Goal: Task Accomplishment & Management: Manage account settings

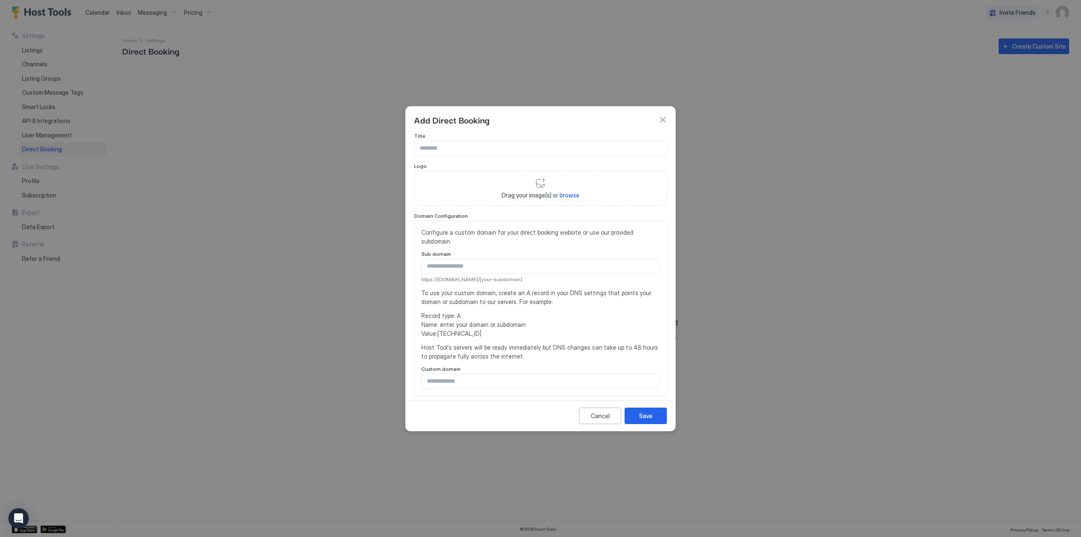
click at [290, 327] on div at bounding box center [540, 268] width 1081 height 537
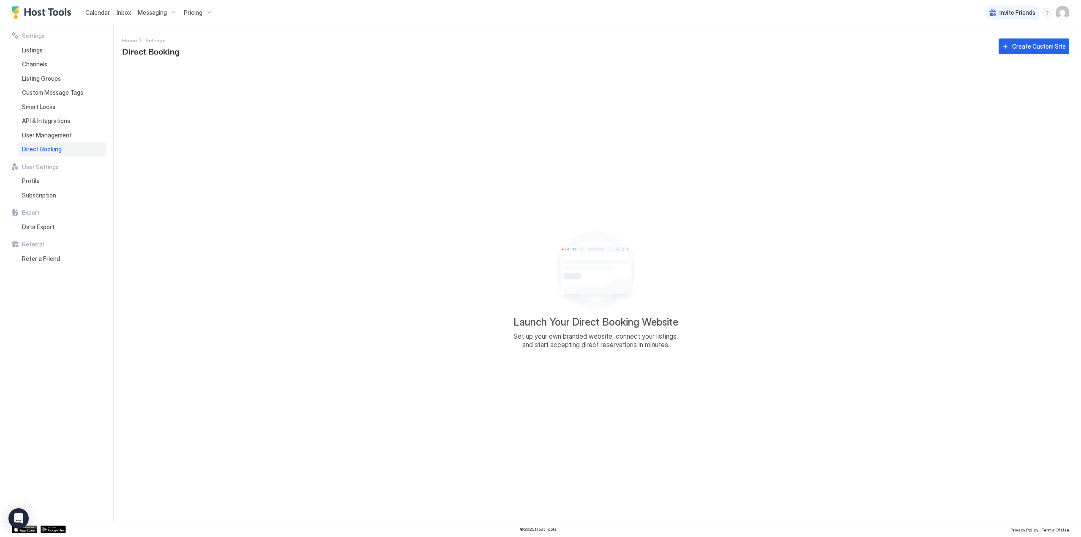
click at [76, 146] on div "Direct Booking" at bounding box center [63, 149] width 88 height 14
click at [1019, 46] on div "Create Custom Site" at bounding box center [1039, 46] width 54 height 9
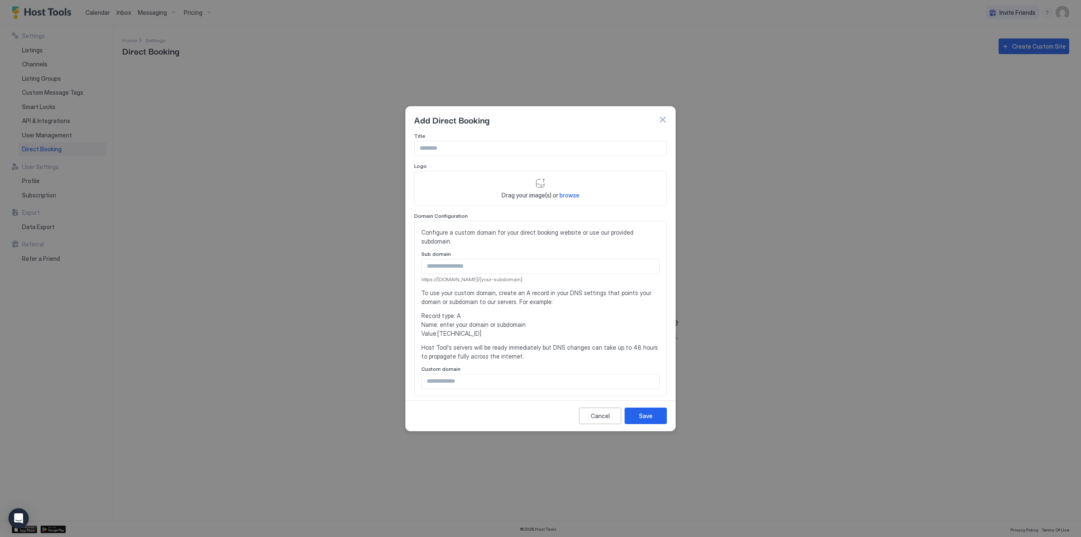
click at [570, 196] on span "browse" at bounding box center [569, 194] width 20 height 7
type input "**********"
click at [568, 196] on span "browse" at bounding box center [569, 194] width 20 height 7
type input "**********"
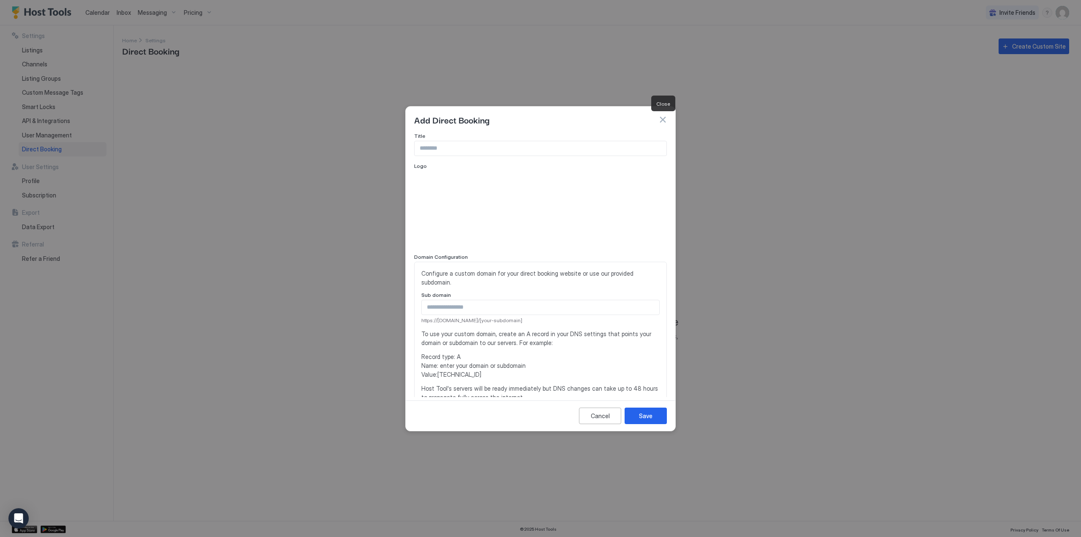
click at [662, 119] on button "button" at bounding box center [662, 119] width 8 height 8
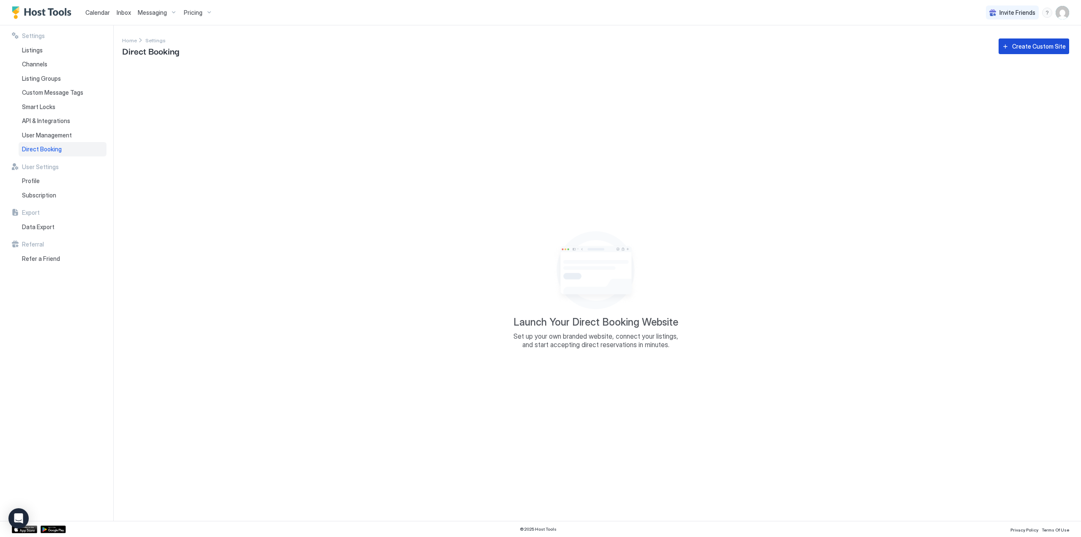
click at [1022, 46] on div "Create Custom Site" at bounding box center [1039, 46] width 54 height 9
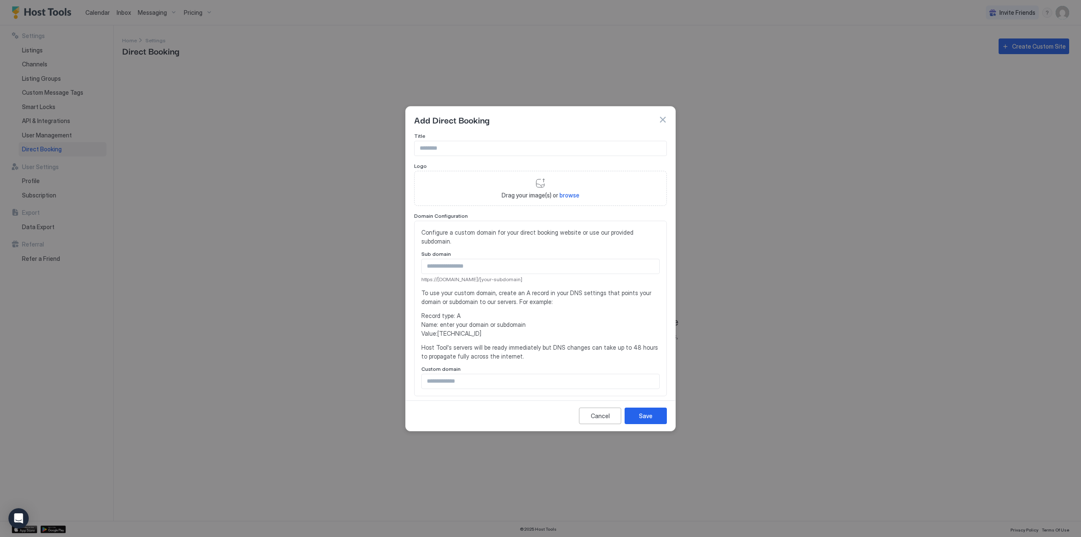
click at [567, 195] on span "browse" at bounding box center [569, 194] width 20 height 7
type input "**********"
click at [564, 195] on span "browse" at bounding box center [569, 194] width 20 height 7
type input "**********"
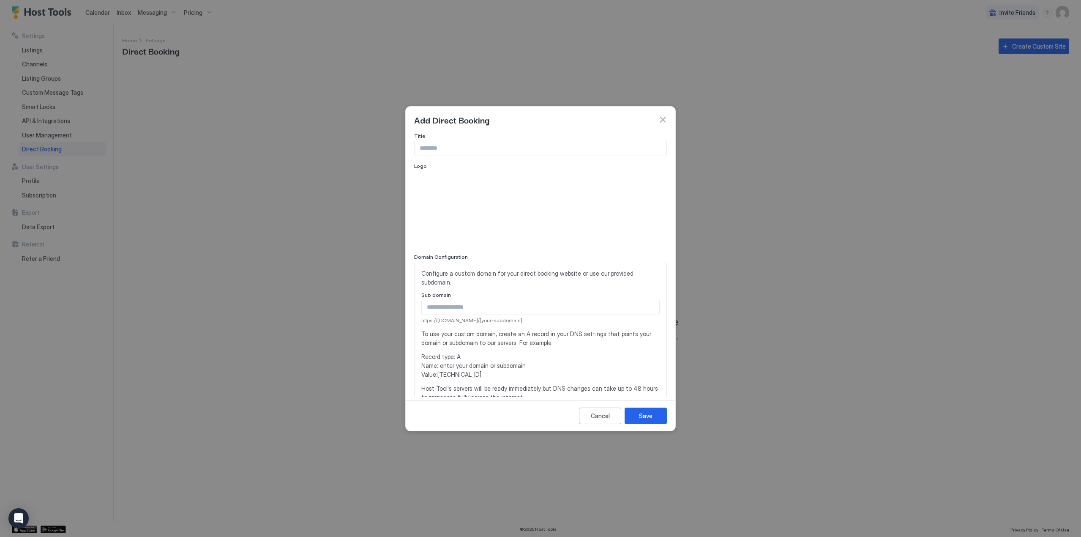
click at [444, 156] on div "Title Logo Domain Configuration Configure a custom domain for your direct booki…" at bounding box center [540, 364] width 253 height 463
click at [446, 150] on input "Input Field" at bounding box center [540, 148] width 252 height 14
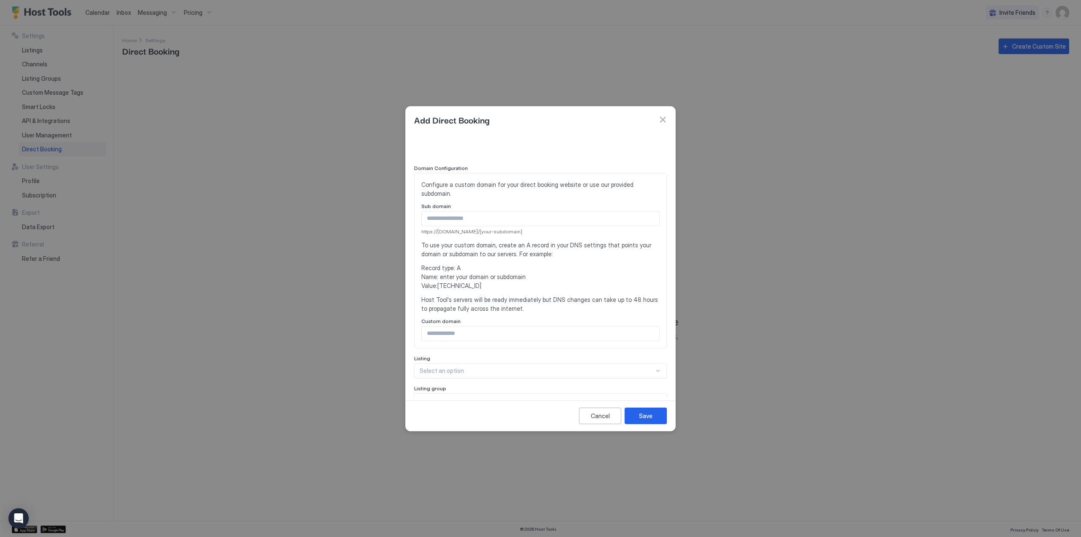
scroll to position [127, 0]
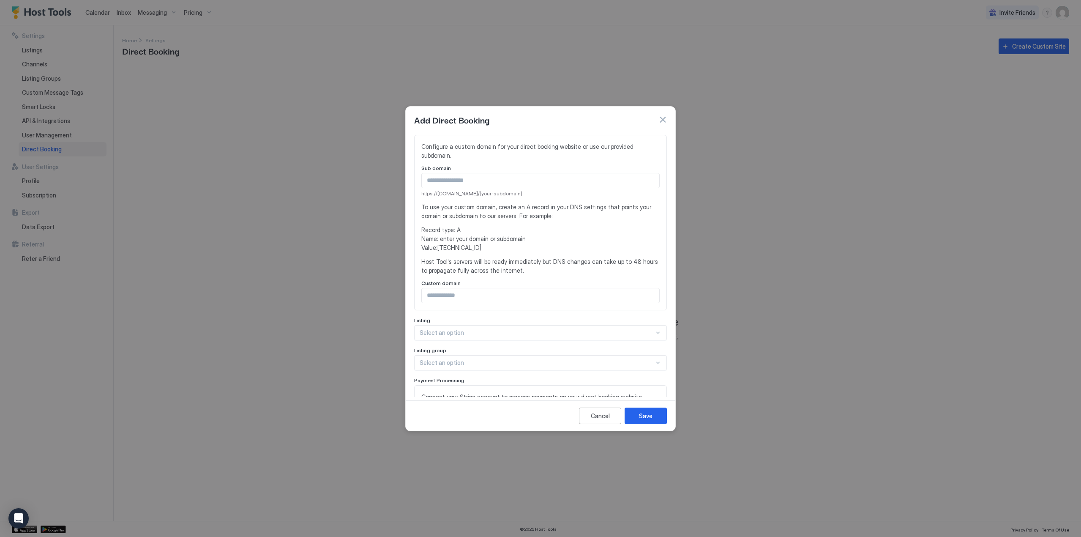
type input "**********"
click at [476, 187] on input "Input Field" at bounding box center [540, 180] width 237 height 14
type input "********"
click at [468, 293] on input "Input Field" at bounding box center [540, 295] width 237 height 14
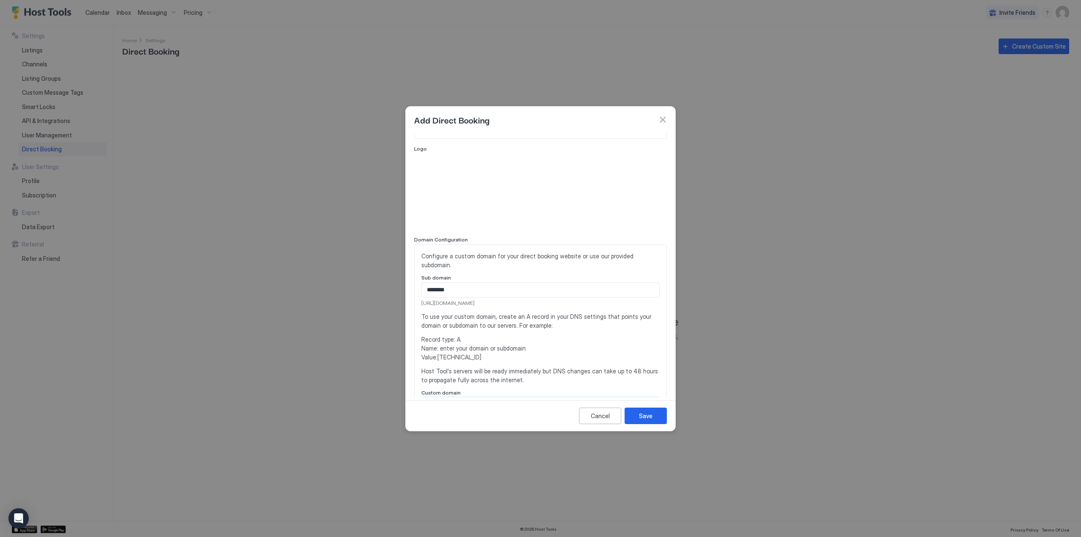
scroll to position [0, 0]
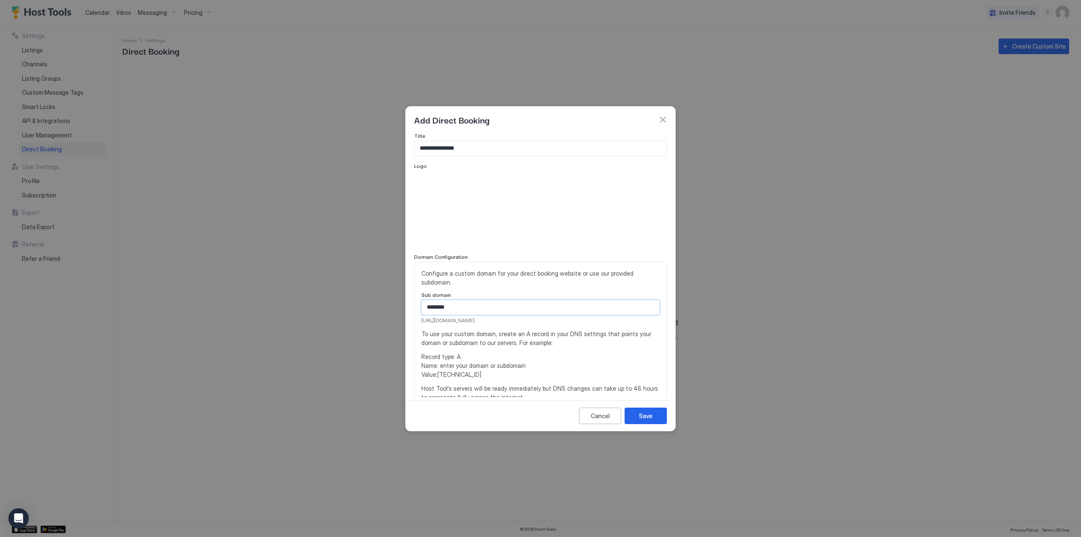
drag, startPoint x: 479, startPoint y: 304, endPoint x: 384, endPoint y: 298, distance: 94.8
click at [385, 299] on div "**********" at bounding box center [540, 268] width 1081 height 537
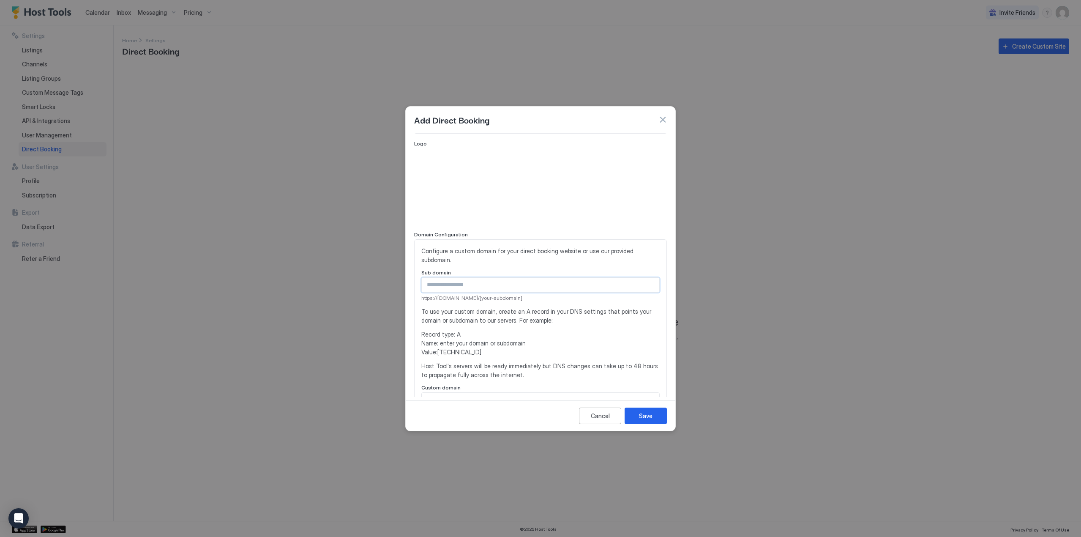
scroll to position [84, 0]
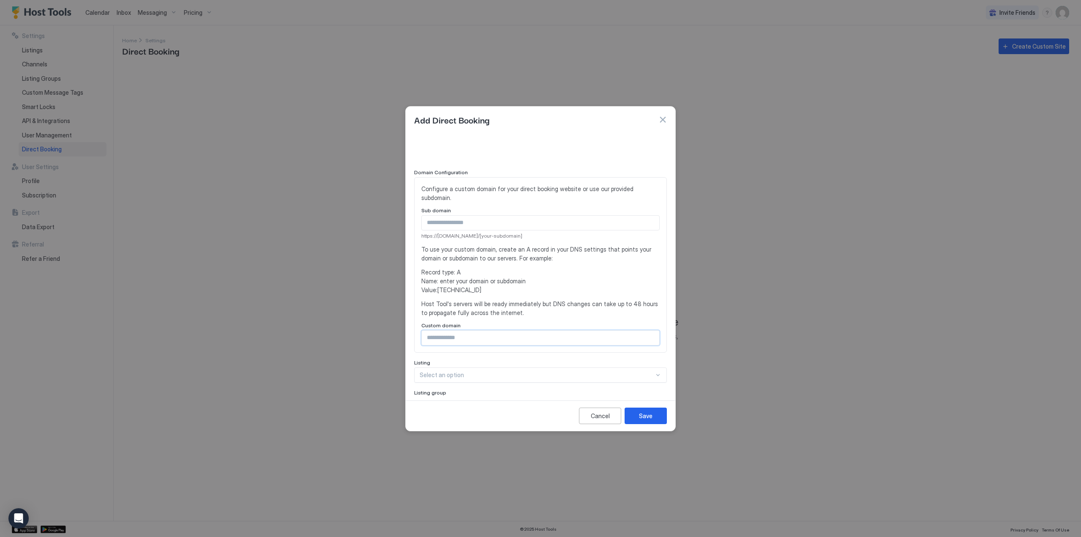
click at [475, 339] on input "Input Field" at bounding box center [540, 337] width 237 height 14
paste input "********"
type input "********"
click at [458, 222] on input "Input Field" at bounding box center [540, 222] width 237 height 14
paste input "********"
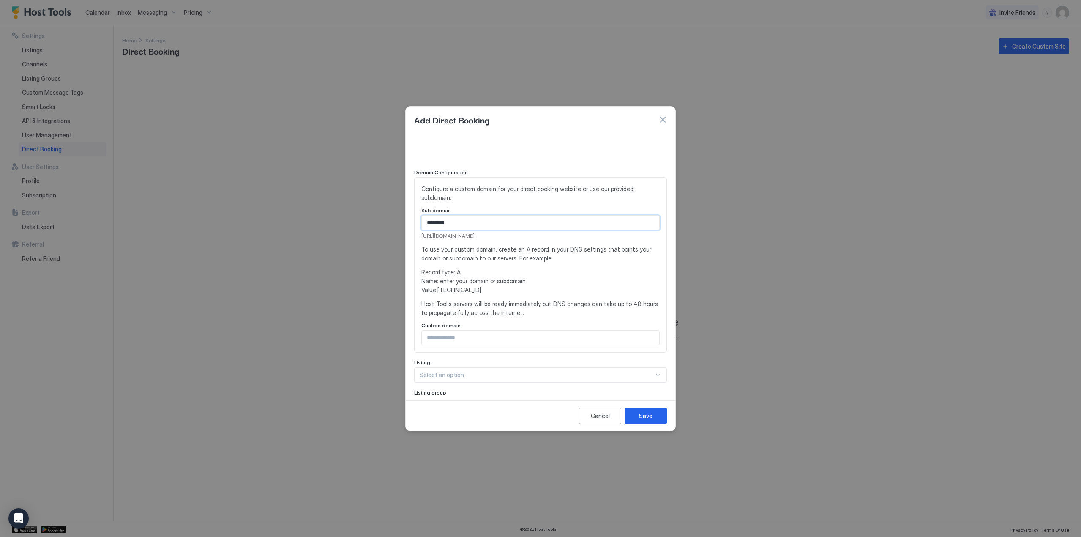
type input "********"
click at [481, 371] on div "**********" at bounding box center [540, 279] width 253 height 463
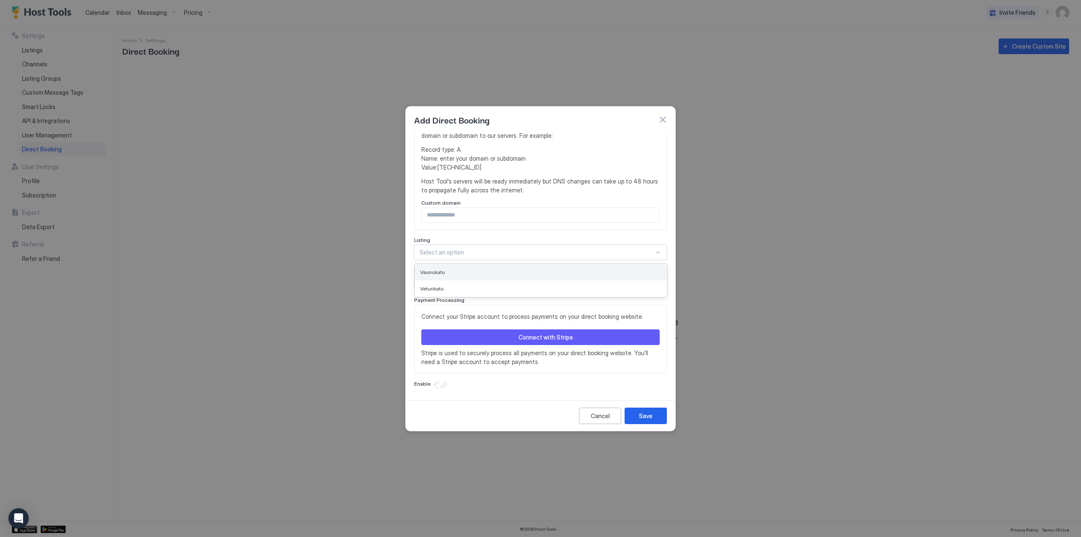
click at [501, 273] on div "Vaunukatu" at bounding box center [541, 272] width 242 height 6
click at [625, 252] on div "Vaunukatu" at bounding box center [536, 252] width 233 height 8
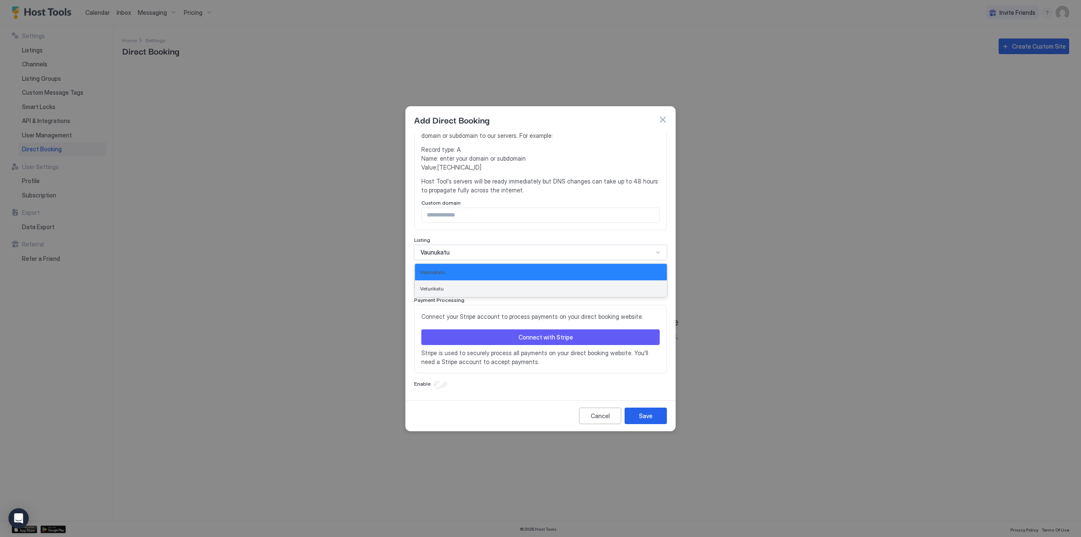
click at [464, 290] on div "Veturikatu" at bounding box center [541, 288] width 242 height 6
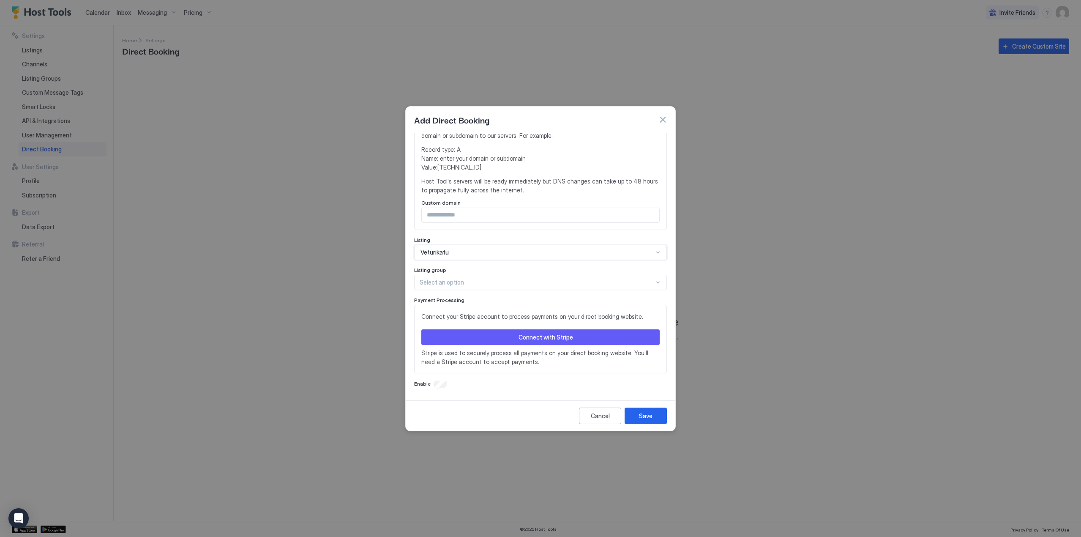
click at [468, 281] on div at bounding box center [537, 282] width 234 height 8
click at [480, 283] on div at bounding box center [537, 282] width 234 height 8
click at [431, 268] on span "Listing group" at bounding box center [430, 270] width 32 height 6
click at [654, 281] on div at bounding box center [657, 282] width 7 height 7
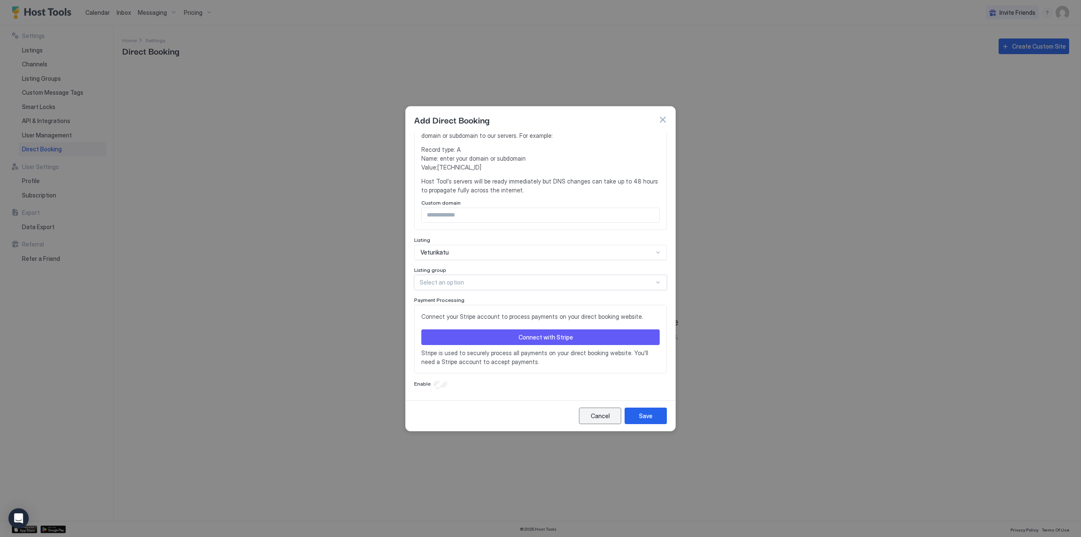
click at [592, 415] on div "Cancel" at bounding box center [600, 415] width 19 height 9
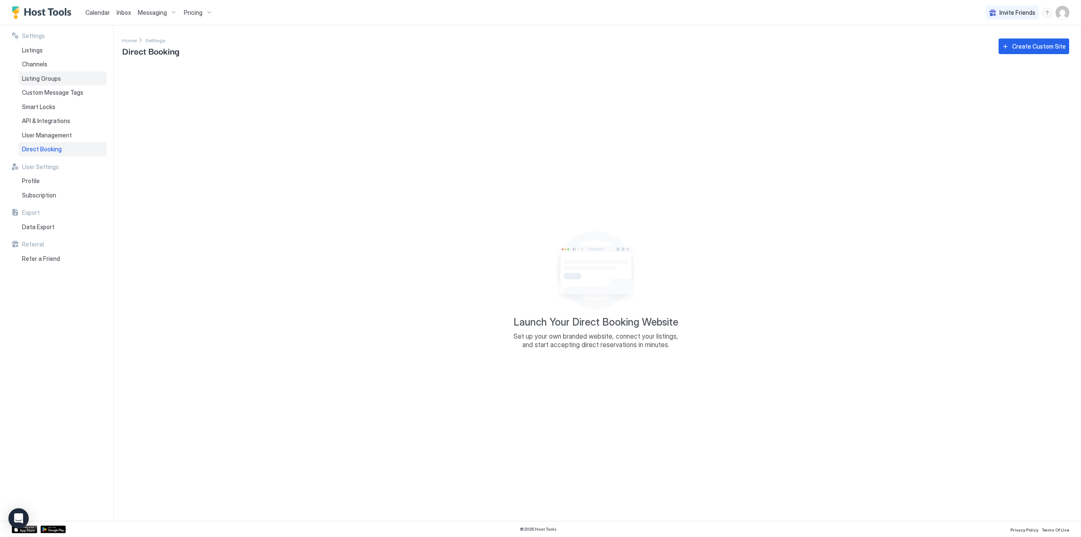
click at [61, 76] on div "Listing Groups" at bounding box center [63, 78] width 88 height 14
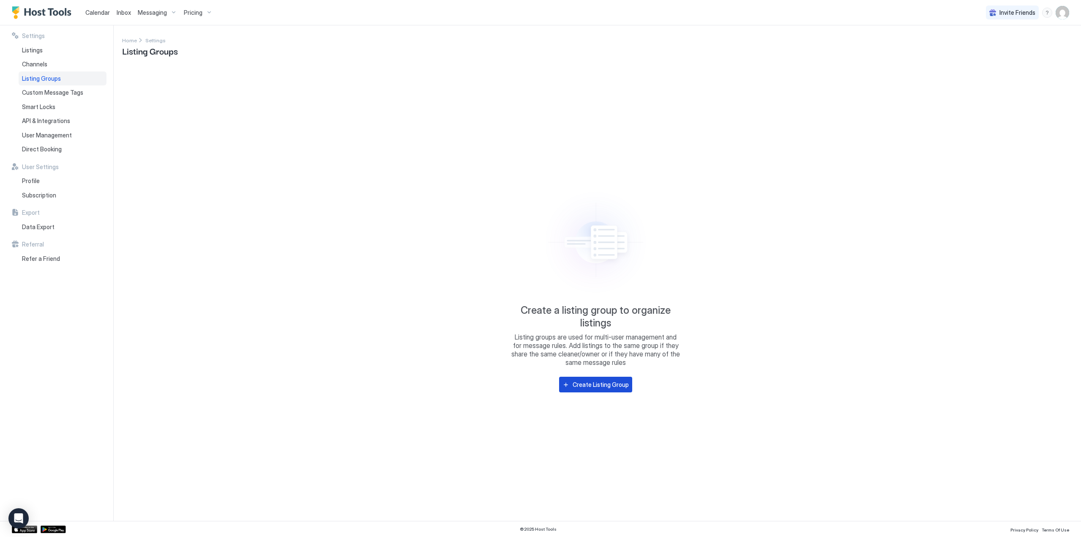
click at [603, 384] on div "Create Listing Group" at bounding box center [600, 384] width 56 height 9
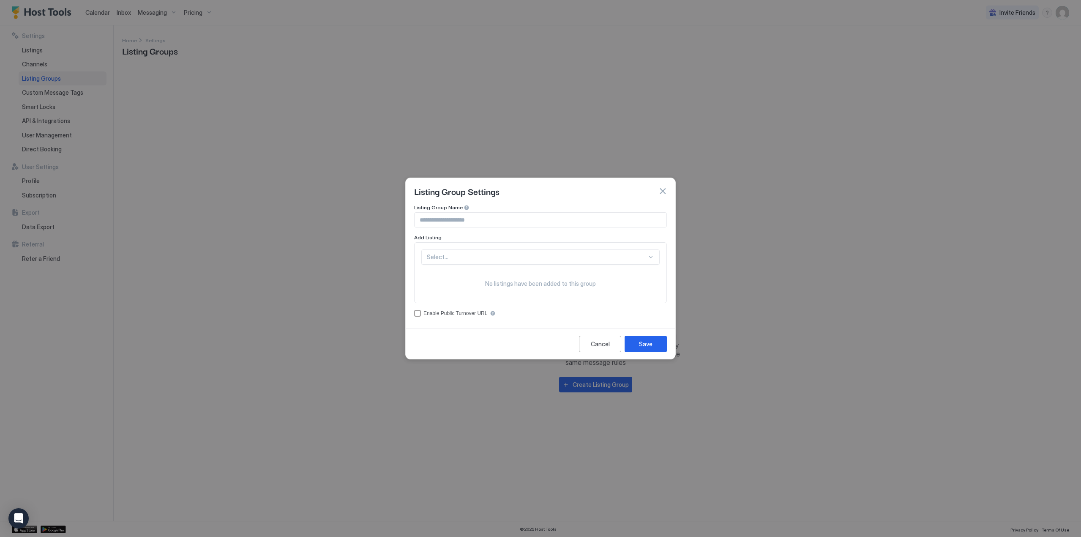
click at [458, 220] on input "Input Field" at bounding box center [540, 220] width 252 height 14
type input "**********"
click at [522, 253] on div "Select..." at bounding box center [540, 256] width 238 height 15
click at [501, 276] on div "Vaunukatu" at bounding box center [540, 276] width 227 height 6
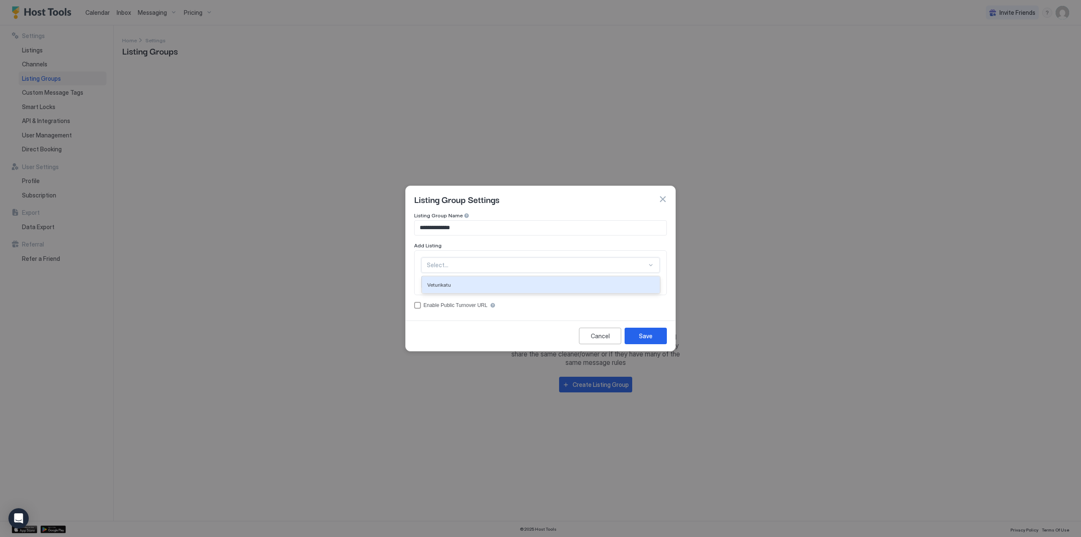
click at [514, 264] on div at bounding box center [537, 265] width 220 height 8
click at [497, 287] on div "Veturikatu" at bounding box center [540, 284] width 227 height 6
click at [490, 304] on div "accessCode" at bounding box center [493, 305] width 6 height 6
click at [648, 333] on div "Save" at bounding box center [646, 335] width 14 height 9
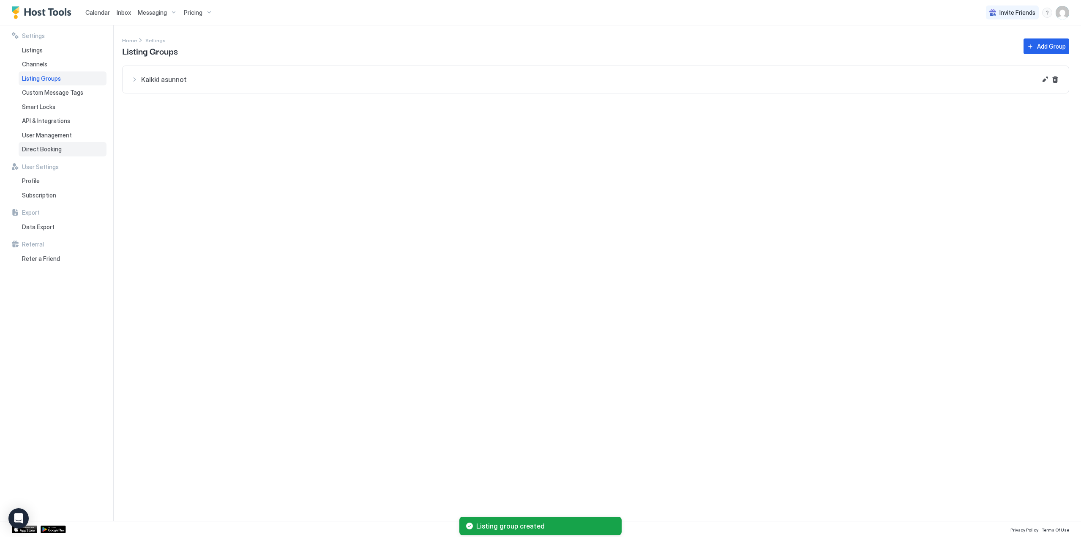
click at [55, 150] on span "Direct Booking" at bounding box center [42, 149] width 40 height 8
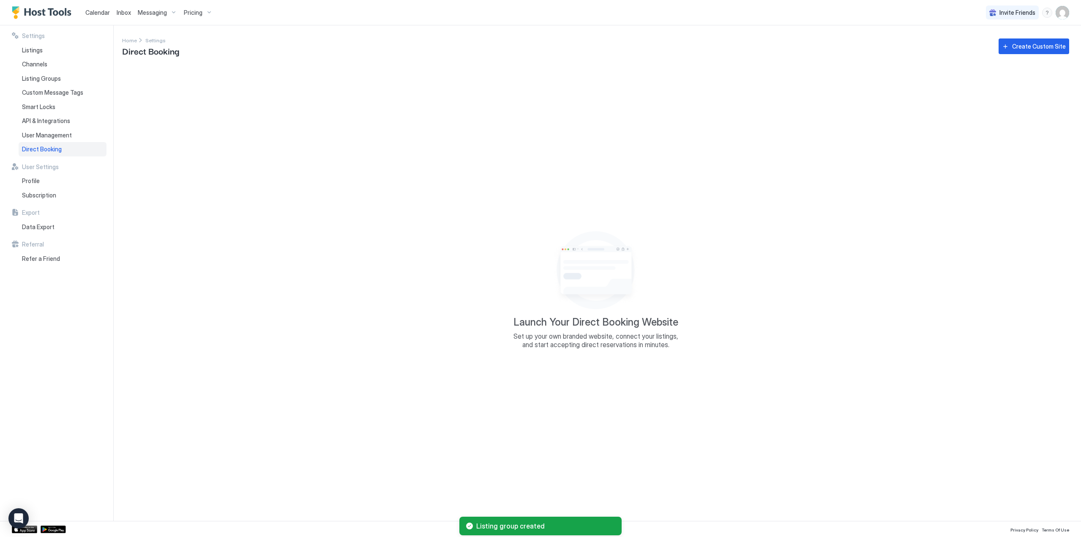
click at [1032, 46] on div "Create Custom Site" at bounding box center [1039, 46] width 54 height 9
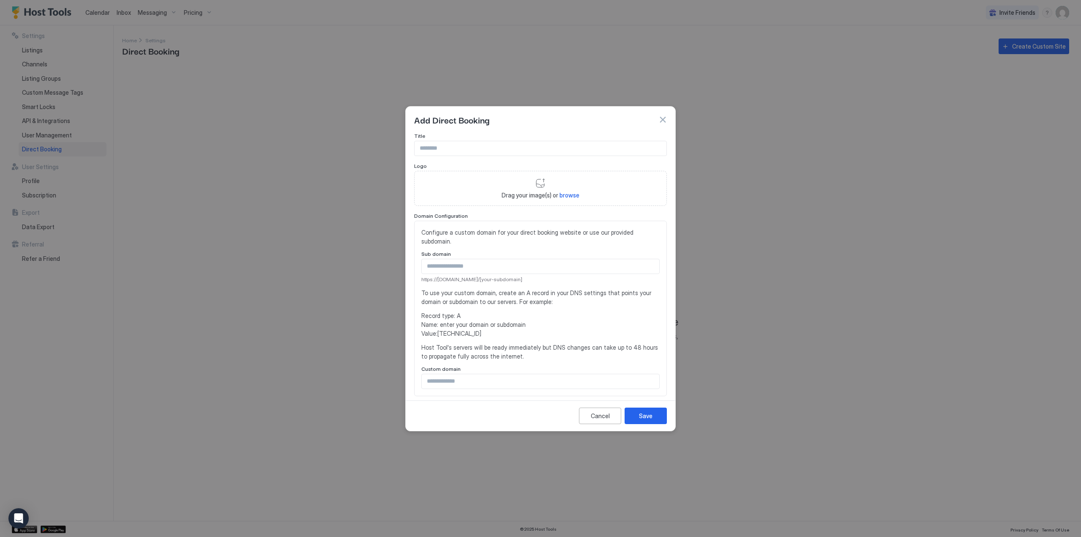
click at [566, 195] on span "browse" at bounding box center [569, 194] width 20 height 7
type input "**********"
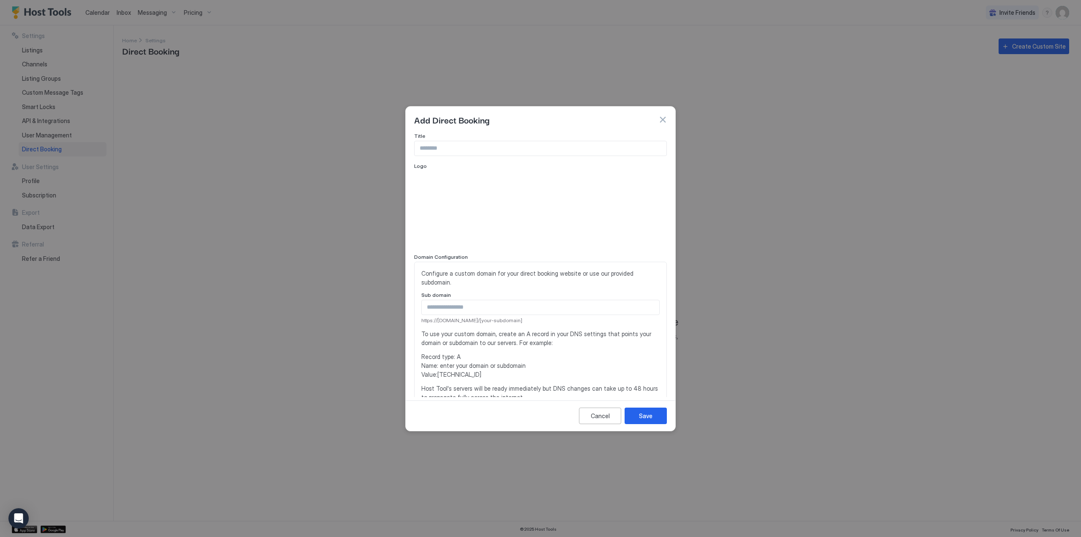
click at [471, 150] on input "Input Field" at bounding box center [540, 148] width 252 height 14
type input "**********"
click at [497, 311] on input "Input Field" at bounding box center [540, 307] width 237 height 14
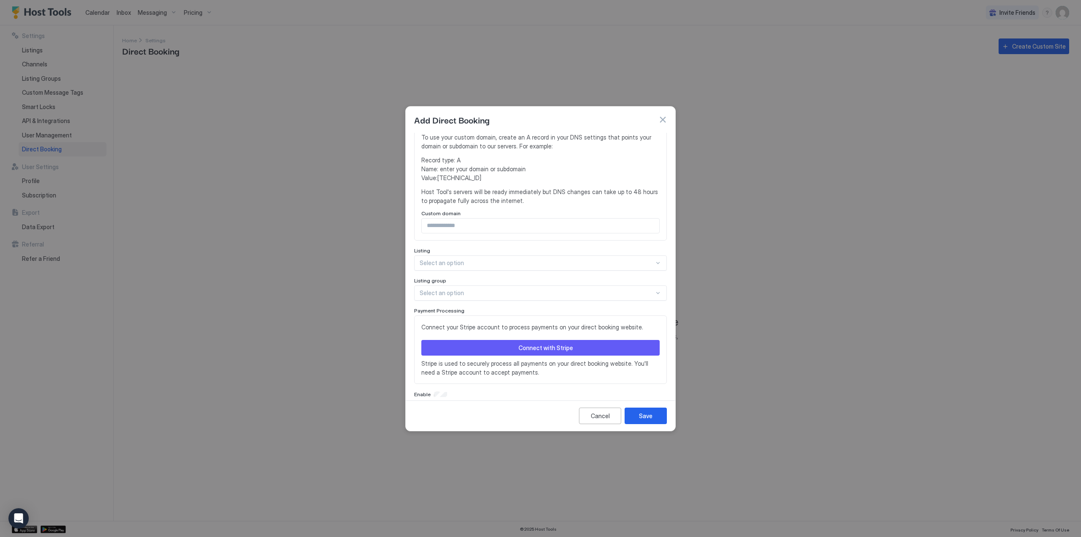
scroll to position [207, 0]
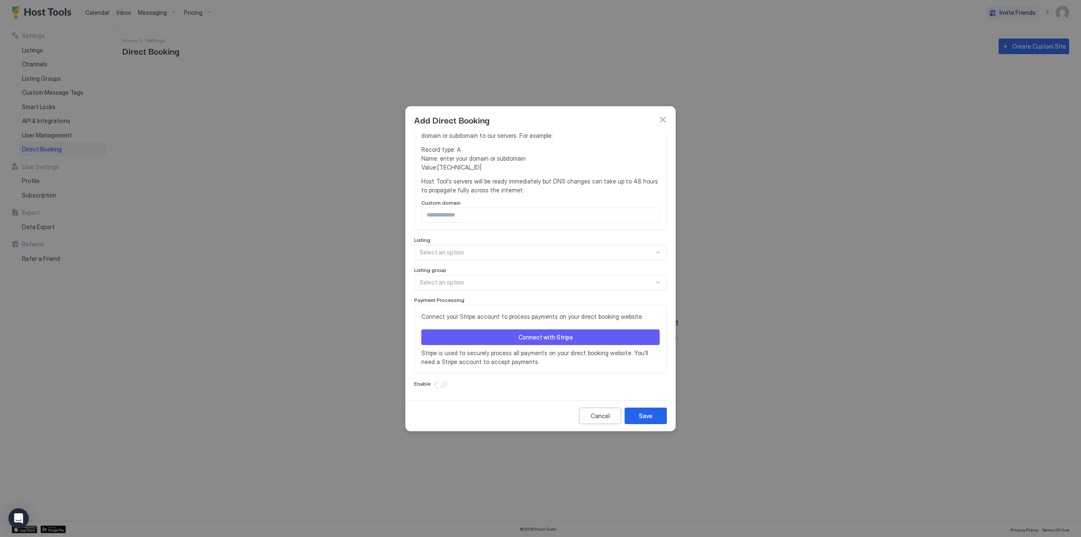
type input "********"
click at [486, 247] on div "Select an option" at bounding box center [540, 252] width 253 height 15
click at [487, 248] on div "Select an option" at bounding box center [540, 252] width 253 height 15
click at [484, 283] on div at bounding box center [537, 282] width 234 height 8
click at [480, 300] on div "Kaikki asunnot" at bounding box center [541, 302] width 242 height 6
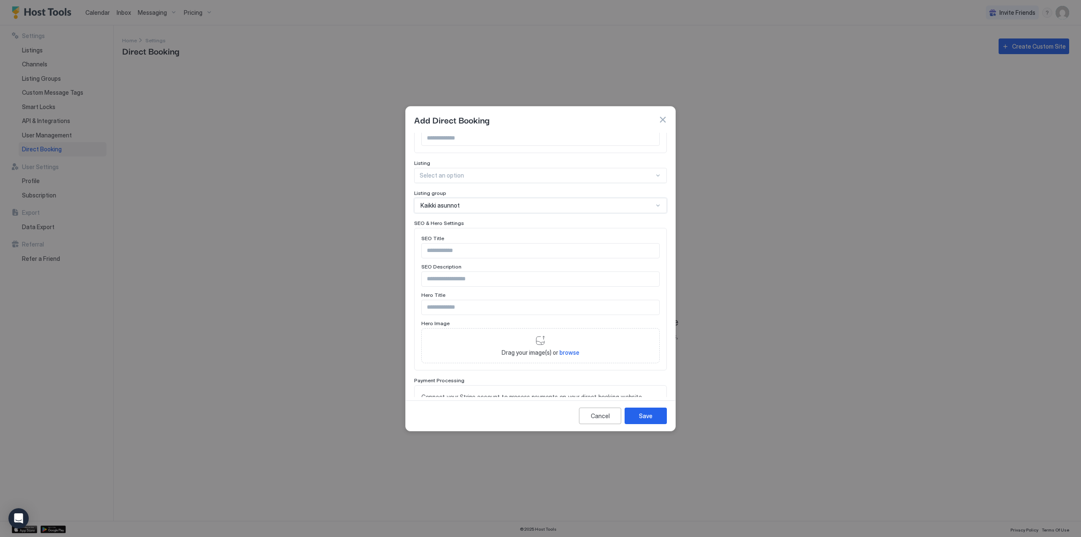
scroll to position [292, 0]
click at [458, 243] on input "Input Field" at bounding box center [540, 243] width 237 height 14
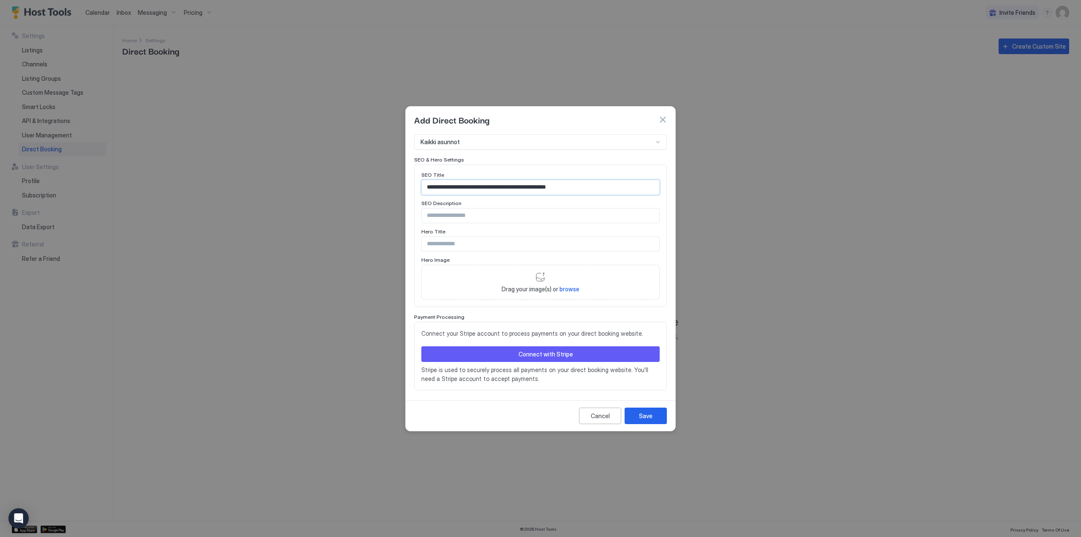
scroll to position [364, 0]
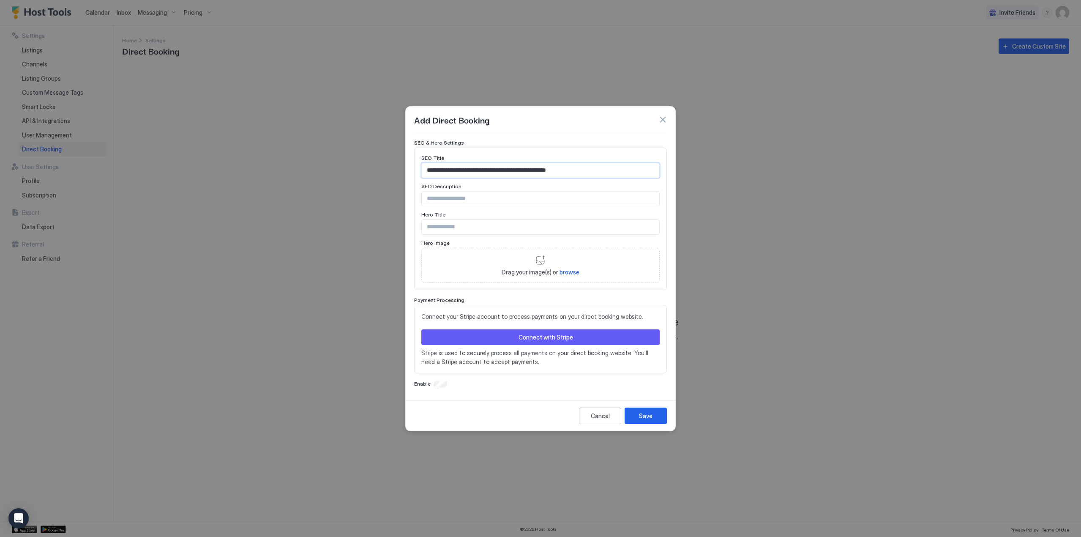
type input "**********"
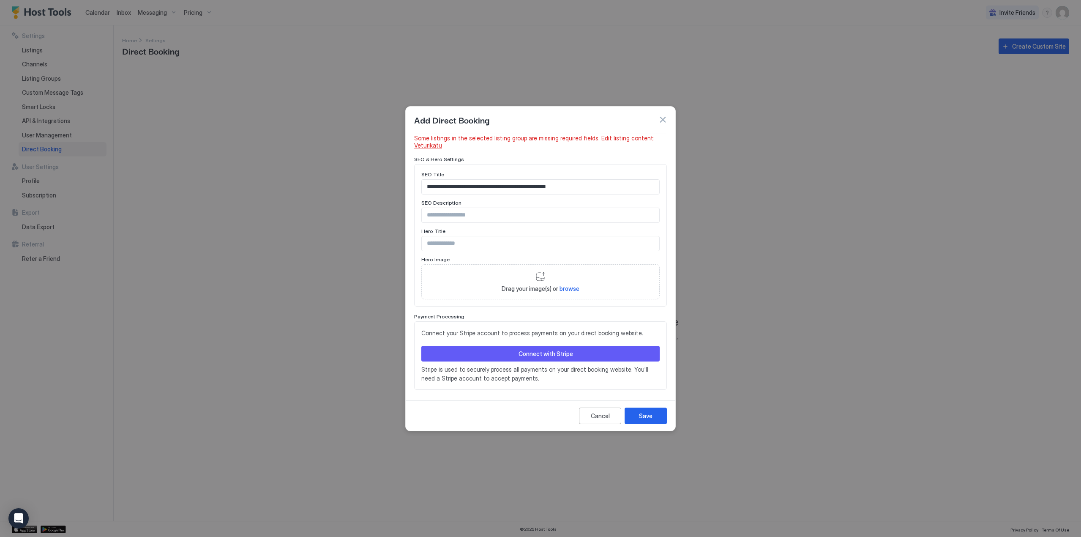
scroll to position [381, 0]
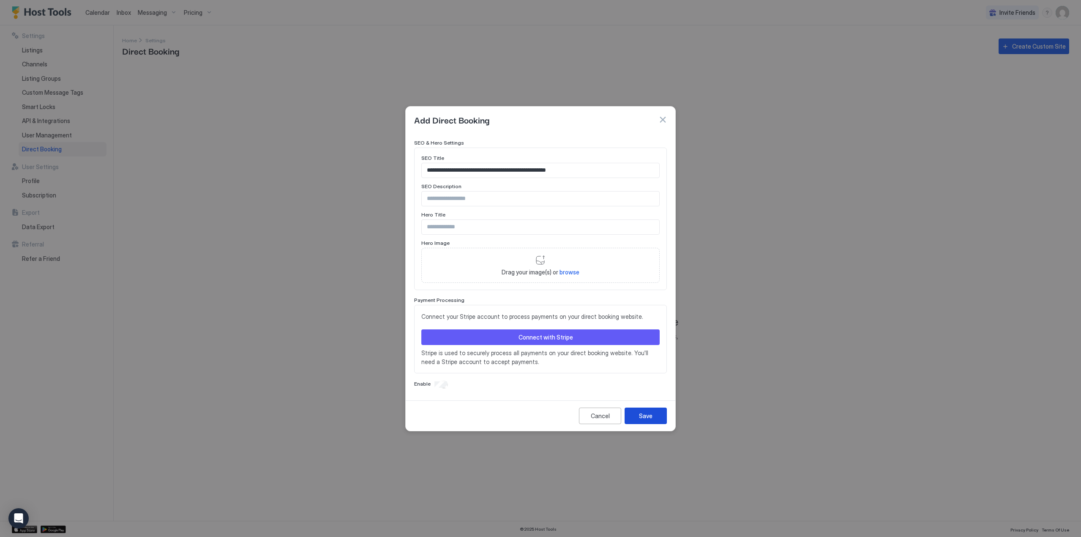
click at [656, 417] on button "Save" at bounding box center [645, 415] width 42 height 16
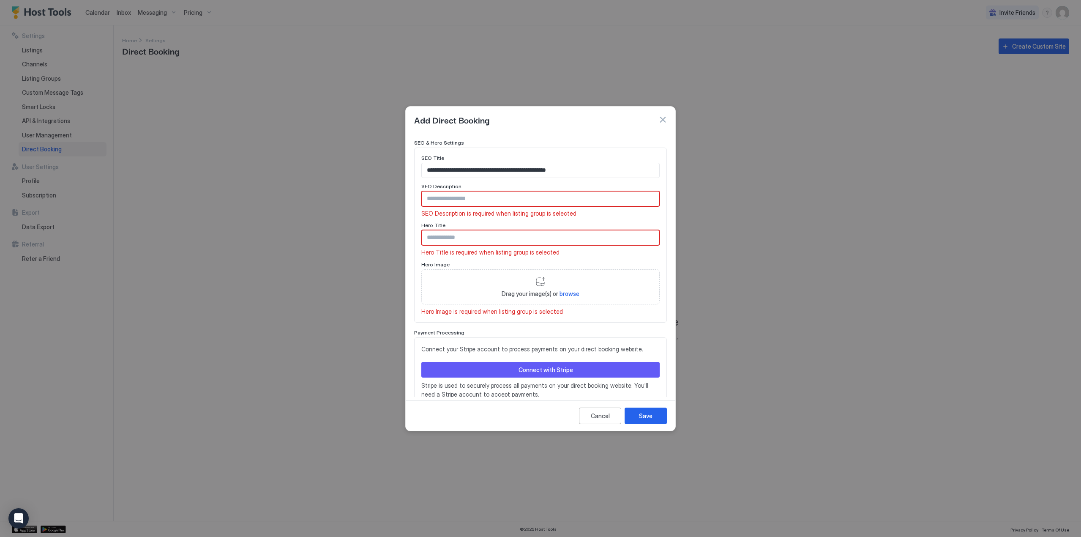
click at [468, 197] on input "Input Field" at bounding box center [540, 198] width 237 height 14
drag, startPoint x: 569, startPoint y: 169, endPoint x: 397, endPoint y: 172, distance: 172.4
click at [397, 172] on div "**********" at bounding box center [540, 268] width 1081 height 537
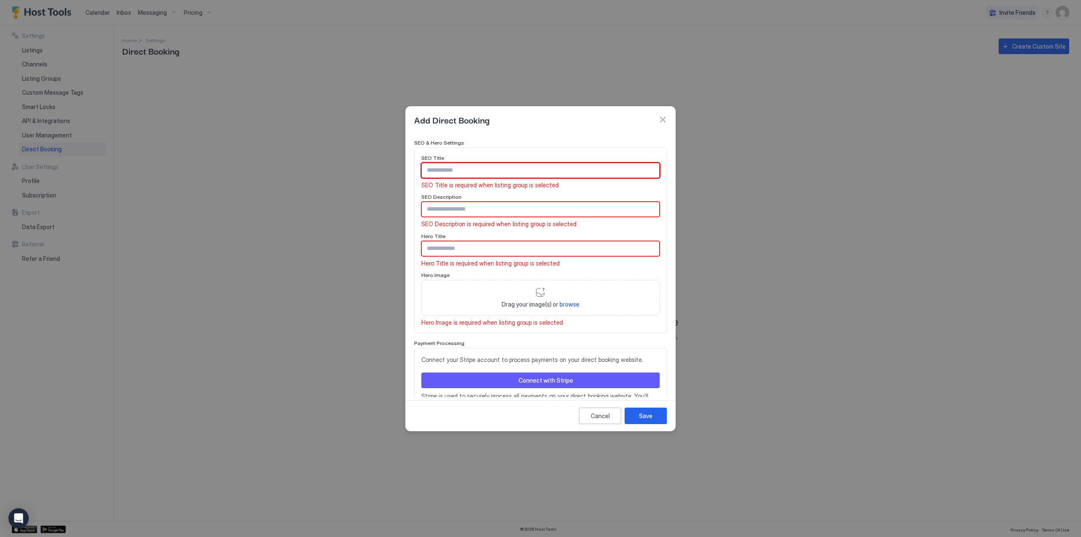
click at [458, 207] on input "Input Field" at bounding box center [540, 209] width 237 height 14
paste input "**********"
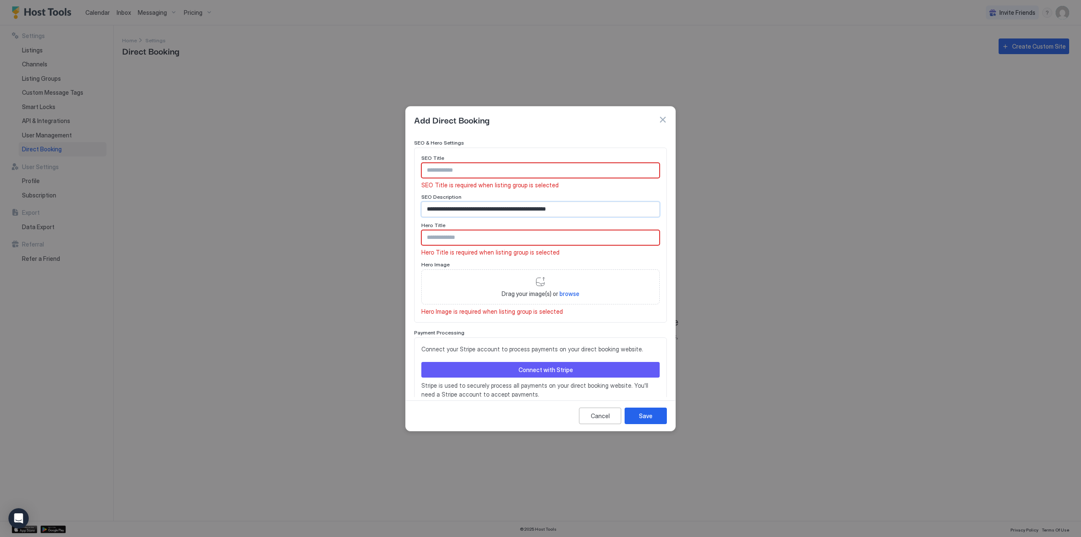
drag, startPoint x: 475, startPoint y: 206, endPoint x: 384, endPoint y: 204, distance: 91.3
click at [384, 204] on div "**********" at bounding box center [540, 268] width 1081 height 537
type input "**********"
click at [448, 171] on input "Input Field" at bounding box center [540, 170] width 237 height 14
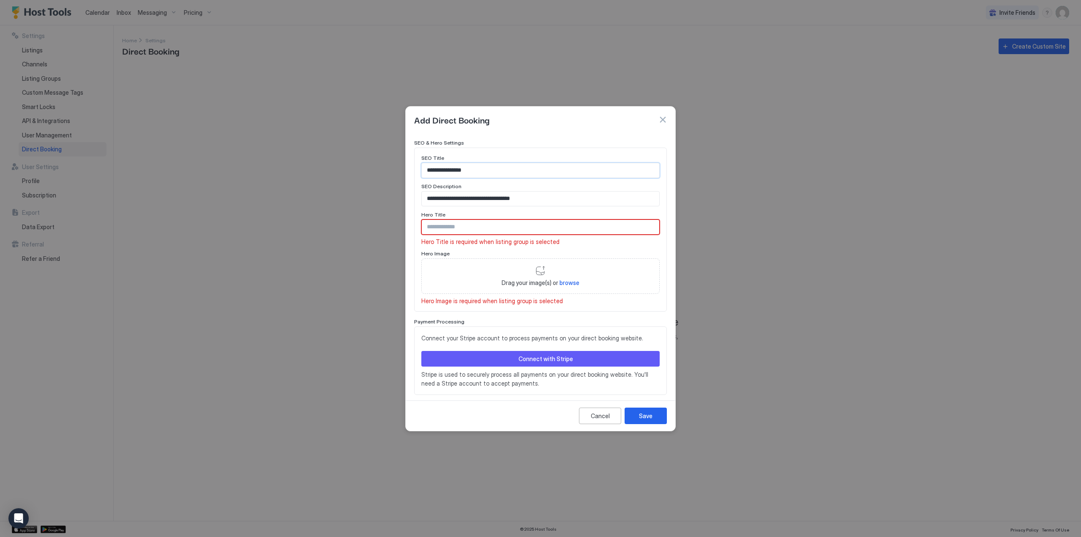
type input "**********"
click at [542, 196] on input "**********" at bounding box center [540, 198] width 237 height 14
type input "**********"
click at [543, 231] on input "Input Field" at bounding box center [540, 227] width 237 height 14
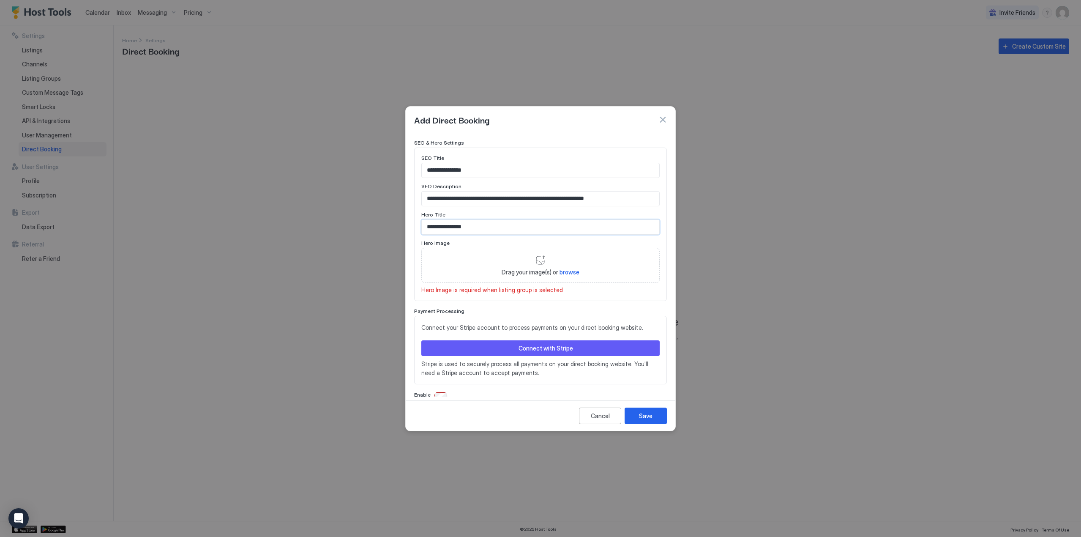
type input "**********"
click at [568, 272] on span "browse" at bounding box center [569, 271] width 20 height 7
type input "**********"
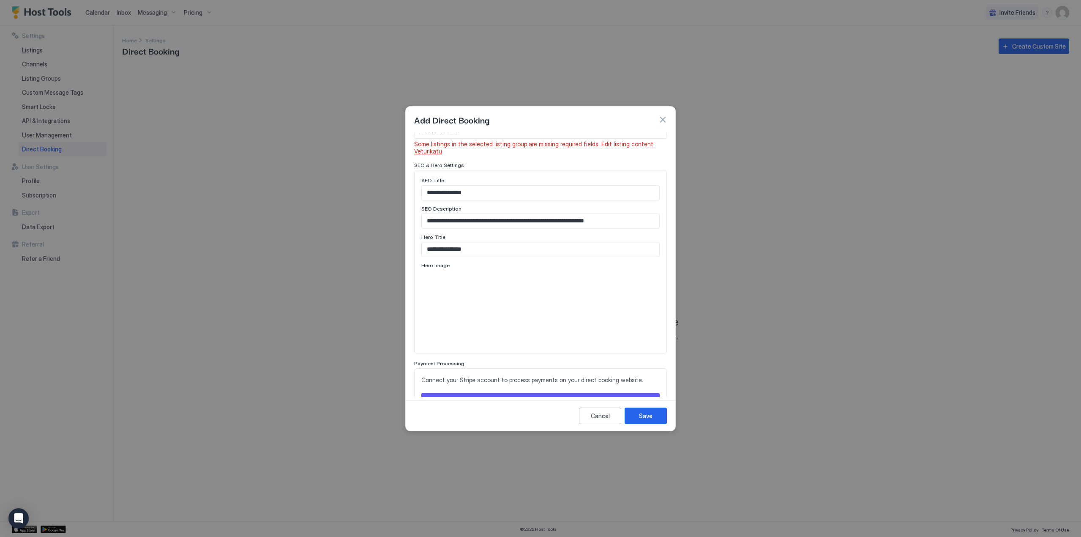
scroll to position [432, 0]
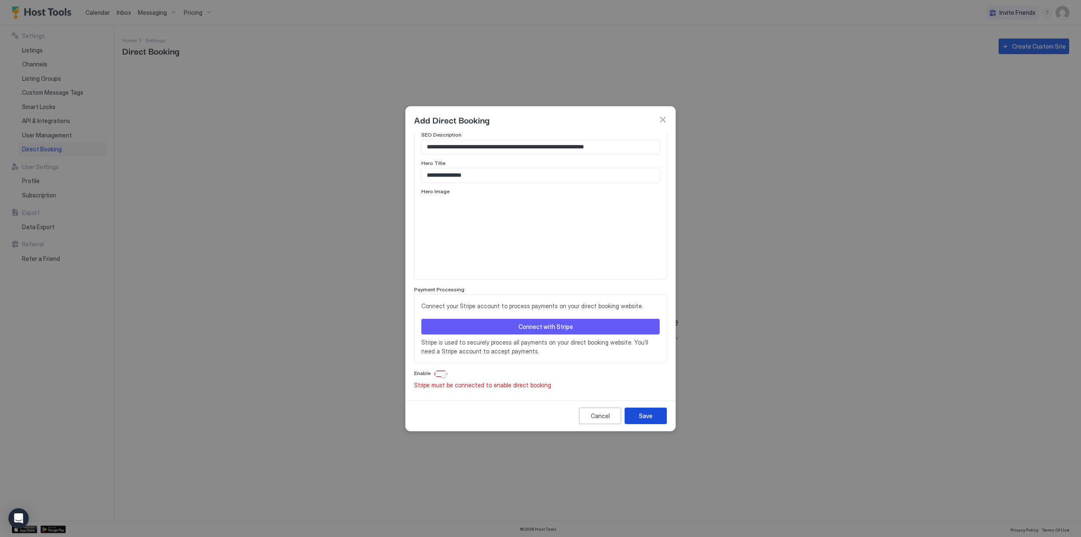
click at [636, 411] on button "Save" at bounding box center [645, 415] width 42 height 16
click at [495, 327] on button "Connect with Stripe" at bounding box center [540, 327] width 238 height 16
click at [555, 324] on div "Connect with Stripe" at bounding box center [545, 326] width 55 height 9
click at [602, 413] on div "Cancel" at bounding box center [600, 415] width 19 height 9
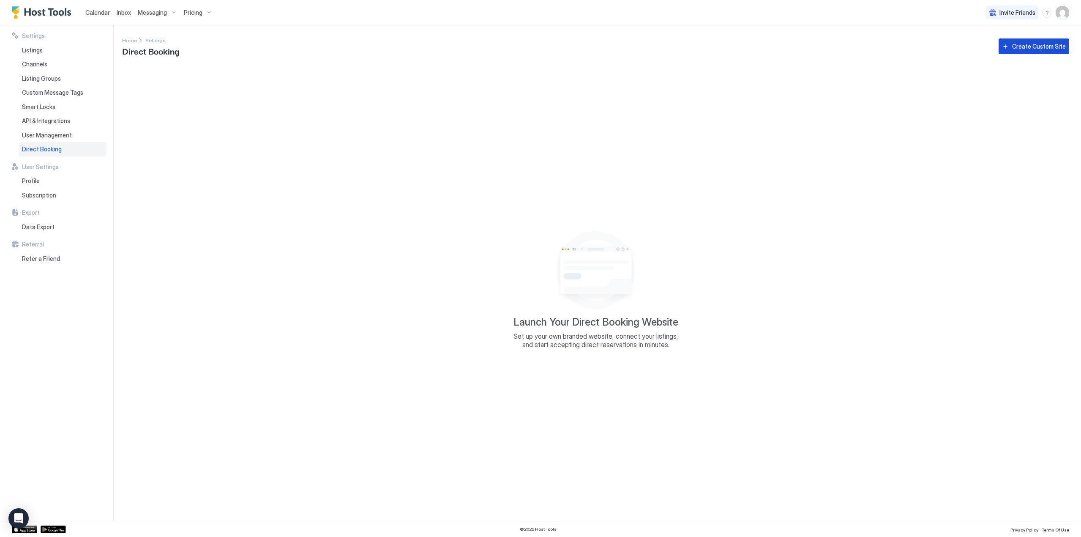
click at [1036, 52] on button "Create Custom Site" at bounding box center [1033, 46] width 71 height 16
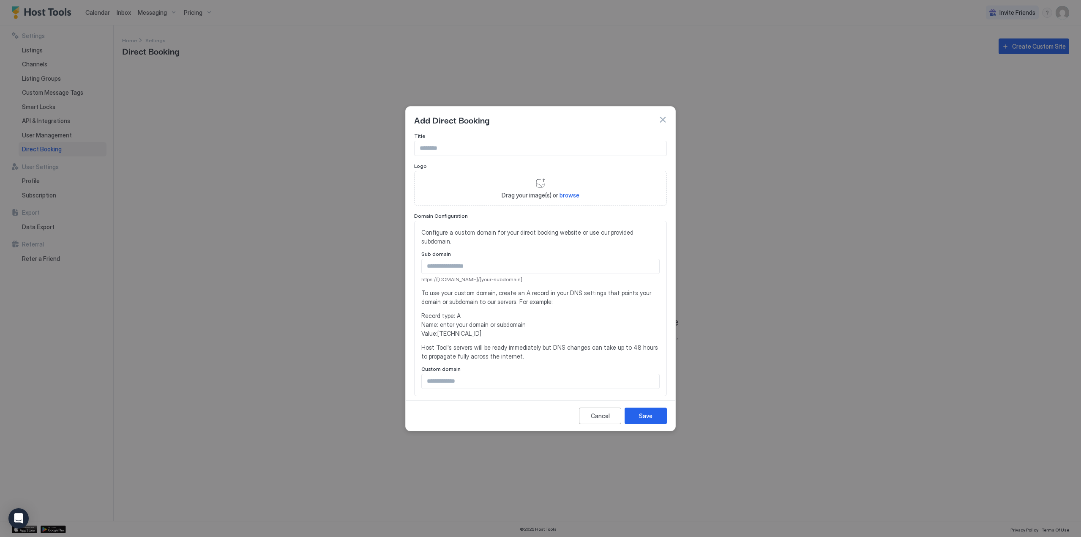
click at [500, 150] on input "Input Field" at bounding box center [540, 148] width 252 height 14
type input "**********"
click at [570, 195] on span "browse" at bounding box center [569, 194] width 20 height 7
type input "**********"
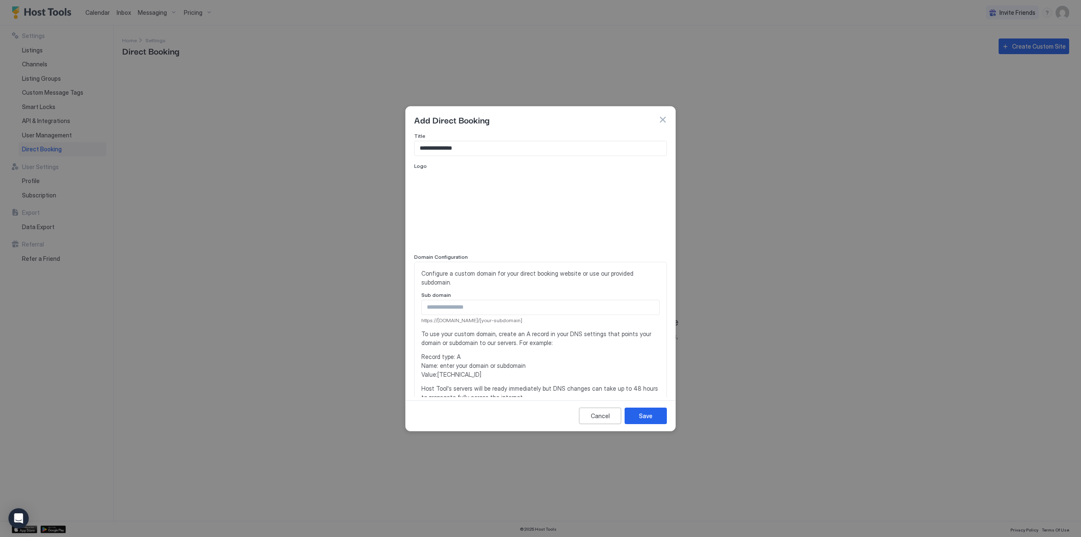
click at [474, 311] on input "Input Field" at bounding box center [540, 307] width 237 height 14
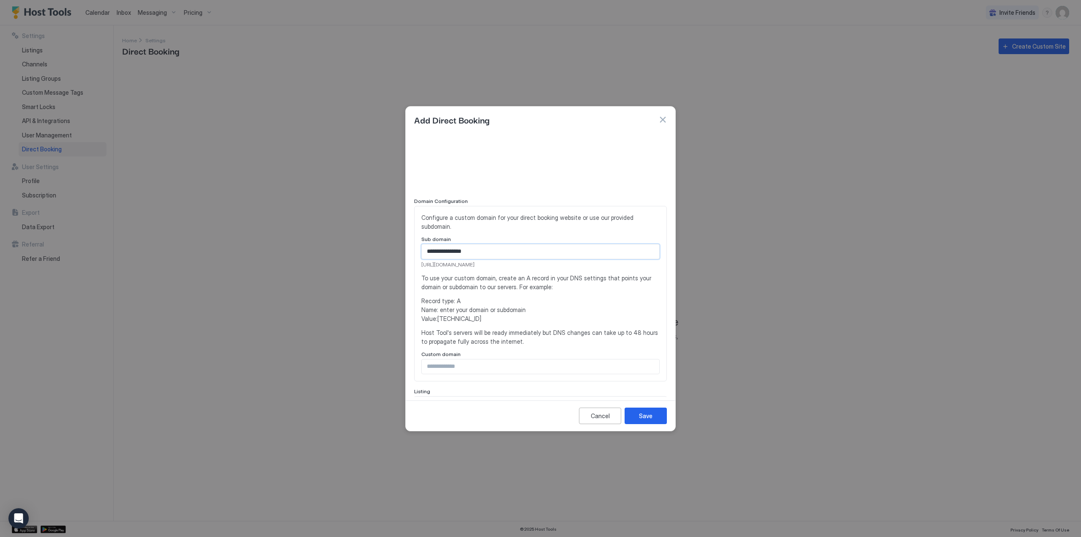
scroll to position [0, 0]
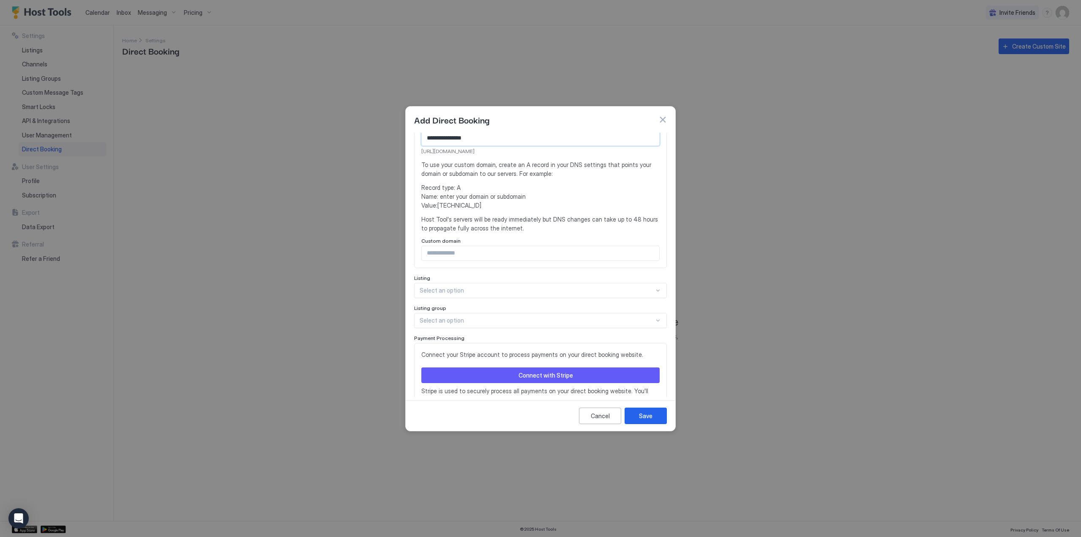
type input "**********"
click at [455, 290] on div "2 results available. Use Up and Down to choose options, press Enter to select t…" at bounding box center [540, 290] width 253 height 15
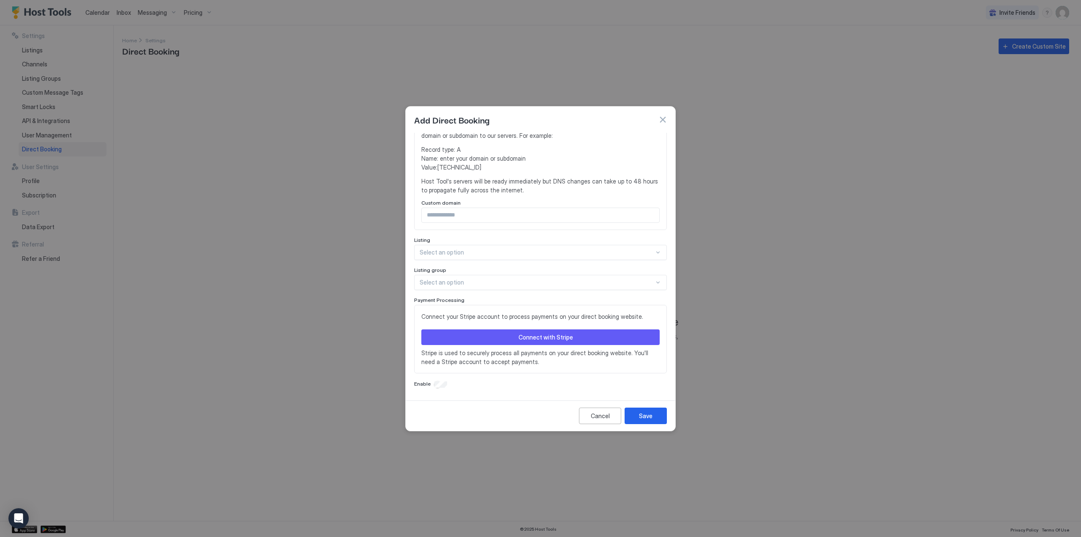
click at [473, 234] on div "**********" at bounding box center [540, 157] width 253 height 463
click at [492, 284] on div at bounding box center [537, 282] width 234 height 8
click at [490, 305] on div "Kaikki asunnot" at bounding box center [541, 302] width 242 height 6
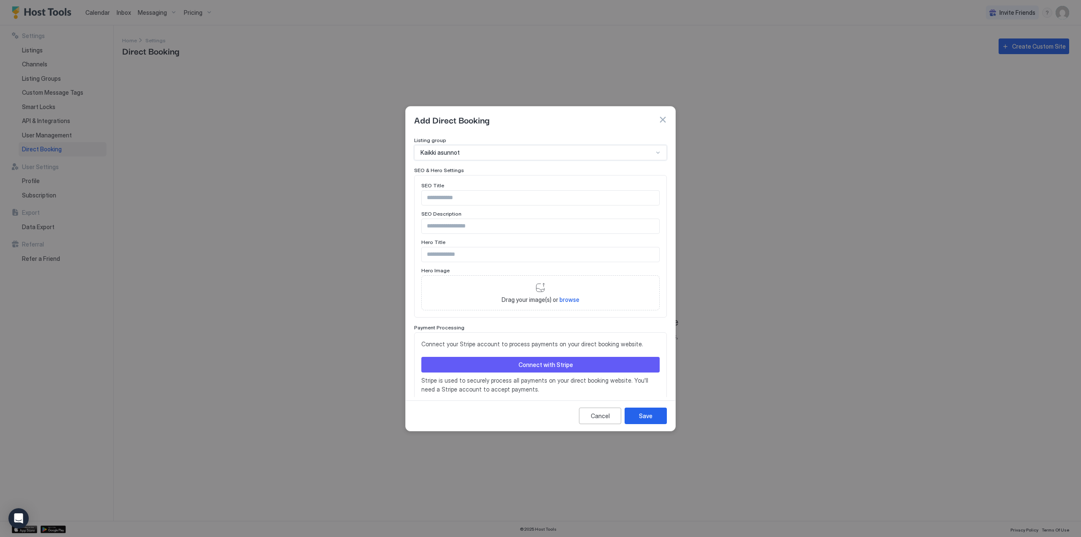
scroll to position [322, 0]
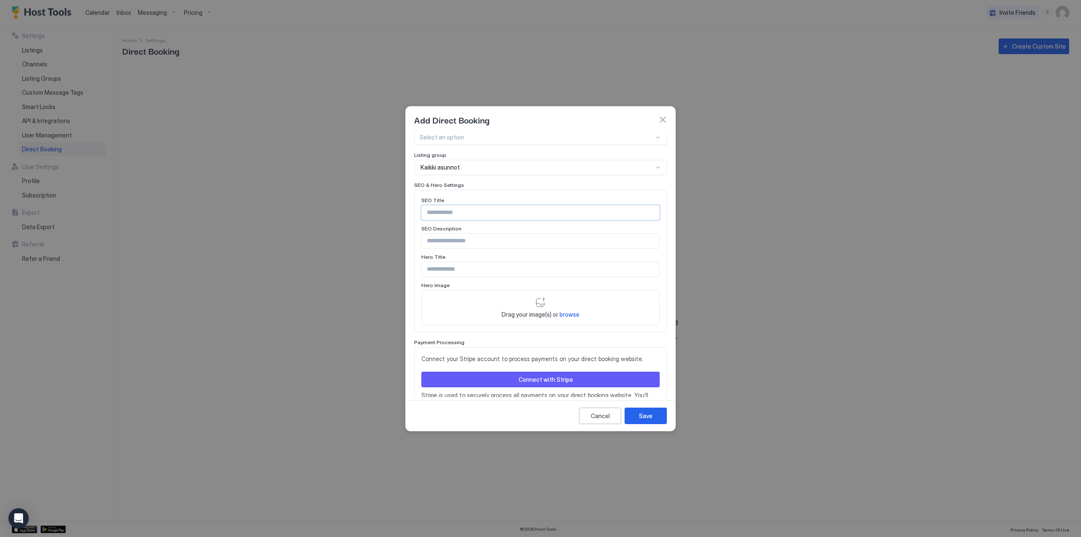
click at [456, 215] on input "Input Field" at bounding box center [540, 212] width 237 height 14
type input "**********"
click at [583, 241] on input "**********" at bounding box center [540, 241] width 237 height 14
type input "**********"
click at [511, 269] on input "Input Field" at bounding box center [540, 269] width 237 height 14
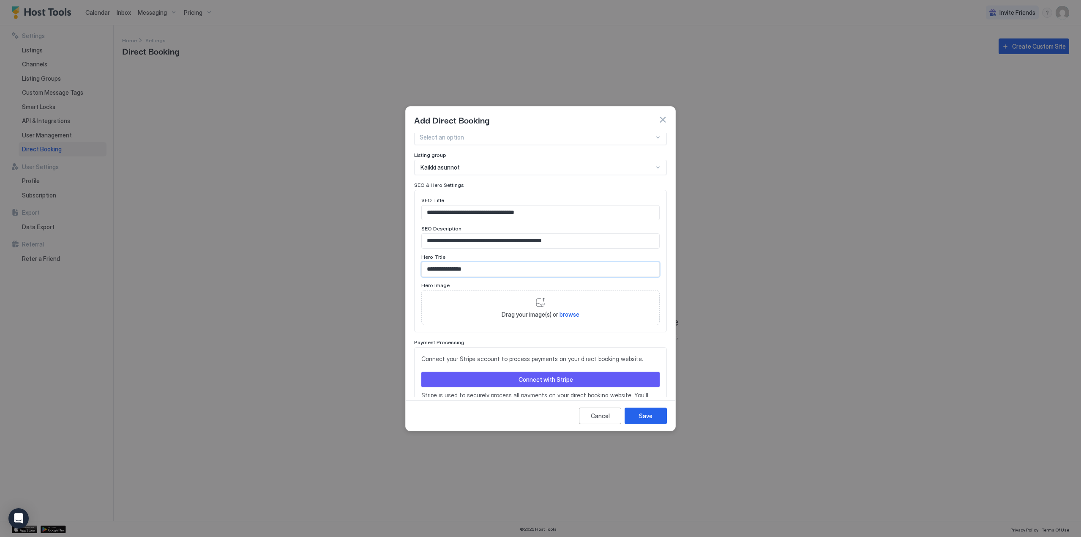
type input "**********"
click at [564, 313] on span "browse" at bounding box center [569, 314] width 20 height 7
type input "**********"
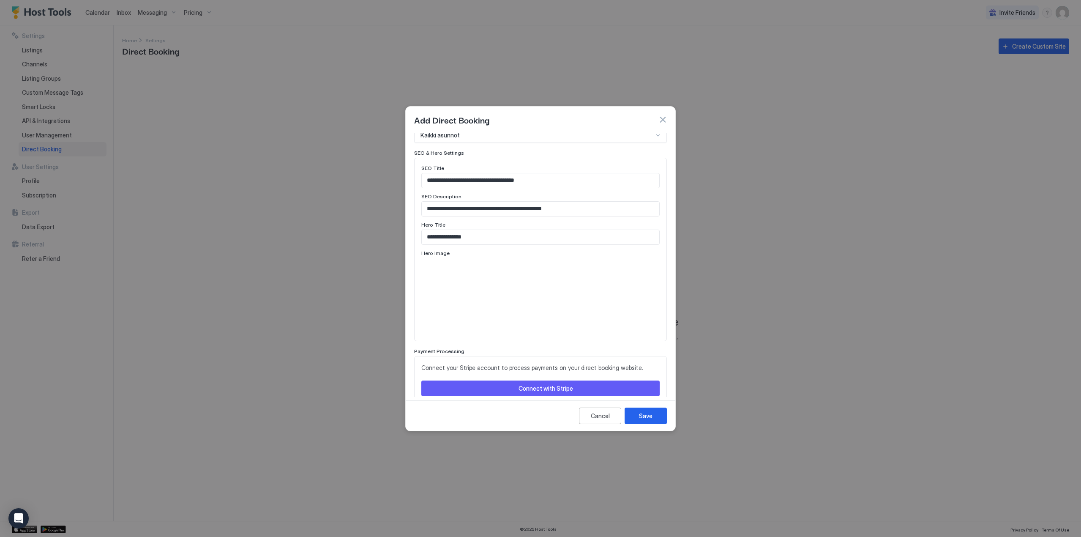
scroll to position [405, 0]
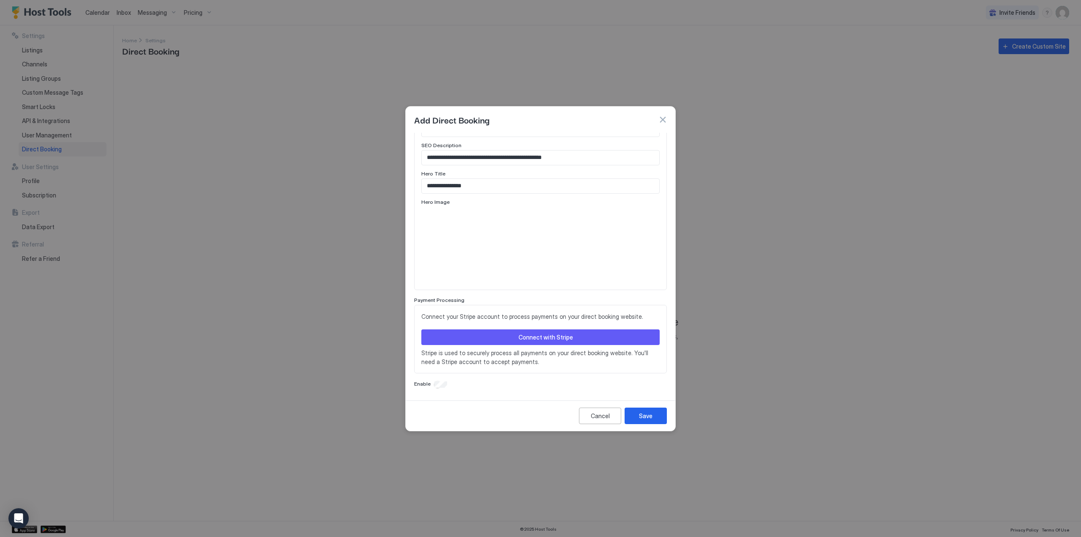
click at [513, 338] on button "Connect with Stripe" at bounding box center [540, 337] width 238 height 16
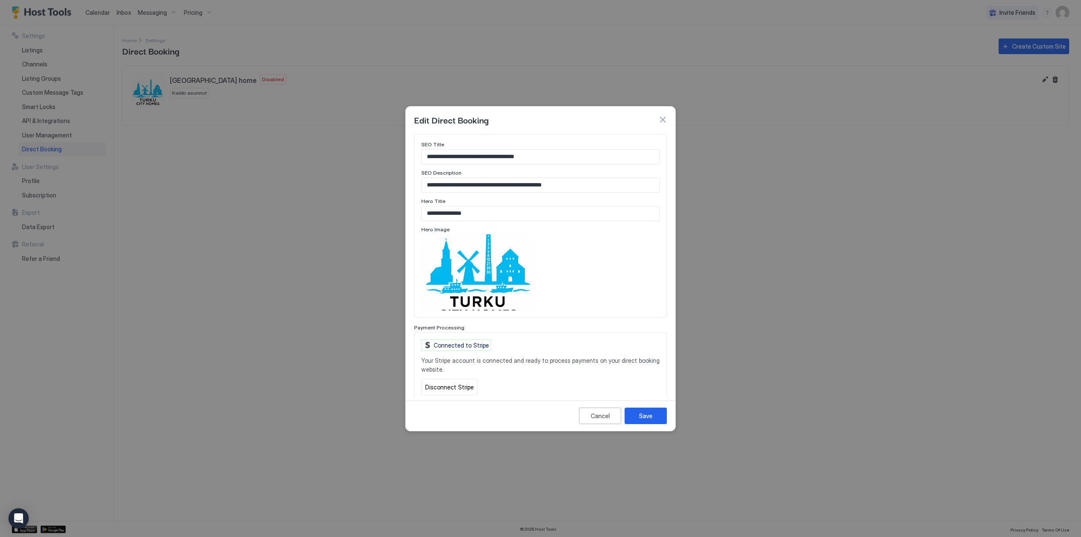
scroll to position [407, 0]
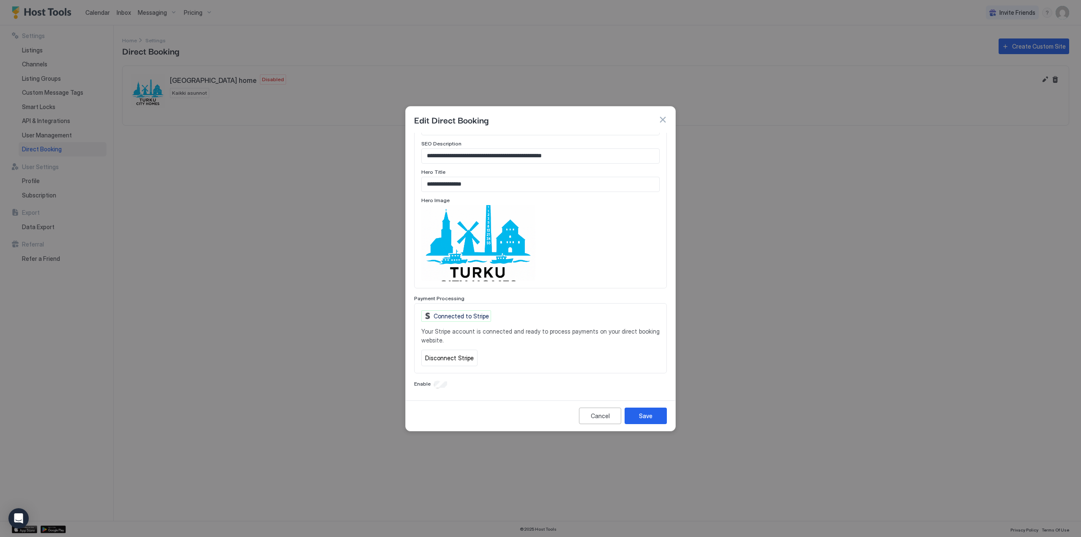
click at [437, 380] on div "Enable" at bounding box center [540, 384] width 253 height 8
click at [637, 409] on button "Save" at bounding box center [645, 415] width 42 height 16
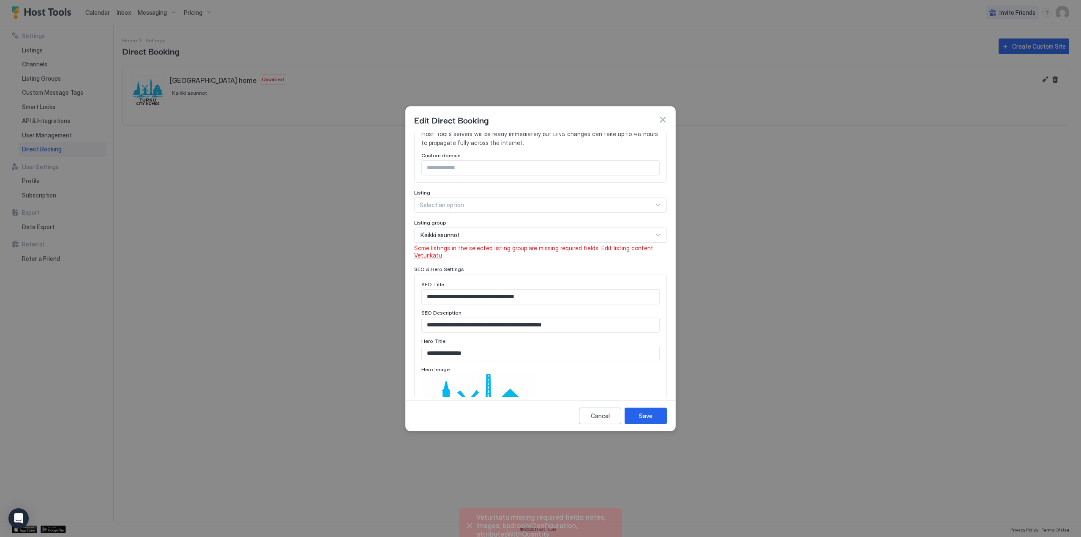
click at [431, 254] on span "Veturikatu" at bounding box center [428, 254] width 28 height 7
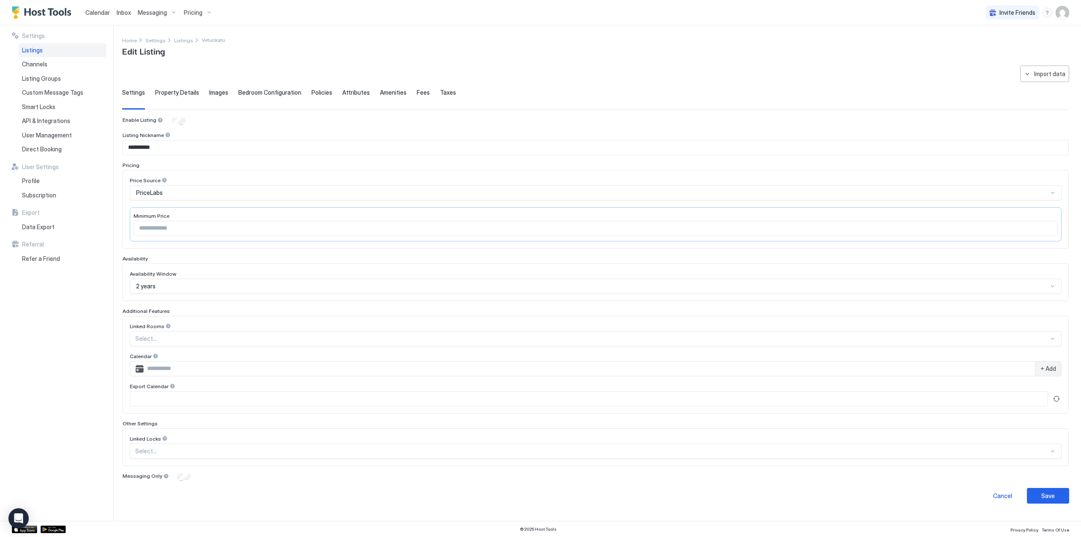
click at [171, 95] on span "Property Details" at bounding box center [177, 93] width 44 height 8
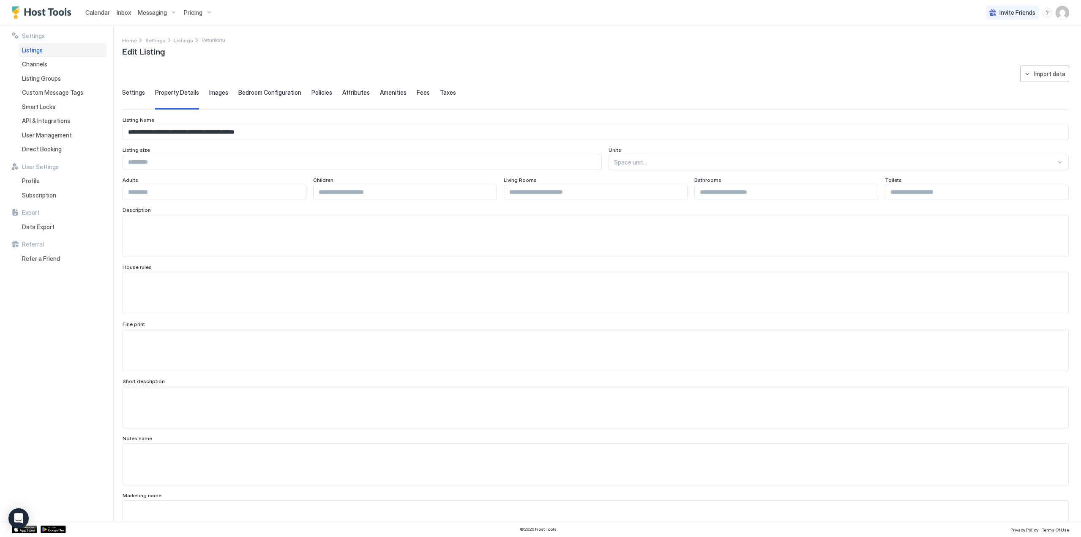
click at [216, 91] on span "Images" at bounding box center [218, 93] width 19 height 8
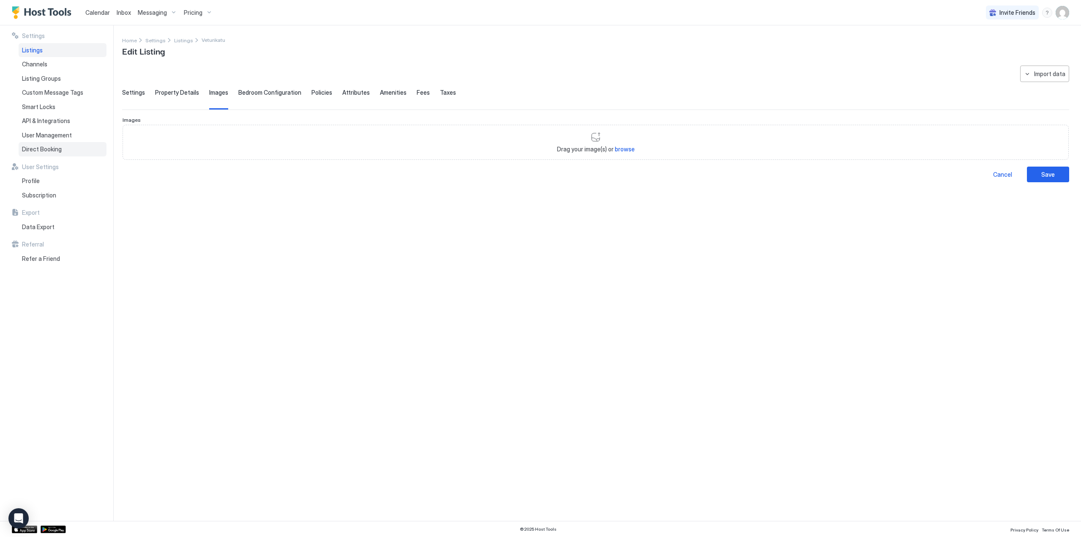
click at [54, 148] on span "Direct Booking" at bounding box center [42, 149] width 40 height 8
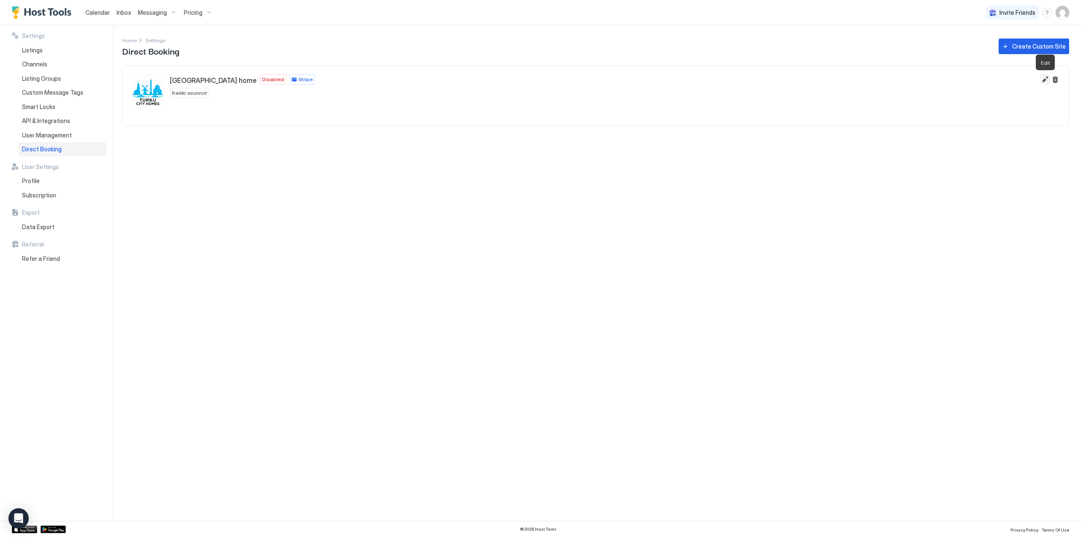
click at [1044, 77] on button "Edit" at bounding box center [1045, 79] width 10 height 10
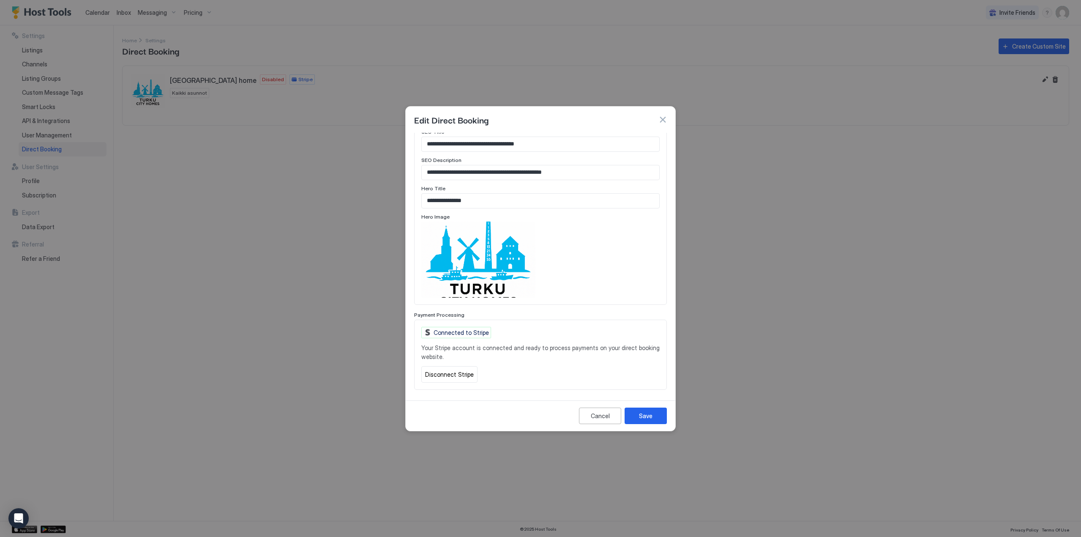
scroll to position [423, 0]
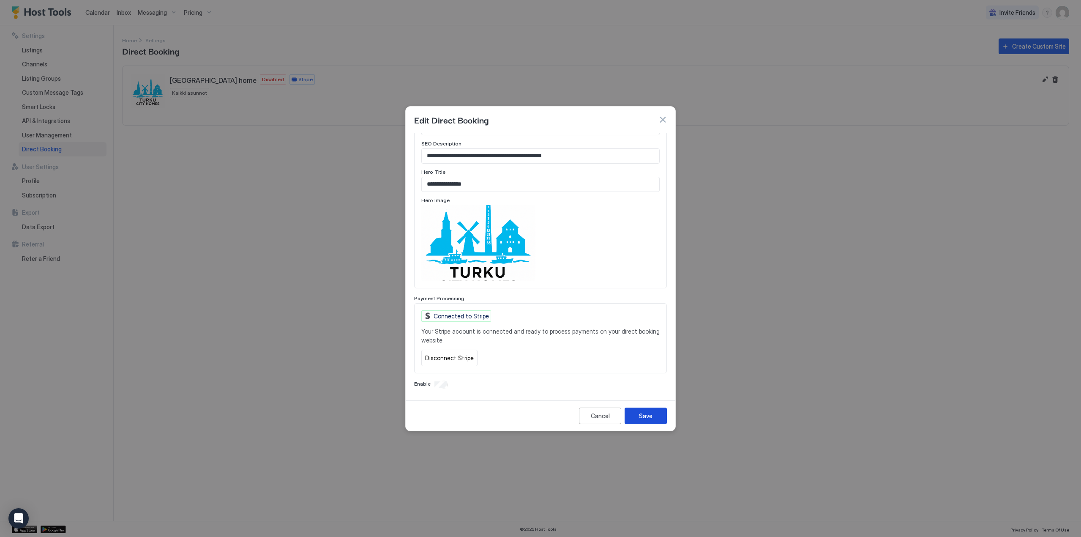
click at [651, 417] on div "Save" at bounding box center [646, 415] width 14 height 9
click at [658, 117] on button "button" at bounding box center [662, 119] width 8 height 8
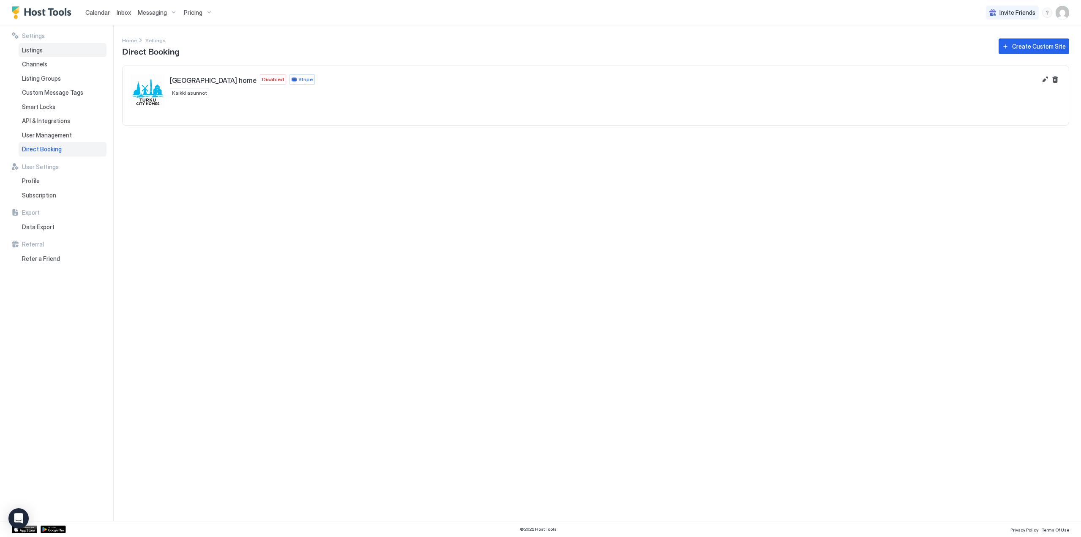
click at [33, 51] on span "Listings" at bounding box center [32, 50] width 21 height 8
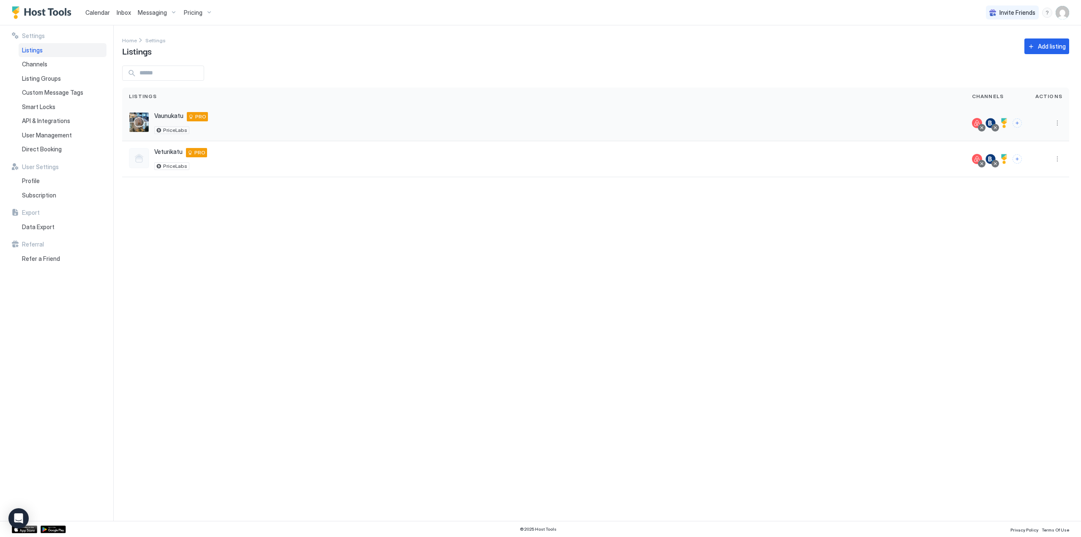
click at [164, 116] on span "Vaunukatu" at bounding box center [168, 116] width 29 height 8
click at [59, 151] on span "Direct Booking" at bounding box center [42, 149] width 40 height 8
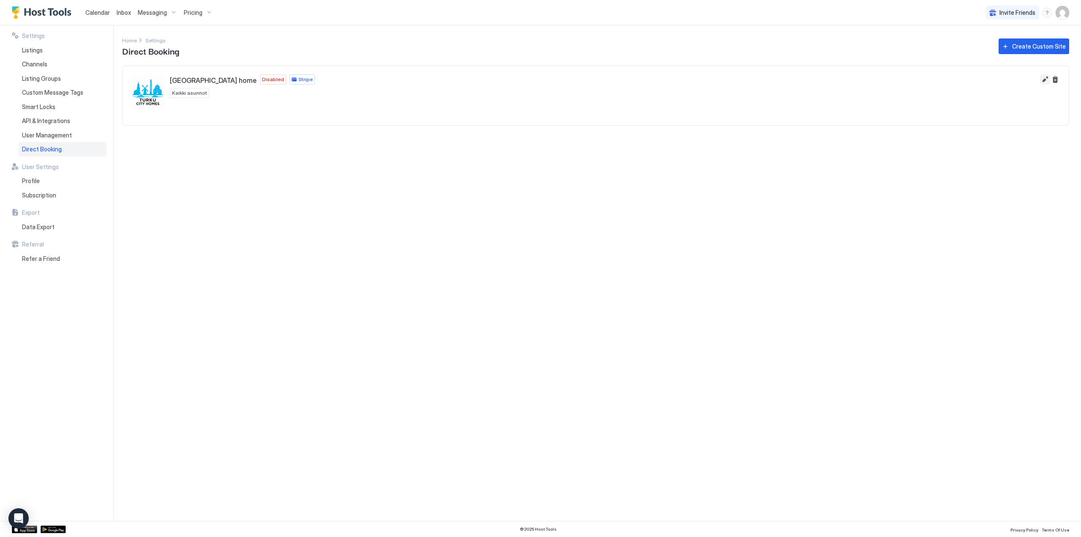
click at [1044, 79] on button "Edit" at bounding box center [1045, 79] width 10 height 10
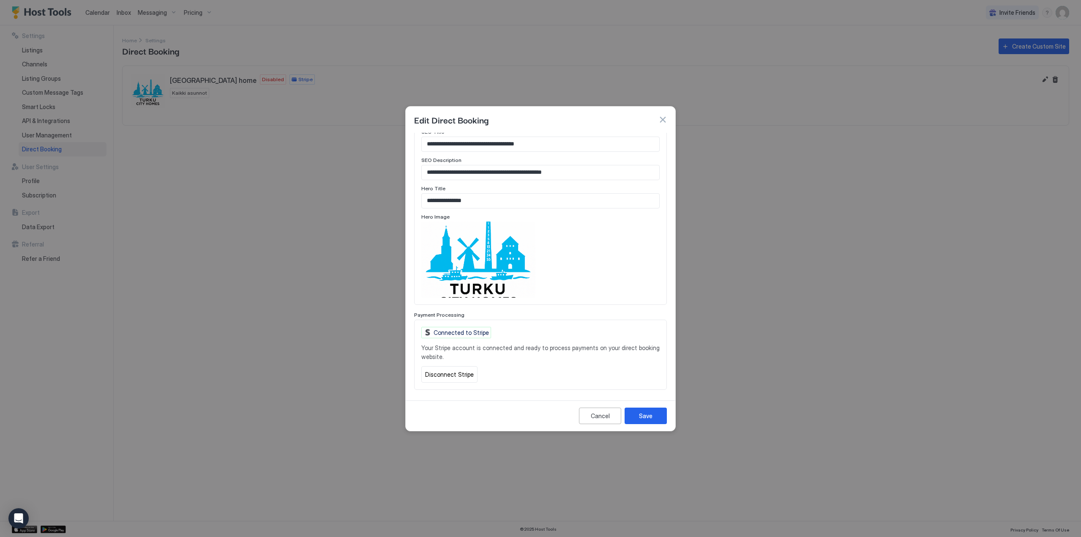
scroll to position [423, 0]
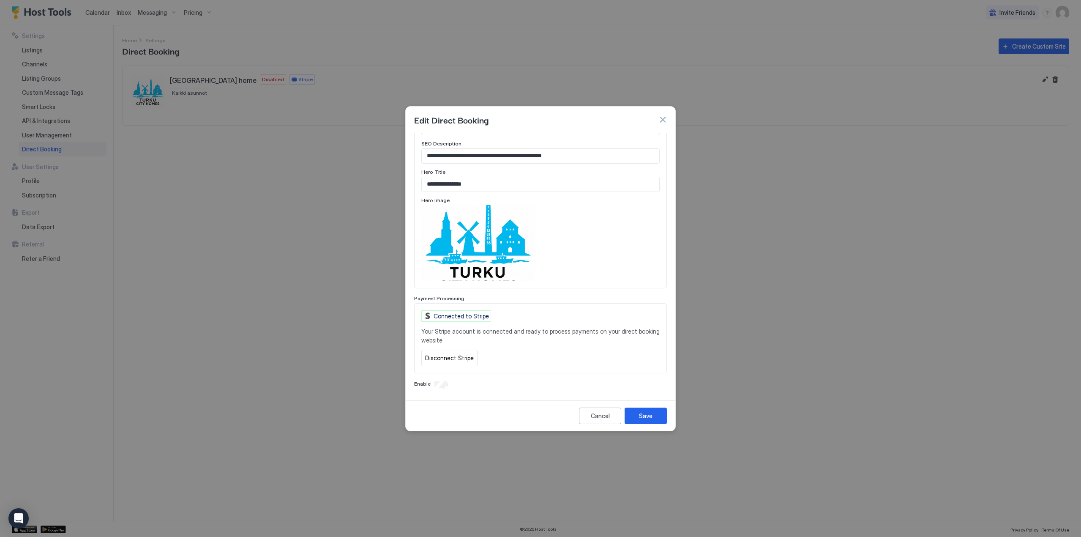
click at [650, 417] on div "Save" at bounding box center [646, 415] width 14 height 9
click at [520, 516] on span "Veturikatu missing required fields: notes, images, bedroomConfiguration, attrib…" at bounding box center [545, 516] width 139 height 25
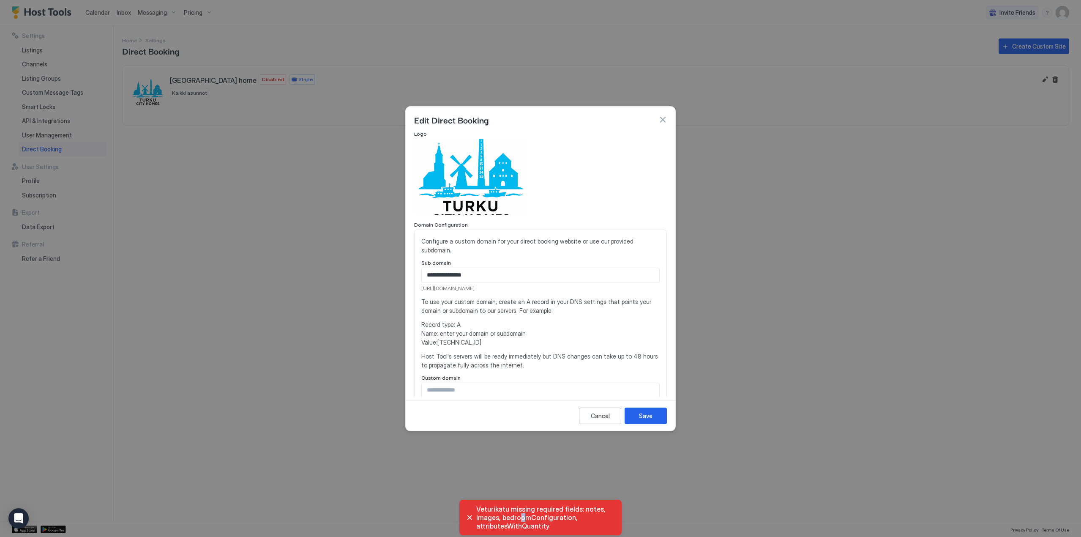
scroll to position [169, 0]
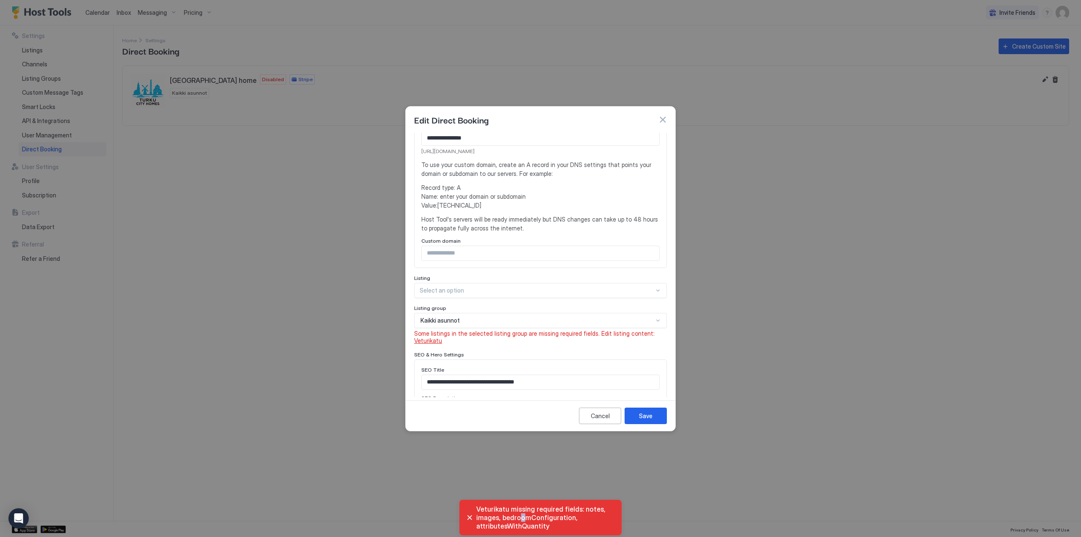
click at [428, 339] on span "Veturikatu" at bounding box center [428, 340] width 28 height 7
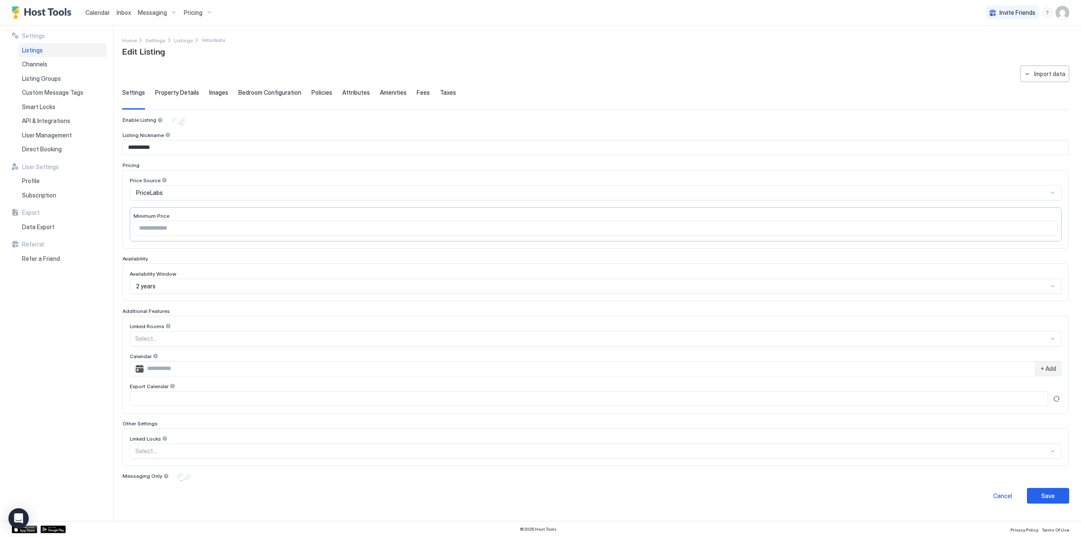
click at [214, 93] on span "Images" at bounding box center [218, 93] width 19 height 8
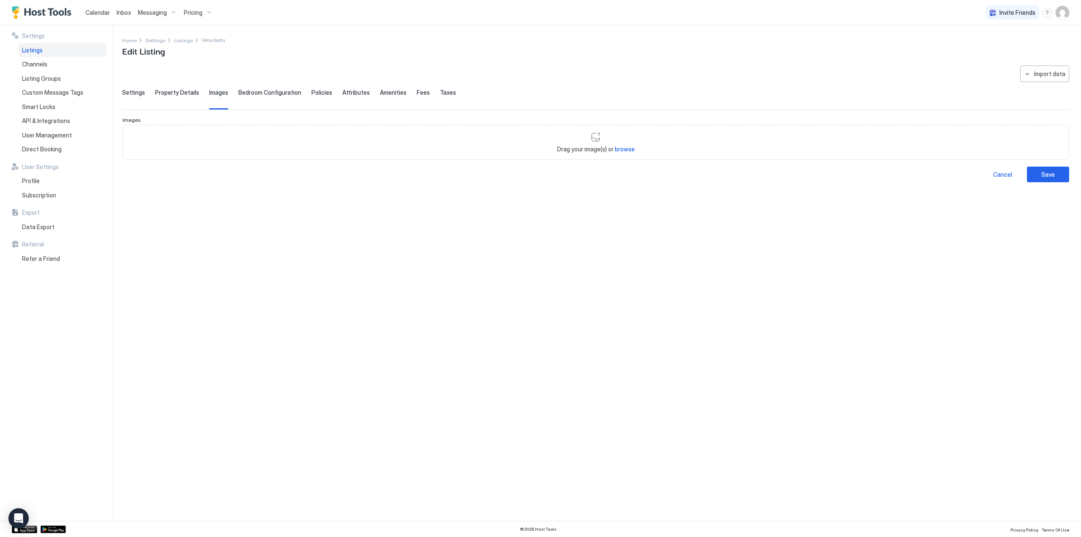
click at [140, 92] on span "Settings" at bounding box center [133, 93] width 23 height 8
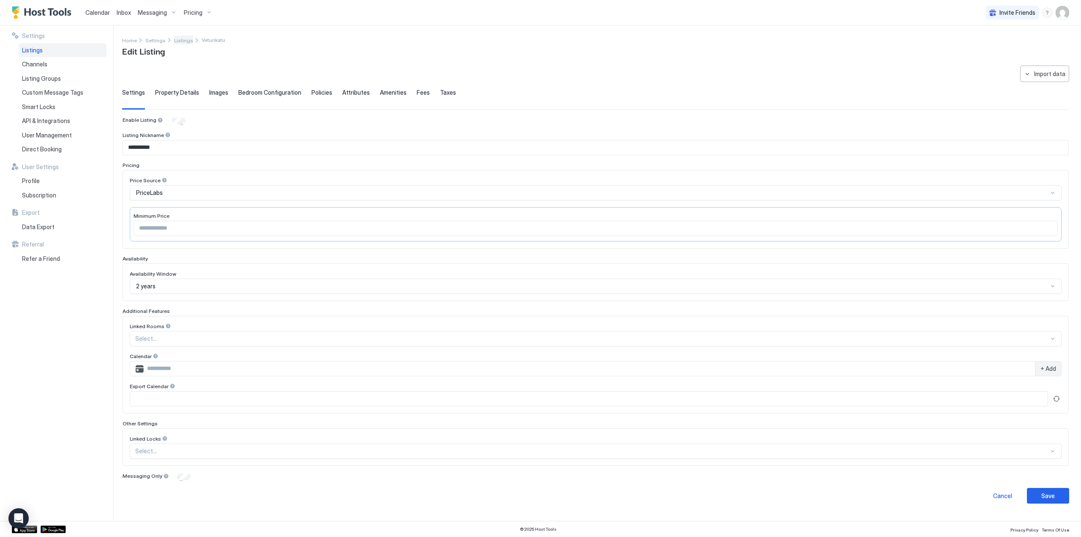
click at [176, 41] on span "Listings" at bounding box center [183, 40] width 19 height 6
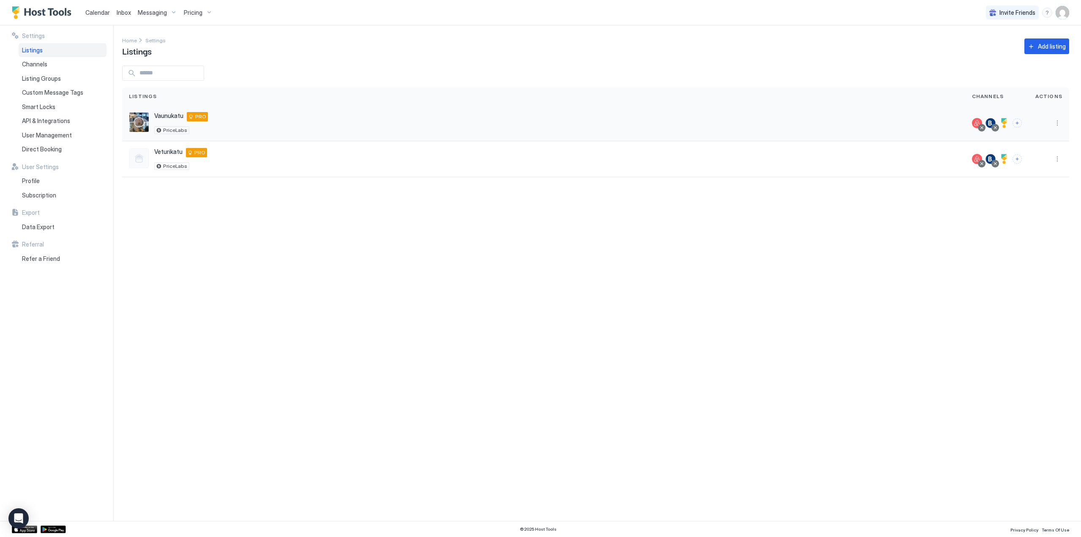
click at [170, 114] on span "Vaunukatu" at bounding box center [168, 116] width 29 height 8
click at [1060, 118] on button "More options" at bounding box center [1057, 123] width 10 height 10
click at [1037, 158] on div "Listing Settings" at bounding box center [1019, 162] width 95 height 14
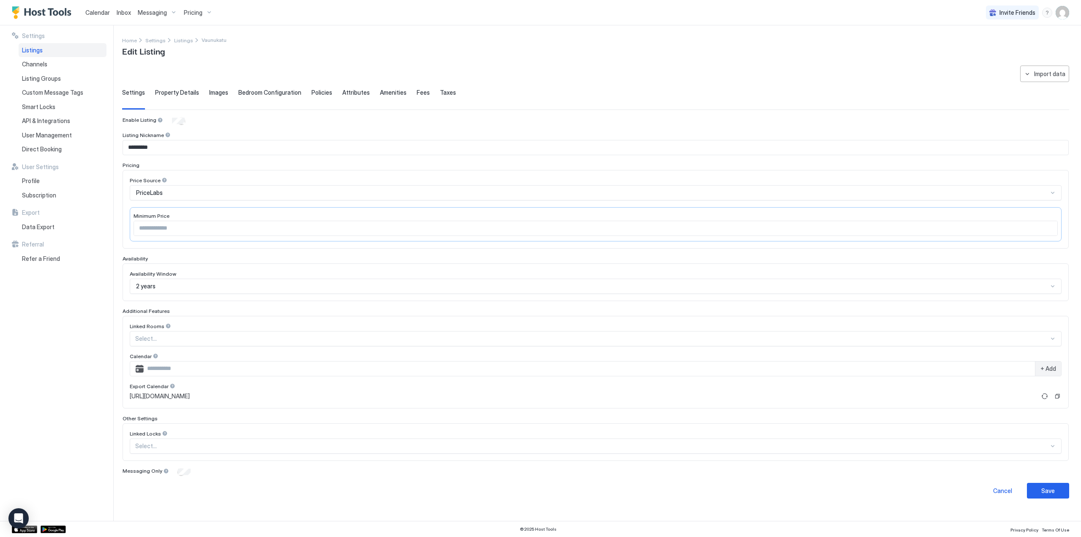
click at [212, 93] on span "Images" at bounding box center [218, 93] width 19 height 8
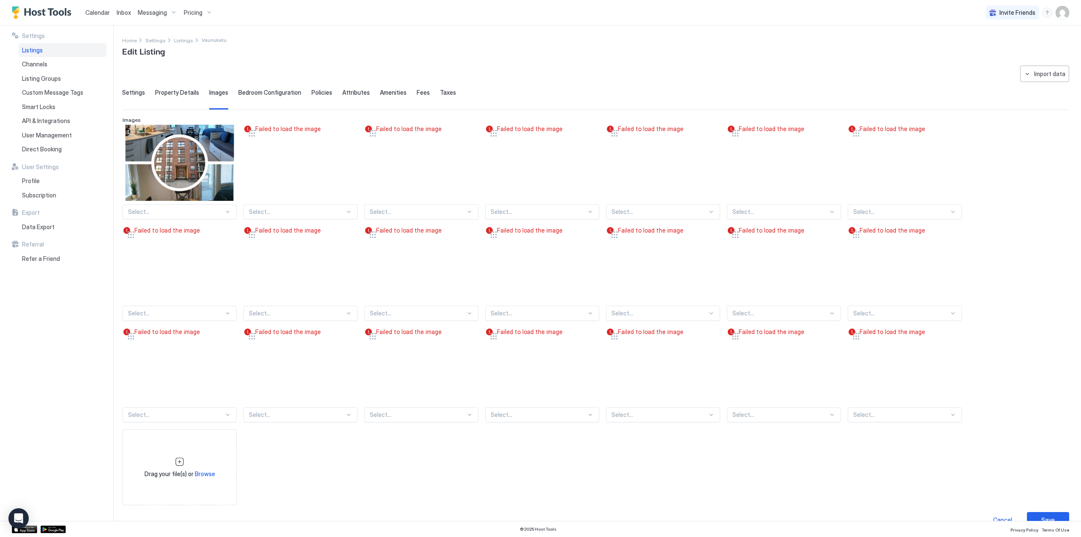
click at [141, 92] on span "Settings" at bounding box center [133, 93] width 23 height 8
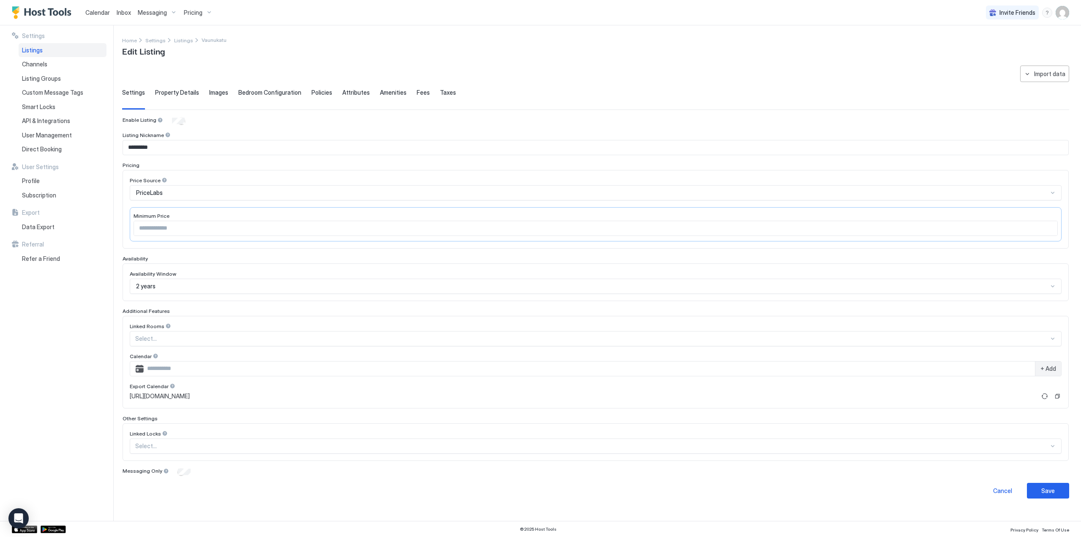
click at [210, 93] on span "Images" at bounding box center [218, 93] width 19 height 8
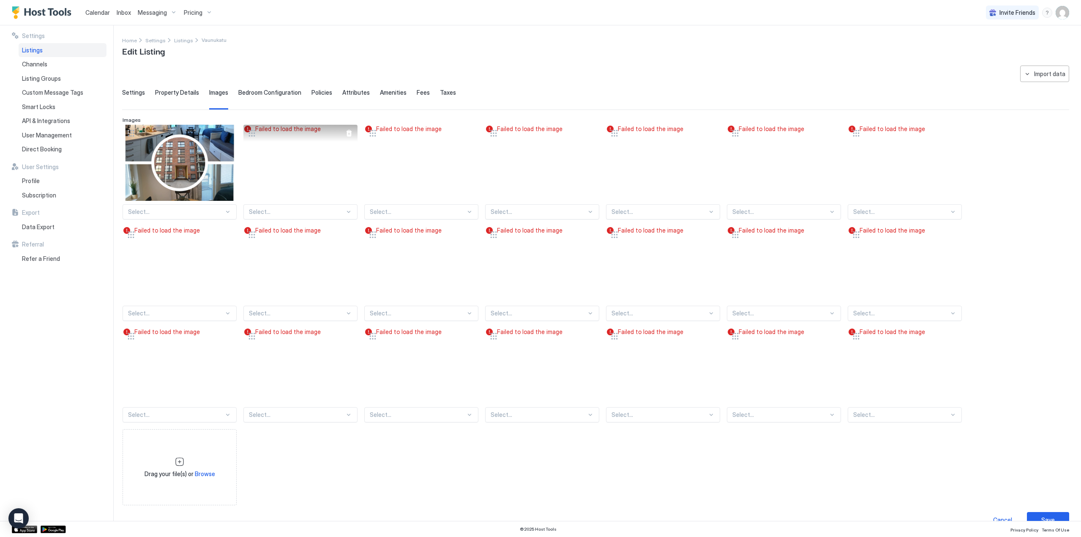
click at [350, 136] on div at bounding box center [349, 133] width 7 height 7
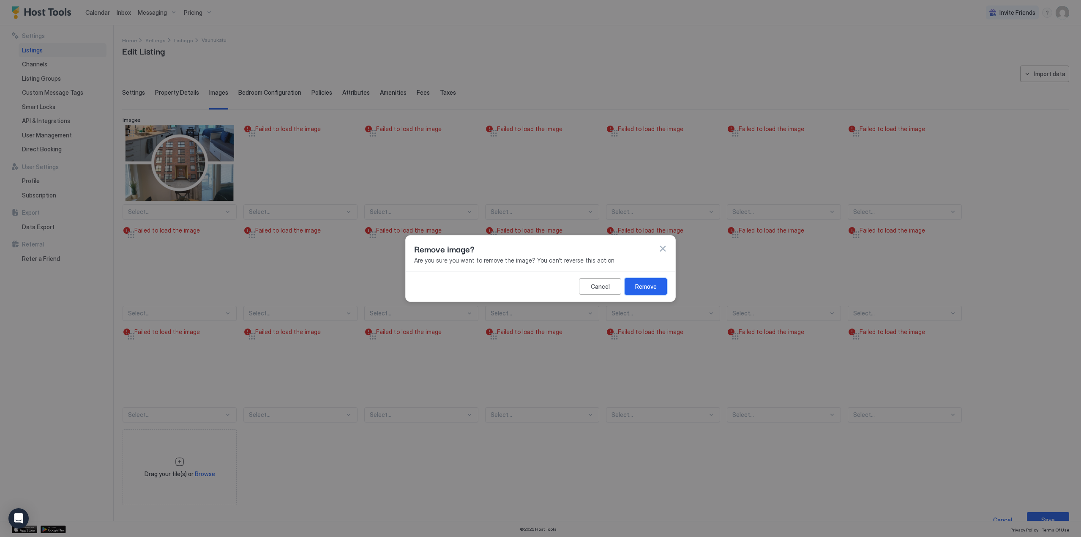
click at [642, 286] on div "Remove" at bounding box center [646, 286] width 22 height 9
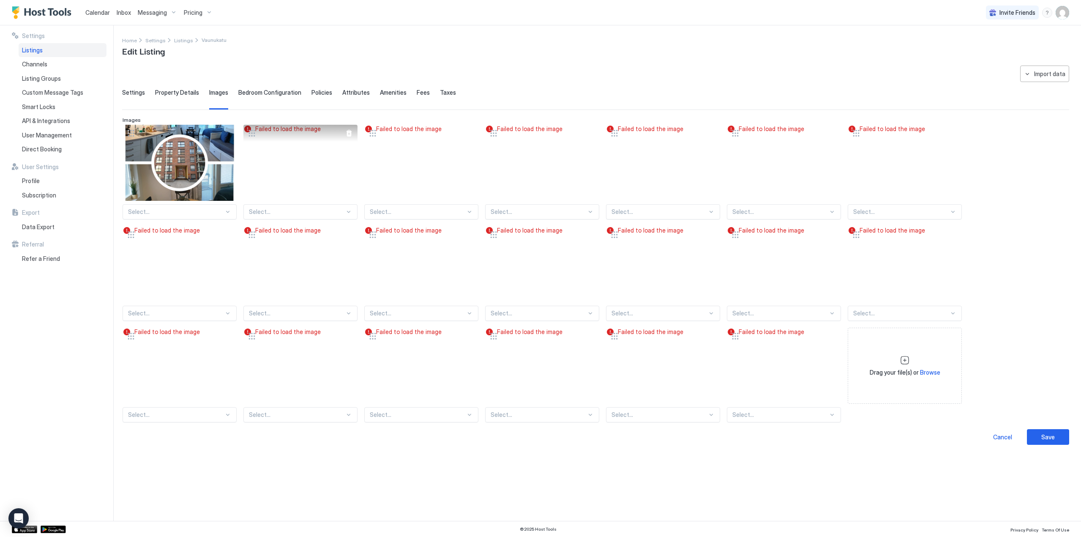
drag, startPoint x: 281, startPoint y: 141, endPoint x: 352, endPoint y: 134, distance: 71.7
click at [353, 134] on div at bounding box center [349, 133] width 17 height 17
click at [349, 134] on div at bounding box center [349, 133] width 7 height 7
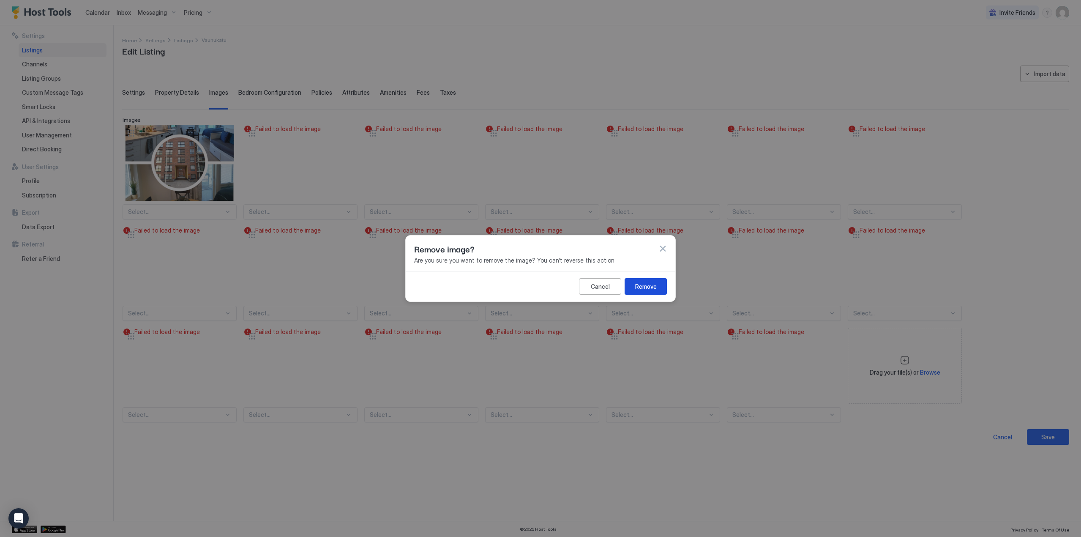
drag, startPoint x: 650, startPoint y: 286, endPoint x: 618, endPoint y: 269, distance: 36.5
click at [650, 286] on div "Remove" at bounding box center [646, 286] width 22 height 9
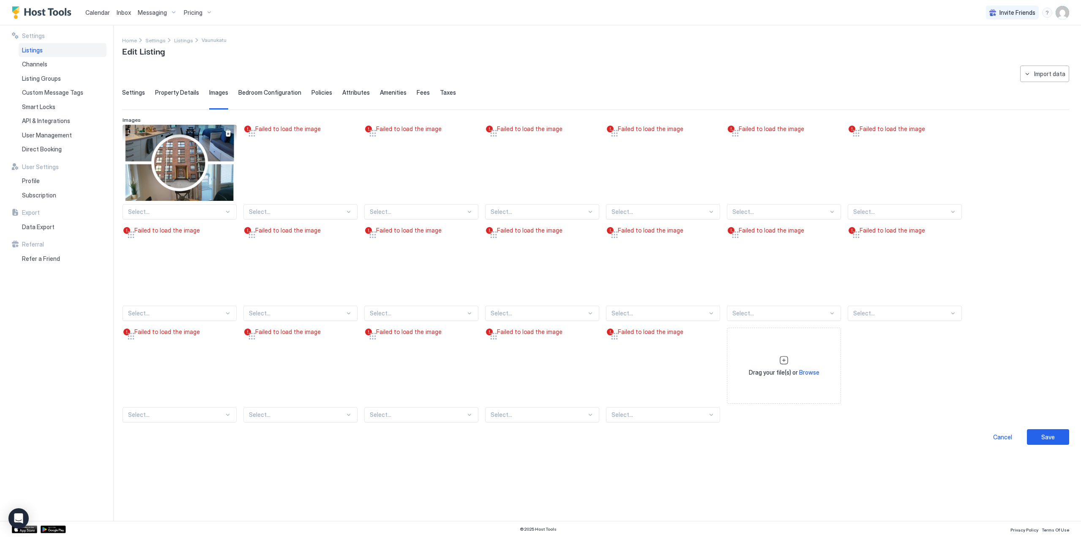
click at [227, 134] on div at bounding box center [228, 133] width 7 height 7
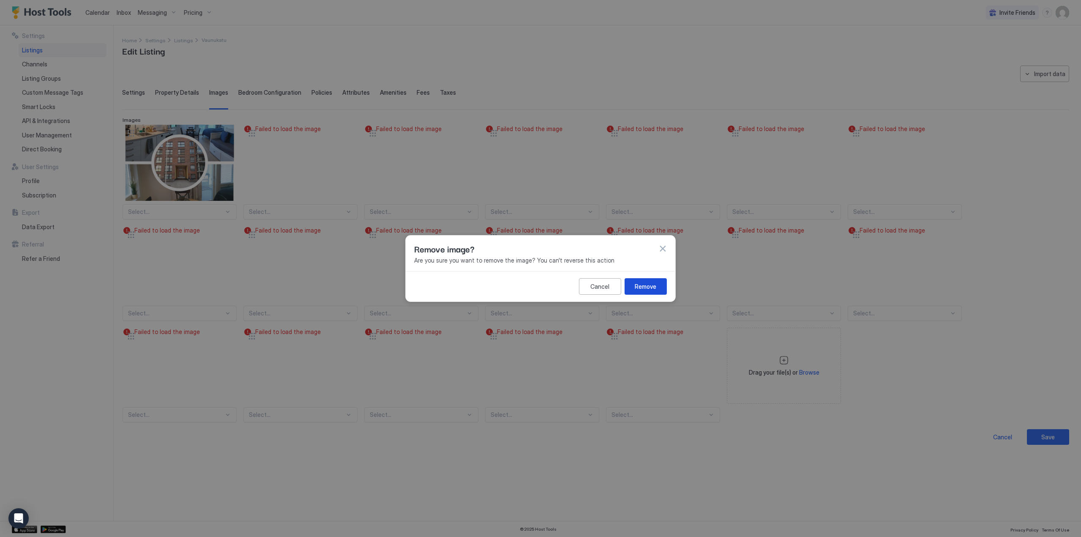
click at [650, 287] on div "Remove" at bounding box center [646, 286] width 22 height 9
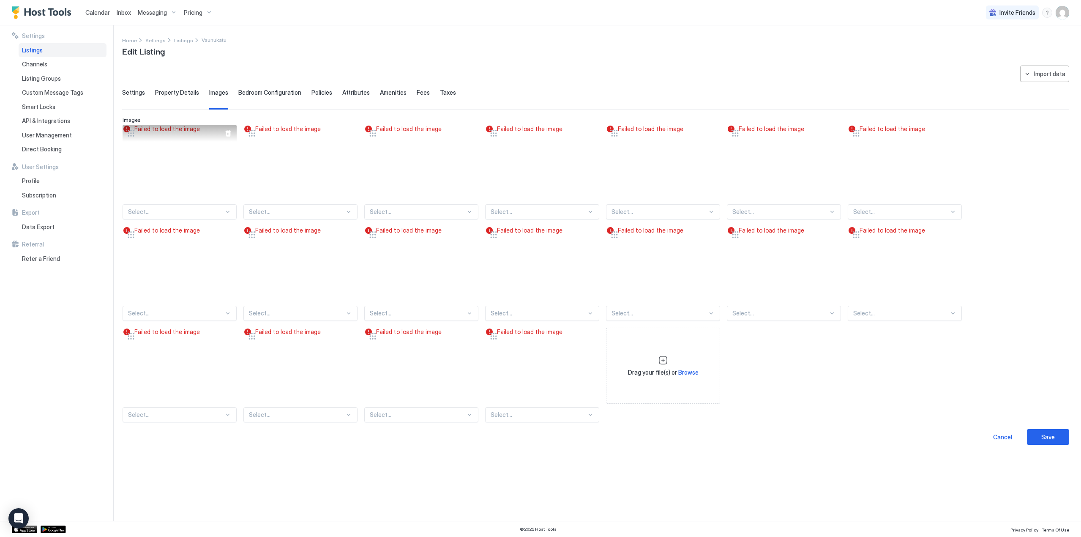
click at [226, 134] on div at bounding box center [228, 133] width 7 height 7
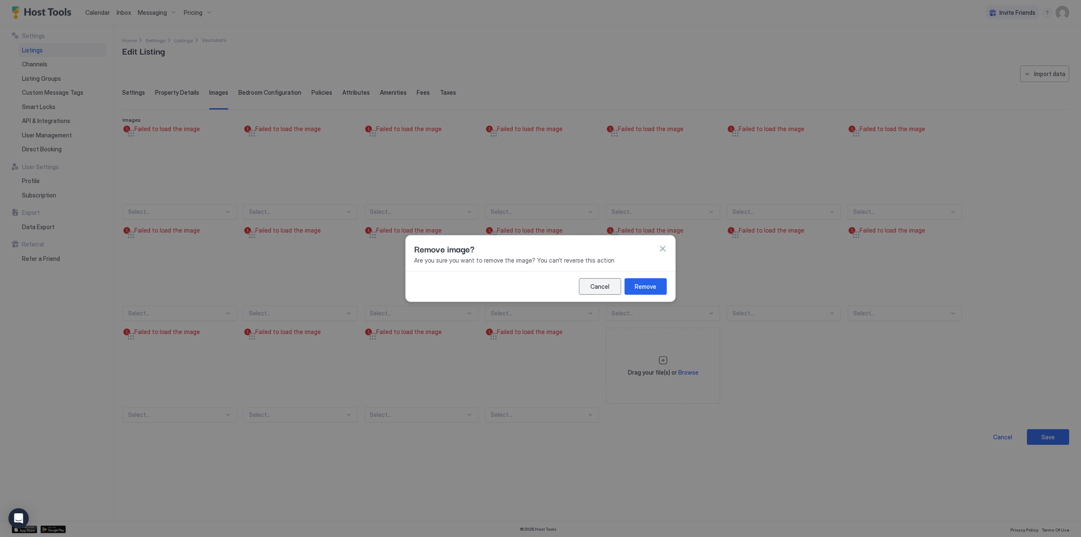
click at [631, 287] on button "Remove" at bounding box center [645, 286] width 42 height 16
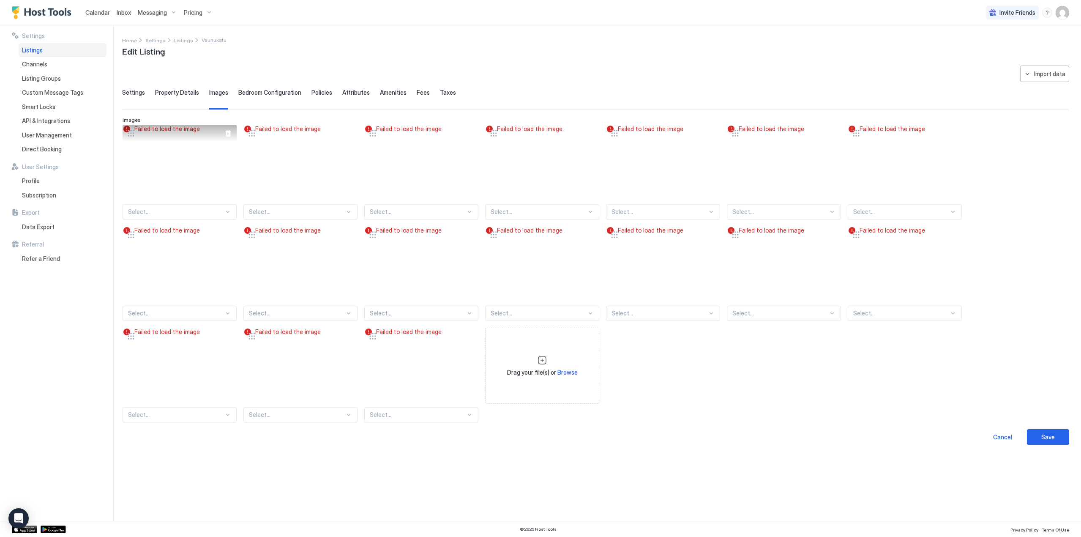
click at [228, 133] on div at bounding box center [228, 133] width 7 height 7
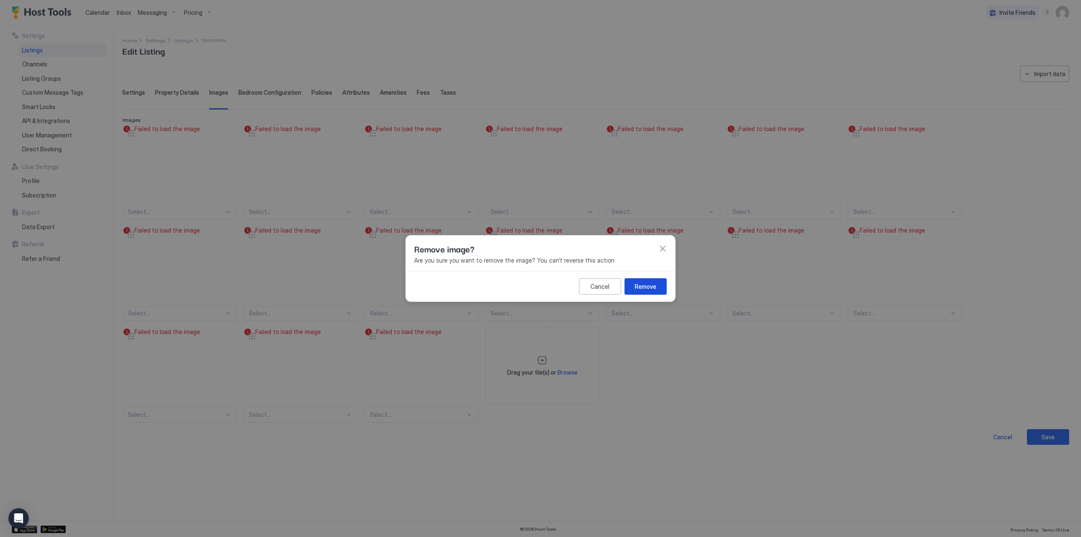
click at [638, 289] on div "Remove" at bounding box center [646, 286] width 22 height 9
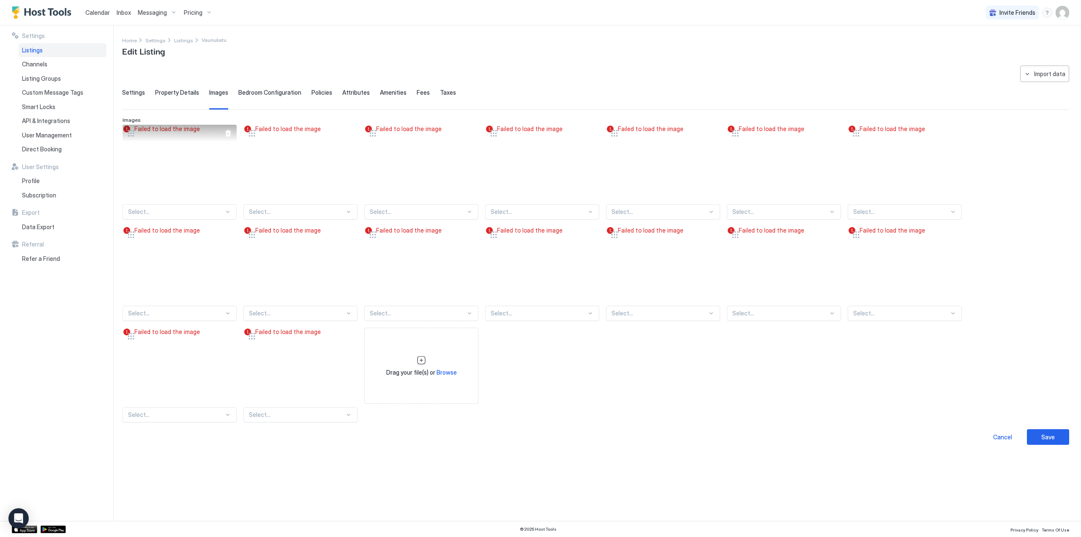
click at [229, 136] on div at bounding box center [228, 133] width 17 height 17
click at [224, 131] on div at bounding box center [228, 133] width 17 height 17
click at [229, 134] on div at bounding box center [228, 133] width 7 height 7
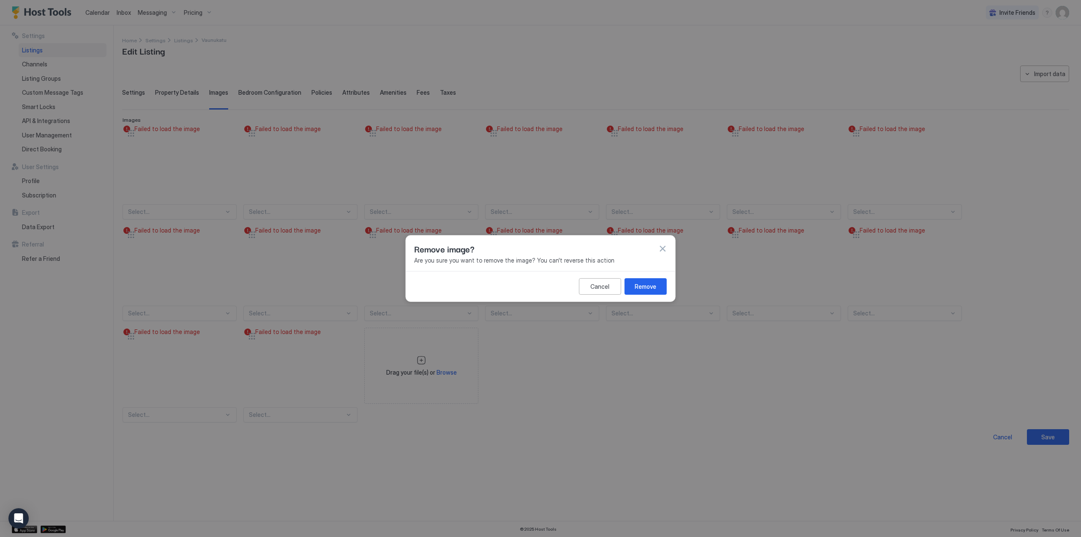
click at [648, 286] on div "Remove" at bounding box center [646, 286] width 22 height 9
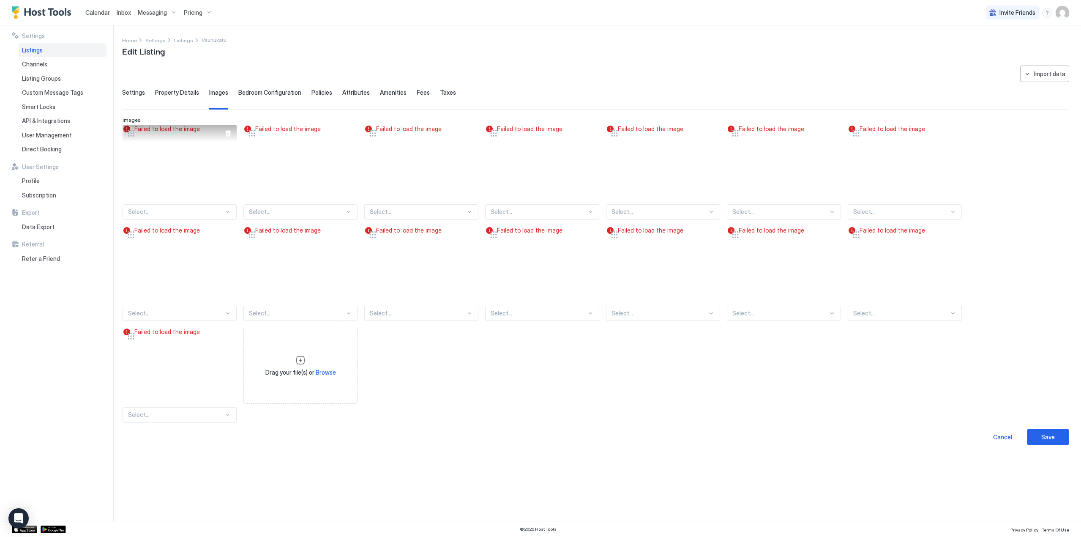
click at [230, 132] on div at bounding box center [228, 133] width 7 height 7
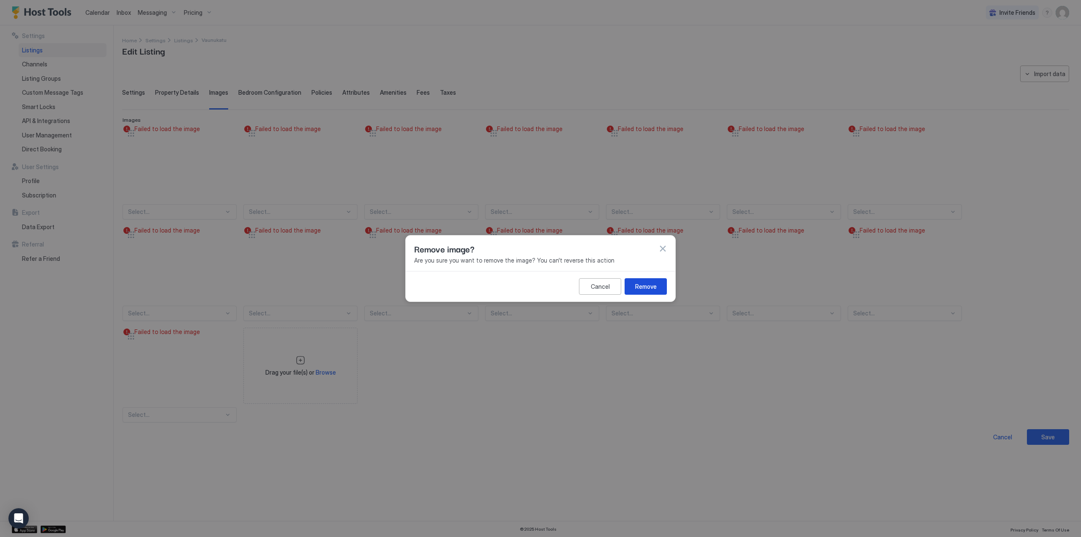
click at [647, 291] on button "Remove" at bounding box center [645, 286] width 42 height 16
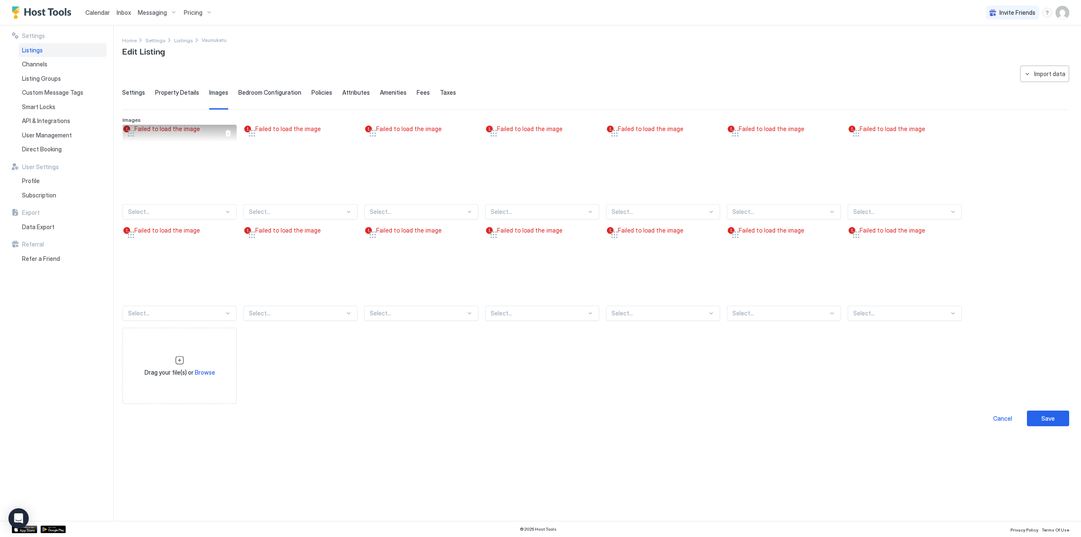
drag, startPoint x: 226, startPoint y: 135, endPoint x: 231, endPoint y: 135, distance: 4.6
click at [227, 135] on div at bounding box center [228, 133] width 7 height 7
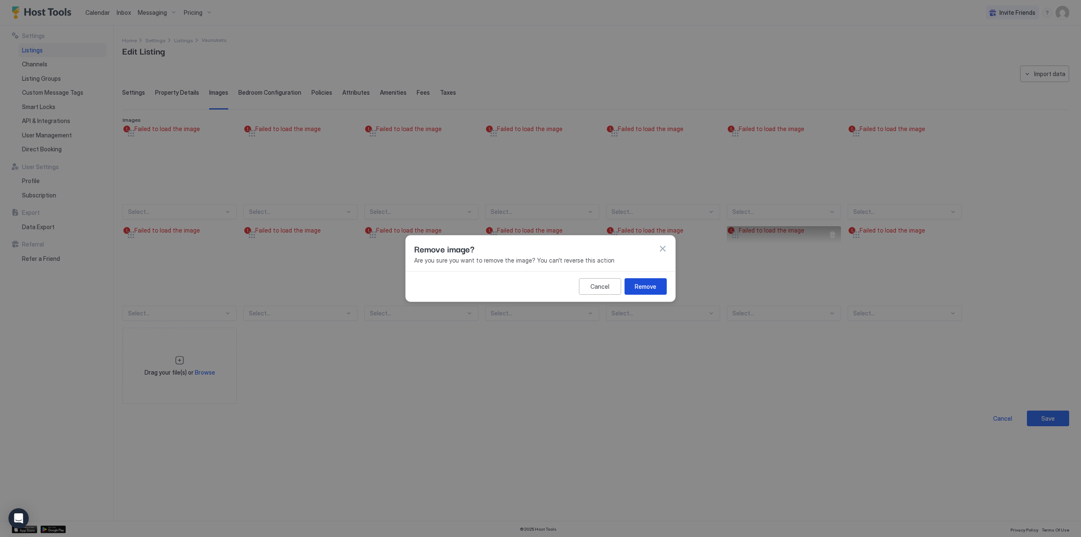
click at [638, 281] on button "Remove" at bounding box center [645, 286] width 42 height 16
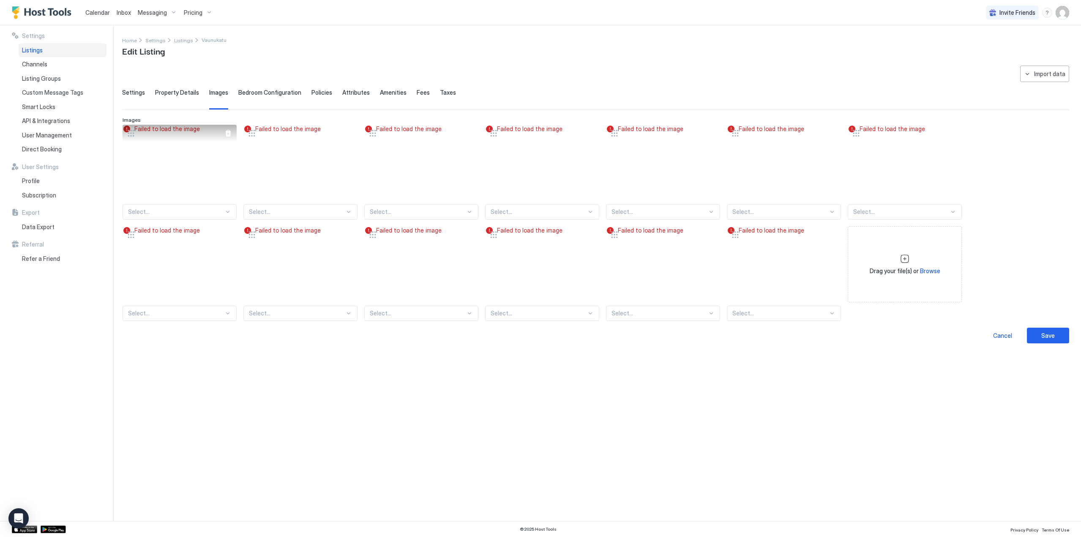
click at [228, 131] on div at bounding box center [228, 133] width 7 height 7
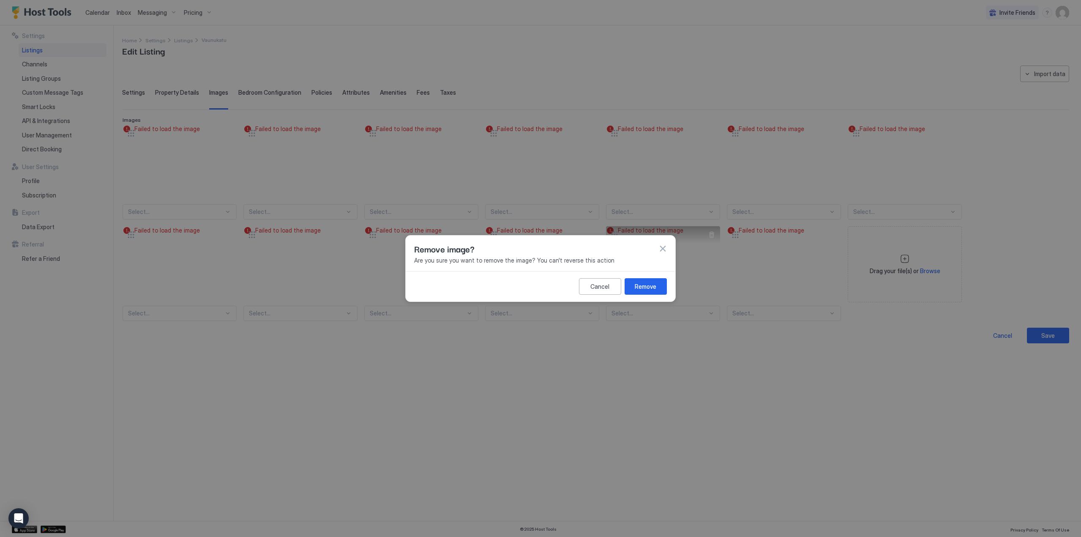
drag, startPoint x: 659, startPoint y: 289, endPoint x: 582, endPoint y: 276, distance: 78.5
click at [658, 289] on button "Remove" at bounding box center [645, 286] width 42 height 16
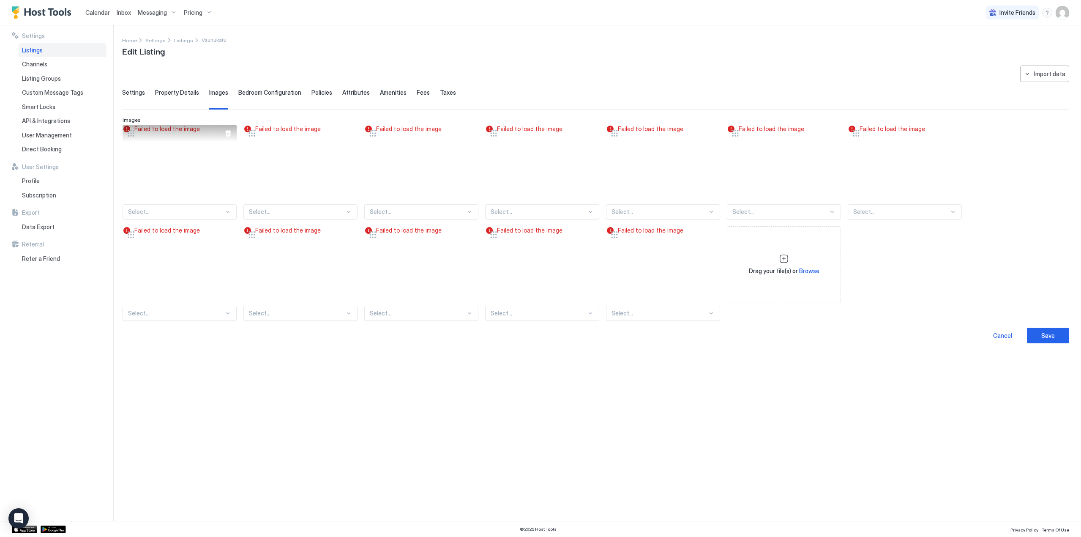
click at [228, 132] on div at bounding box center [228, 133] width 7 height 7
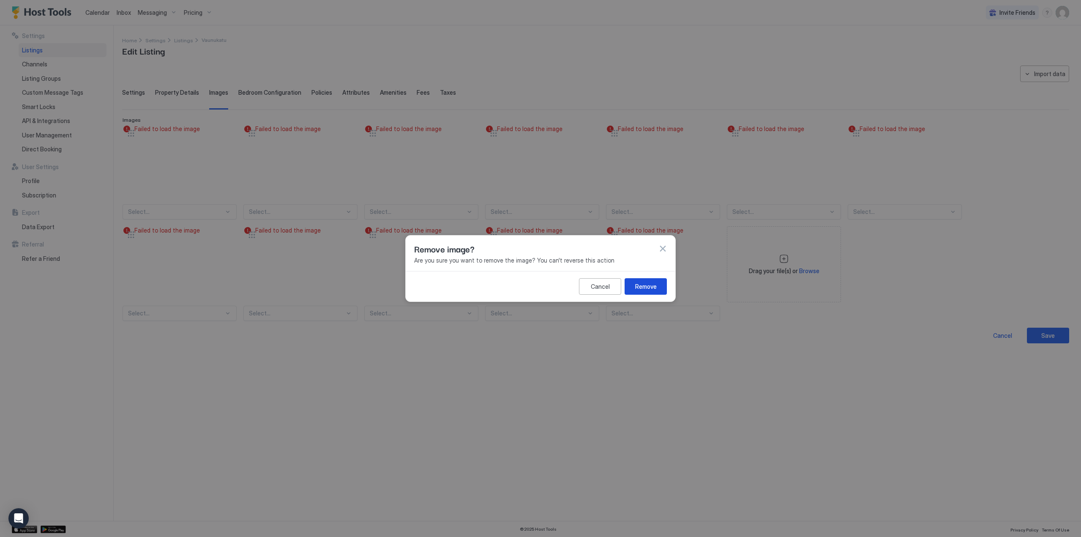
drag, startPoint x: 648, startPoint y: 285, endPoint x: 616, endPoint y: 278, distance: 33.2
click at [649, 285] on div "Remove" at bounding box center [646, 286] width 22 height 9
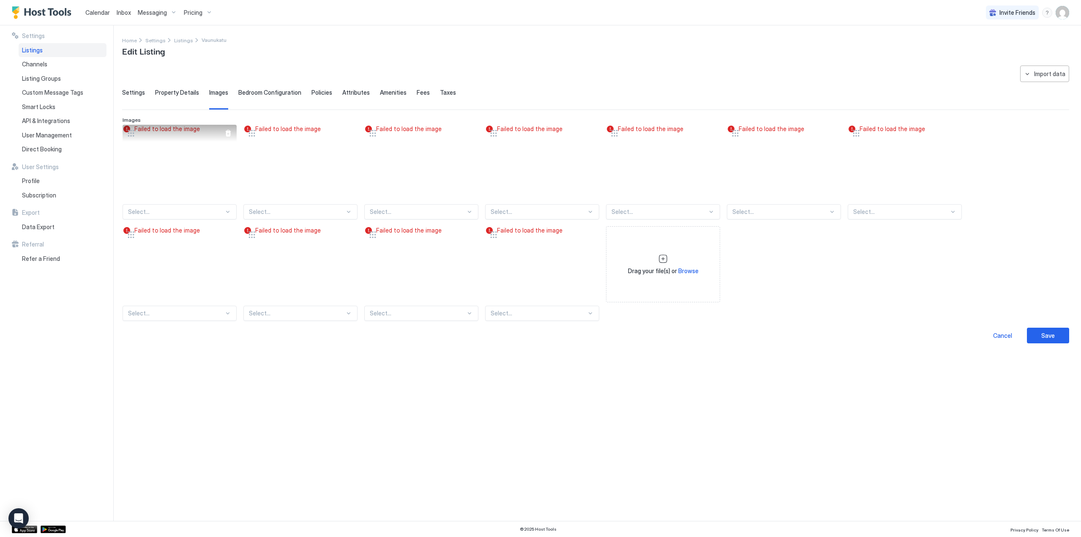
click at [227, 136] on div at bounding box center [228, 133] width 17 height 17
click at [226, 131] on div at bounding box center [228, 133] width 7 height 7
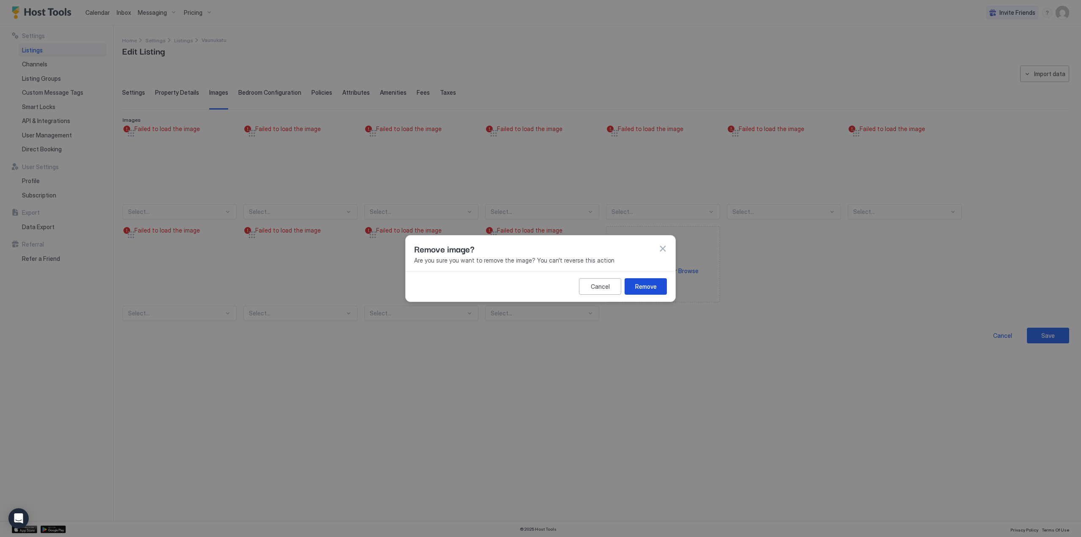
drag, startPoint x: 635, startPoint y: 285, endPoint x: 629, endPoint y: 282, distance: 7.2
click at [636, 286] on div "Remove" at bounding box center [646, 286] width 22 height 9
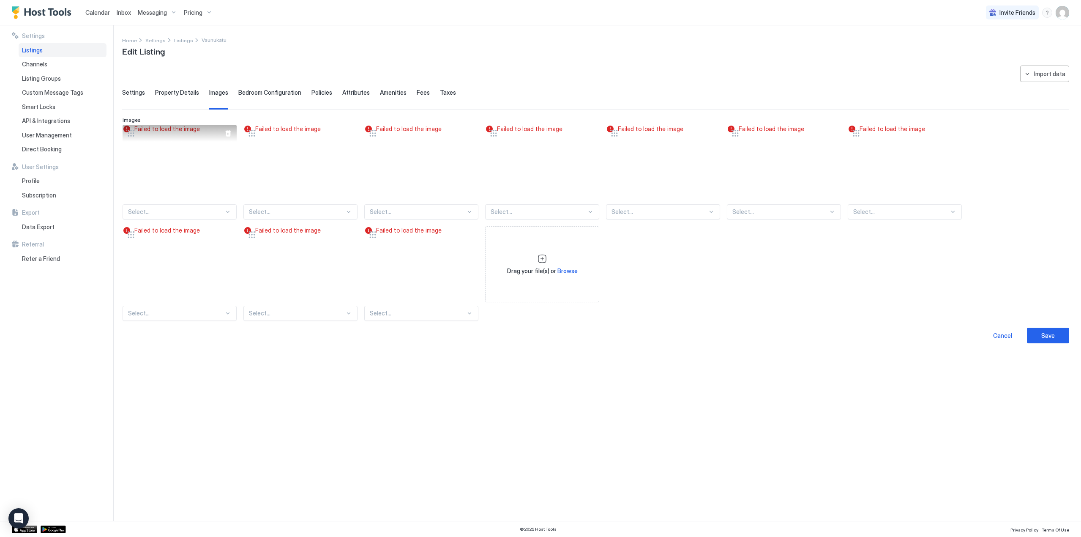
click at [228, 134] on div at bounding box center [228, 133] width 7 height 7
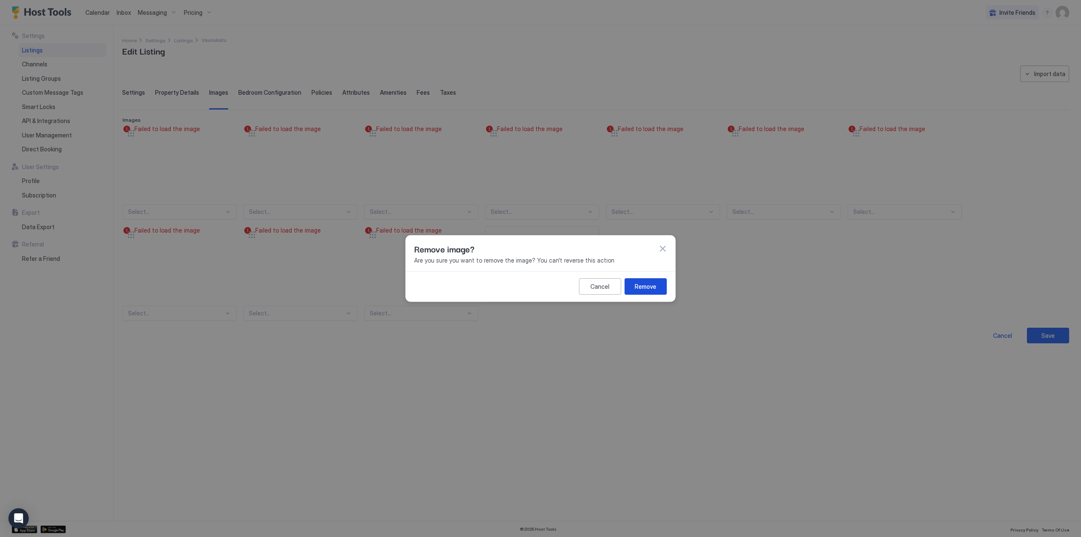
click at [648, 286] on div "Remove" at bounding box center [646, 286] width 22 height 9
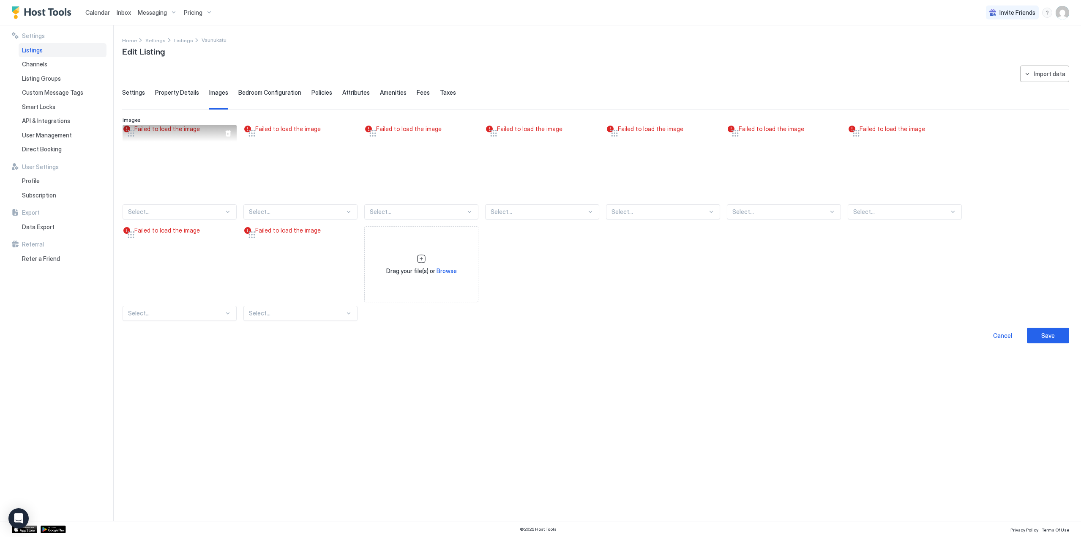
click at [228, 131] on div at bounding box center [228, 133] width 7 height 7
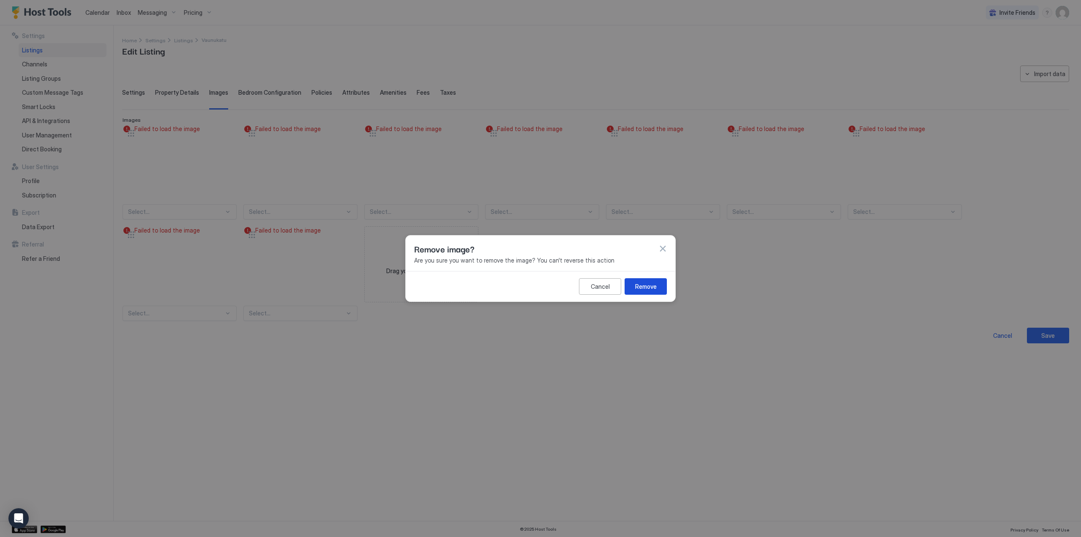
click at [638, 284] on div "Remove" at bounding box center [646, 286] width 22 height 9
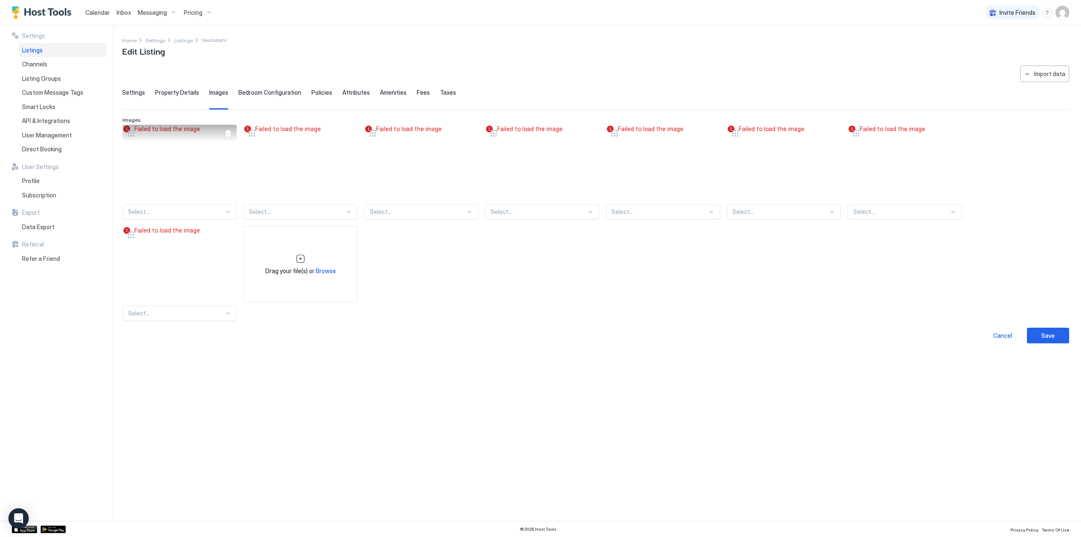
click at [226, 135] on div at bounding box center [228, 133] width 7 height 7
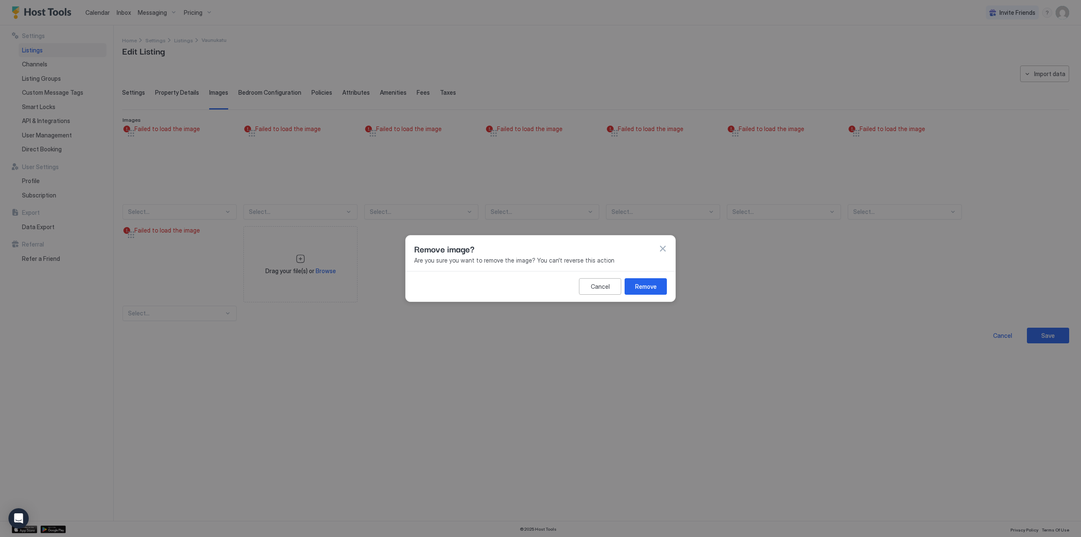
click at [652, 282] on div "Remove" at bounding box center [646, 286] width 22 height 9
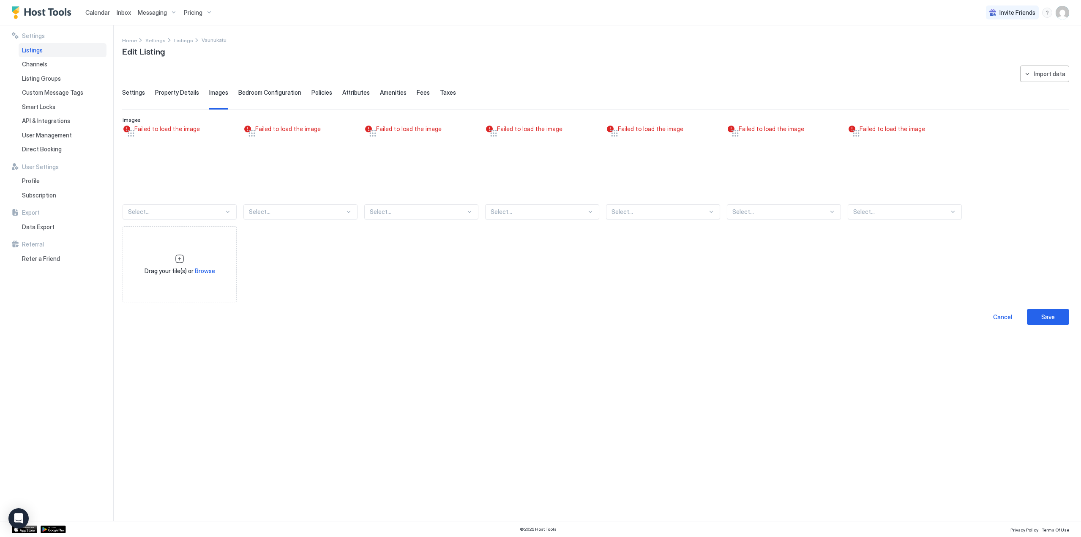
drag, startPoint x: 231, startPoint y: 132, endPoint x: 241, endPoint y: 139, distance: 12.7
click at [232, 132] on div at bounding box center [228, 133] width 17 height 17
click at [227, 131] on div at bounding box center [228, 133] width 7 height 7
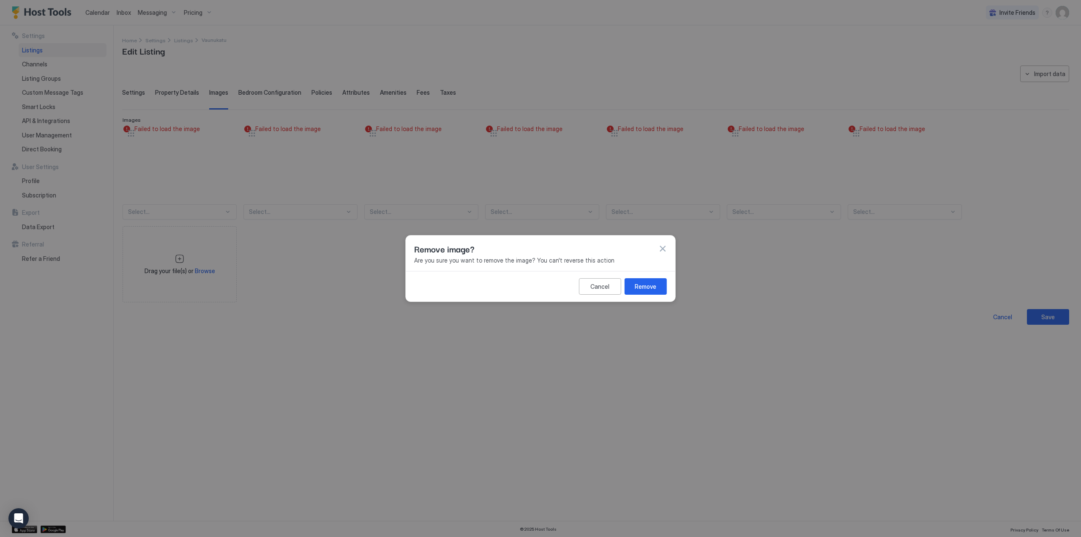
click at [646, 282] on div "Remove" at bounding box center [646, 286] width 22 height 9
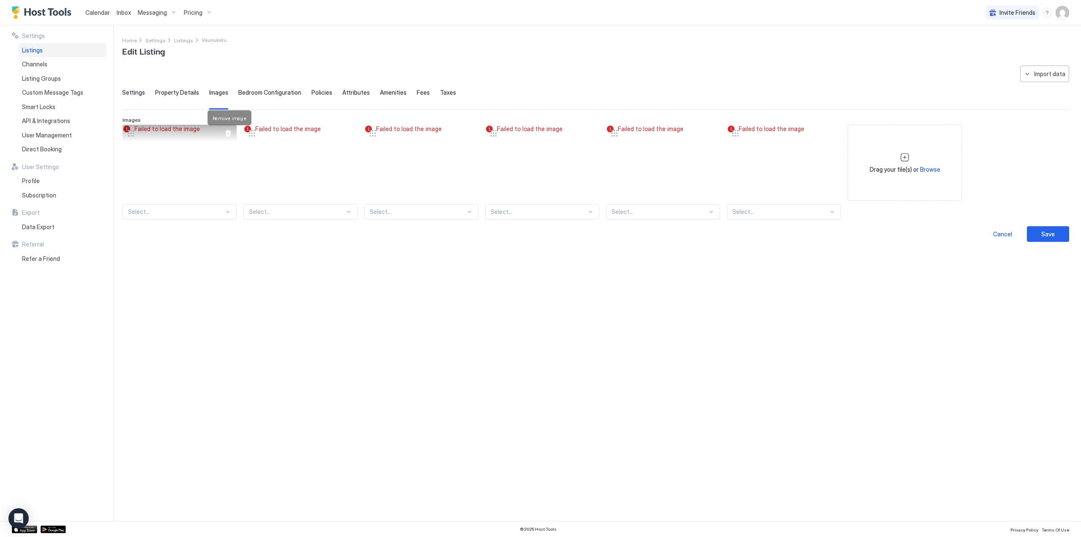
click at [228, 134] on div at bounding box center [228, 133] width 7 height 7
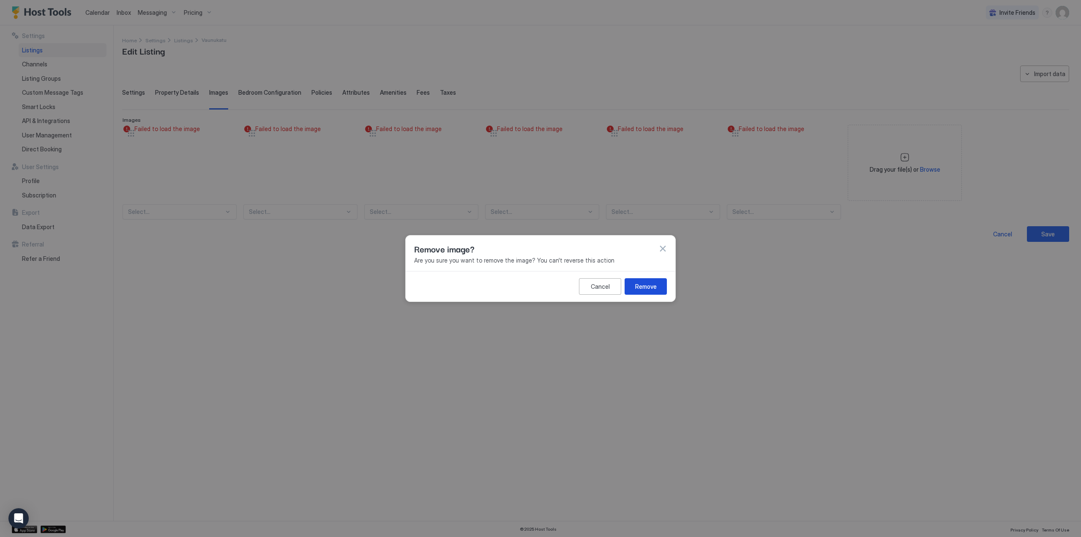
click at [639, 287] on div "Remove" at bounding box center [646, 286] width 22 height 9
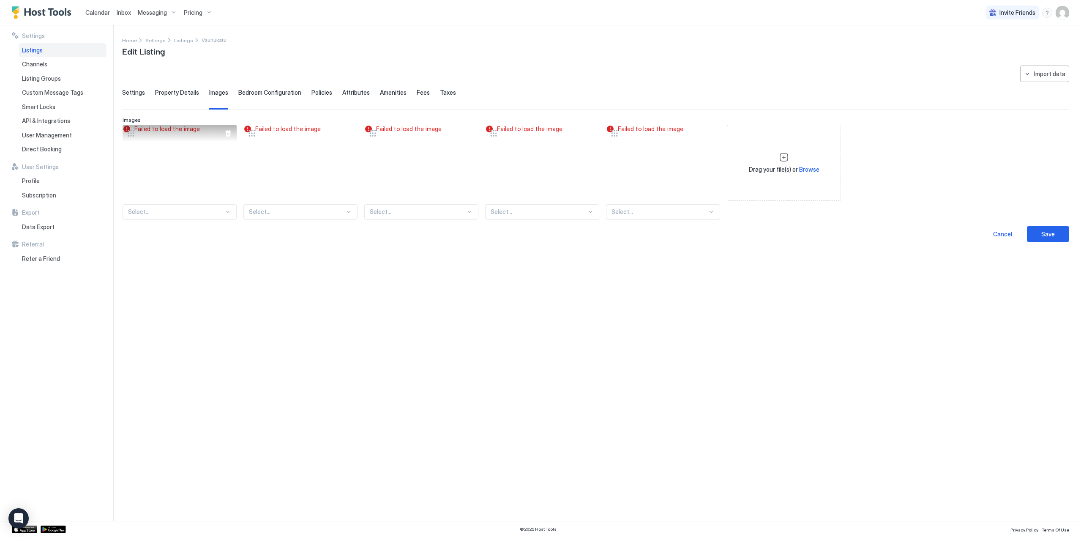
click at [228, 128] on div at bounding box center [228, 133] width 17 height 17
click at [226, 131] on div at bounding box center [228, 133] width 7 height 7
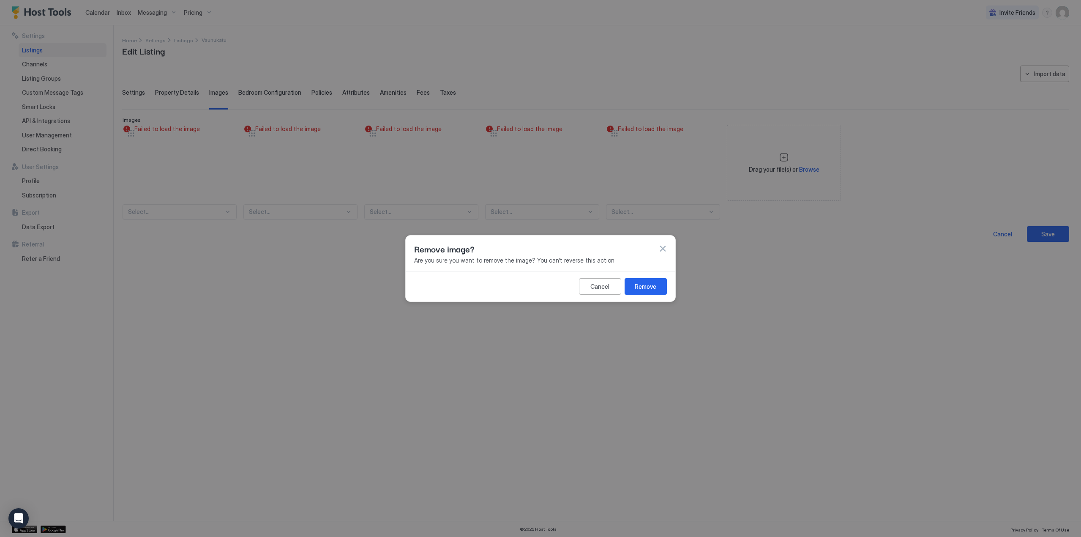
click at [657, 286] on button "Remove" at bounding box center [645, 286] width 42 height 16
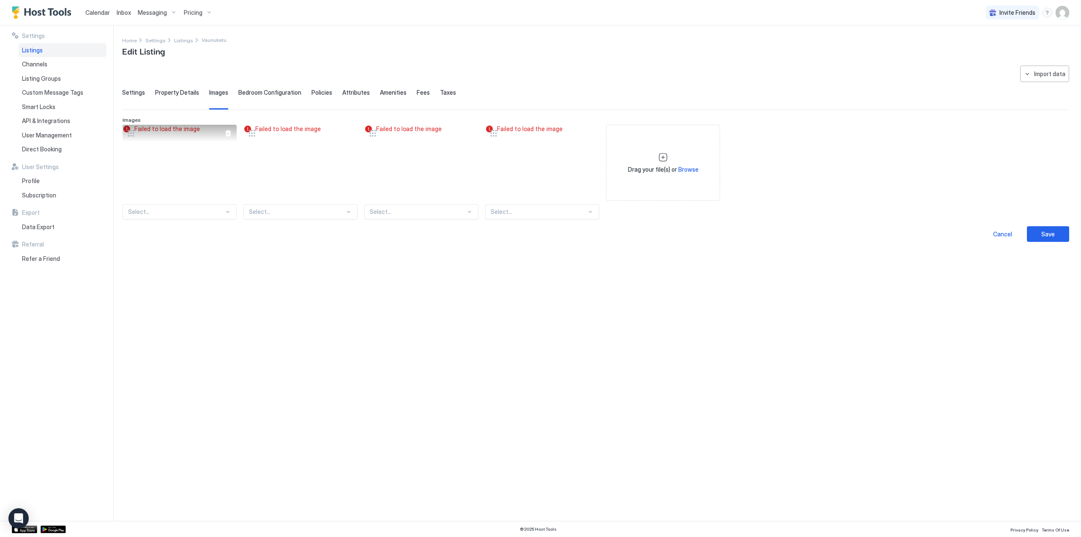
click at [227, 133] on div at bounding box center [228, 133] width 7 height 7
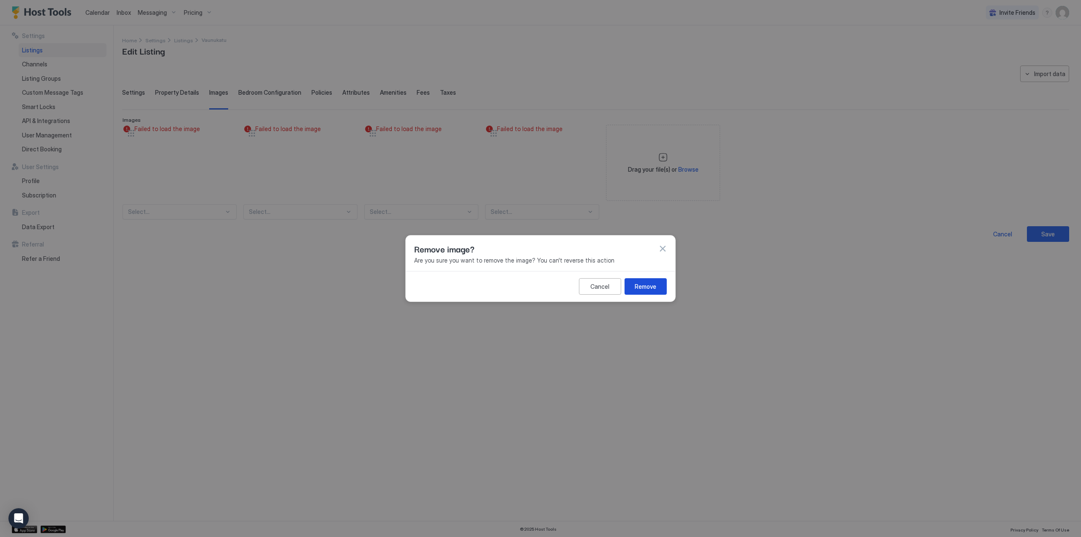
click at [661, 282] on button "Remove" at bounding box center [645, 286] width 42 height 16
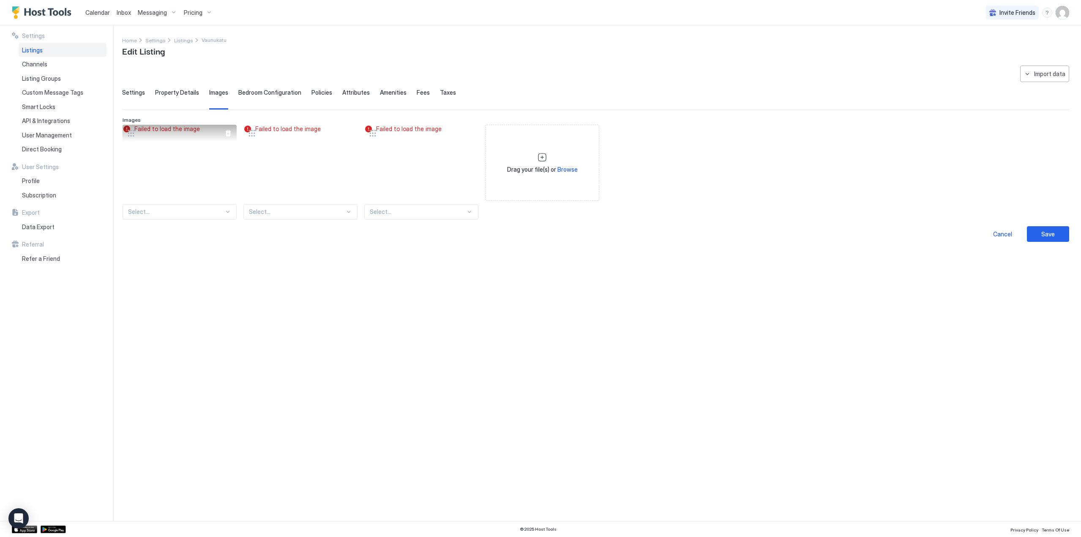
click at [229, 133] on div at bounding box center [228, 133] width 7 height 7
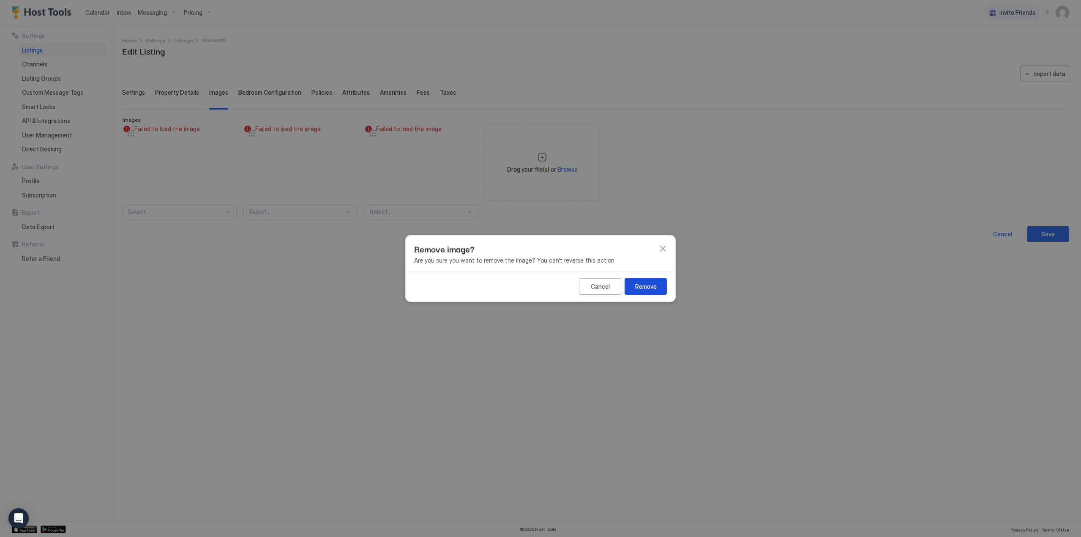
click at [643, 281] on button "Remove" at bounding box center [645, 286] width 42 height 16
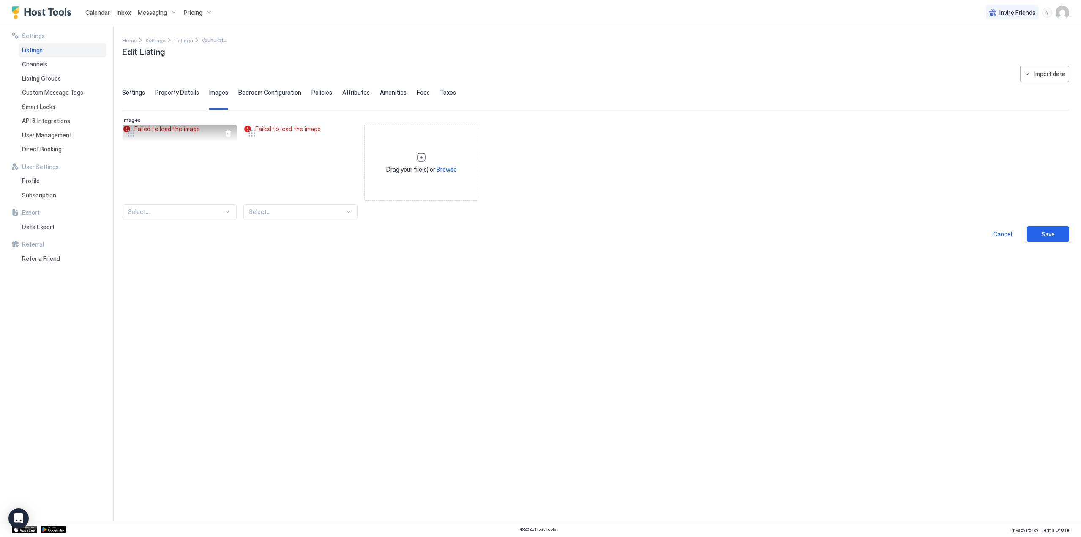
click at [227, 134] on div at bounding box center [228, 133] width 7 height 7
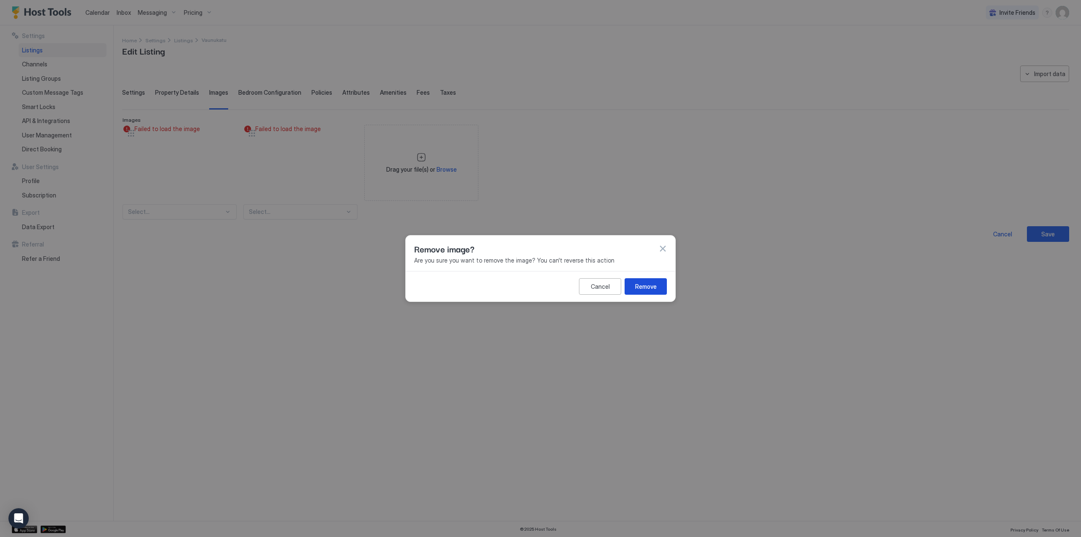
click at [644, 280] on button "Remove" at bounding box center [645, 286] width 42 height 16
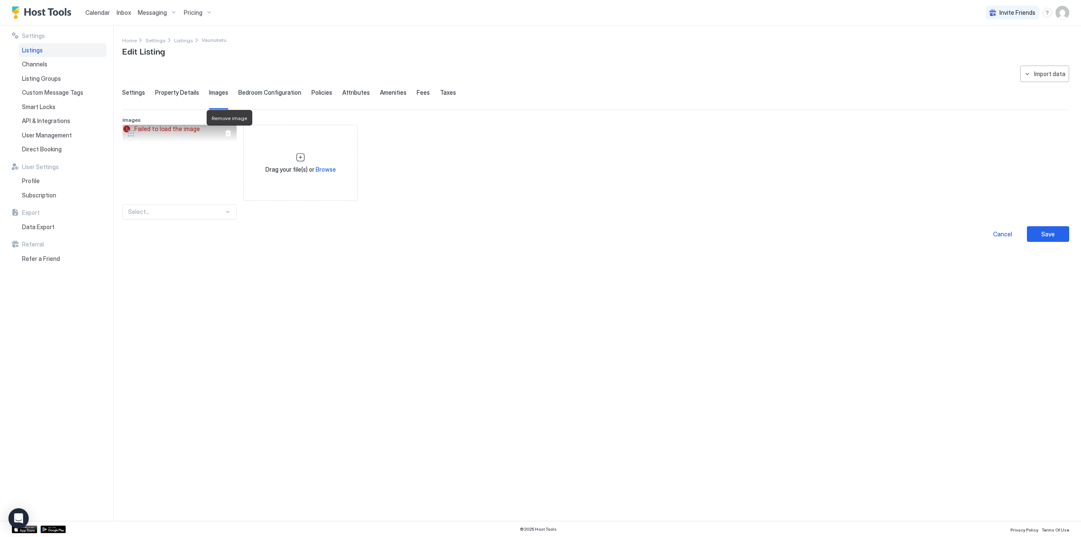
click at [229, 132] on div at bounding box center [228, 133] width 7 height 7
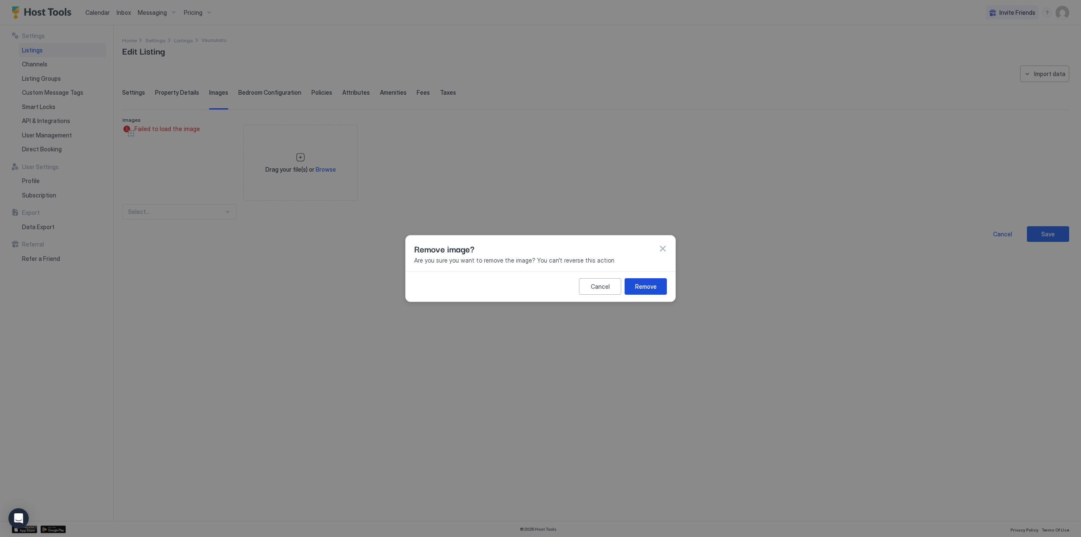
click at [659, 283] on button "Remove" at bounding box center [645, 286] width 42 height 16
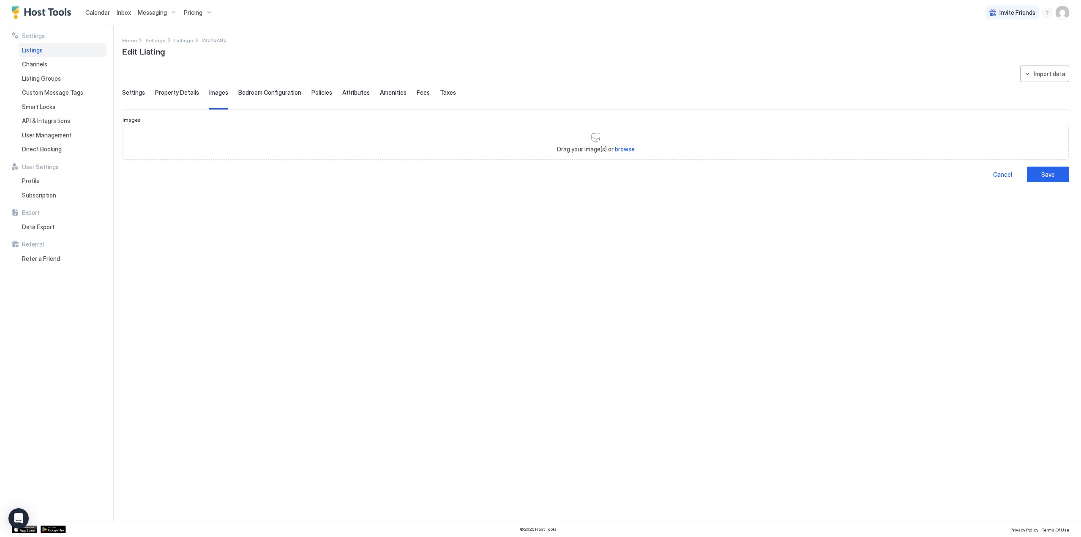
click at [624, 145] on span "browse" at bounding box center [625, 148] width 20 height 7
type input "**********"
click at [144, 93] on div "Settings Property Details Images Bedroom Configuration Policies Attributes Amen…" at bounding box center [595, 99] width 947 height 21
click at [137, 93] on span "Settings" at bounding box center [133, 93] width 23 height 8
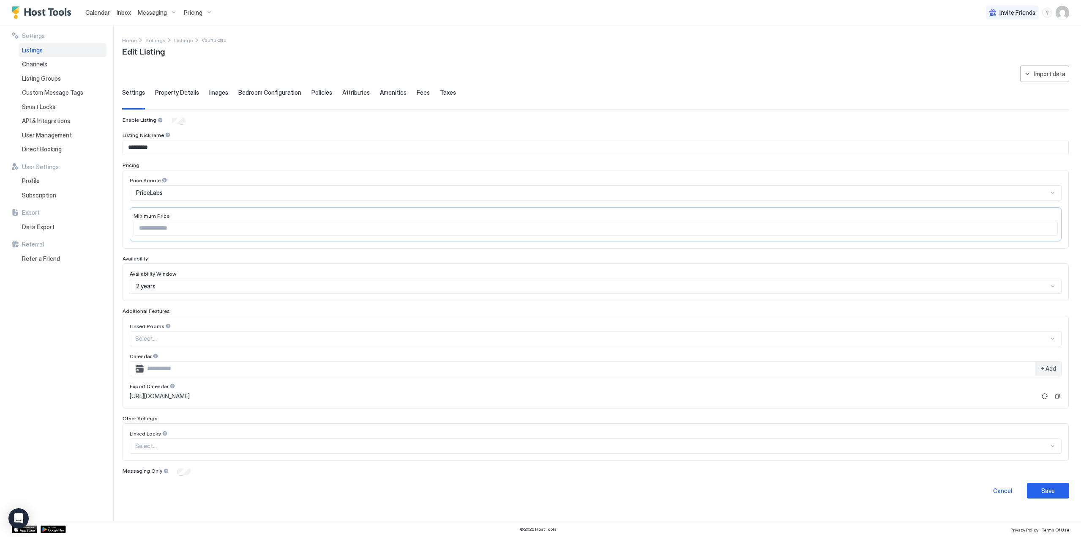
click at [170, 91] on span "Property Details" at bounding box center [177, 93] width 44 height 8
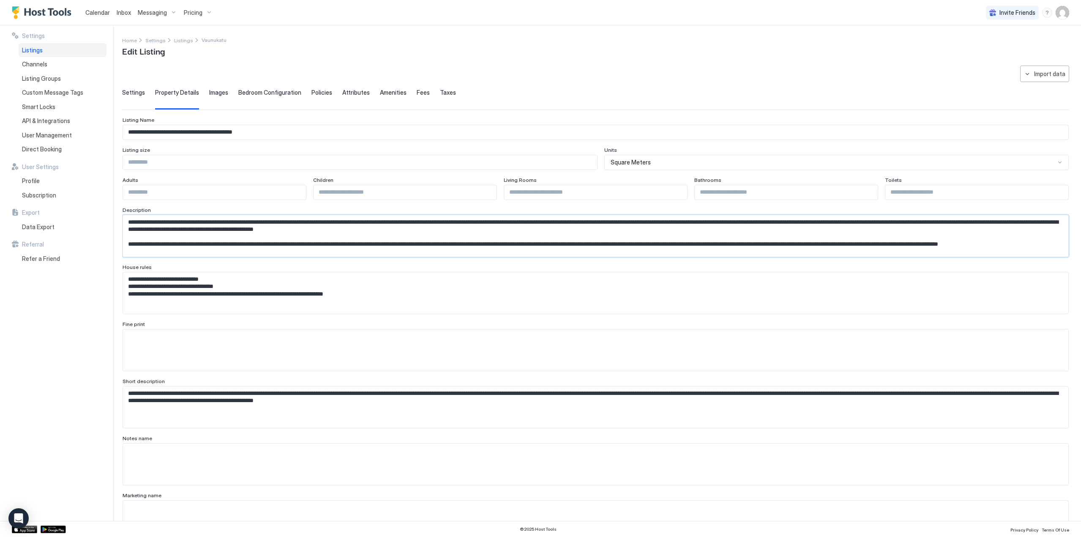
drag, startPoint x: 988, startPoint y: 222, endPoint x: 488, endPoint y: 226, distance: 499.8
click at [488, 226] on textarea "Input Field" at bounding box center [592, 235] width 939 height 41
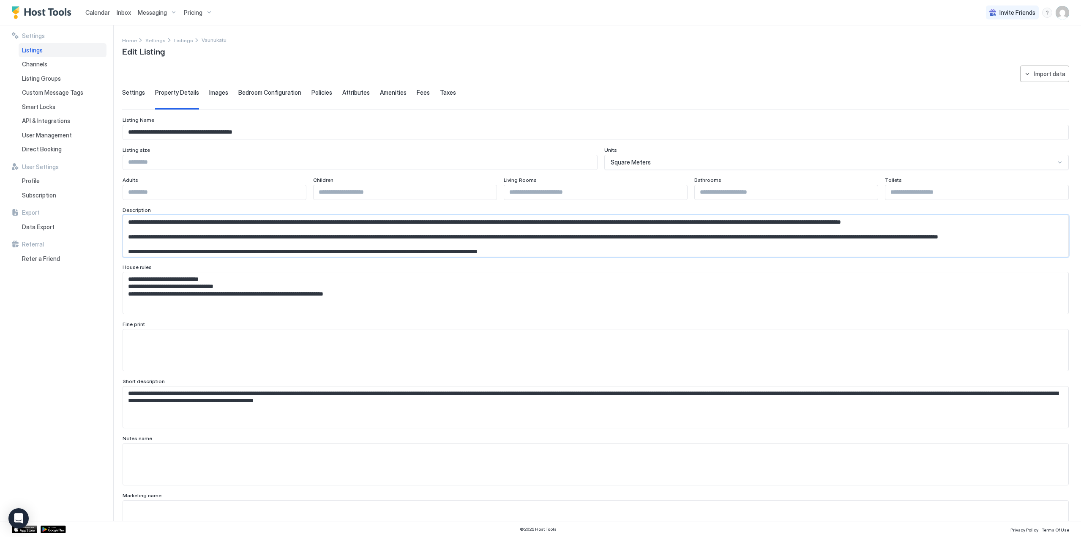
drag, startPoint x: 187, startPoint y: 243, endPoint x: 102, endPoint y: 203, distance: 93.4
click at [102, 203] on div "**********" at bounding box center [540, 272] width 1081 height 495
paste textarea "Input Field"
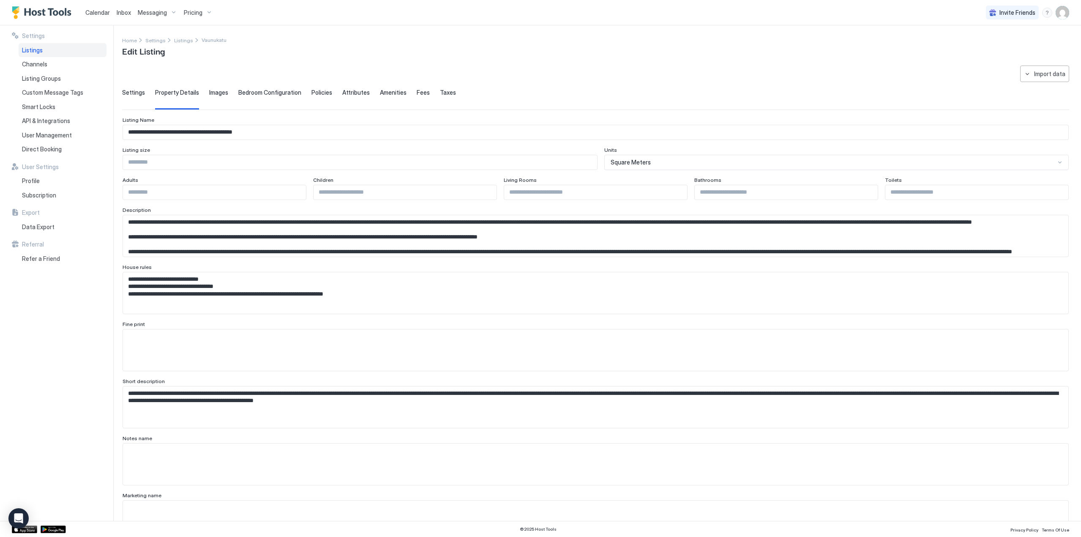
click at [540, 238] on textarea "Input Field" at bounding box center [592, 235] width 939 height 41
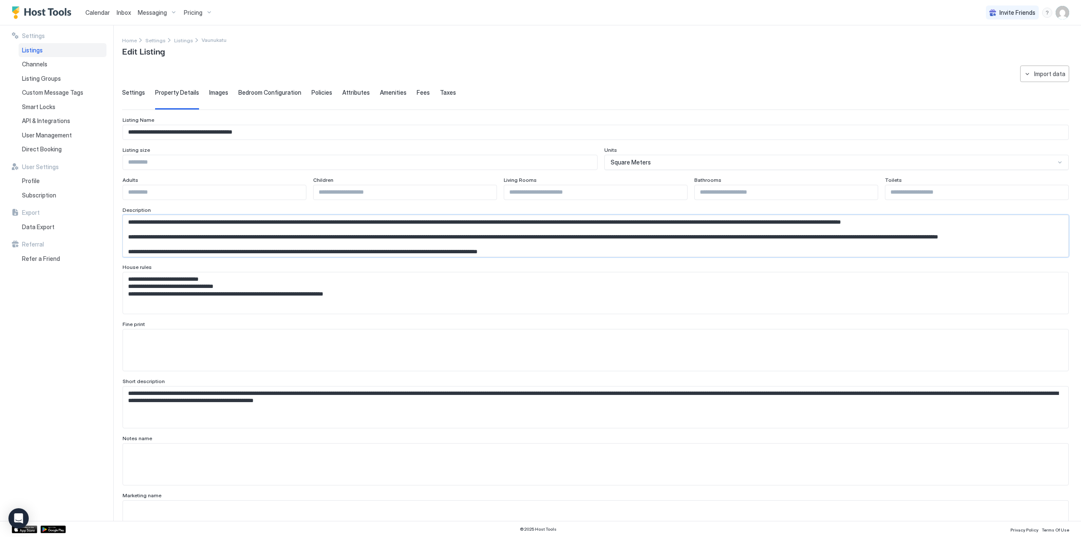
click at [471, 234] on textarea "Input Field" at bounding box center [592, 235] width 939 height 41
click at [522, 224] on textarea "Input Field" at bounding box center [592, 235] width 939 height 41
paste textarea "**********"
click at [355, 251] on textarea "Input Field" at bounding box center [592, 235] width 939 height 41
paste textarea "Input Field"
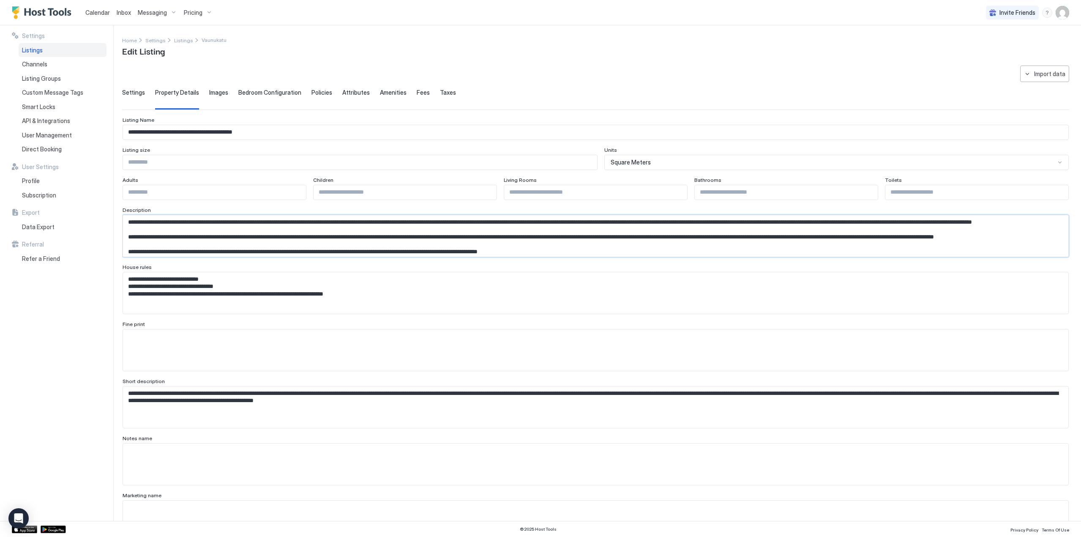
type textarea "**********"
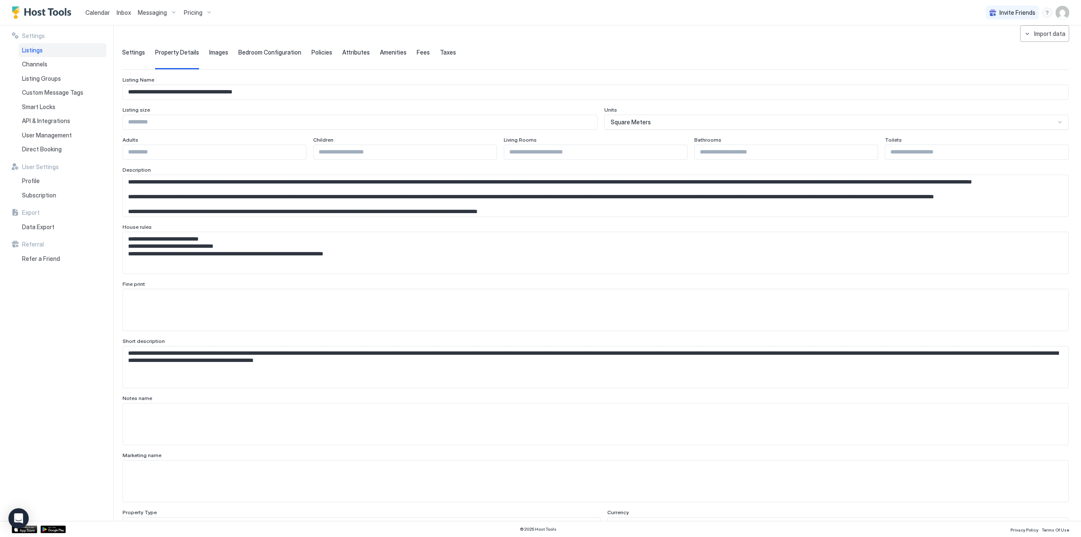
scroll to position [84, 0]
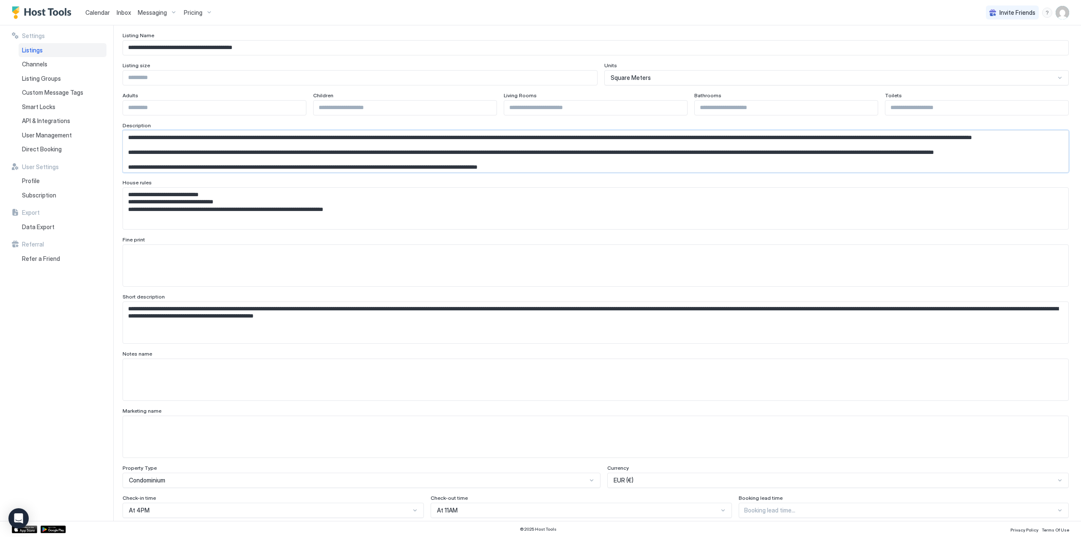
drag, startPoint x: 237, startPoint y: 144, endPoint x: 109, endPoint y: 116, distance: 131.6
click at [109, 116] on div "**********" at bounding box center [540, 272] width 1081 height 495
drag, startPoint x: 312, startPoint y: 308, endPoint x: 108, endPoint y: 293, distance: 205.0
click at [109, 293] on div "**********" at bounding box center [540, 272] width 1081 height 495
paste textarea "Input Field"
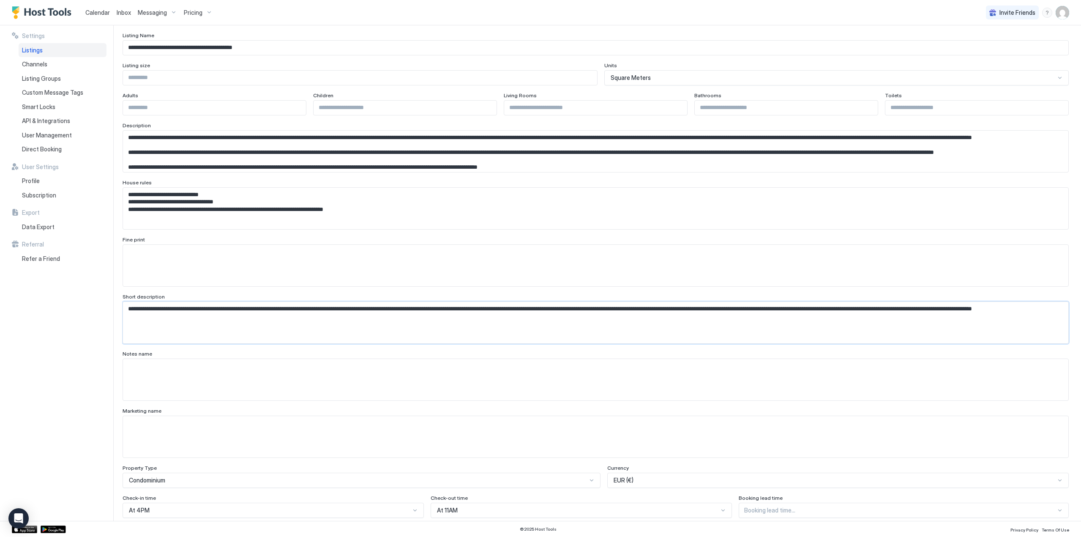
type textarea "**********"
click at [161, 387] on textarea "Input Field" at bounding box center [595, 379] width 945 height 41
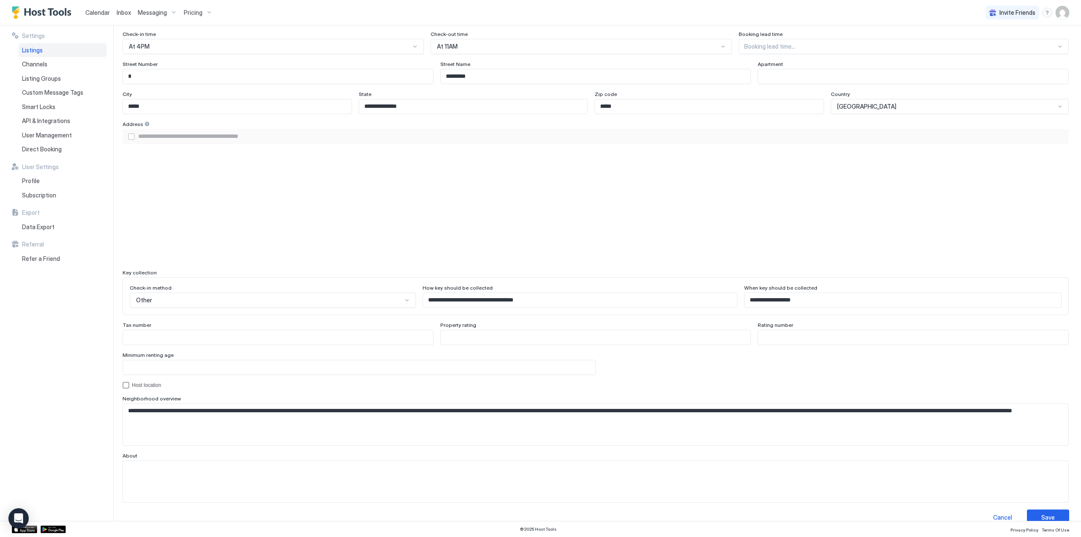
scroll to position [562, 0]
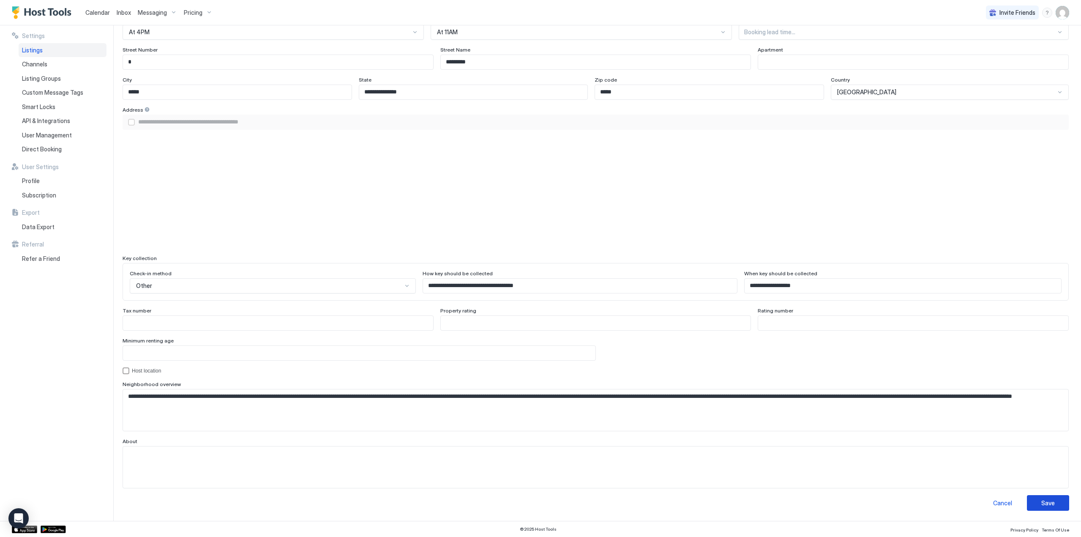
click at [1032, 503] on button "Save" at bounding box center [1048, 503] width 42 height 16
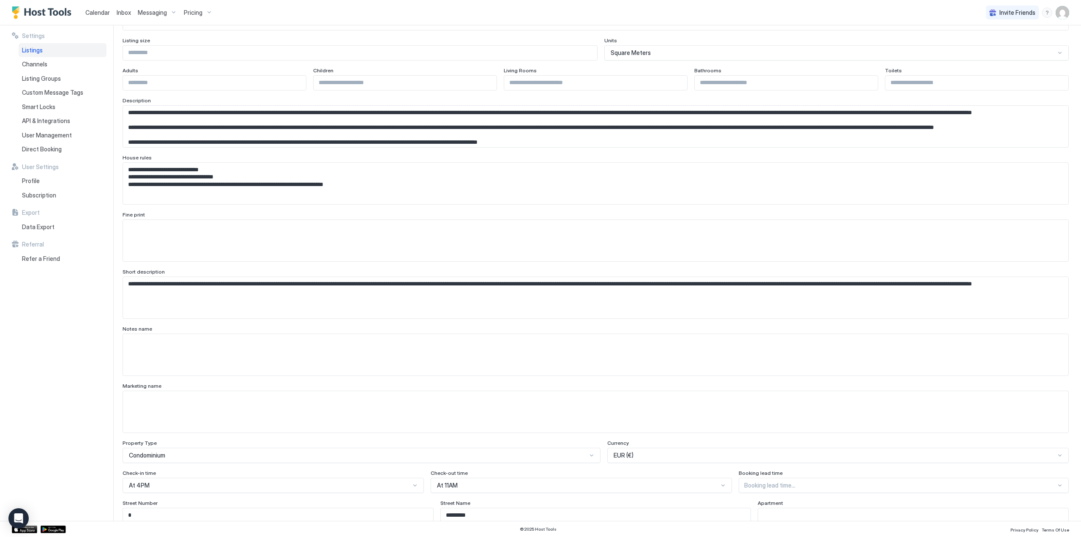
scroll to position [0, 0]
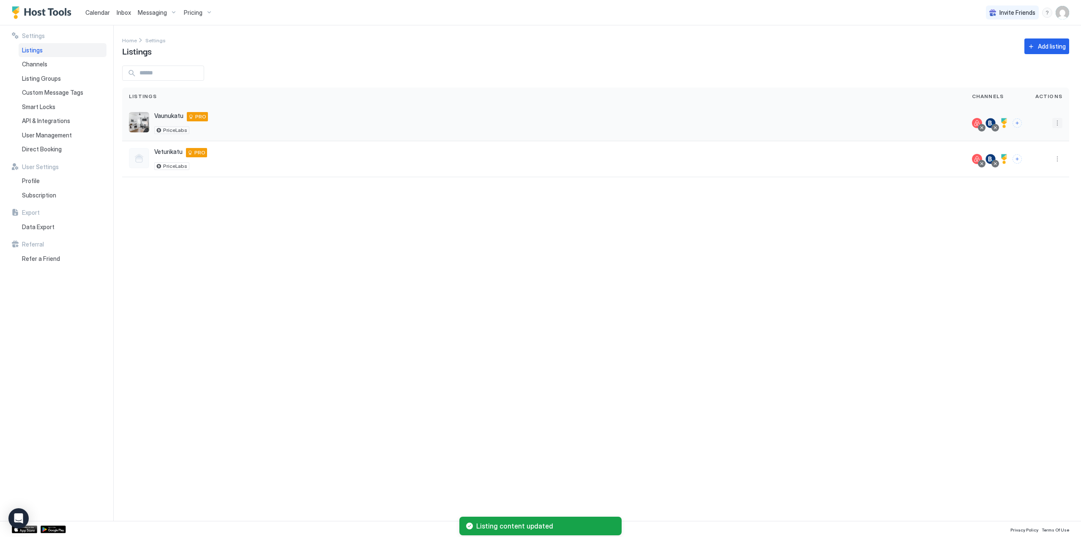
click at [1056, 122] on button "More options" at bounding box center [1057, 123] width 10 height 10
click at [1023, 159] on div "Listing Settings" at bounding box center [1019, 162] width 95 height 14
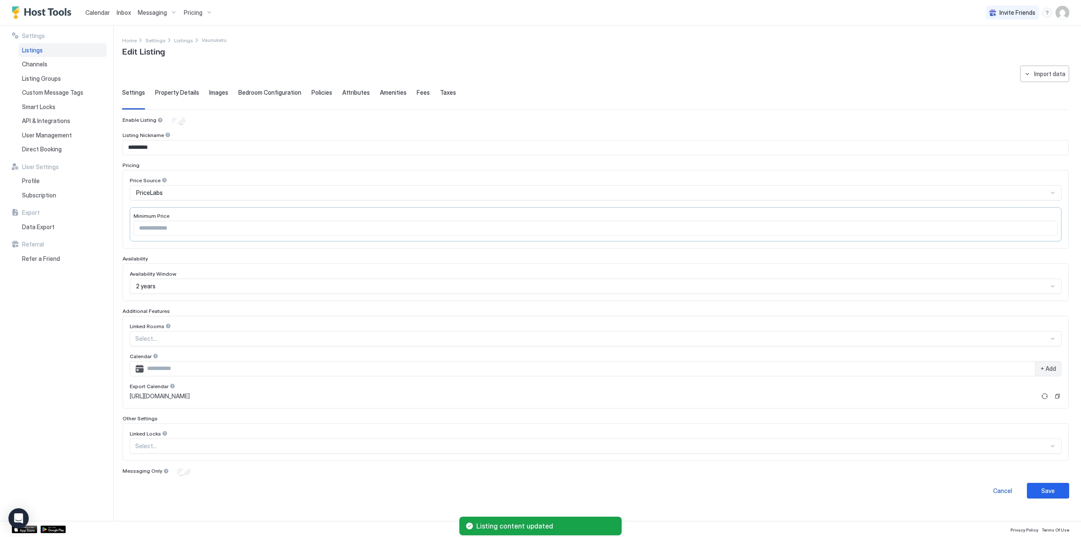
type textarea "**********"
click at [156, 92] on span "Property Details" at bounding box center [177, 93] width 44 height 8
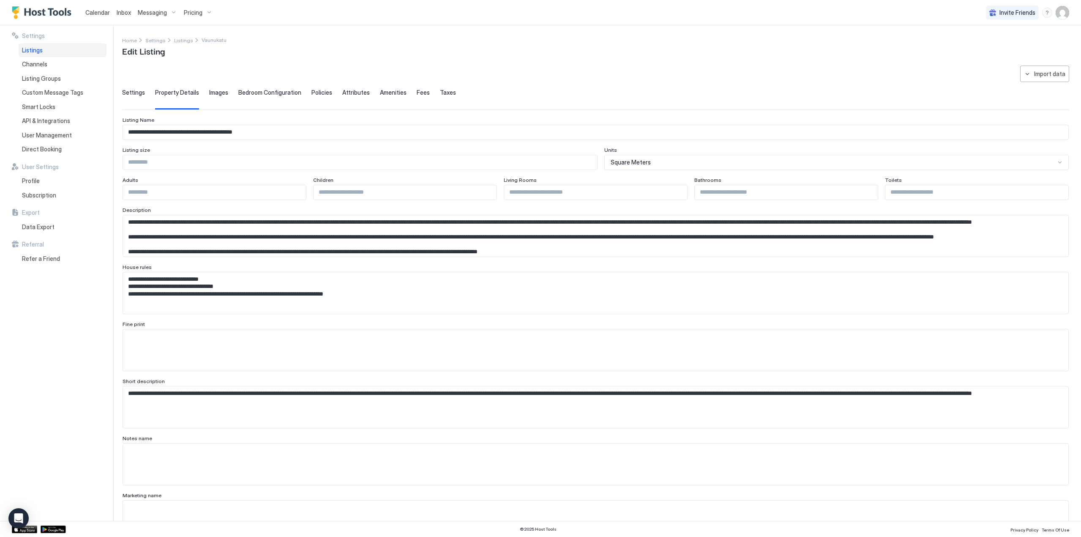
click at [251, 91] on span "Bedroom Configuration" at bounding box center [269, 93] width 63 height 8
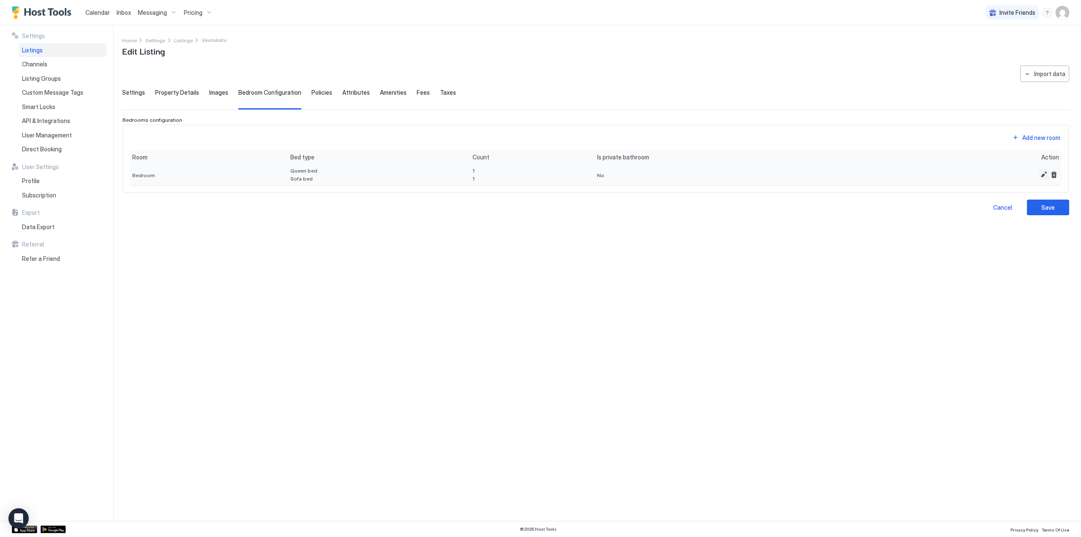
click at [1041, 177] on button "Edit" at bounding box center [1043, 174] width 10 height 10
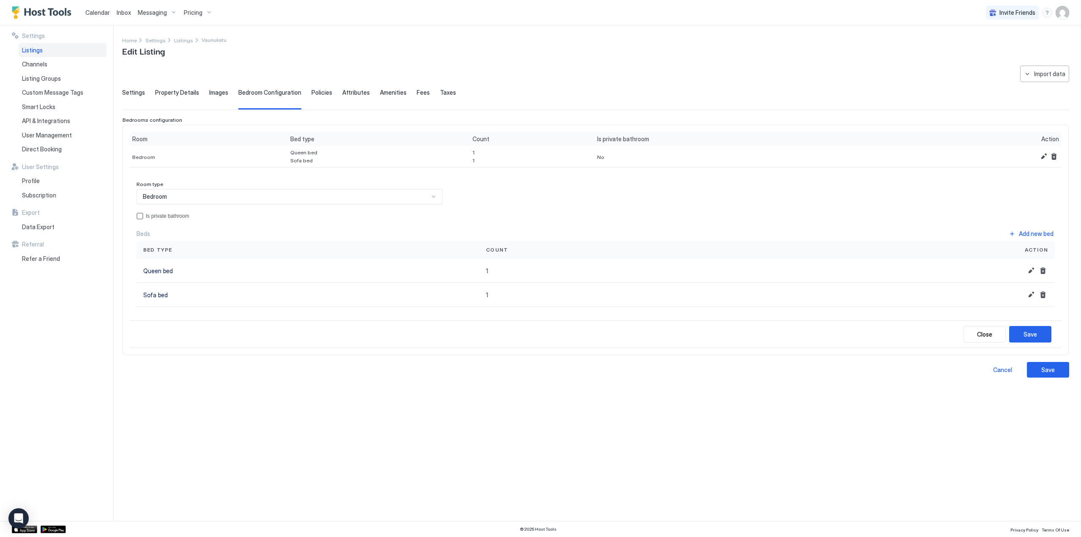
click at [435, 197] on div at bounding box center [433, 196] width 7 height 7
click at [164, 213] on div "Is private bathroom" at bounding box center [168, 216] width 44 height 6
click at [1033, 330] on div "Save" at bounding box center [1030, 334] width 14 height 9
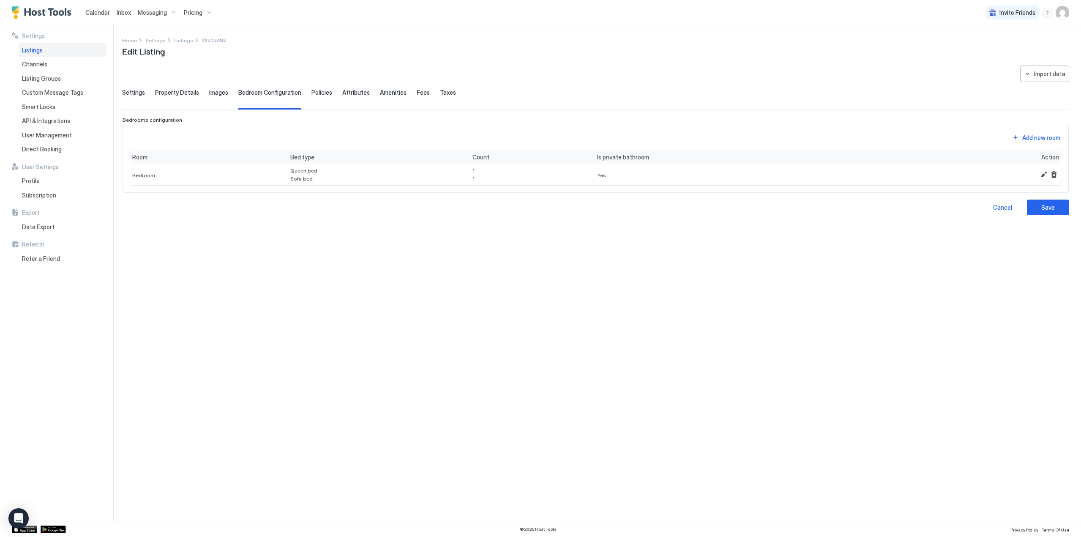
drag, startPoint x: 309, startPoint y: 92, endPoint x: 319, endPoint y: 123, distance: 32.6
click at [311, 92] on span "Policies" at bounding box center [321, 93] width 21 height 8
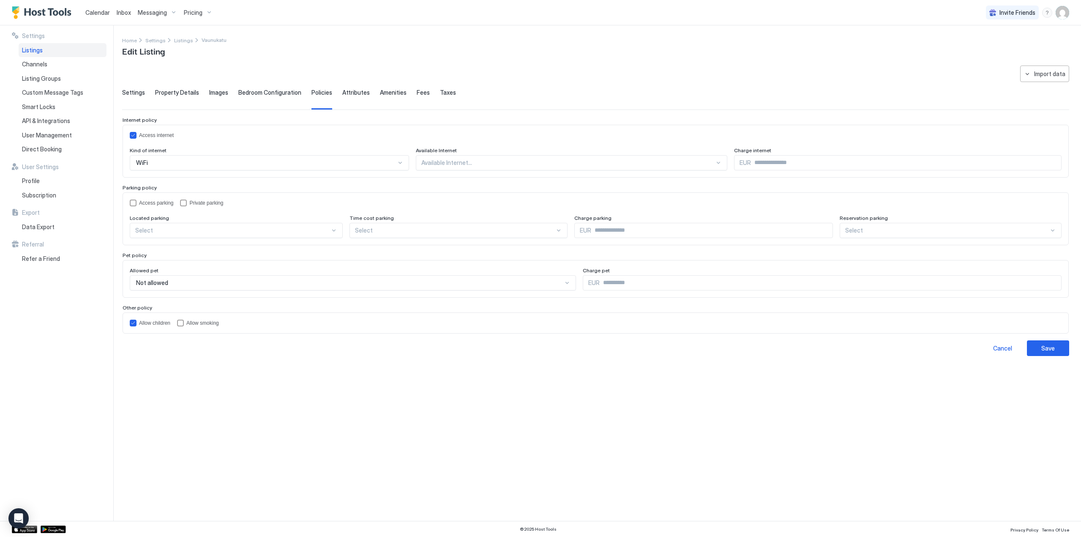
click at [548, 159] on div at bounding box center [567, 163] width 293 height 8
click at [547, 166] on div at bounding box center [567, 163] width 293 height 8
click at [506, 164] on div at bounding box center [567, 163] width 293 height 8
click at [487, 183] on div "All areas" at bounding box center [572, 182] width 300 height 6
click at [184, 204] on div "privateParking" at bounding box center [183, 202] width 7 height 7
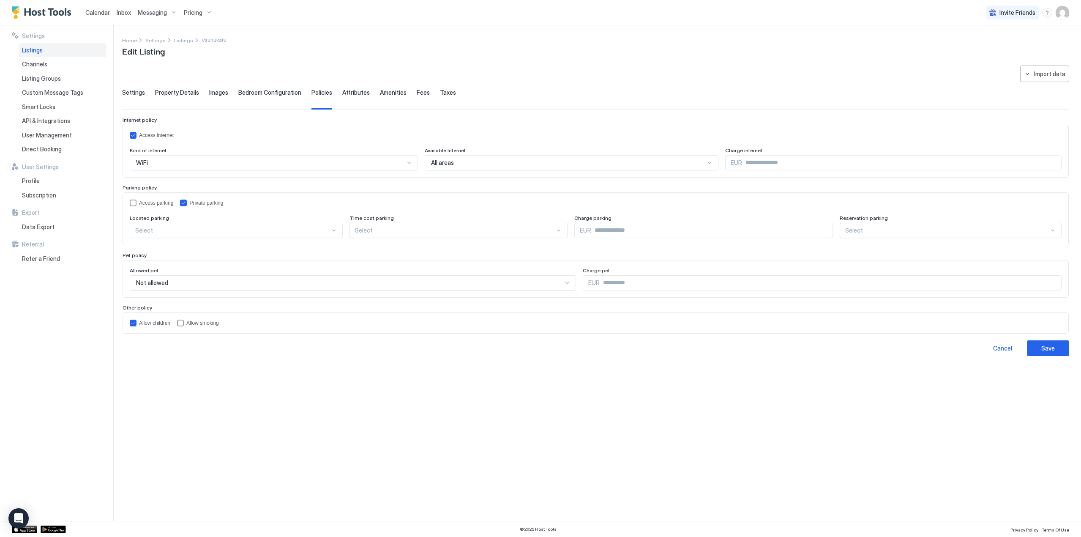
click at [204, 227] on div at bounding box center [232, 230] width 195 height 8
click at [193, 252] on div "On Site" at bounding box center [237, 250] width 202 height 6
click at [1049, 227] on div at bounding box center [947, 230] width 204 height 8
drag, startPoint x: 1056, startPoint y: 349, endPoint x: 933, endPoint y: 368, distance: 124.5
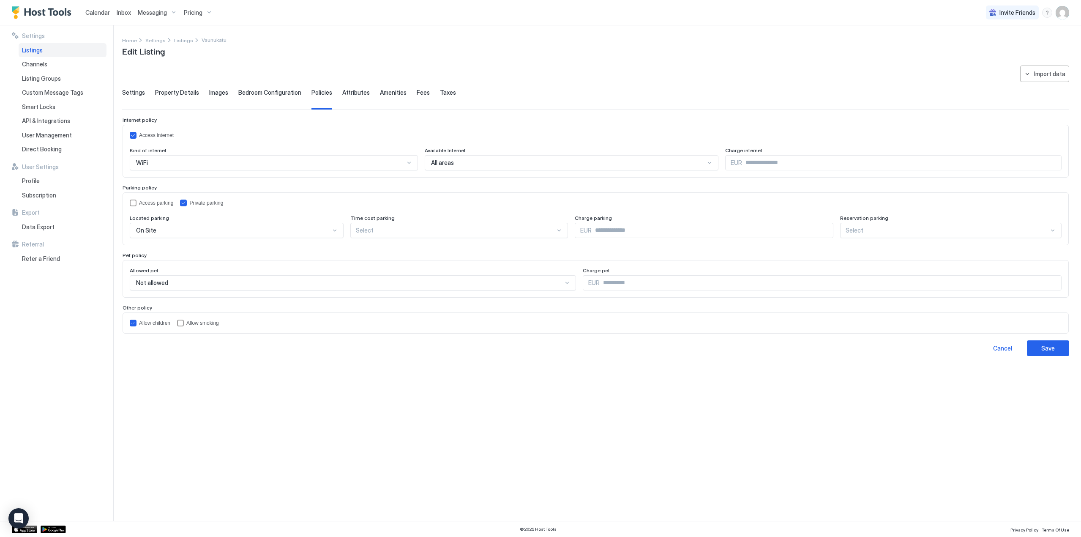
click at [1056, 349] on button "Save" at bounding box center [1048, 348] width 42 height 16
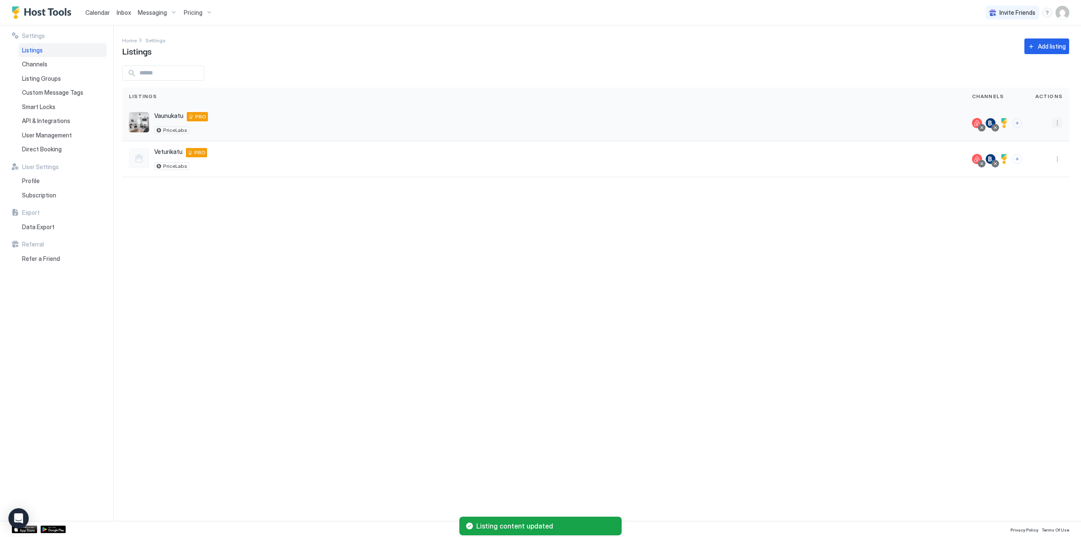
click at [1059, 121] on button "More options" at bounding box center [1057, 123] width 10 height 10
click at [1024, 166] on div "Listing Settings" at bounding box center [1019, 162] width 95 height 14
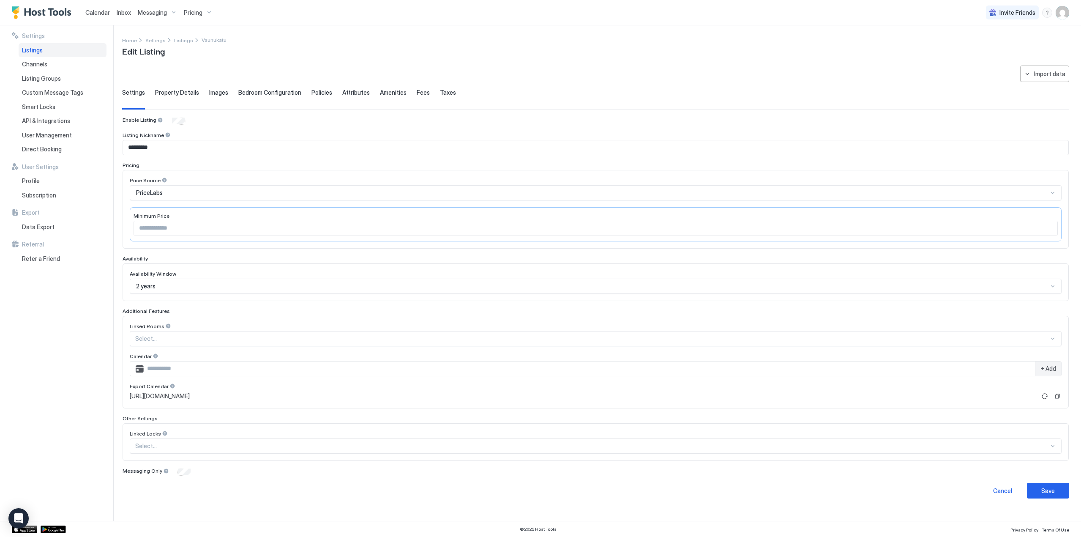
click at [210, 93] on span "Images" at bounding box center [218, 93] width 19 height 8
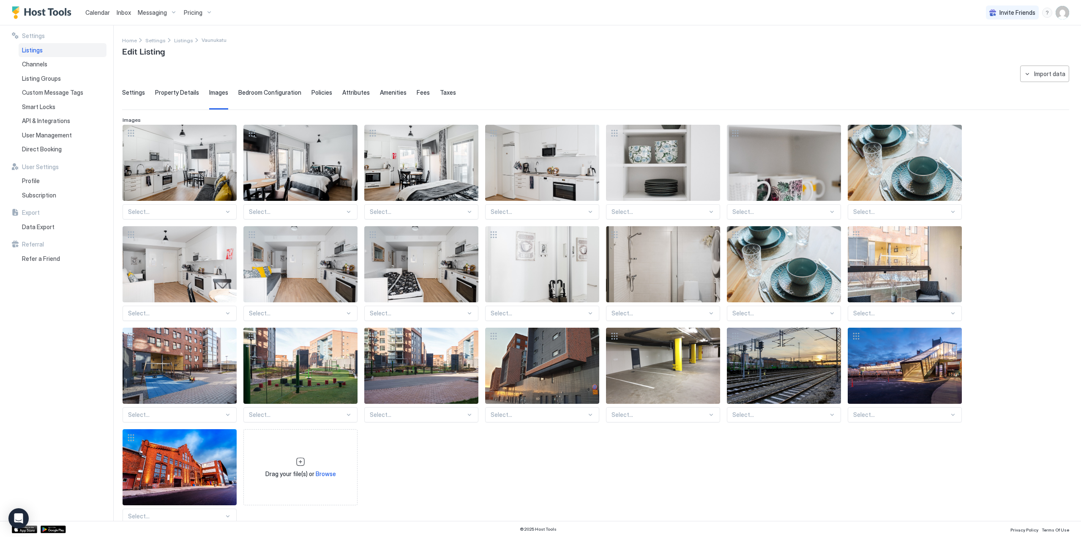
click at [313, 92] on span "Policies" at bounding box center [321, 93] width 21 height 8
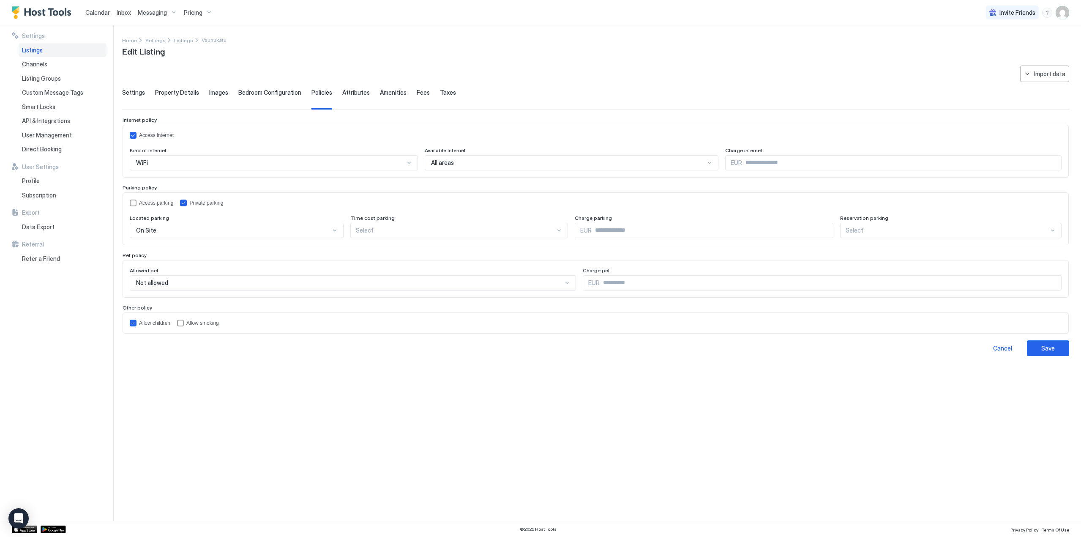
click at [186, 90] on span "Property Details" at bounding box center [177, 93] width 44 height 8
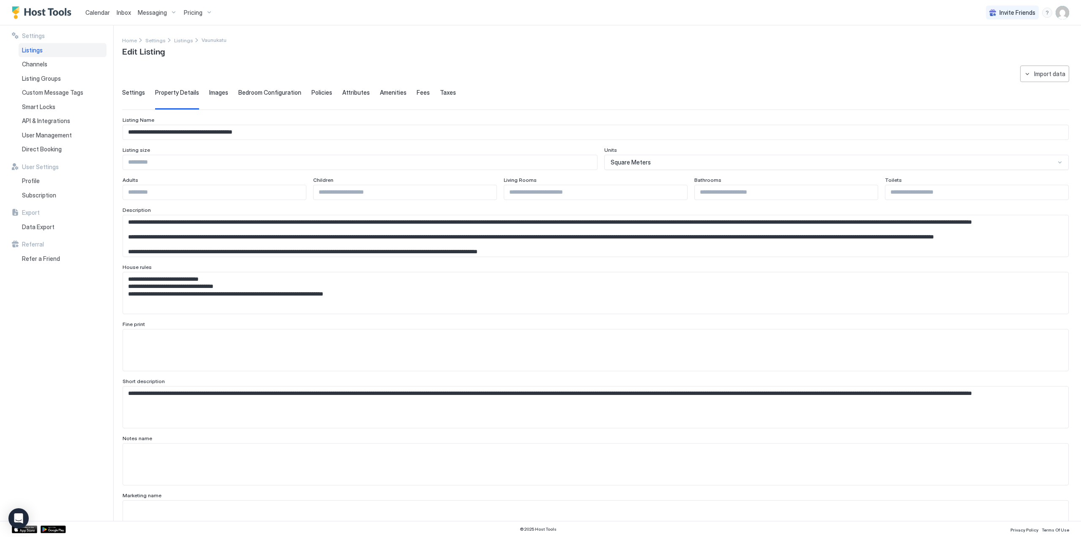
drag, startPoint x: 905, startPoint y: 194, endPoint x: 914, endPoint y: 191, distance: 9.0
click at [905, 194] on input "Input Field" at bounding box center [976, 192] width 183 height 14
type input "*"
click at [221, 89] on span "Images" at bounding box center [218, 93] width 19 height 8
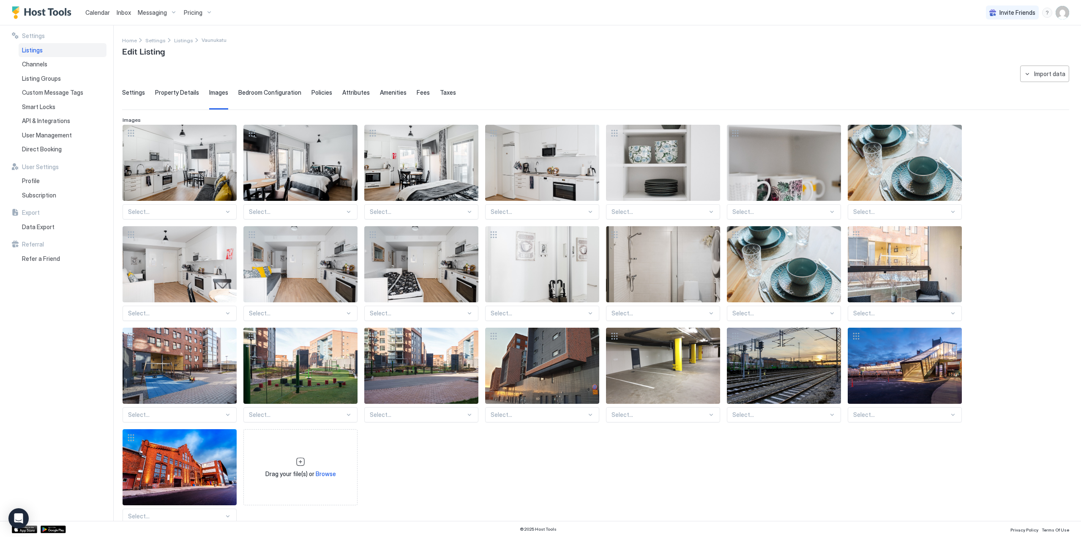
click at [249, 90] on span "Bedroom Configuration" at bounding box center [269, 93] width 63 height 8
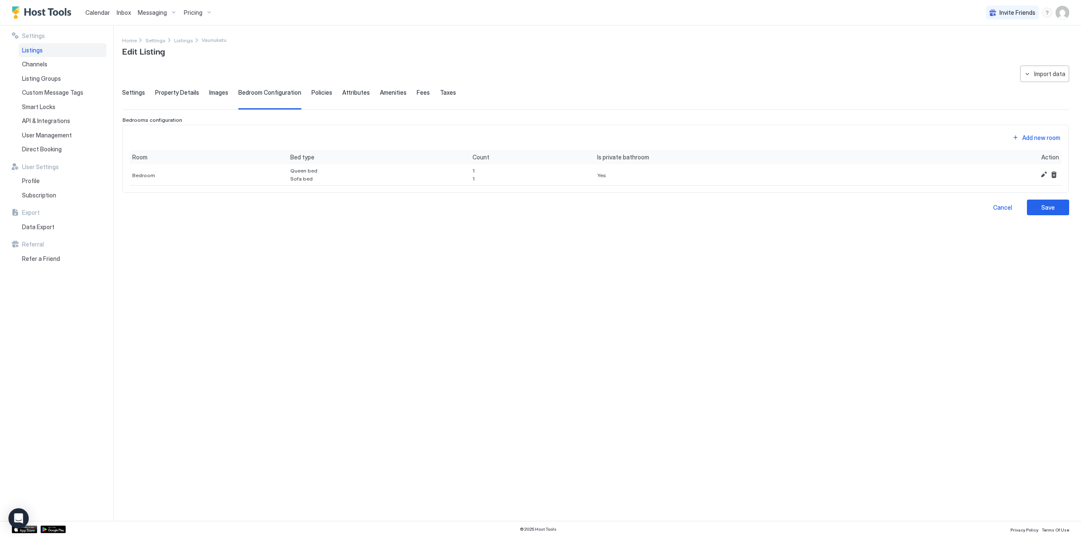
click at [209, 91] on span "Images" at bounding box center [218, 93] width 19 height 8
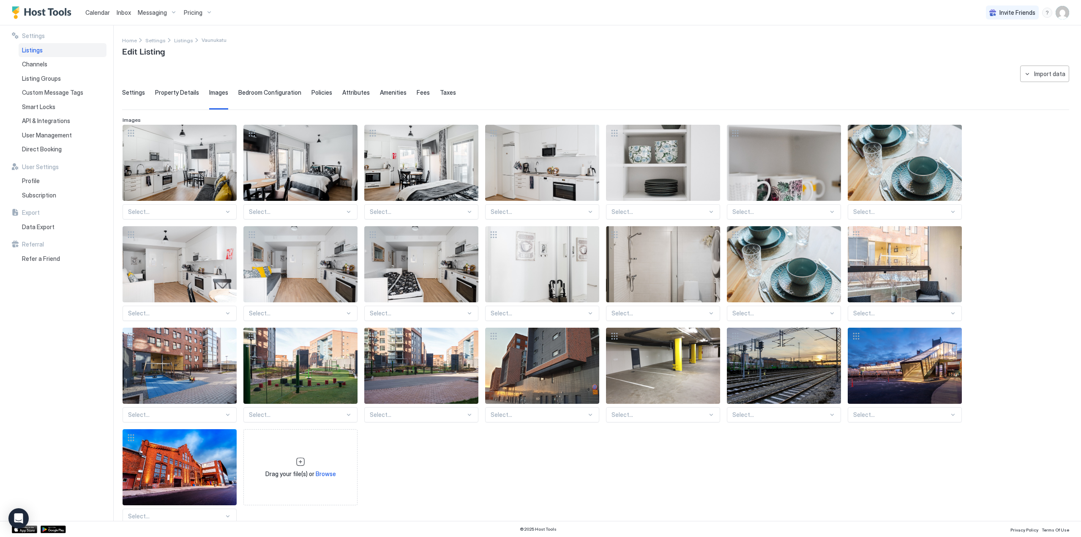
click at [180, 92] on span "Property Details" at bounding box center [177, 93] width 44 height 8
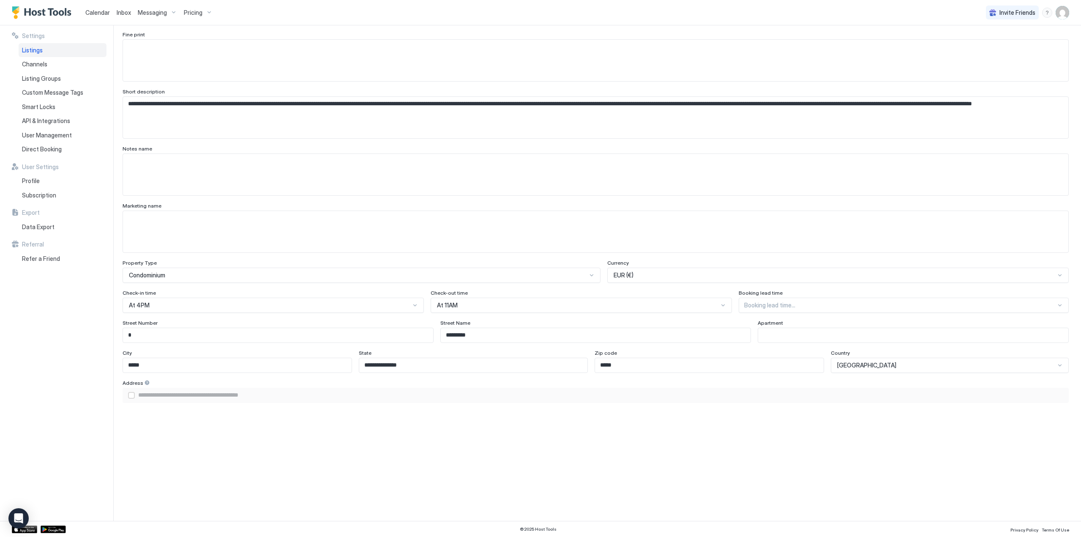
scroll to position [562, 0]
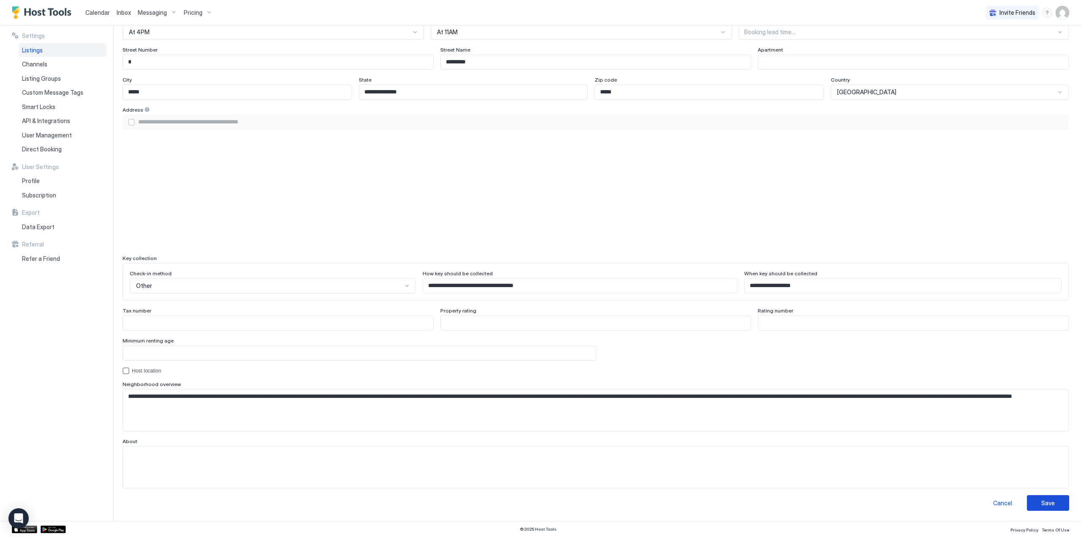
click at [1041, 498] on div "Save" at bounding box center [1048, 502] width 14 height 9
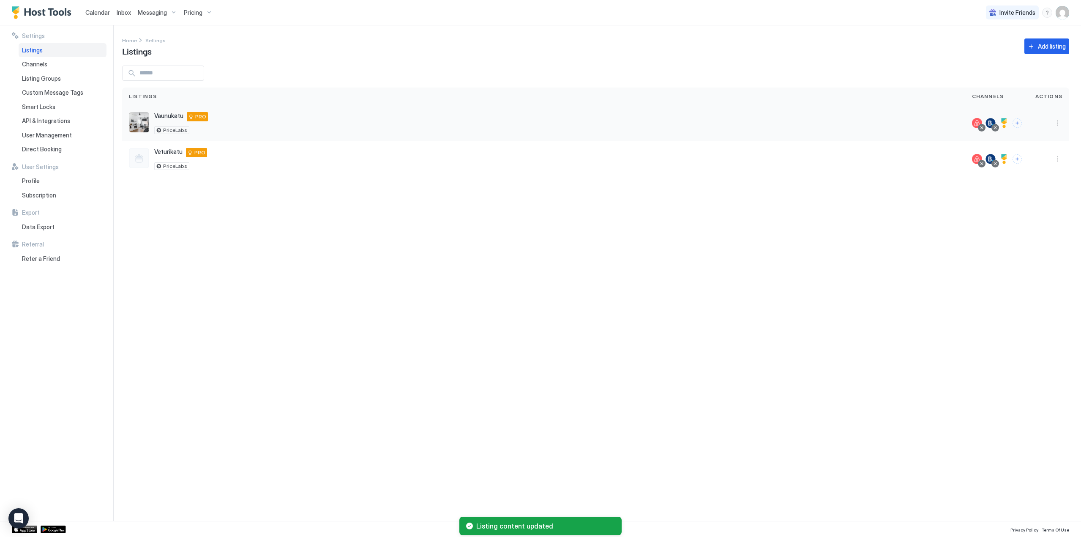
click at [1051, 116] on div at bounding box center [1048, 123] width 41 height 36
click at [1056, 123] on button "More options" at bounding box center [1057, 123] width 10 height 10
click at [1024, 160] on div "Listing Settings" at bounding box center [1019, 162] width 95 height 14
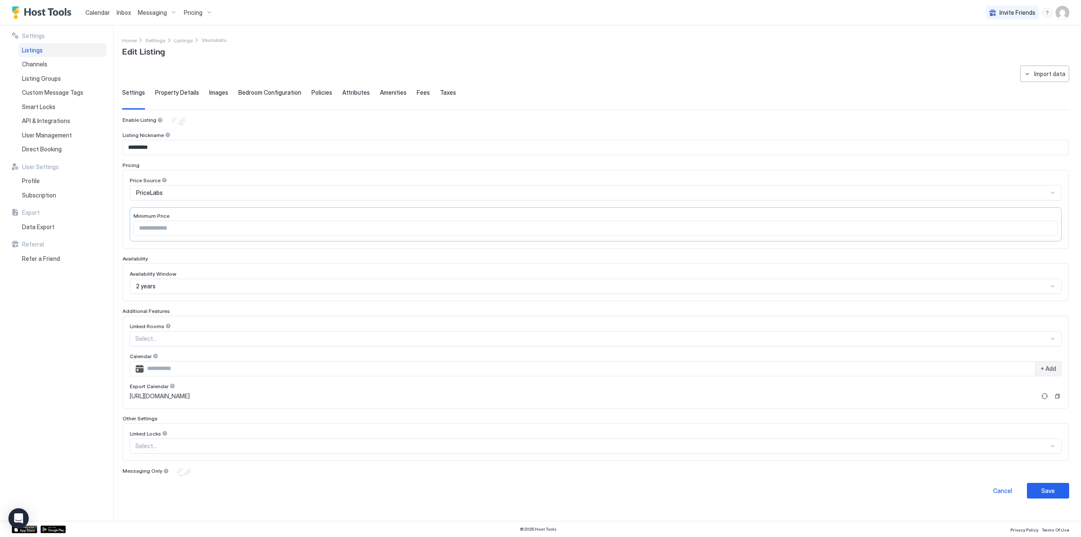
type input "*"
click at [180, 94] on span "Property Details" at bounding box center [177, 93] width 44 height 8
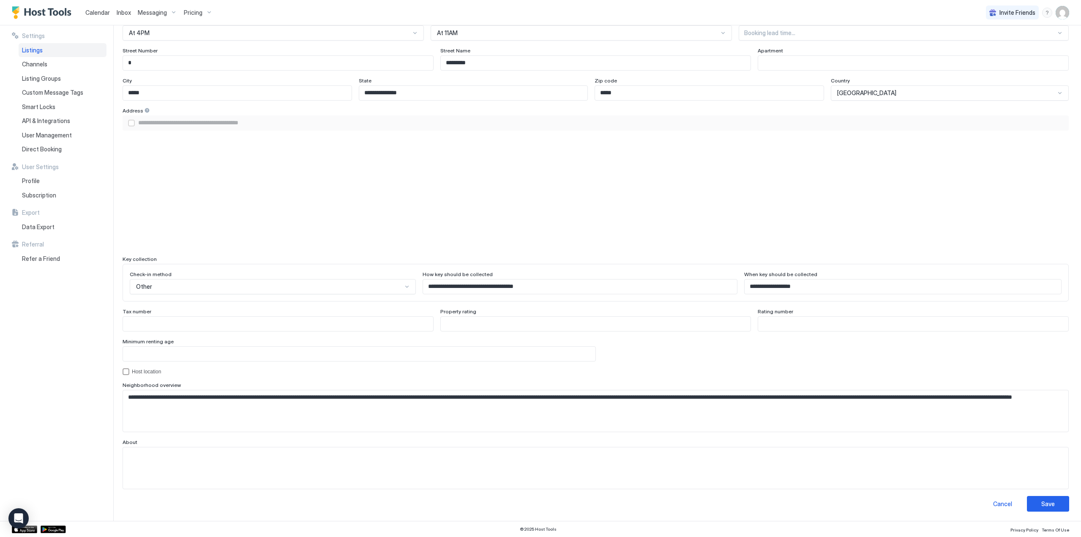
scroll to position [562, 0]
drag, startPoint x: 423, startPoint y: 278, endPoint x: 388, endPoint y: 272, distance: 35.1
click at [388, 272] on div "**********" at bounding box center [596, 281] width 932 height 23
drag, startPoint x: 710, startPoint y: 280, endPoint x: 674, endPoint y: 277, distance: 36.0
click at [674, 277] on div "**********" at bounding box center [596, 281] width 932 height 23
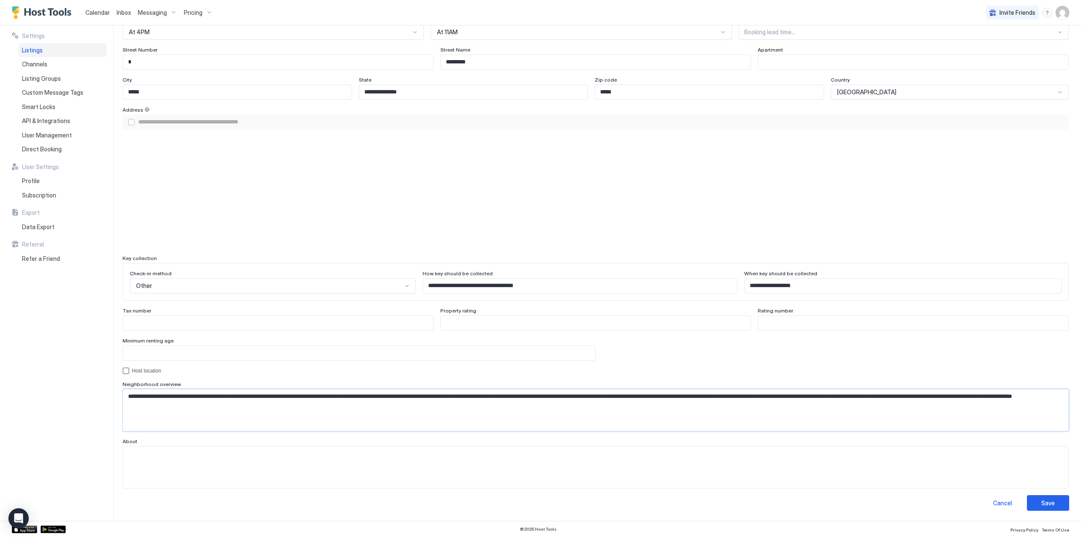
drag, startPoint x: 124, startPoint y: 386, endPoint x: 84, endPoint y: 381, distance: 40.5
click at [84, 381] on div "**********" at bounding box center [540, 272] width 1081 height 495
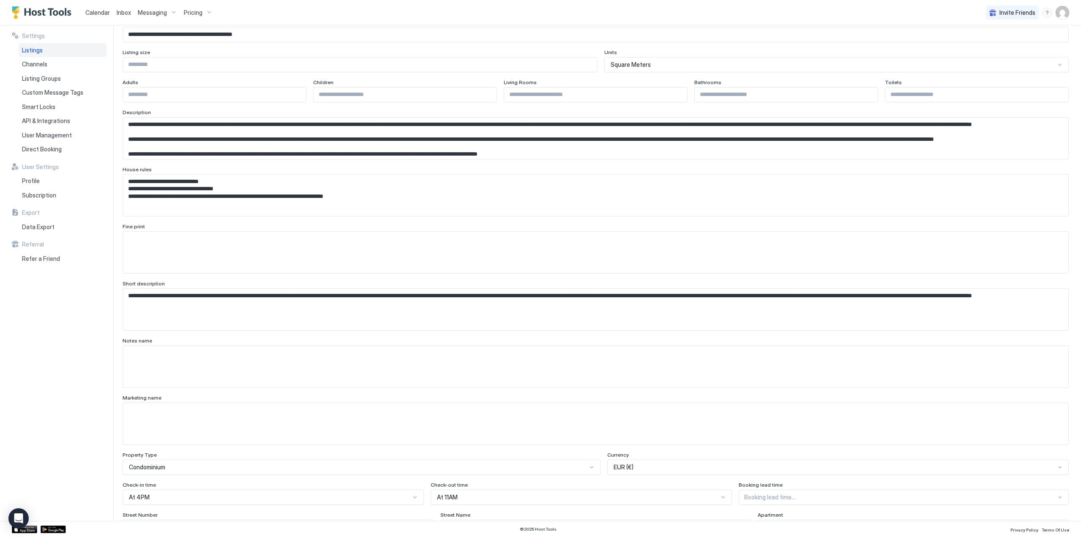
scroll to position [0, 0]
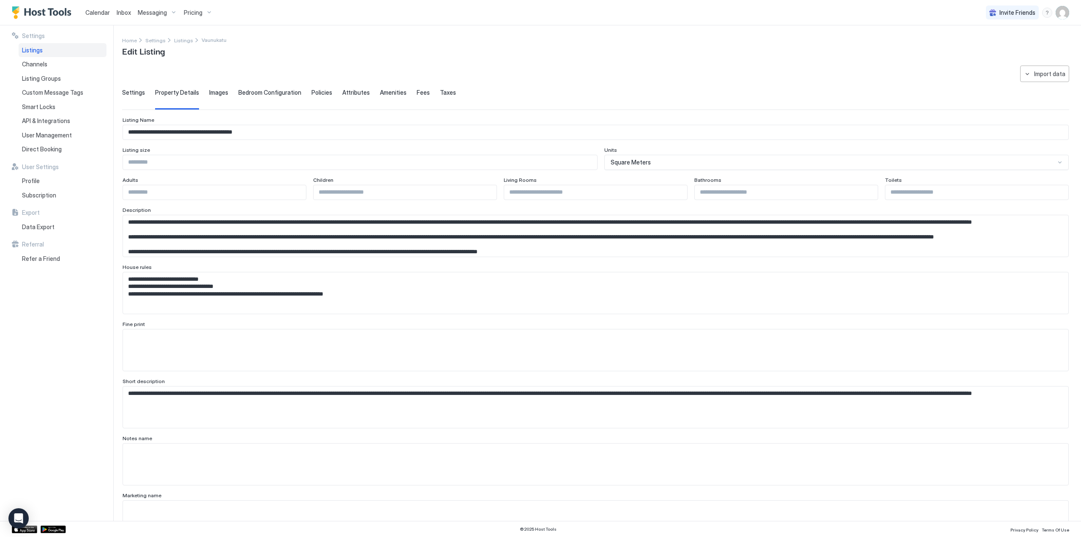
click at [137, 97] on div "Settings" at bounding box center [133, 99] width 23 height 21
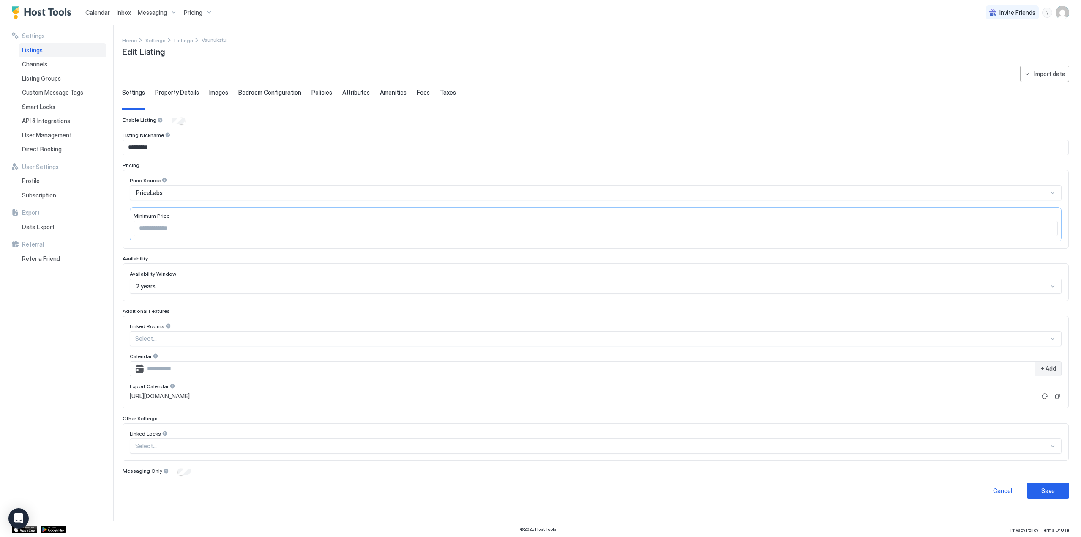
click at [177, 93] on span "Property Details" at bounding box center [177, 93] width 44 height 8
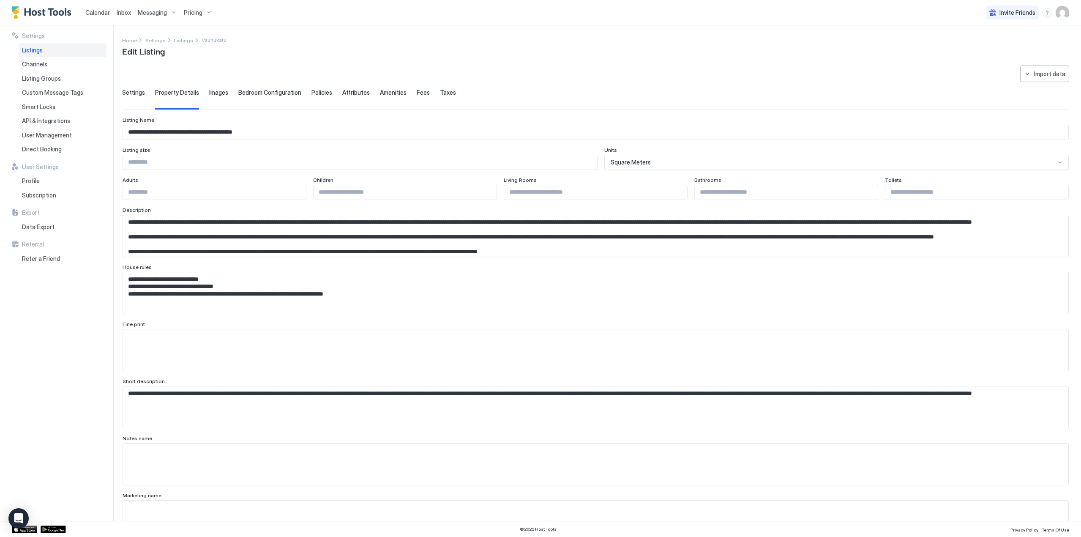
click at [209, 97] on div "Images" at bounding box center [218, 99] width 19 height 21
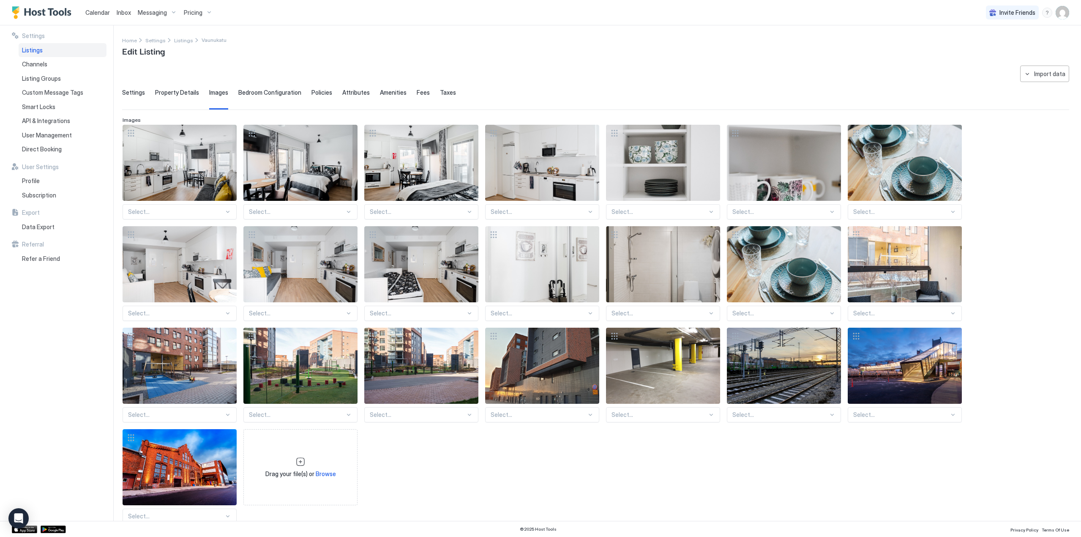
click at [239, 91] on span "Bedroom Configuration" at bounding box center [269, 93] width 63 height 8
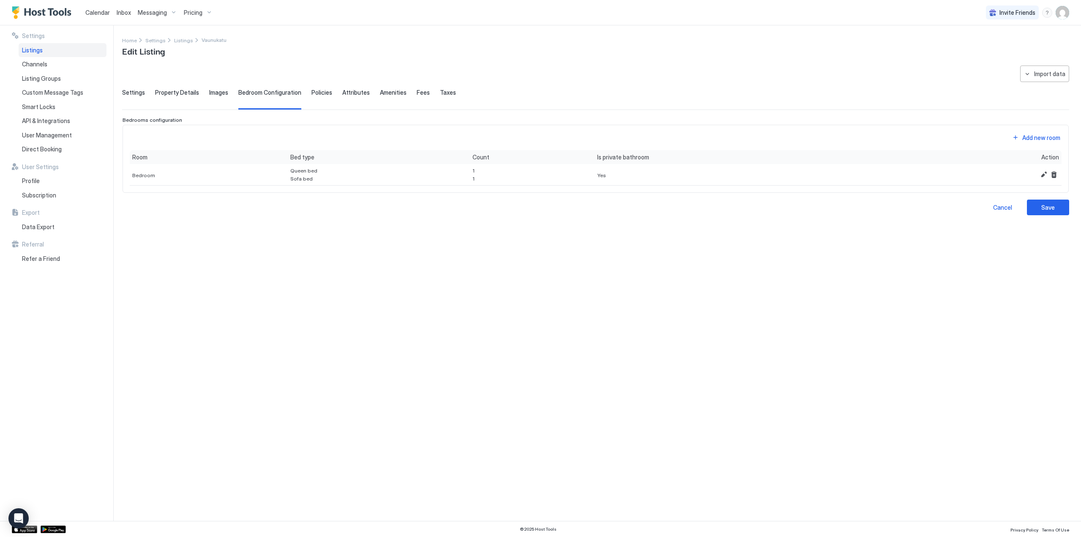
click at [318, 95] on span "Policies" at bounding box center [321, 93] width 21 height 8
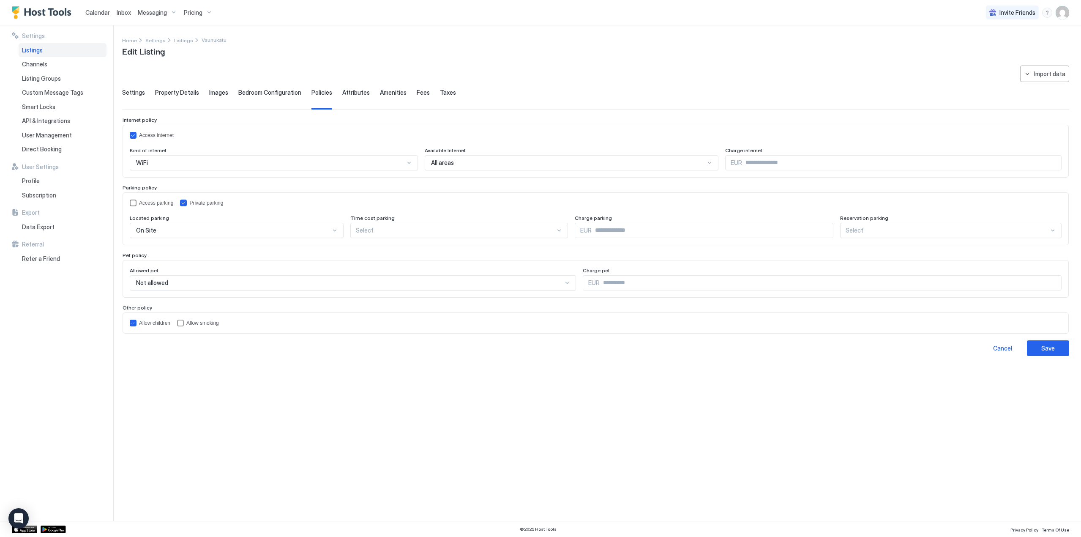
drag, startPoint x: 147, startPoint y: 202, endPoint x: 154, endPoint y: 206, distance: 7.9
click at [147, 202] on div "Access parking" at bounding box center [156, 203] width 34 height 6
click at [1052, 349] on div "Save" at bounding box center [1048, 347] width 14 height 9
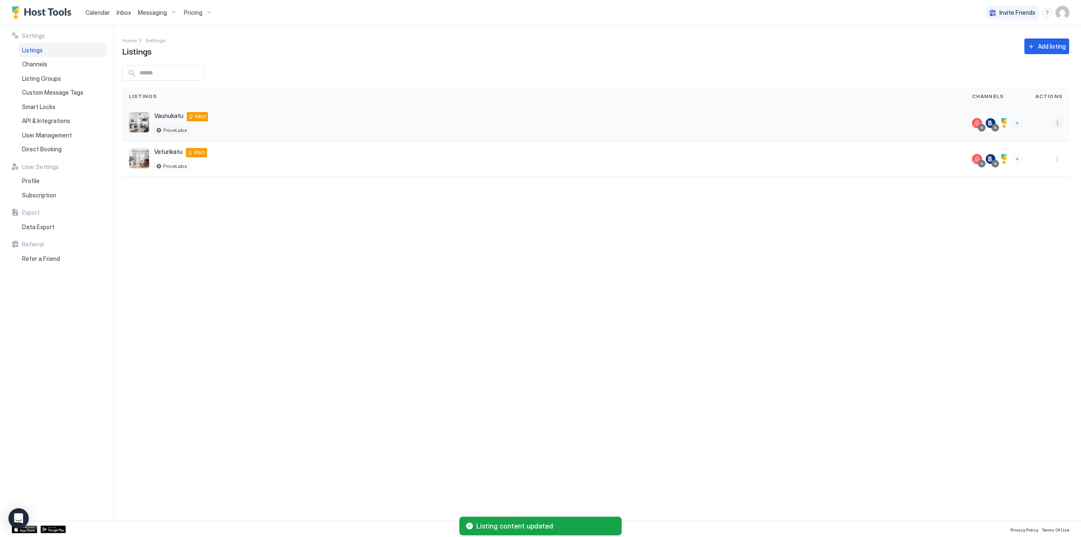
click at [1055, 121] on button "More options" at bounding box center [1057, 123] width 10 height 10
click at [1027, 159] on div "Listing Settings" at bounding box center [1019, 162] width 95 height 14
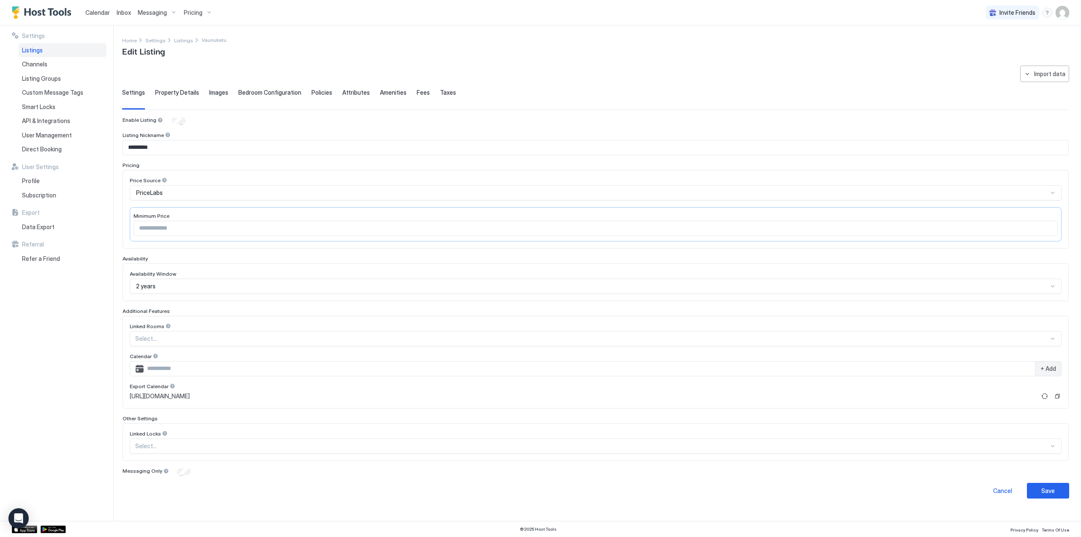
click at [316, 91] on span "Policies" at bounding box center [321, 93] width 21 height 8
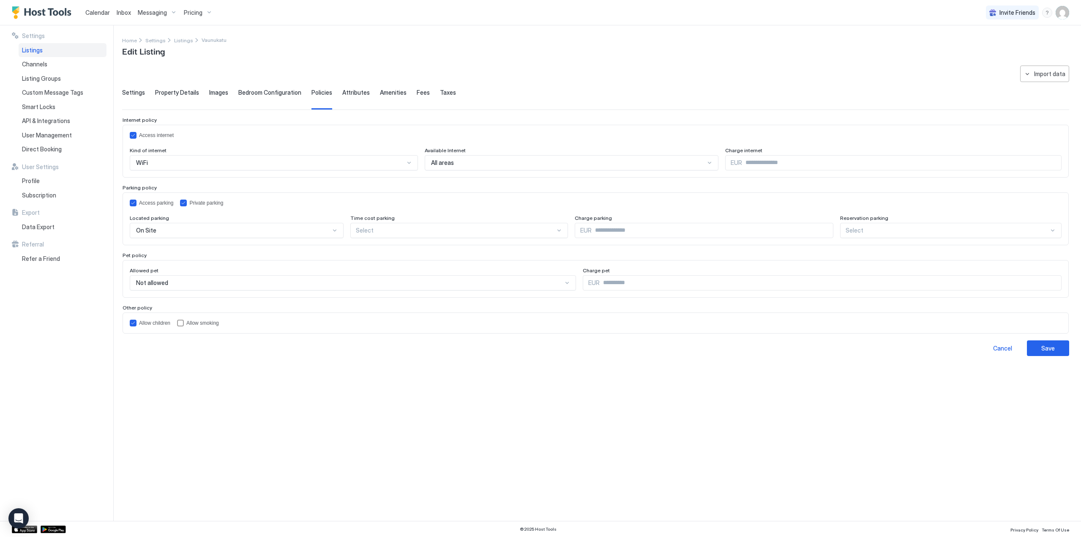
click at [343, 92] on span "Attributes" at bounding box center [355, 93] width 27 height 8
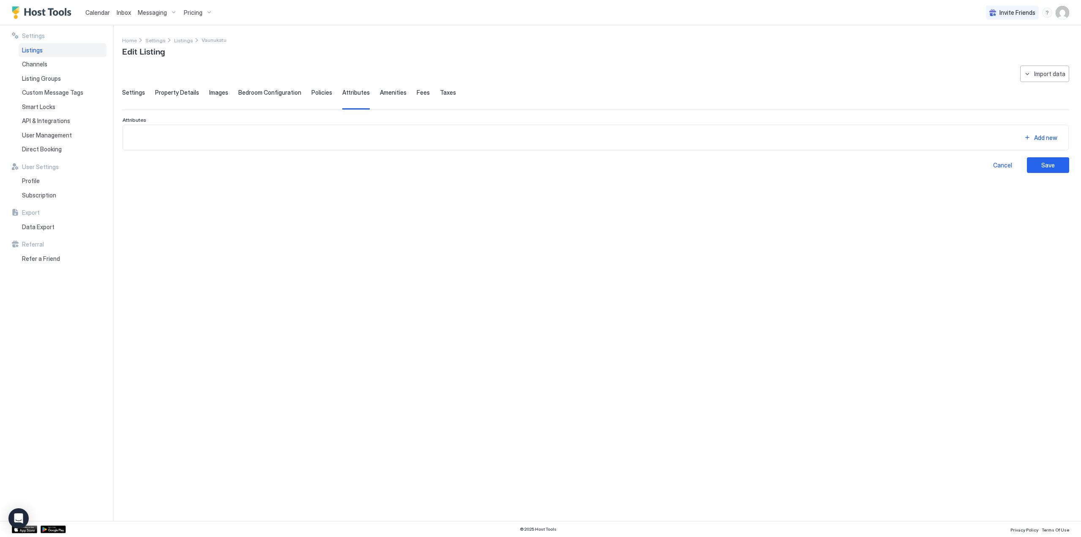
click at [380, 91] on span "Amenities" at bounding box center [393, 93] width 27 height 8
click at [406, 91] on div "Settings Property Details Images Bedroom Configuration Policies Attributes Amen…" at bounding box center [595, 99] width 947 height 21
click at [417, 94] on span "Fees" at bounding box center [423, 93] width 13 height 8
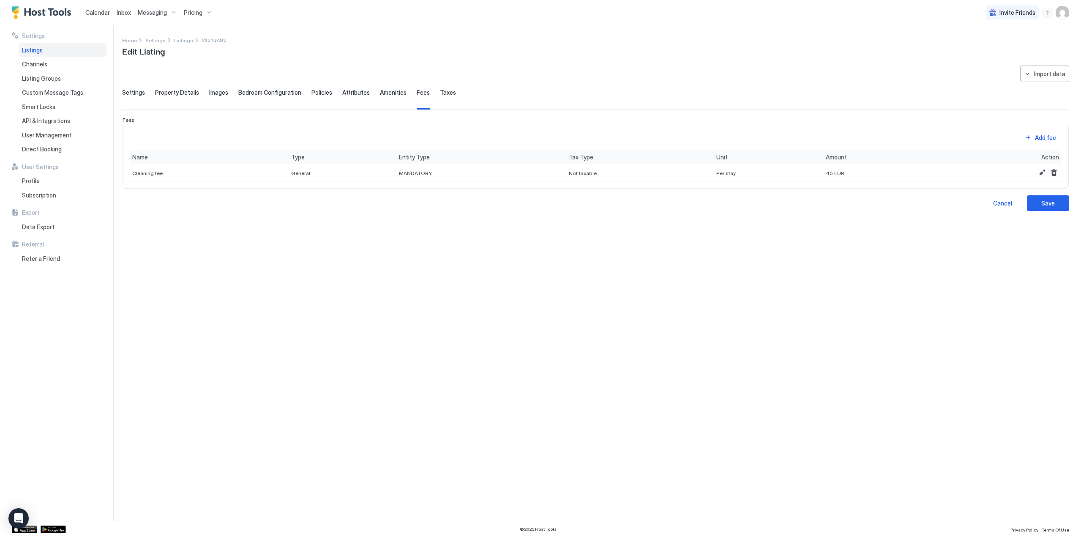
click at [440, 95] on span "Taxes" at bounding box center [448, 93] width 16 height 8
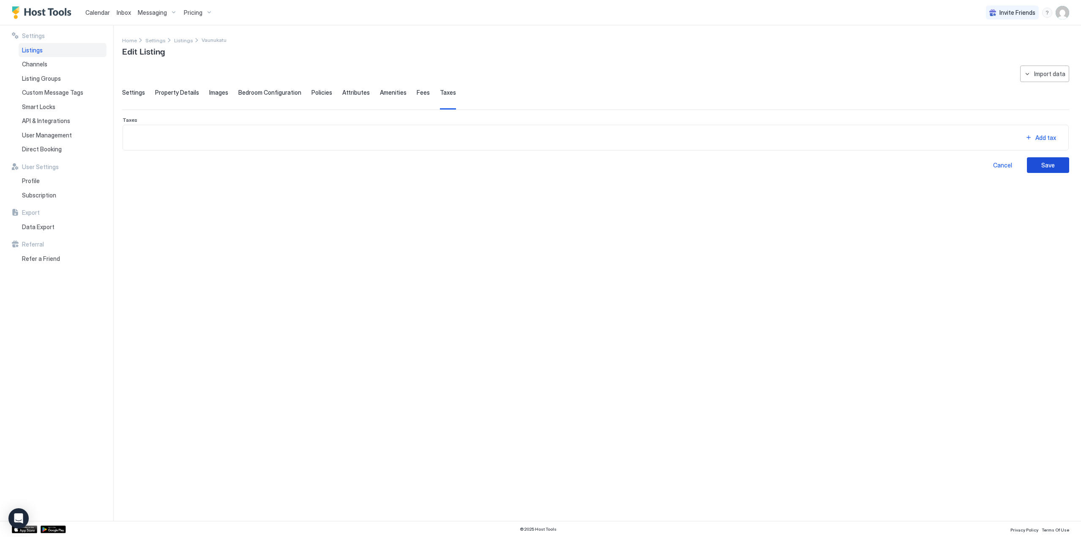
click at [1050, 167] on div "Save" at bounding box center [1048, 165] width 14 height 9
click at [356, 94] on span "Attributes" at bounding box center [355, 93] width 27 height 8
click at [1045, 137] on div "Add new" at bounding box center [1045, 137] width 23 height 9
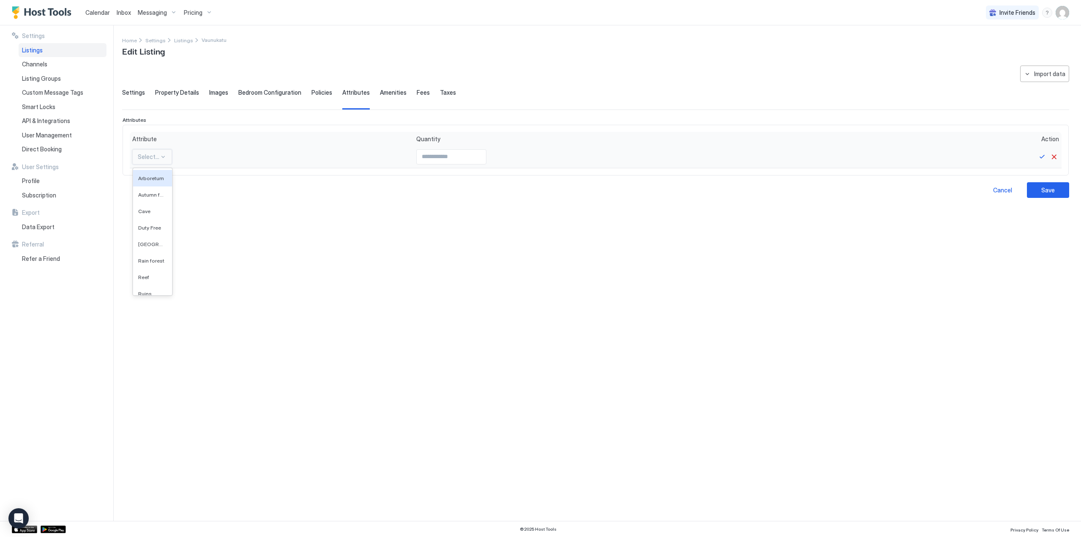
click at [161, 157] on div at bounding box center [163, 156] width 7 height 7
drag, startPoint x: 158, startPoint y: 255, endPoint x: 153, endPoint y: 243, distance: 13.7
click at [152, 243] on span "Natural attraction" at bounding box center [151, 240] width 27 height 6
click at [523, 158] on input "Input Field" at bounding box center [557, 157] width 69 height 14
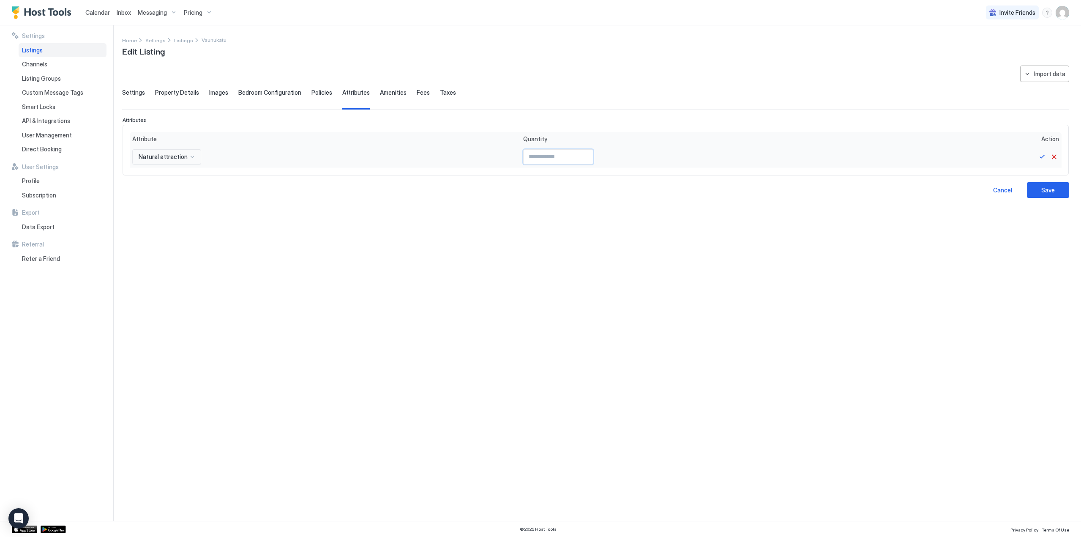
click at [560, 152] on input "Input Field" at bounding box center [557, 157] width 69 height 14
type input "*"
click at [555, 153] on input "*" at bounding box center [557, 157] width 69 height 14
click at [1057, 157] on button "Cancel" at bounding box center [1054, 157] width 10 height 10
click at [386, 94] on span "Amenities" at bounding box center [393, 93] width 27 height 8
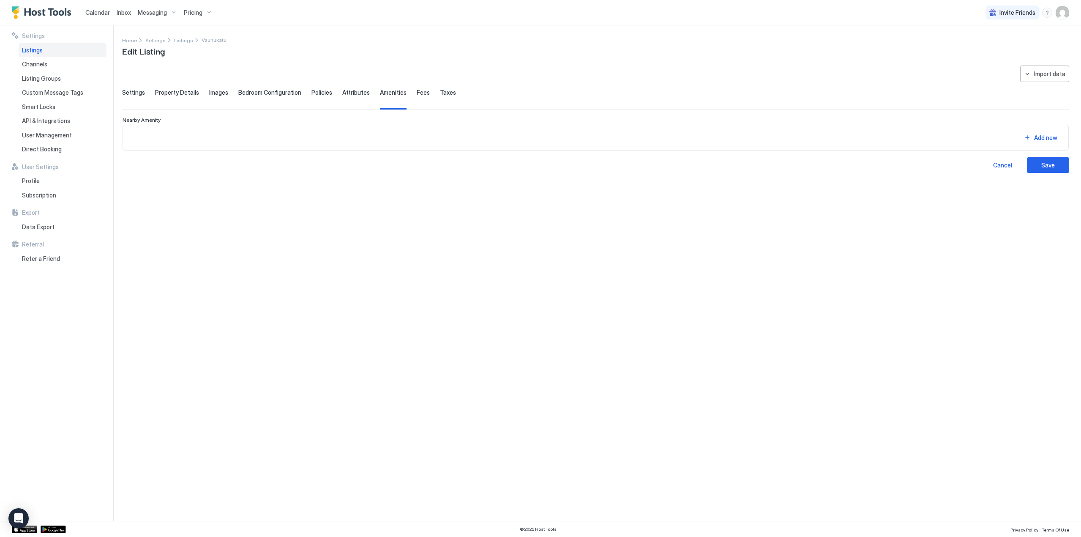
click at [418, 90] on span "Fees" at bounding box center [423, 93] width 13 height 8
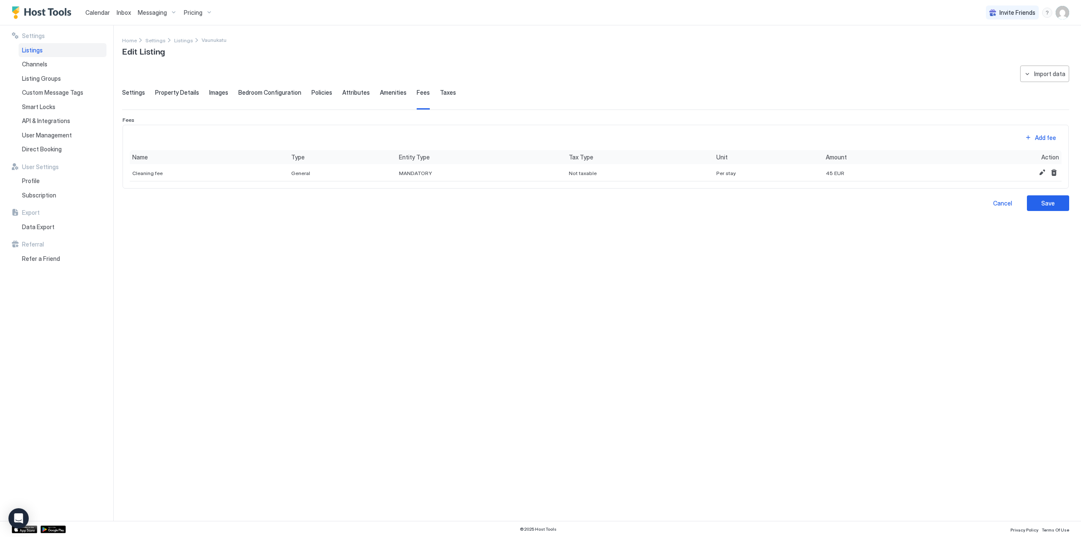
click at [447, 93] on div "Settings Property Details Images Bedroom Configuration Policies Attributes Amen…" at bounding box center [595, 99] width 947 height 21
click at [441, 93] on span "Taxes" at bounding box center [448, 93] width 16 height 8
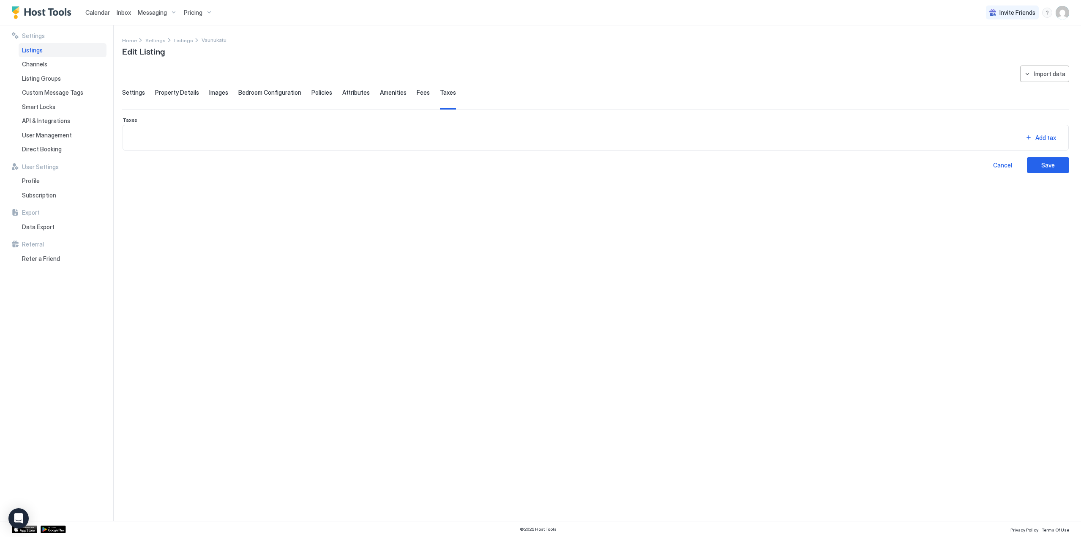
click at [417, 94] on span "Fees" at bounding box center [423, 93] width 13 height 8
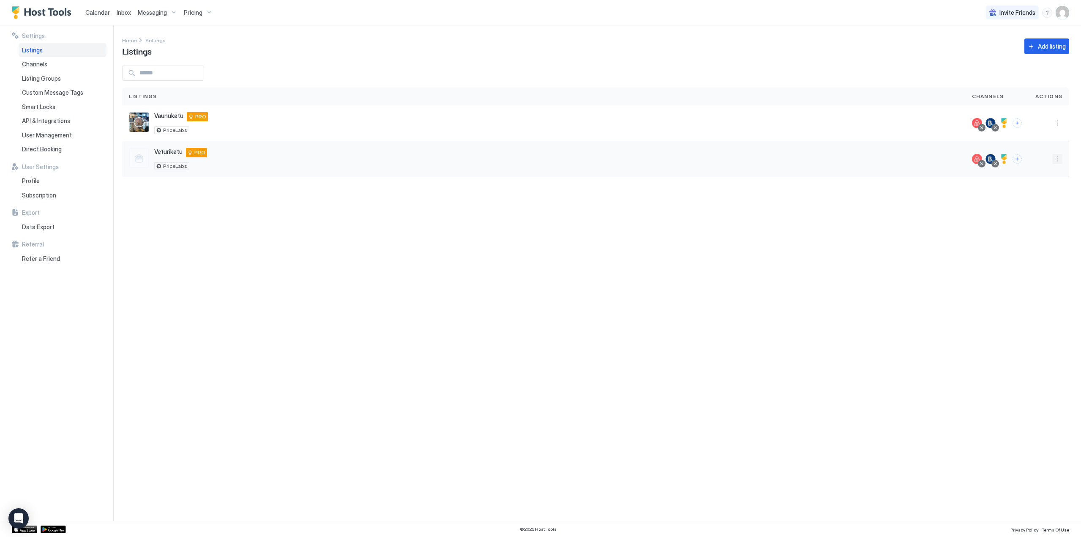
click at [1059, 161] on button "More options" at bounding box center [1057, 159] width 10 height 10
click at [1040, 194] on div "Listing Settings" at bounding box center [1035, 198] width 58 height 14
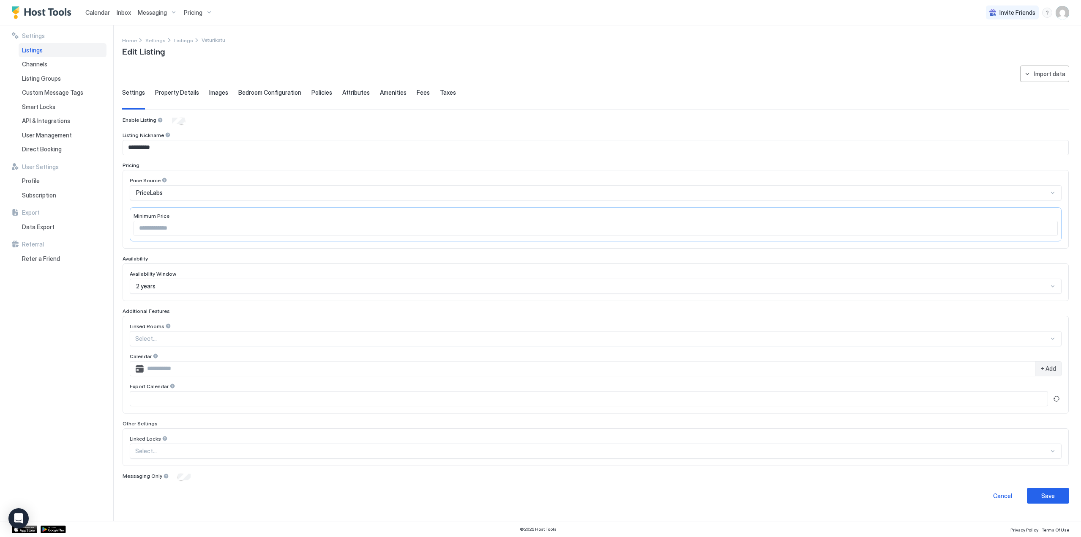
click at [177, 93] on span "Property Details" at bounding box center [177, 93] width 44 height 8
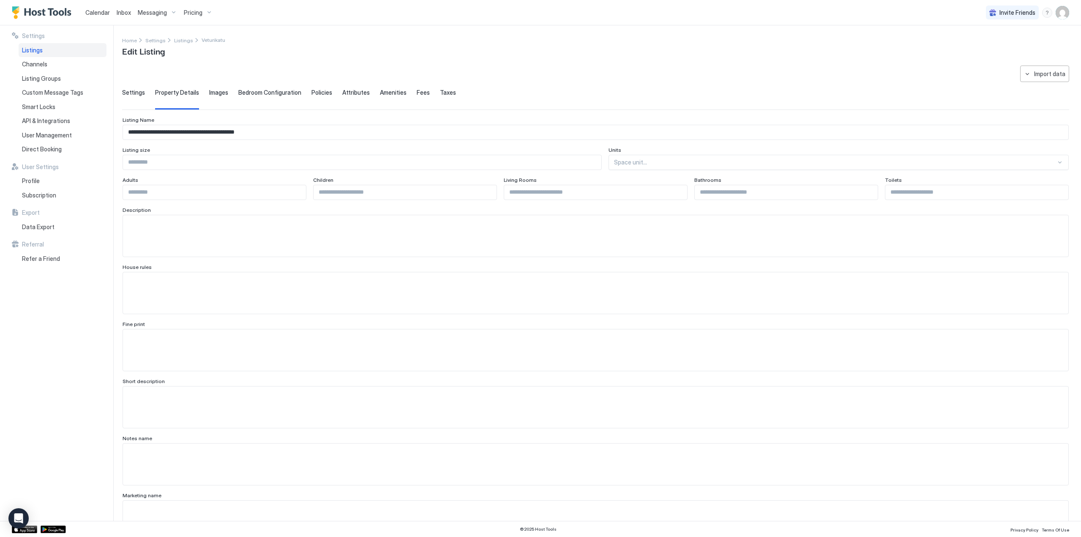
click at [209, 91] on span "Images" at bounding box center [218, 93] width 19 height 8
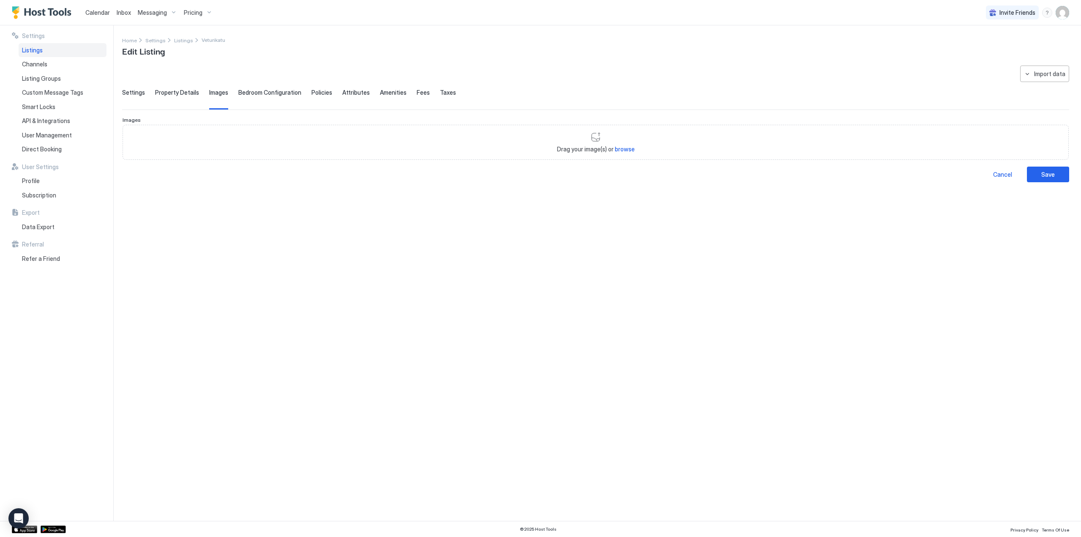
click at [628, 149] on span "browse" at bounding box center [625, 148] width 20 height 7
type input "**********"
click at [188, 94] on span "Property Details" at bounding box center [177, 93] width 44 height 8
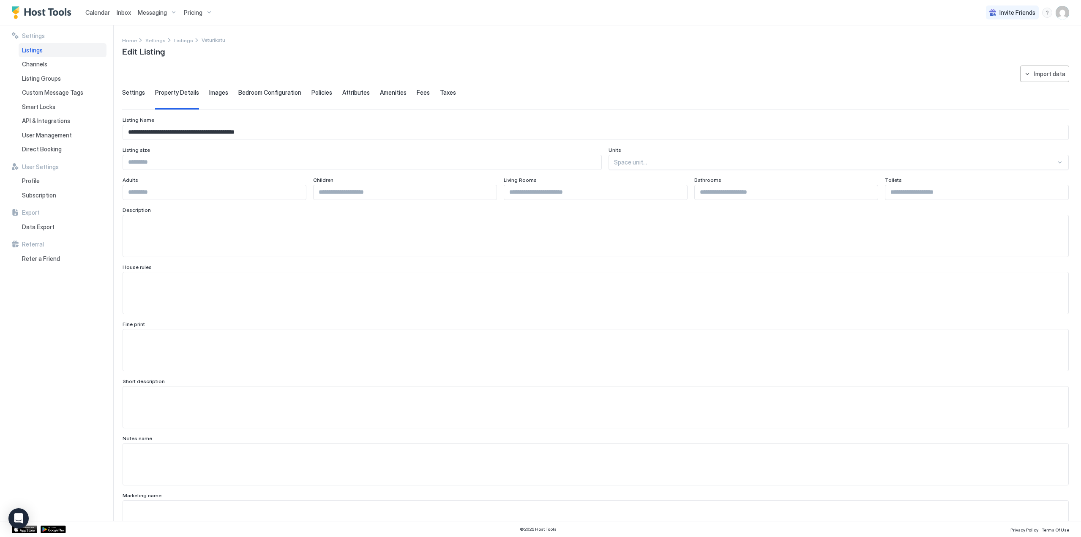
click at [131, 90] on span "Settings" at bounding box center [133, 93] width 23 height 8
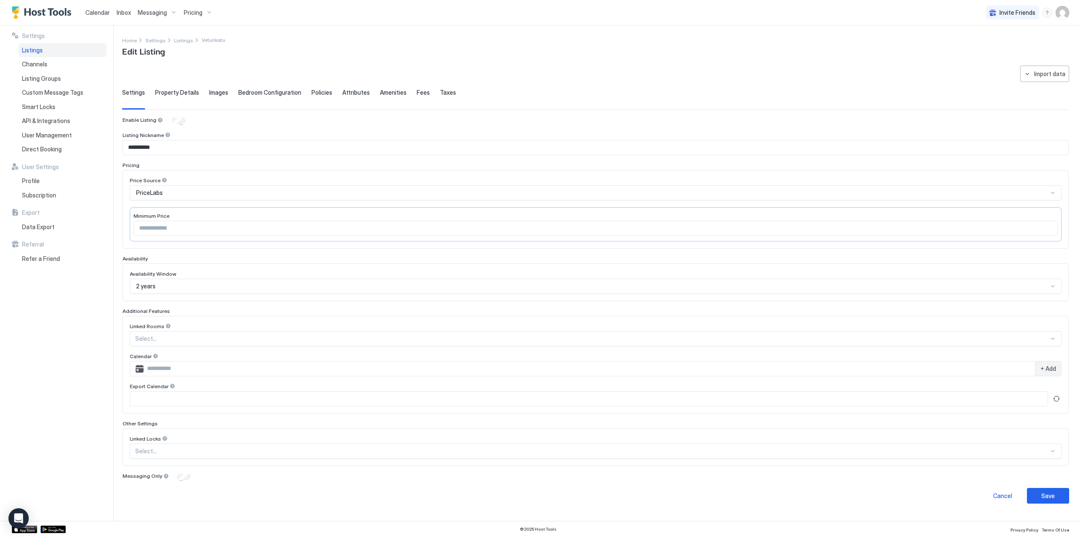
click at [180, 88] on div "**********" at bounding box center [595, 284] width 947 height 438
click at [180, 91] on span "Property Details" at bounding box center [177, 93] width 44 height 8
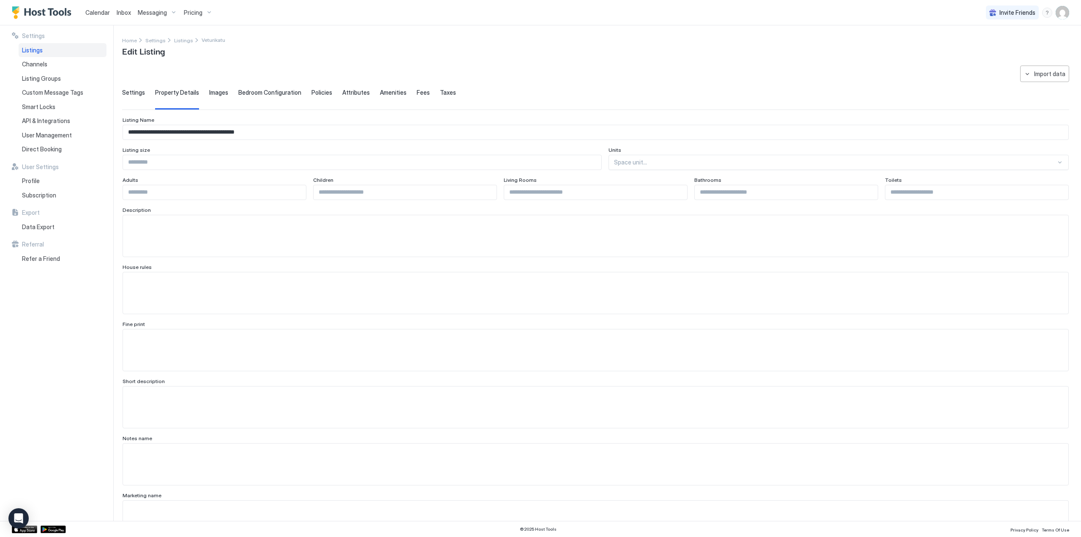
click at [174, 226] on textarea "Input Field" at bounding box center [595, 235] width 945 height 41
paste textarea "**********"
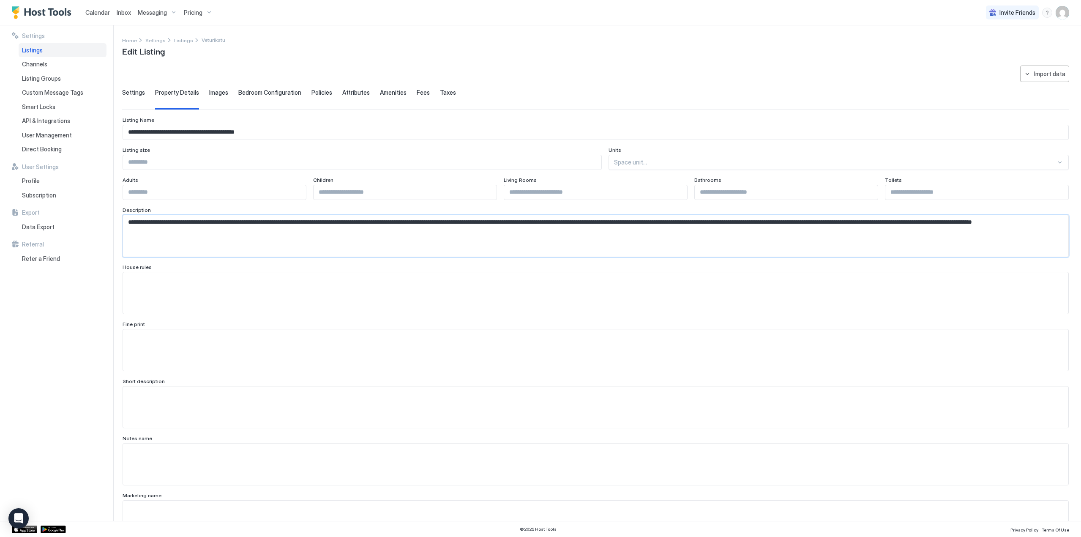
click at [247, 233] on textarea "**********" at bounding box center [592, 235] width 939 height 41
paste textarea "**********"
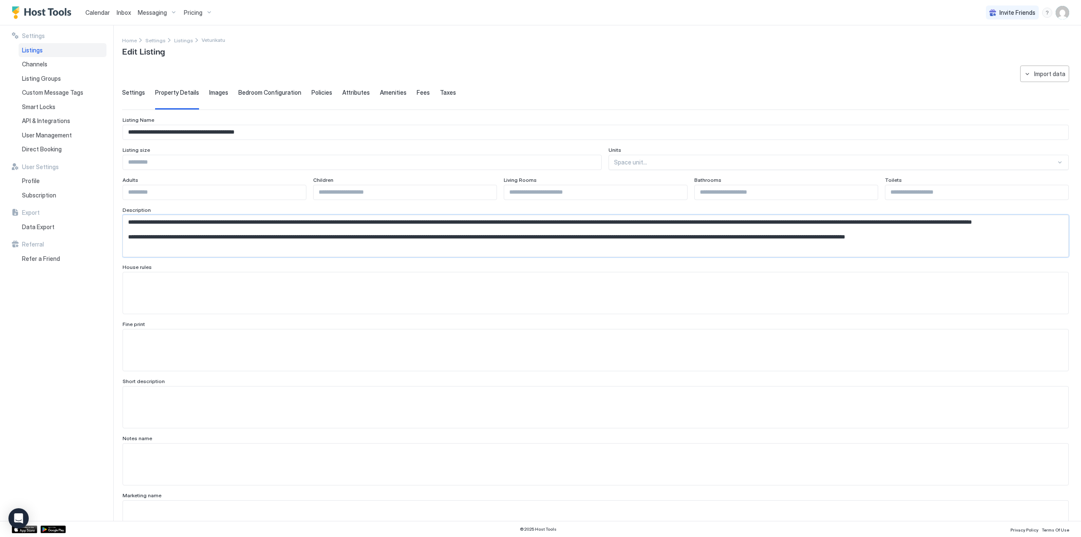
type textarea "**********"
click at [172, 397] on textarea "Input Field" at bounding box center [595, 406] width 945 height 41
paste textarea "**********"
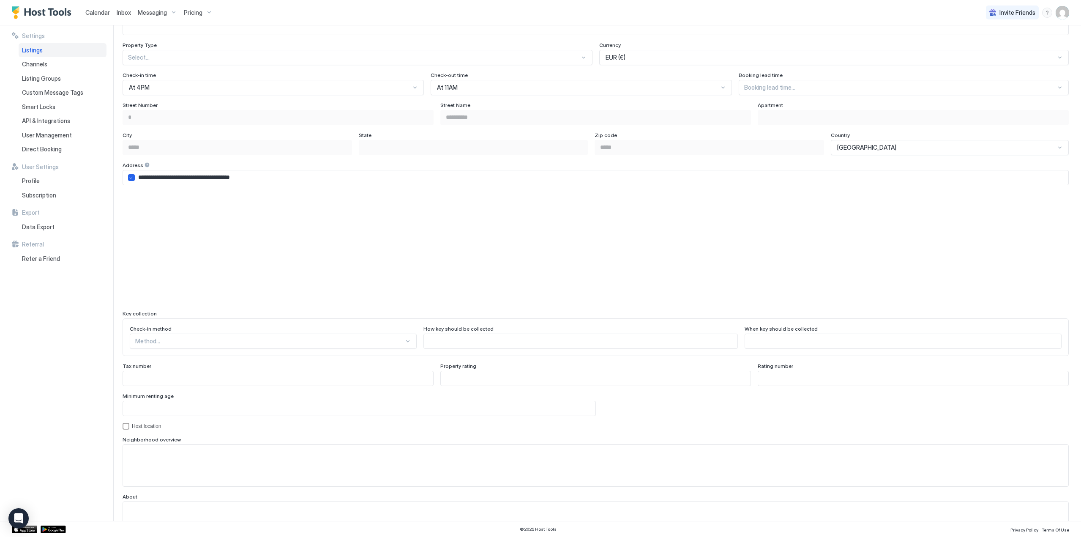
scroll to position [562, 0]
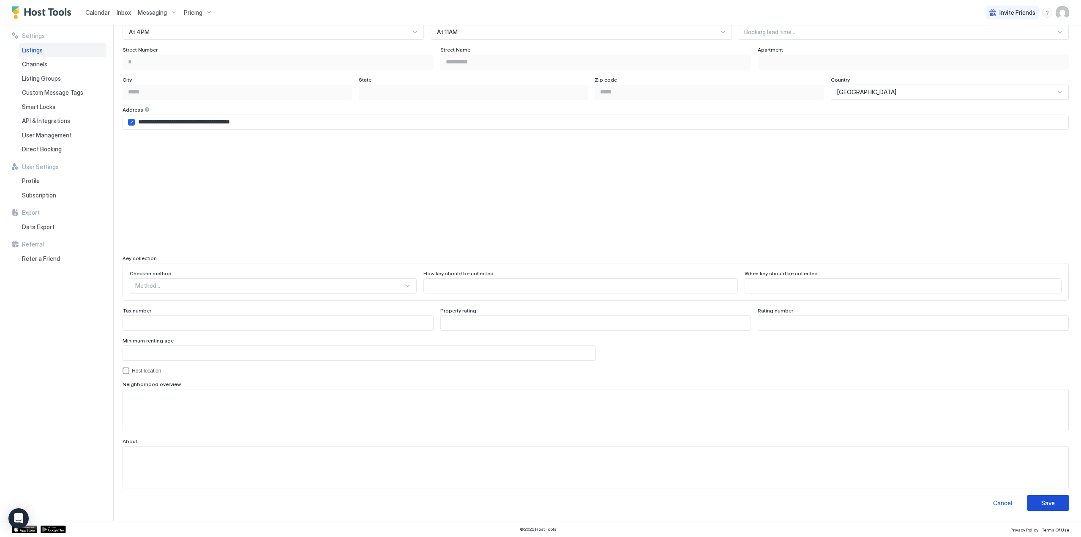
type textarea "**********"
click at [1031, 502] on button "Save" at bounding box center [1048, 503] width 42 height 16
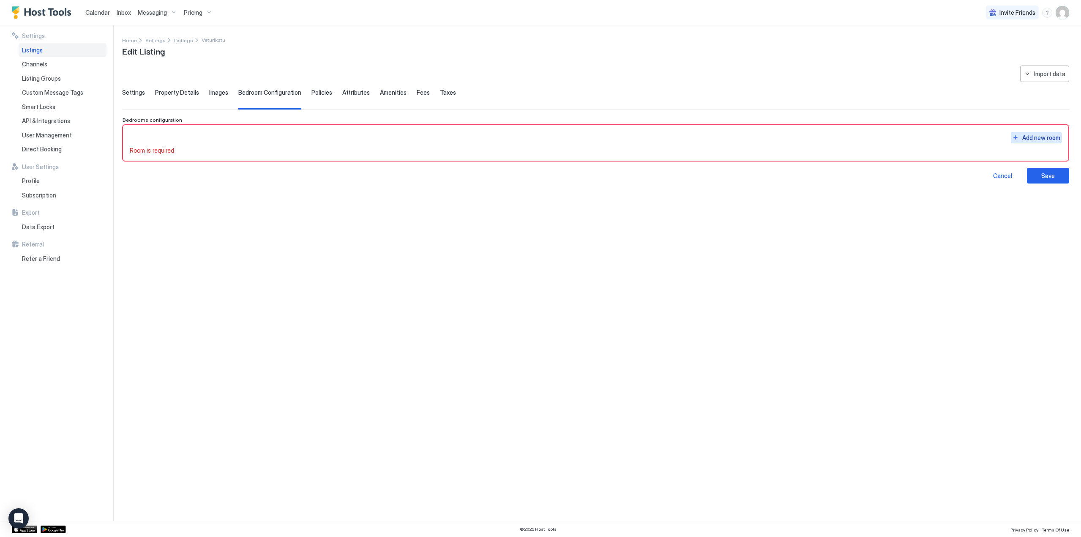
click at [1024, 134] on div "Add new room" at bounding box center [1041, 137] width 38 height 9
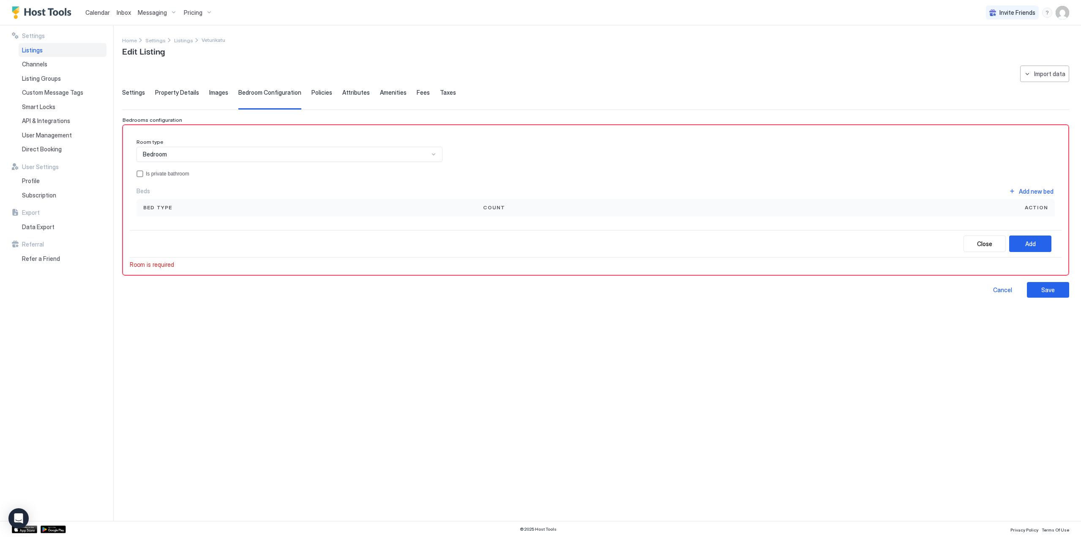
click at [281, 153] on div "Bedroom" at bounding box center [286, 154] width 286 height 8
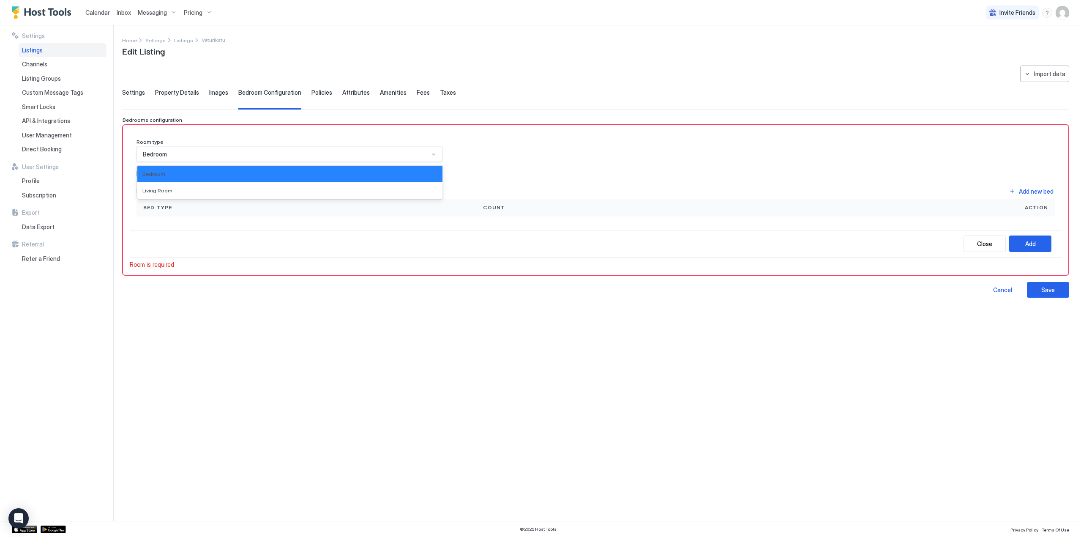
click at [281, 154] on div "Bedroom" at bounding box center [286, 154] width 286 height 8
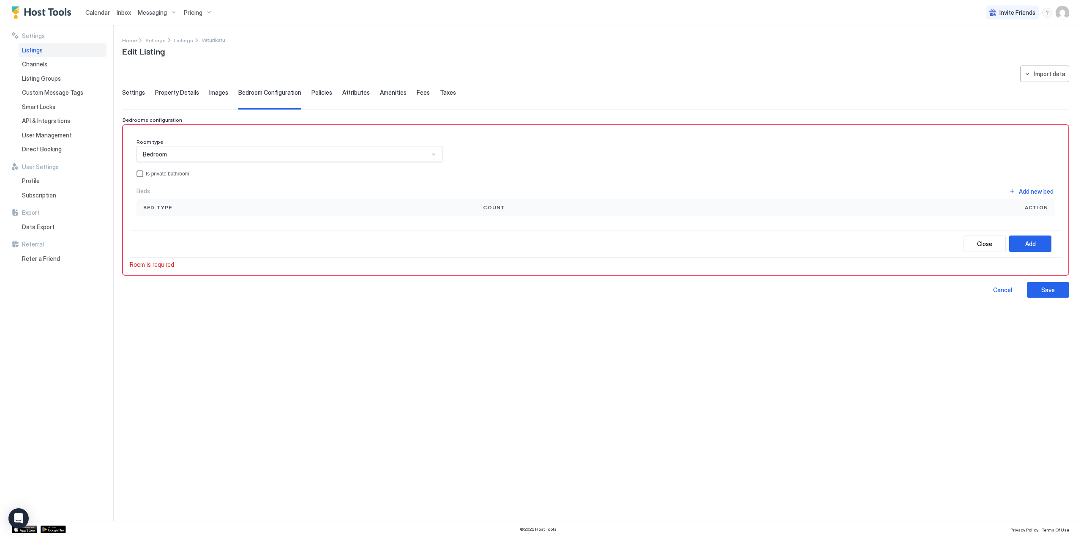
click at [176, 174] on div "Is private bathroom" at bounding box center [168, 174] width 44 height 6
click at [202, 209] on div "Bed type" at bounding box center [306, 208] width 326 height 8
click at [1042, 191] on div "Add new bed" at bounding box center [1036, 191] width 35 height 9
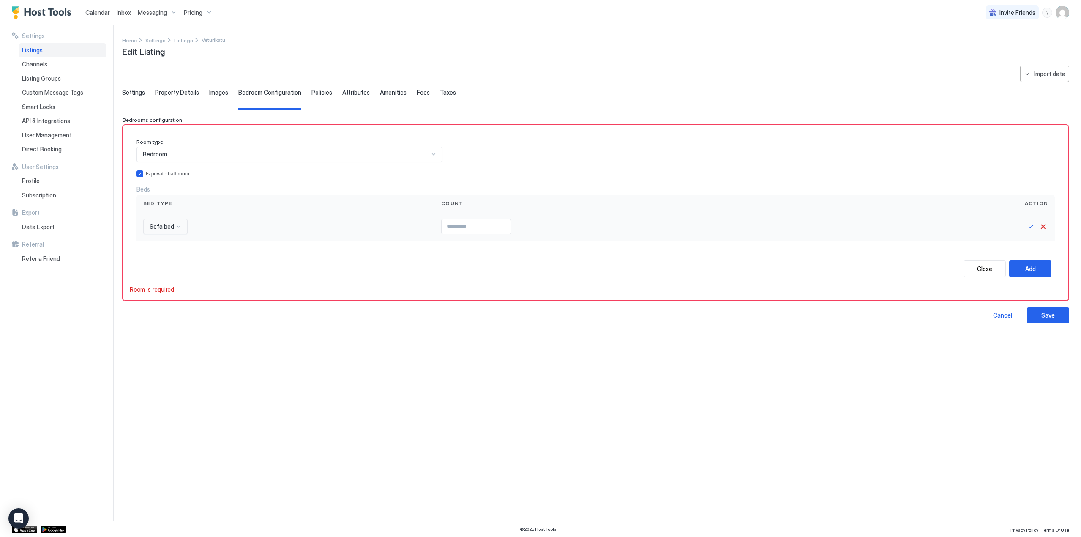
click at [165, 223] on span "Sofa bed" at bounding box center [162, 227] width 25 height 8
click at [167, 265] on span "Queen bed" at bounding box center [162, 262] width 27 height 6
click at [459, 230] on input "Input Field" at bounding box center [493, 226] width 69 height 14
type input "*"
click at [509, 225] on input "*" at bounding box center [493, 226] width 69 height 14
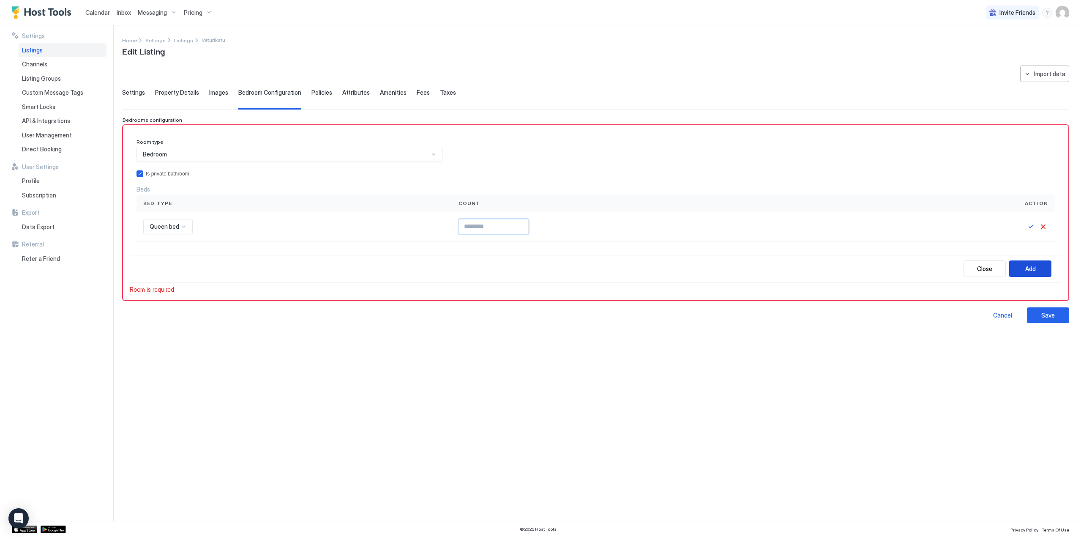
click at [1033, 270] on div "Add" at bounding box center [1030, 268] width 11 height 9
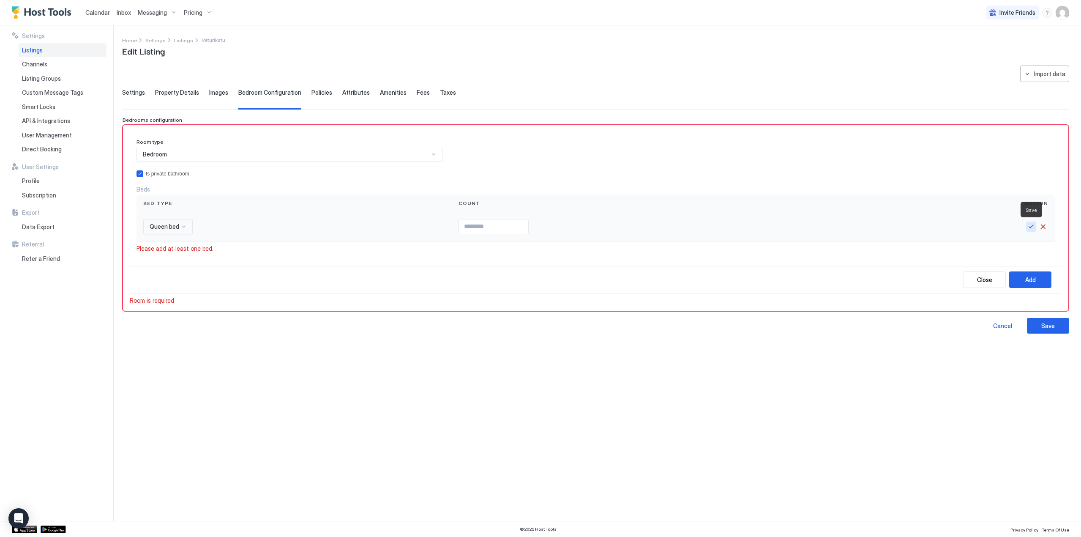
click at [1027, 226] on button "Save" at bounding box center [1031, 226] width 10 height 10
click at [1033, 193] on div "Add new bed" at bounding box center [1036, 191] width 35 height 9
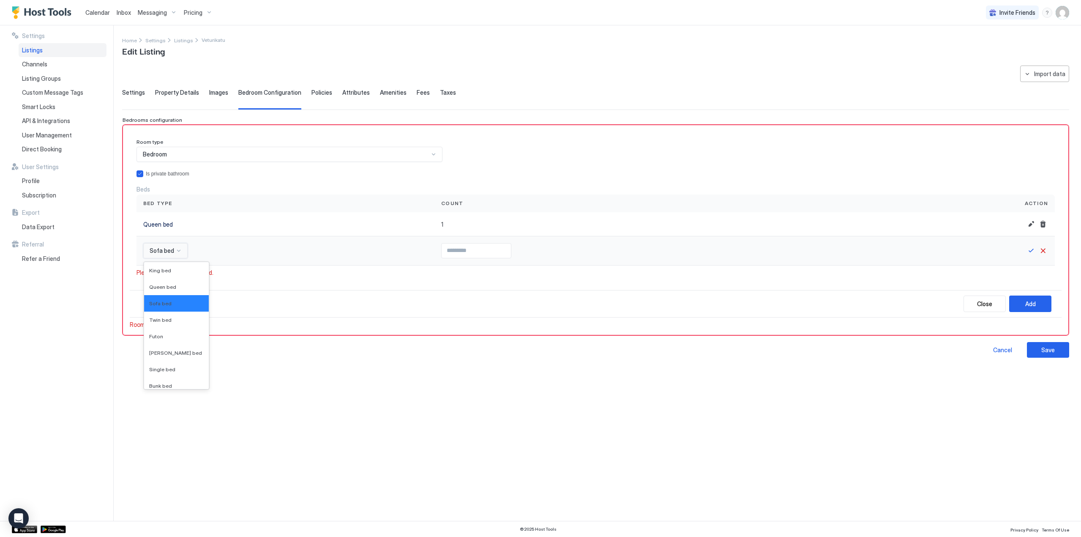
click at [169, 247] on span "Sofa bed" at bounding box center [162, 251] width 25 height 8
click at [170, 300] on div "Sofa bed" at bounding box center [176, 303] width 55 height 6
click at [451, 252] on input "Input Field" at bounding box center [475, 250] width 69 height 14
type input "*"
click at [492, 250] on input "*" at bounding box center [475, 250] width 69 height 14
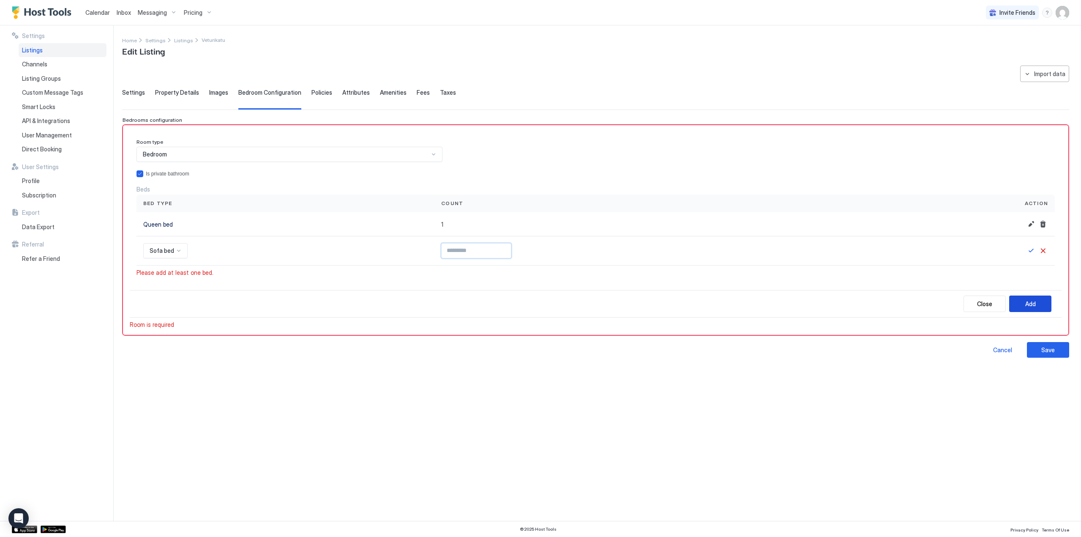
click at [1031, 302] on div "Add" at bounding box center [1030, 303] width 11 height 9
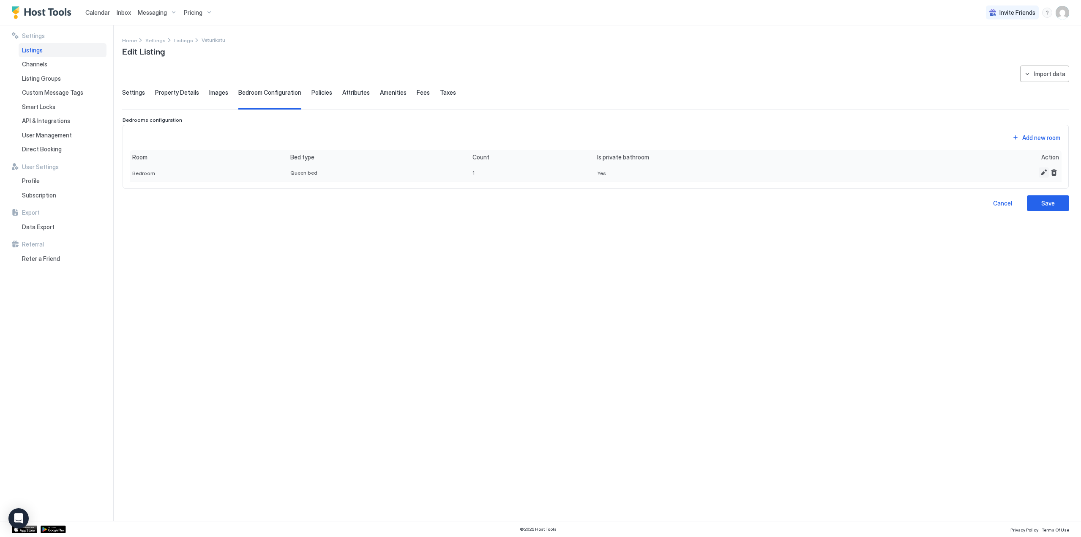
click at [1045, 171] on button "Edit" at bounding box center [1043, 172] width 10 height 10
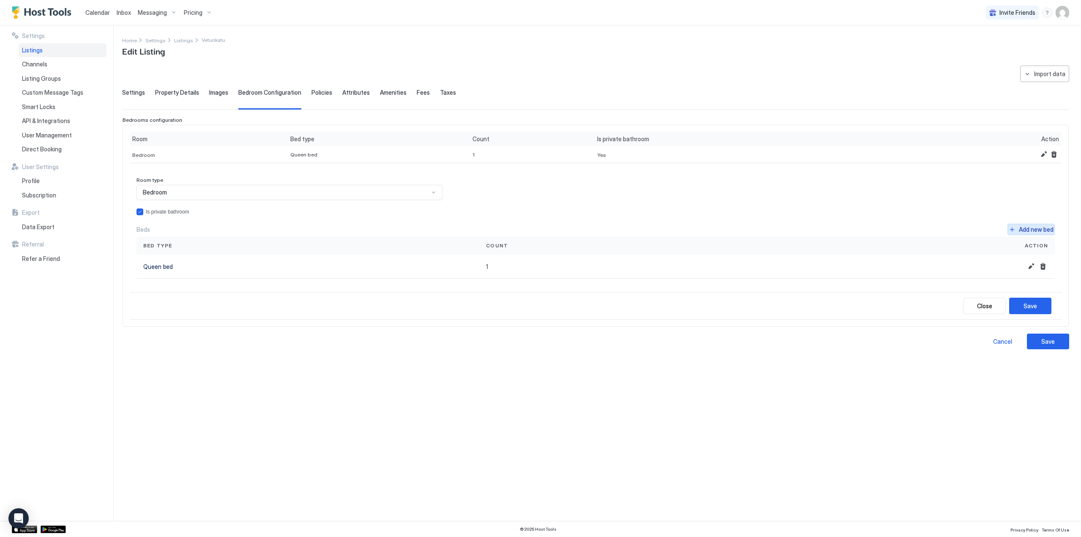
click at [1036, 229] on div "Add new bed" at bounding box center [1036, 229] width 35 height 9
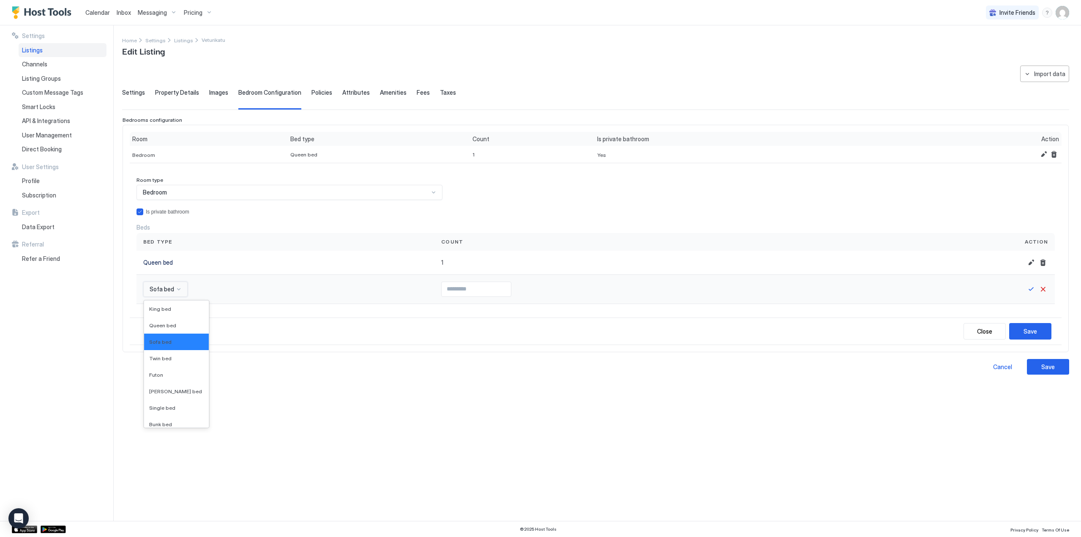
click at [176, 289] on div at bounding box center [178, 289] width 7 height 7
click at [175, 293] on div "Sofa bed" at bounding box center [165, 288] width 44 height 15
click at [441, 289] on input "Input Field" at bounding box center [475, 289] width 69 height 14
type input "*"
click at [491, 286] on input "*" at bounding box center [475, 289] width 69 height 14
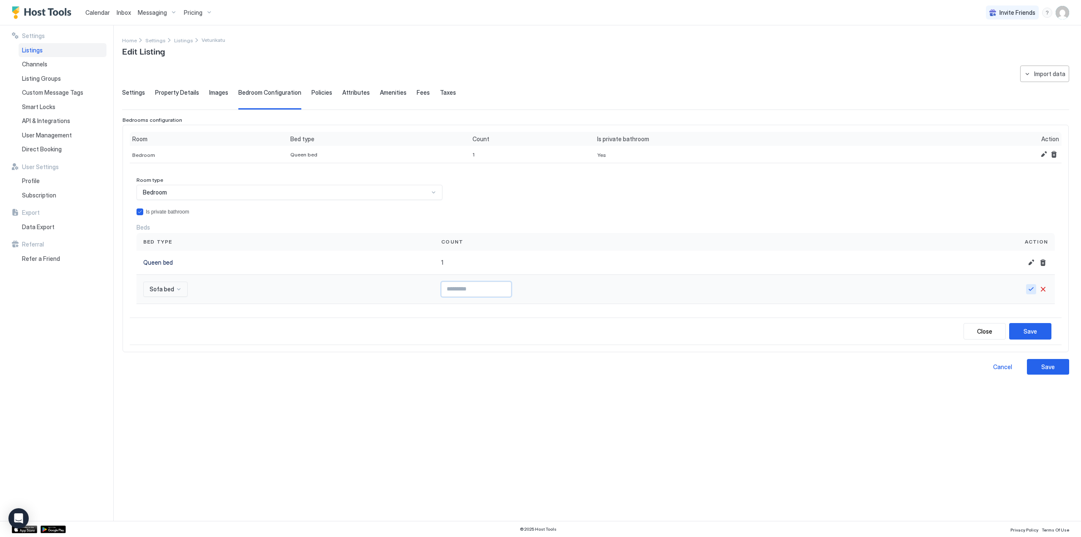
click at [1029, 289] on button "Save" at bounding box center [1031, 289] width 10 height 10
drag, startPoint x: 1035, startPoint y: 332, endPoint x: 1030, endPoint y: 333, distance: 5.6
click at [1036, 332] on div "Save" at bounding box center [1030, 329] width 14 height 9
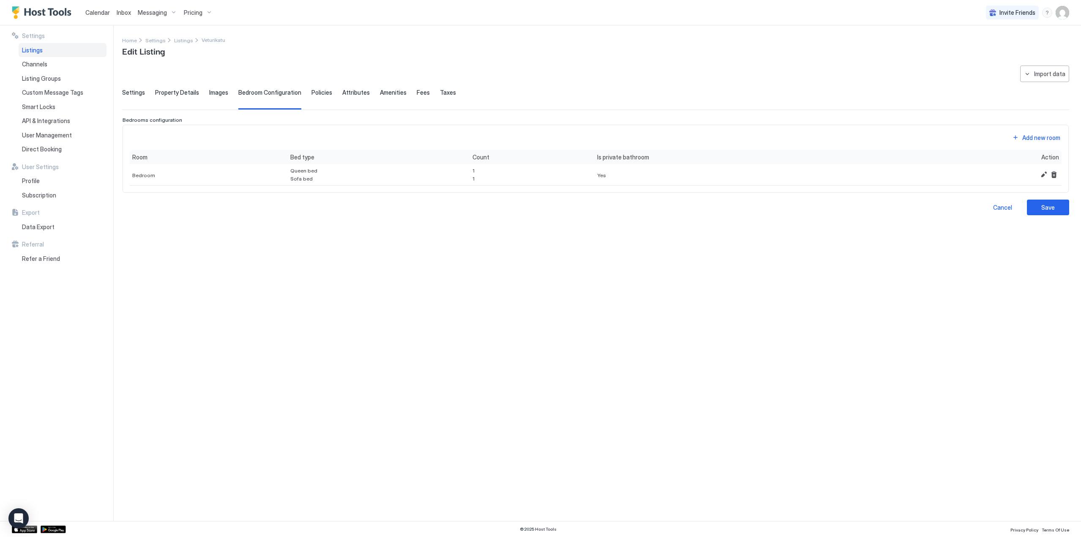
click at [319, 94] on span "Policies" at bounding box center [321, 93] width 21 height 8
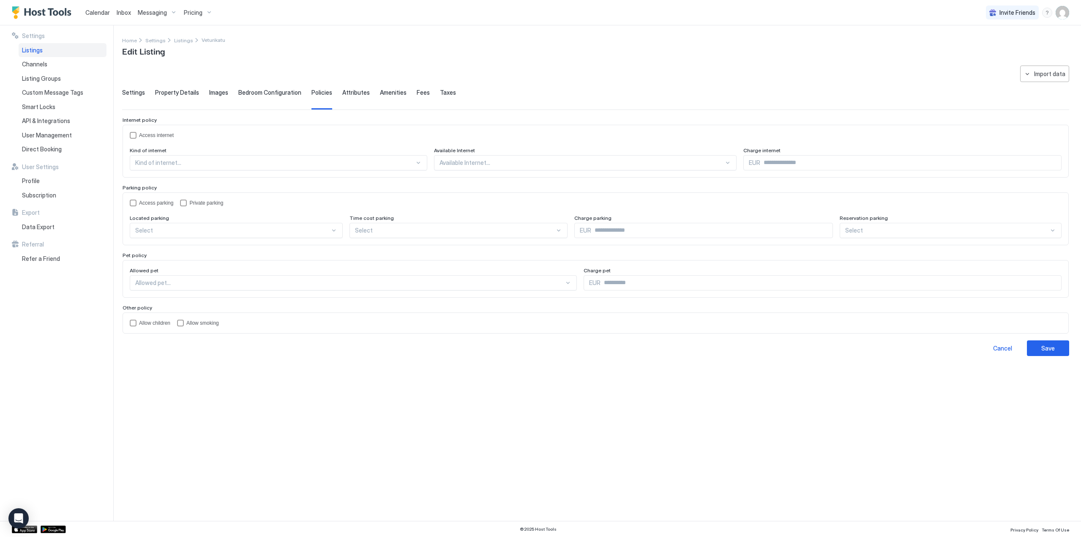
click at [184, 164] on div at bounding box center [274, 163] width 279 height 8
click at [169, 185] on div "WiFi" at bounding box center [279, 182] width 286 height 6
click at [444, 166] on div at bounding box center [567, 163] width 293 height 8
click at [463, 183] on div "All areas" at bounding box center [572, 182] width 300 height 6
click at [765, 166] on input "Input Field" at bounding box center [901, 162] width 319 height 14
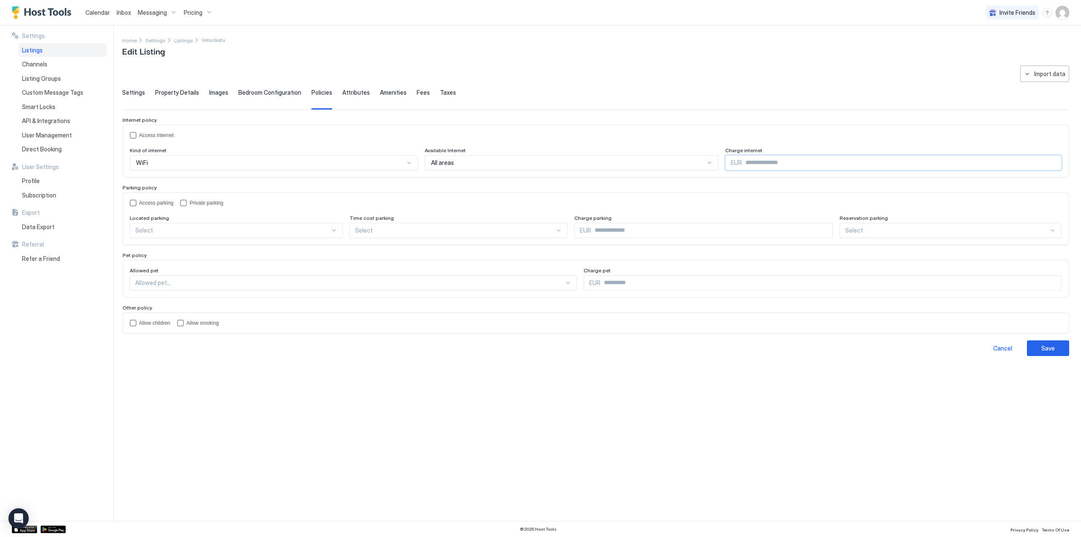
click at [264, 93] on span "Bedroom Configuration" at bounding box center [269, 93] width 63 height 8
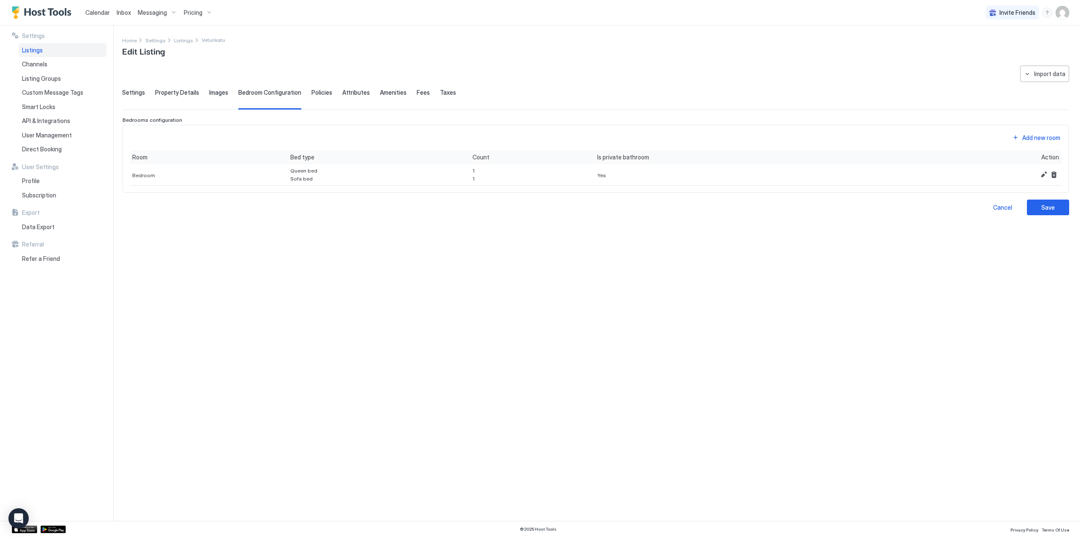
click at [324, 93] on span "Policies" at bounding box center [321, 93] width 21 height 8
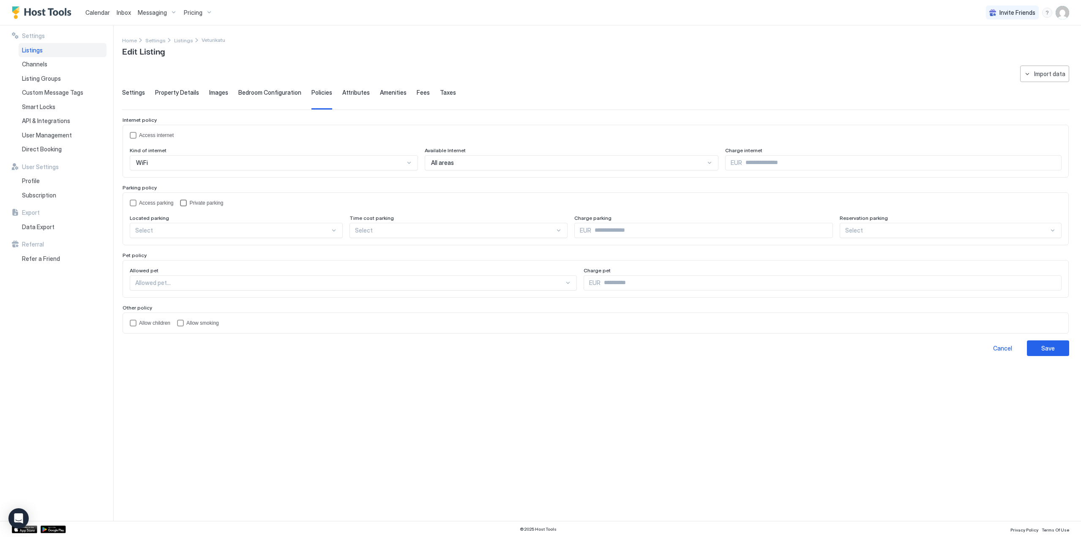
click at [190, 201] on div "Private parking" at bounding box center [206, 203] width 34 height 6
click at [196, 228] on div at bounding box center [232, 230] width 195 height 8
click at [193, 247] on div "On Site" at bounding box center [237, 250] width 202 height 6
click at [232, 286] on div "Allowed pet..." at bounding box center [353, 282] width 447 height 15
click at [188, 328] on div "Not allowed" at bounding box center [354, 335] width 446 height 16
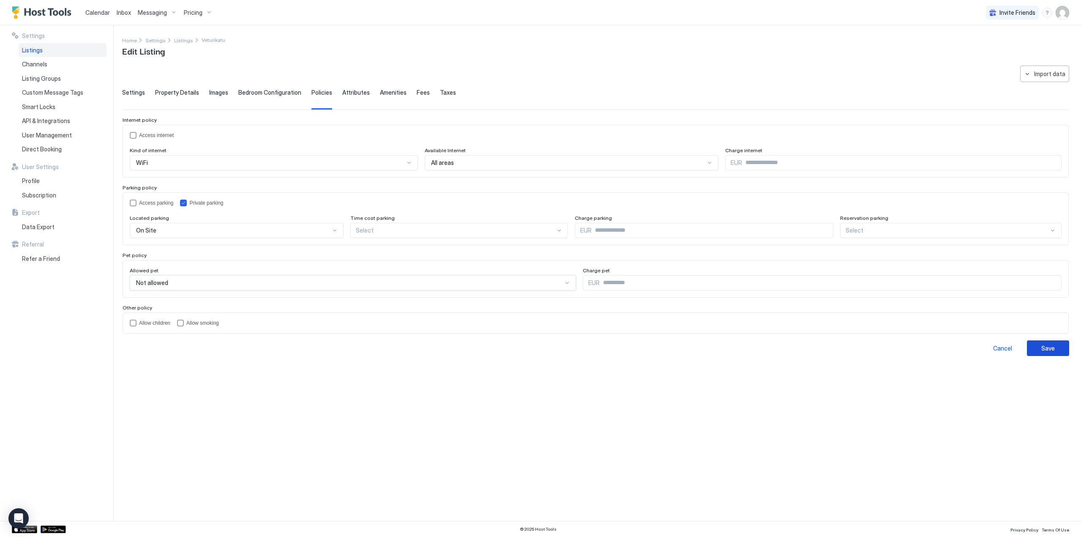
click at [1042, 351] on div "Save" at bounding box center [1048, 347] width 14 height 9
drag, startPoint x: 1059, startPoint y: 347, endPoint x: 991, endPoint y: 368, distance: 70.7
click at [1059, 347] on button "Save" at bounding box center [1048, 348] width 42 height 16
click at [177, 94] on span "Property Details" at bounding box center [177, 93] width 44 height 8
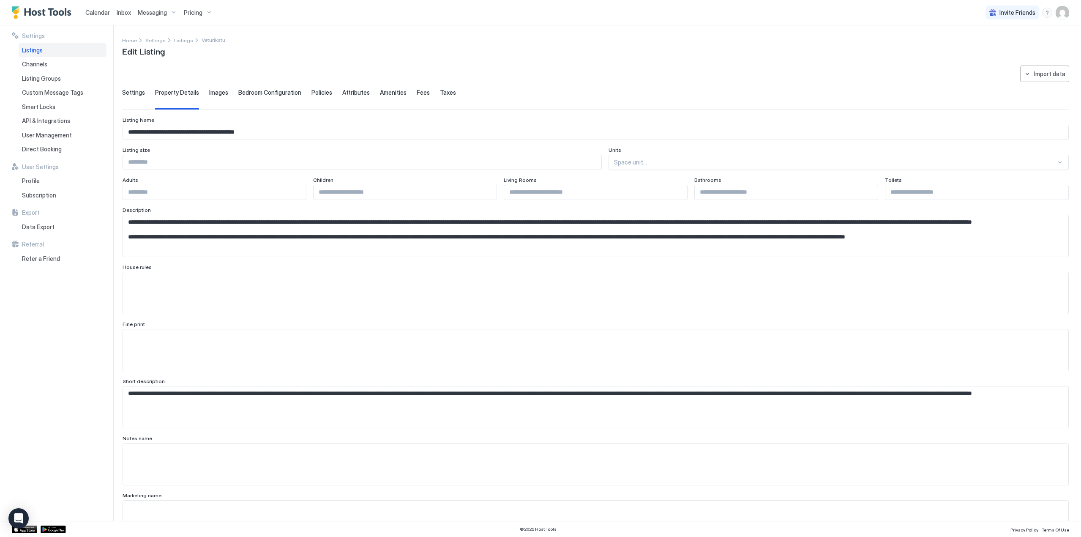
click at [211, 91] on span "Images" at bounding box center [218, 93] width 19 height 8
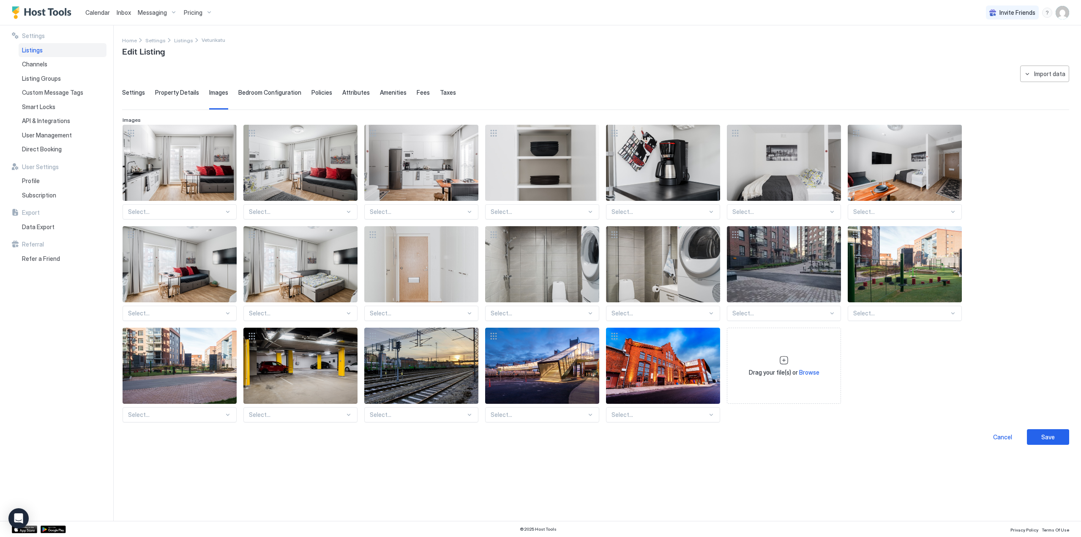
click at [179, 95] on span "Property Details" at bounding box center [177, 93] width 44 height 8
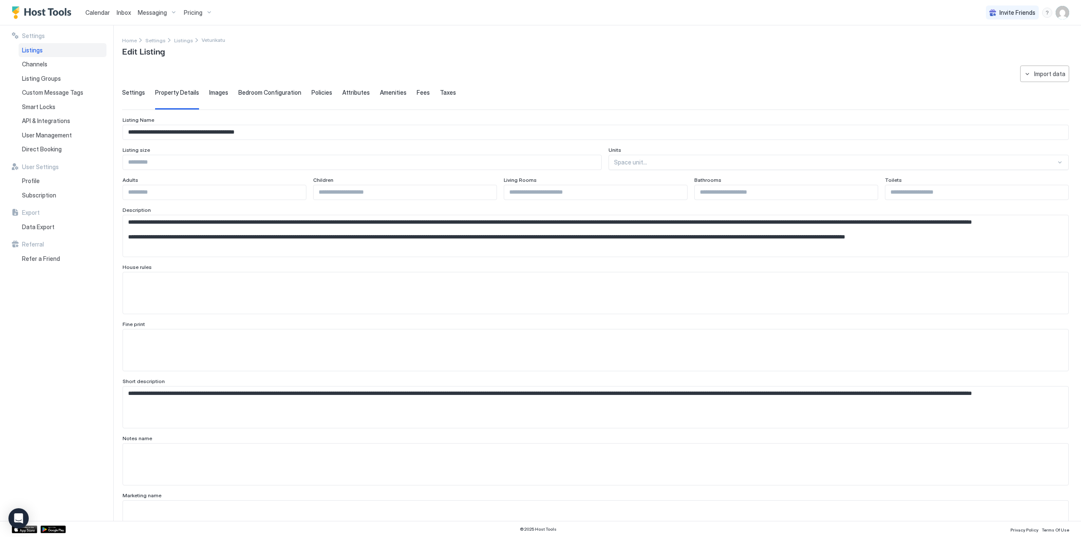
click at [523, 166] on input "Input Field" at bounding box center [362, 162] width 478 height 14
type input "**"
click at [657, 161] on div at bounding box center [835, 162] width 442 height 8
click at [650, 185] on span "Square Meters" at bounding box center [631, 182] width 35 height 6
click at [297, 190] on input "*" at bounding box center [214, 192] width 183 height 14
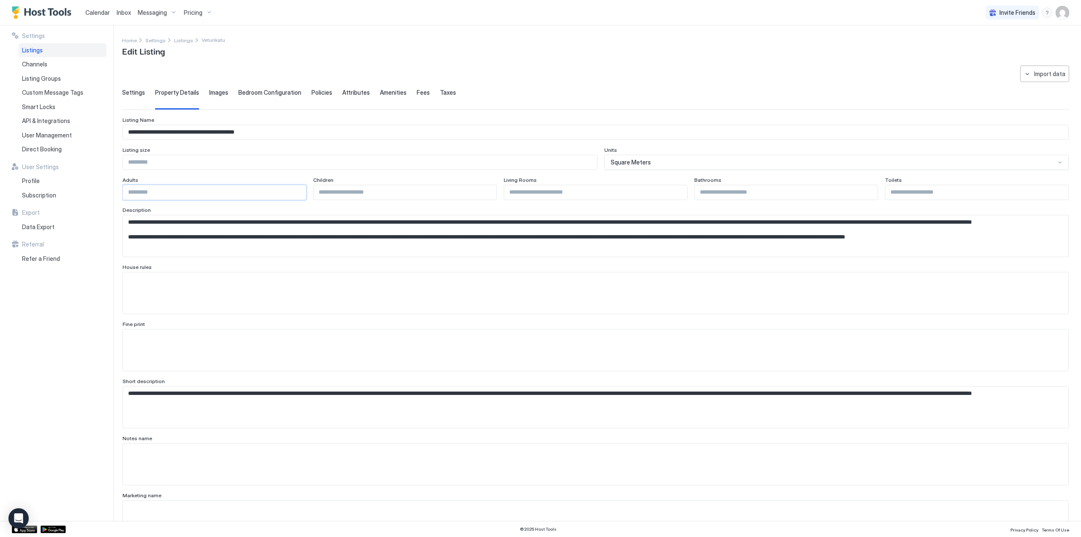
click at [296, 189] on input "*" at bounding box center [214, 192] width 183 height 14
type input "*"
click at [296, 189] on input "*" at bounding box center [214, 192] width 183 height 14
drag, startPoint x: 718, startPoint y: 194, endPoint x: 725, endPoint y: 194, distance: 6.8
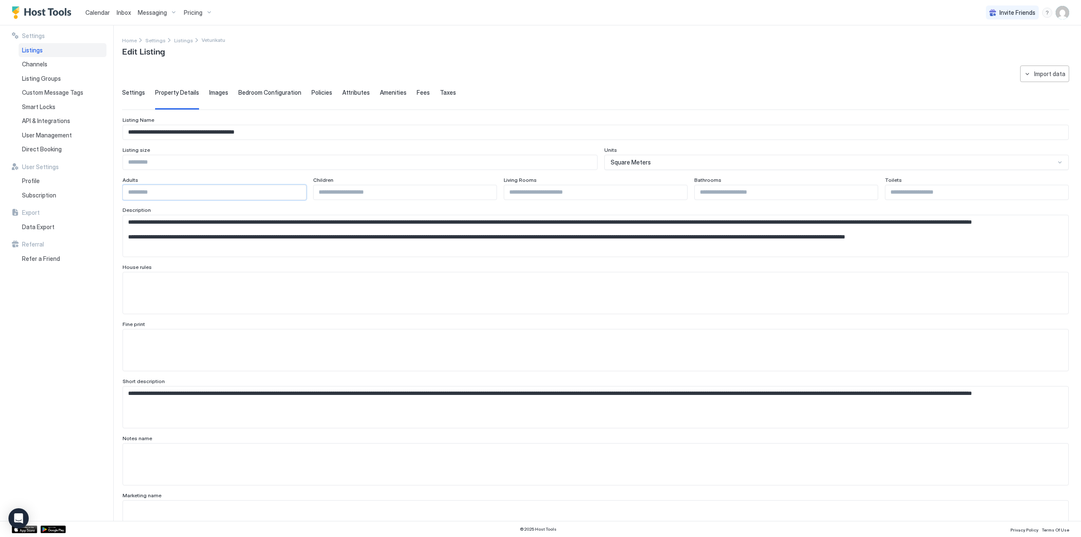
click at [718, 194] on input "***" at bounding box center [786, 192] width 183 height 14
type input "*"
click at [865, 193] on input "*" at bounding box center [786, 192] width 183 height 14
click at [904, 193] on input "Input Field" at bounding box center [976, 192] width 183 height 14
type input "*"
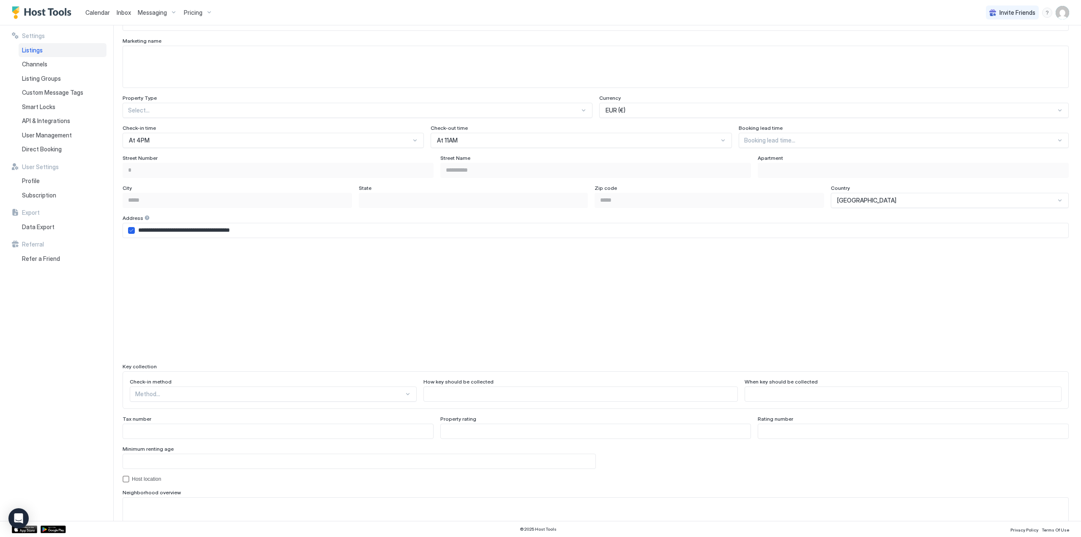
scroll to position [549, 0]
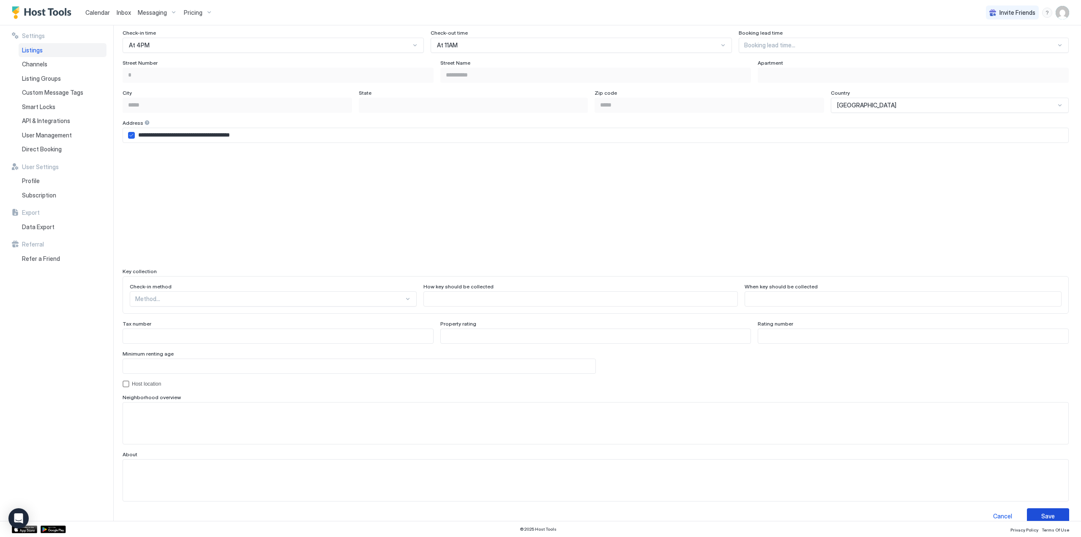
click at [1046, 515] on div "Save" at bounding box center [1048, 515] width 14 height 9
click at [1033, 513] on button "Save" at bounding box center [1048, 516] width 42 height 16
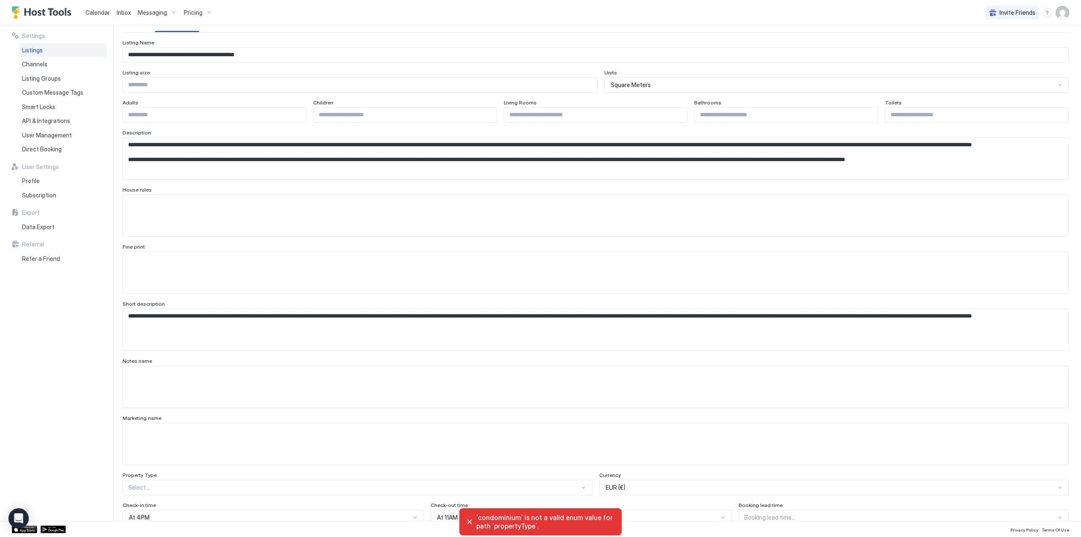
scroll to position [0, 0]
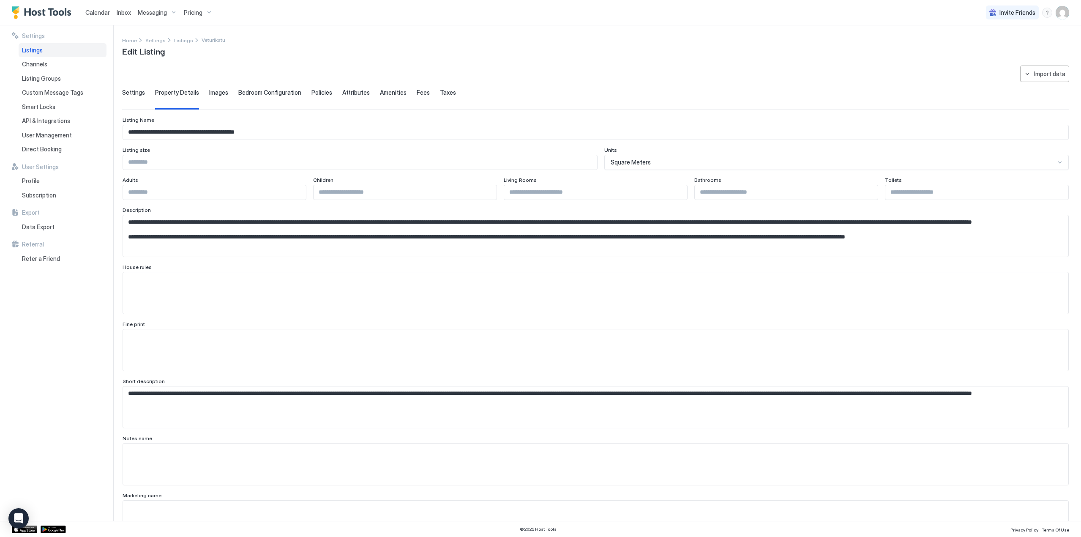
click at [135, 91] on span "Settings" at bounding box center [133, 93] width 23 height 8
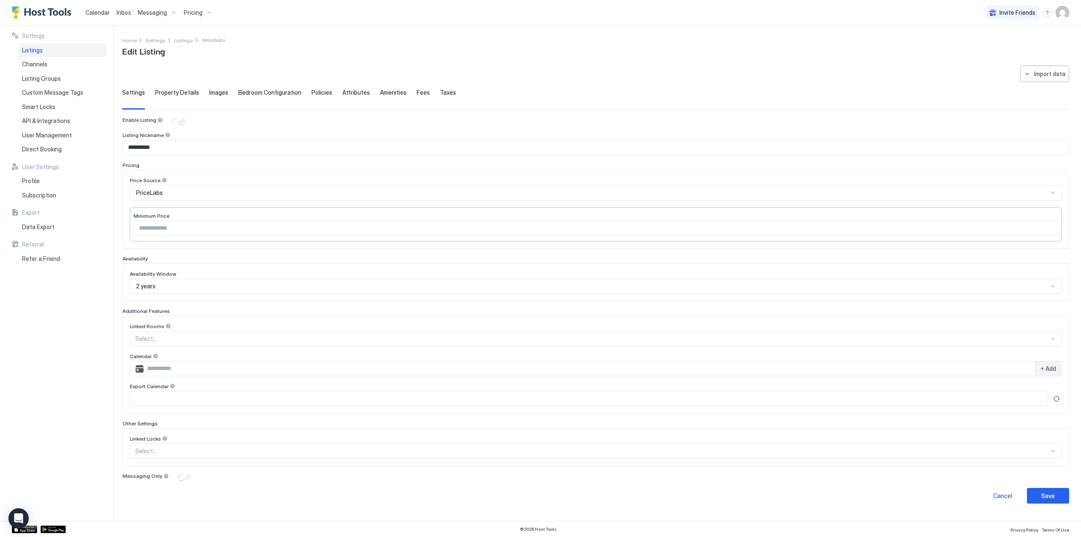
click at [161, 92] on span "Property Details" at bounding box center [177, 93] width 44 height 8
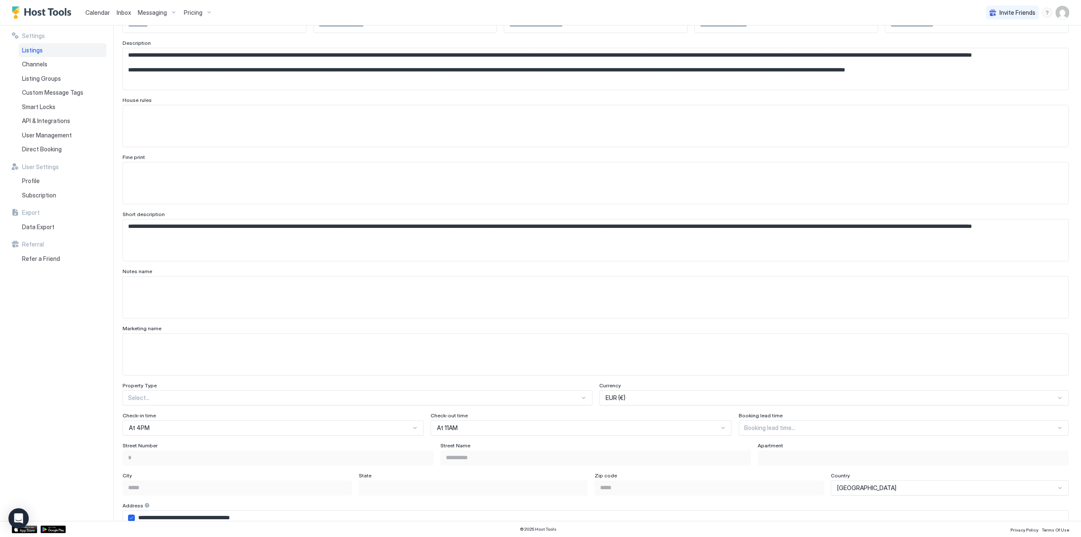
scroll to position [169, 0]
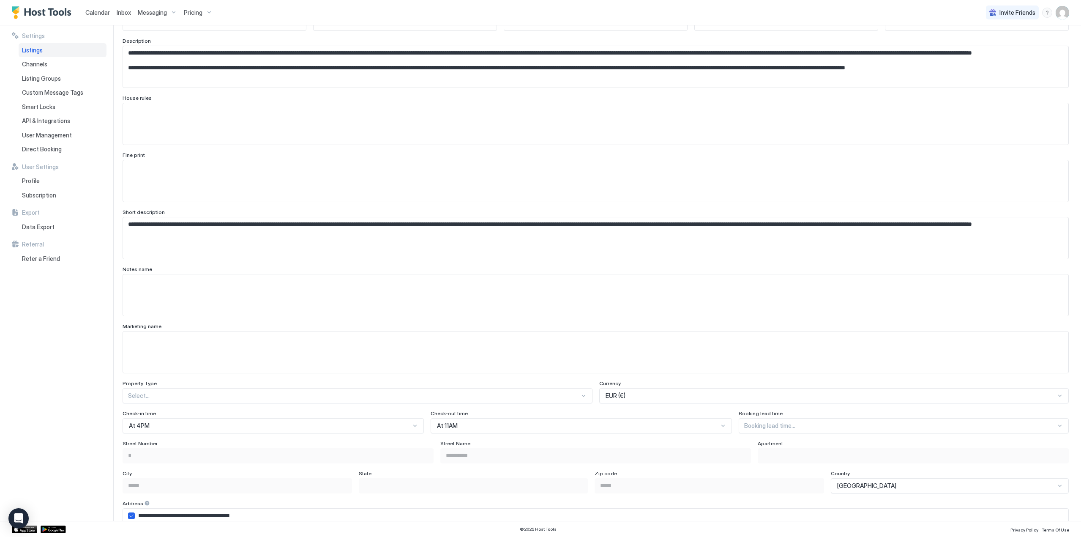
click at [212, 398] on div "Select..." at bounding box center [358, 395] width 470 height 15
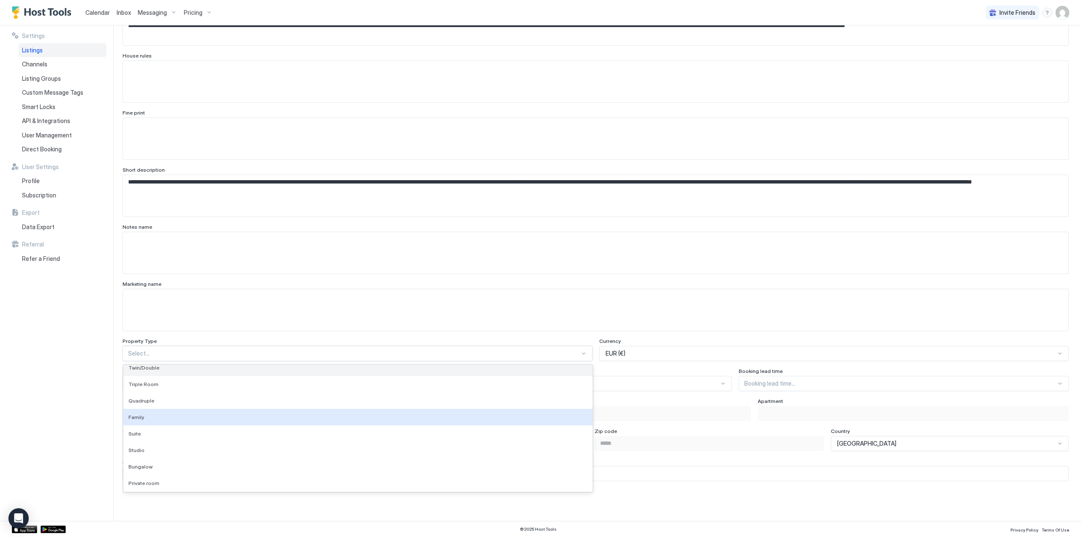
scroll to position [84, 0]
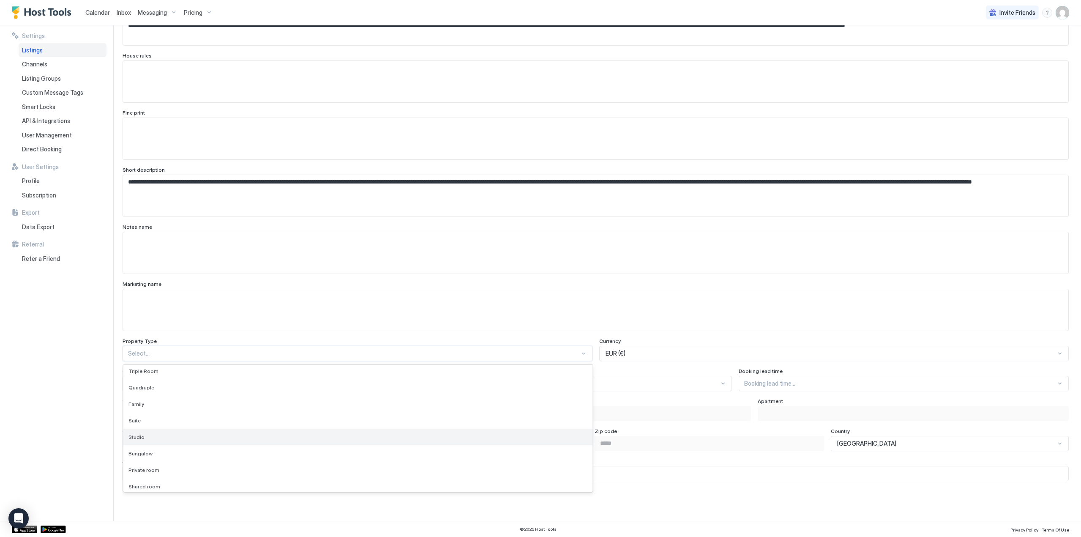
click at [183, 436] on div "Studio" at bounding box center [357, 436] width 459 height 6
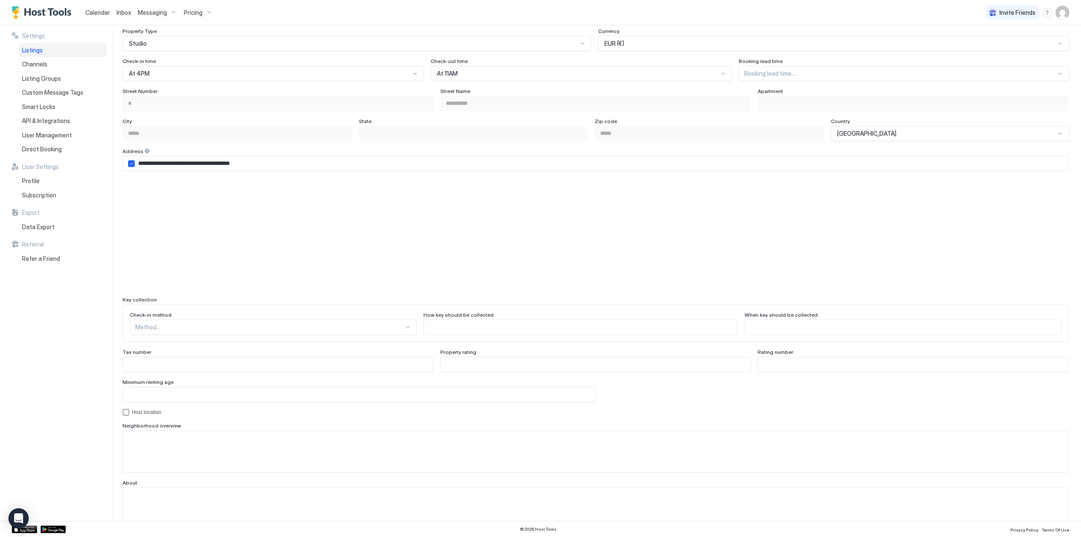
scroll to position [549, 0]
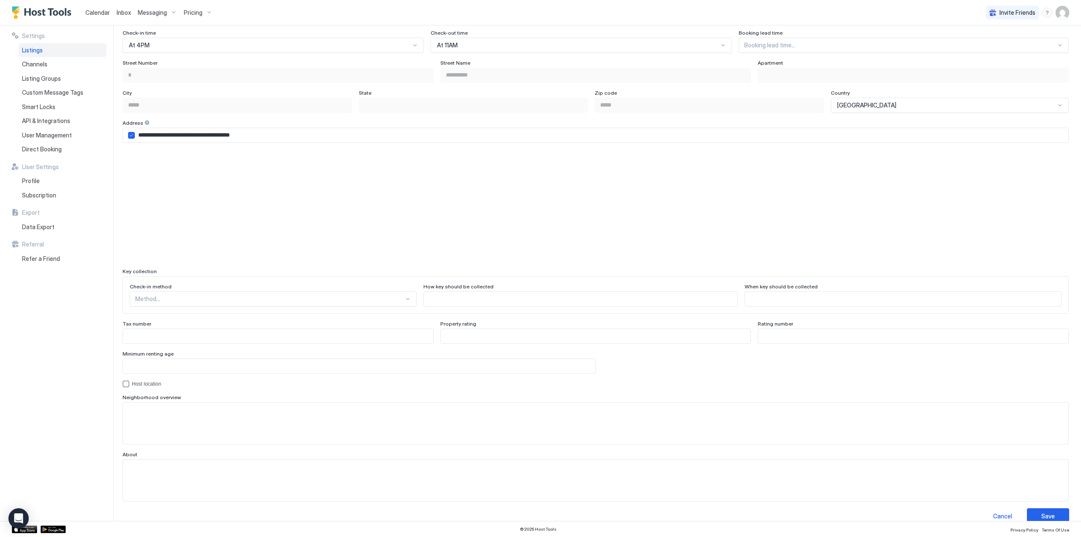
click at [202, 302] on div "Method..." at bounding box center [273, 298] width 287 height 15
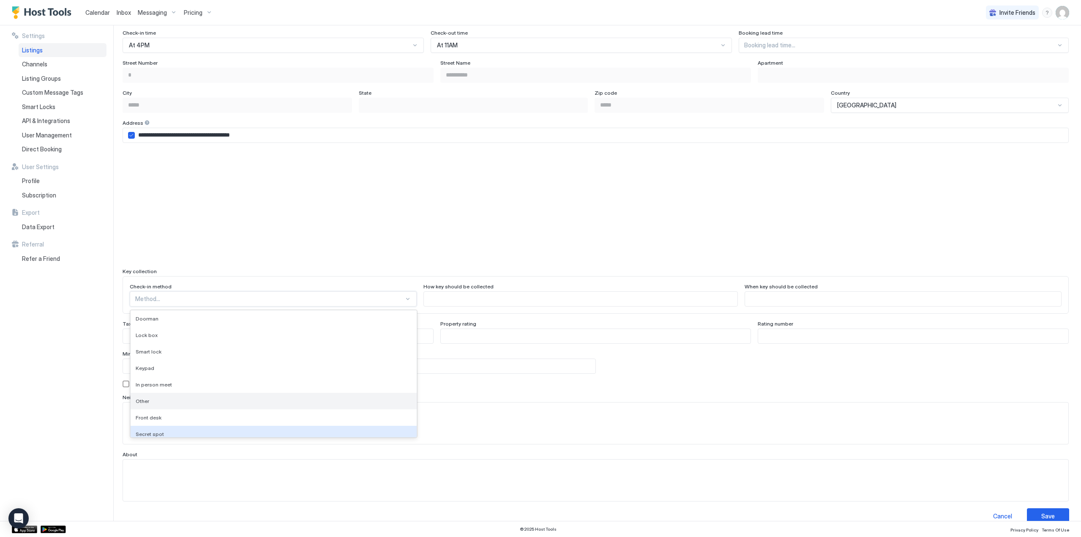
scroll to position [22, 0]
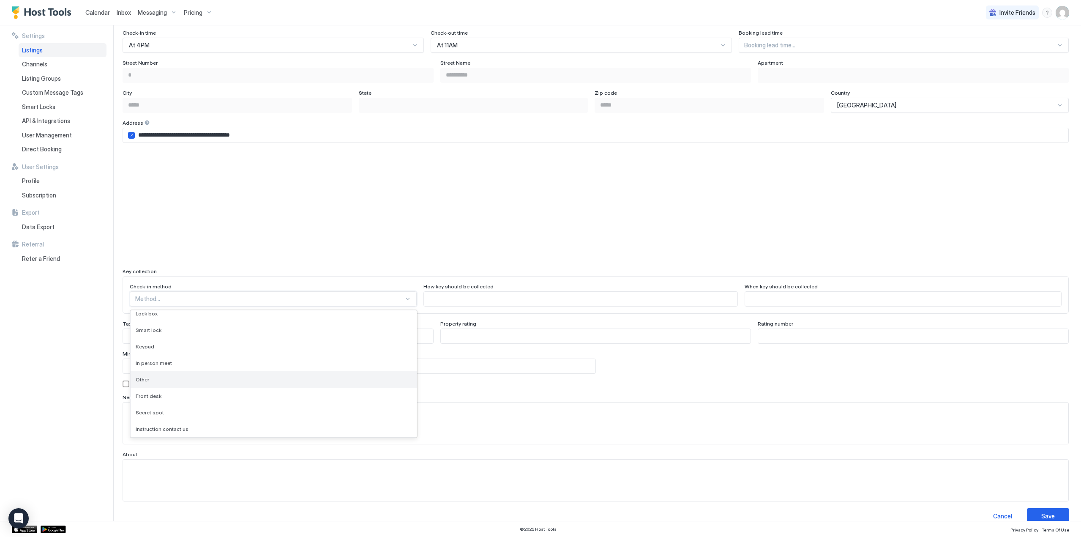
click at [160, 379] on div "Other" at bounding box center [274, 379] width 276 height 6
click at [449, 293] on input "Input Field" at bounding box center [579, 299] width 313 height 14
click at [526, 297] on input "Input Field" at bounding box center [579, 299] width 313 height 14
paste input "**********"
type input "**********"
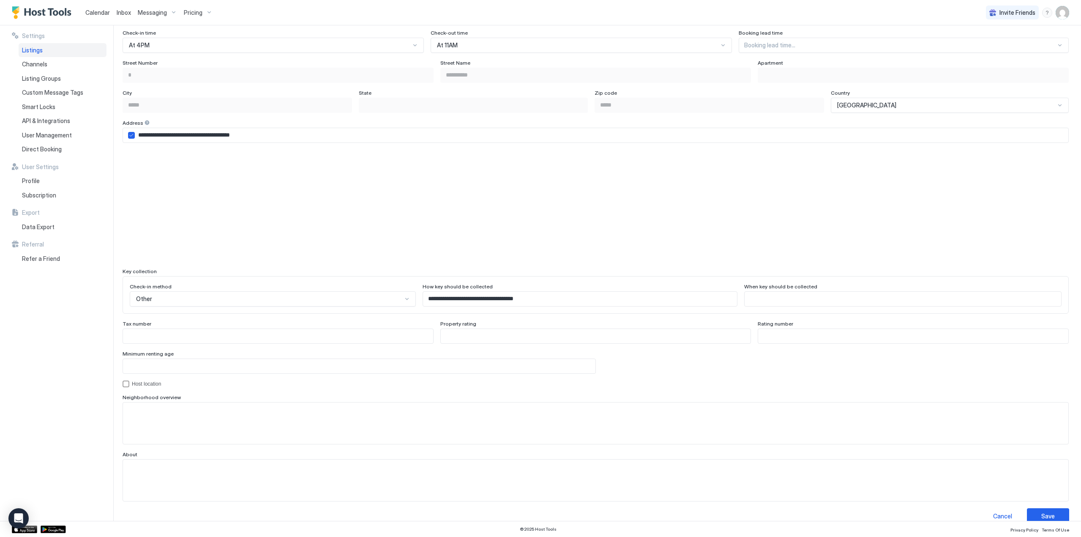
click at [758, 300] on input "Input Field" at bounding box center [902, 299] width 316 height 14
paste input "**********"
type input "**********"
click at [203, 429] on textarea "Input Field" at bounding box center [595, 422] width 945 height 41
paste textarea "**********"
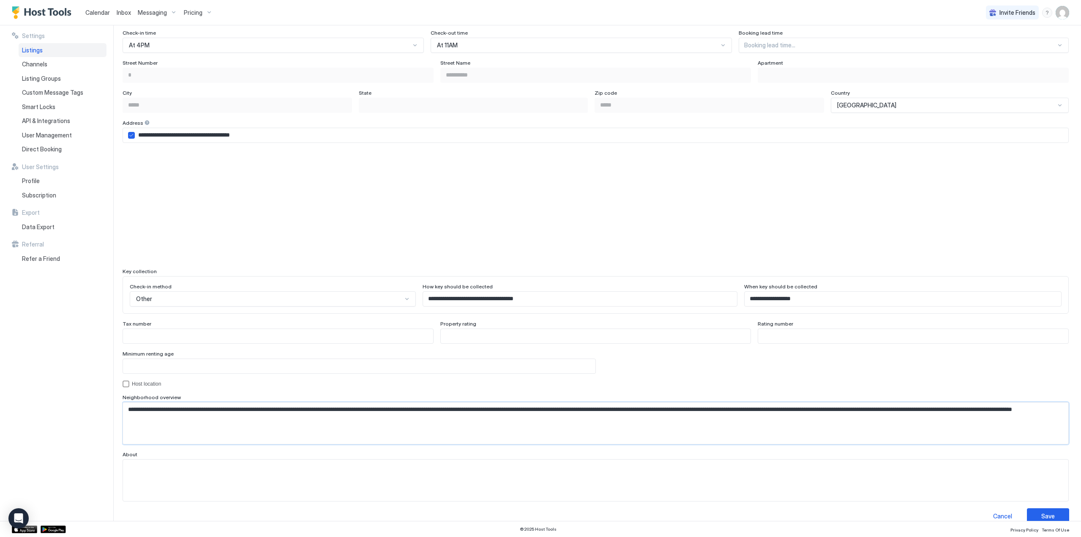
scroll to position [562, 0]
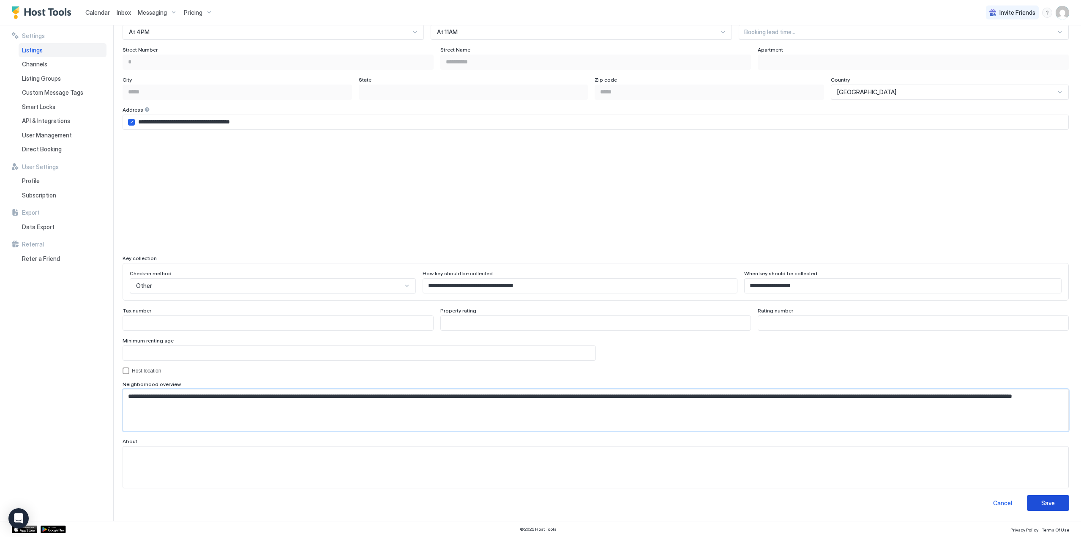
type textarea "**********"
click at [1041, 502] on div "Save" at bounding box center [1048, 502] width 14 height 9
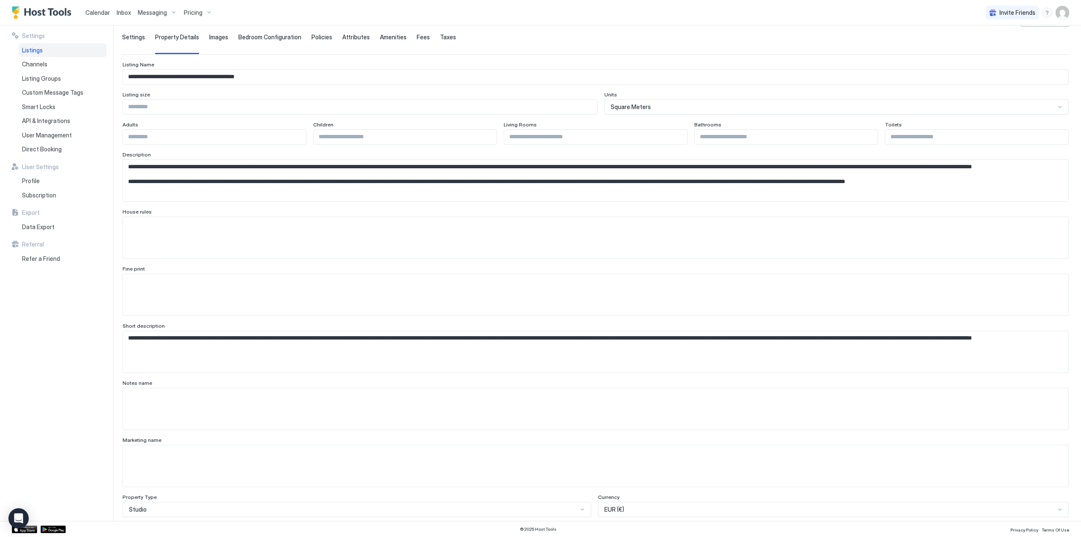
scroll to position [0, 0]
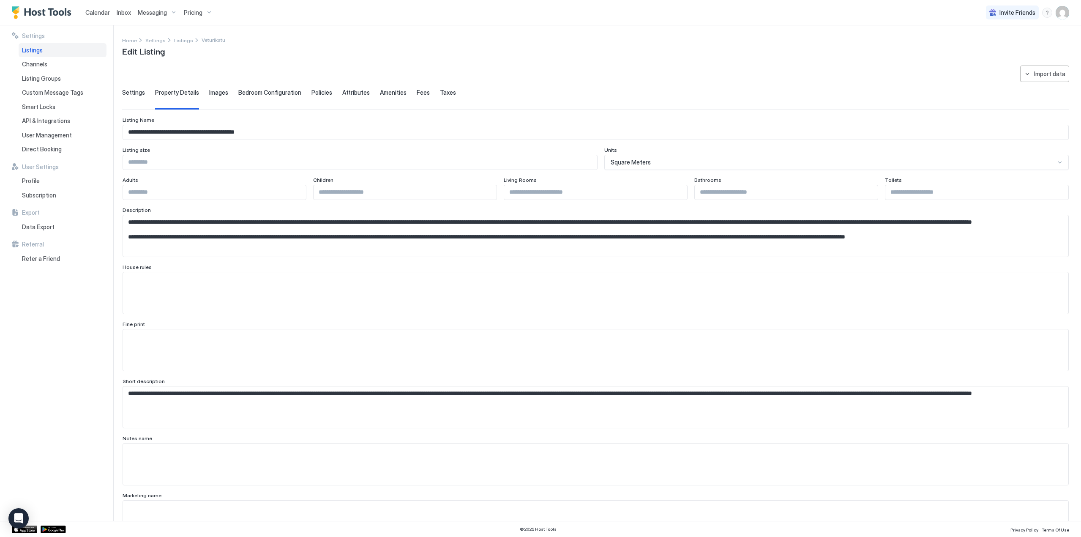
click at [317, 90] on span "Policies" at bounding box center [321, 93] width 21 height 8
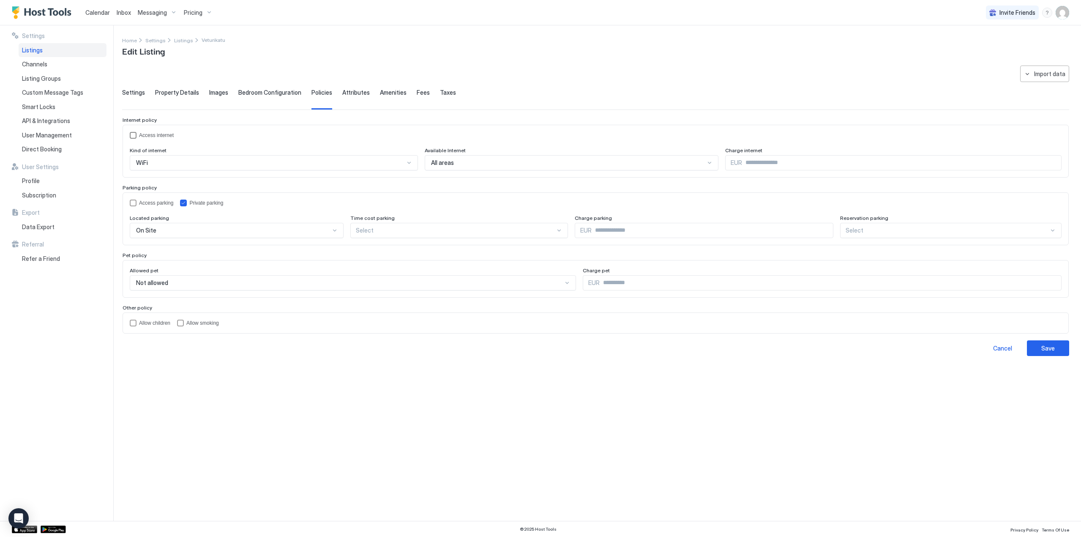
click at [135, 135] on div "accessInternet" at bounding box center [133, 135] width 7 height 7
click at [1044, 349] on div "Save" at bounding box center [1048, 347] width 14 height 9
click at [136, 324] on div "Allow children" at bounding box center [150, 322] width 41 height 7
click at [1056, 350] on button "Save" at bounding box center [1048, 348] width 42 height 16
click at [142, 203] on div "Access parking" at bounding box center [156, 203] width 34 height 6
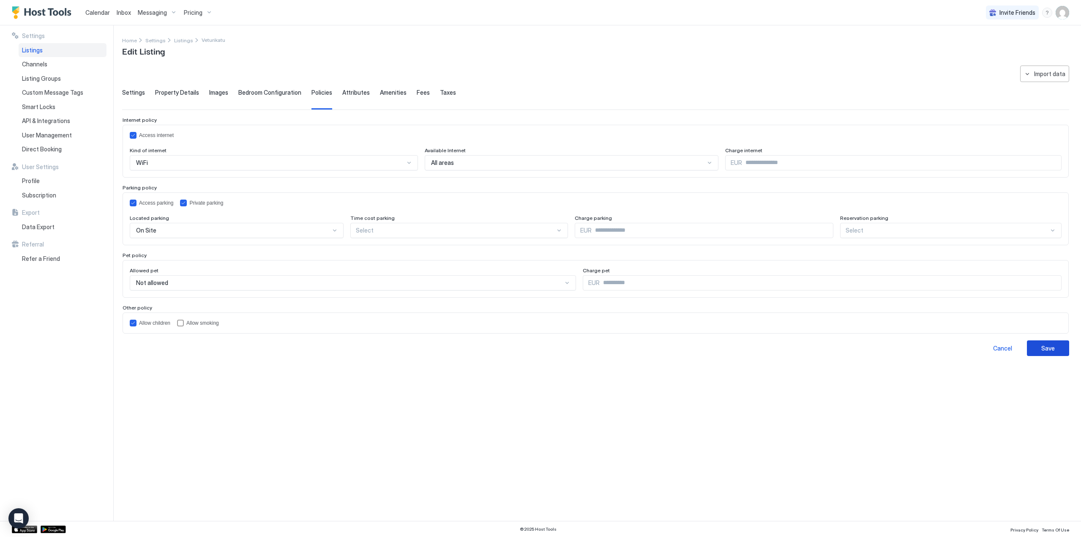
click at [1055, 350] on button "Save" at bounding box center [1048, 348] width 42 height 16
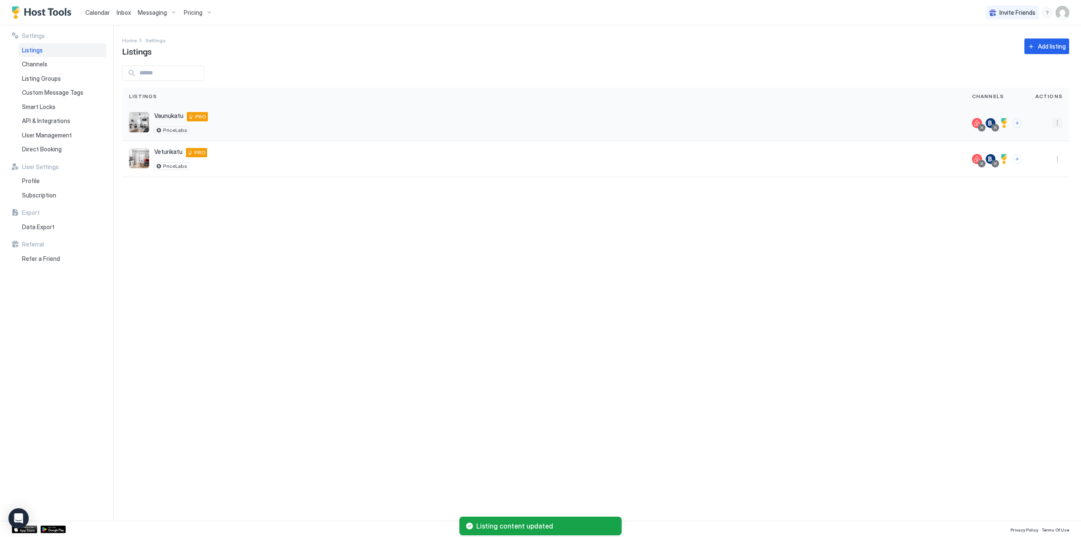
click at [1057, 123] on button "More options" at bounding box center [1057, 123] width 10 height 10
click at [1022, 164] on div "Listing Settings" at bounding box center [1019, 162] width 95 height 14
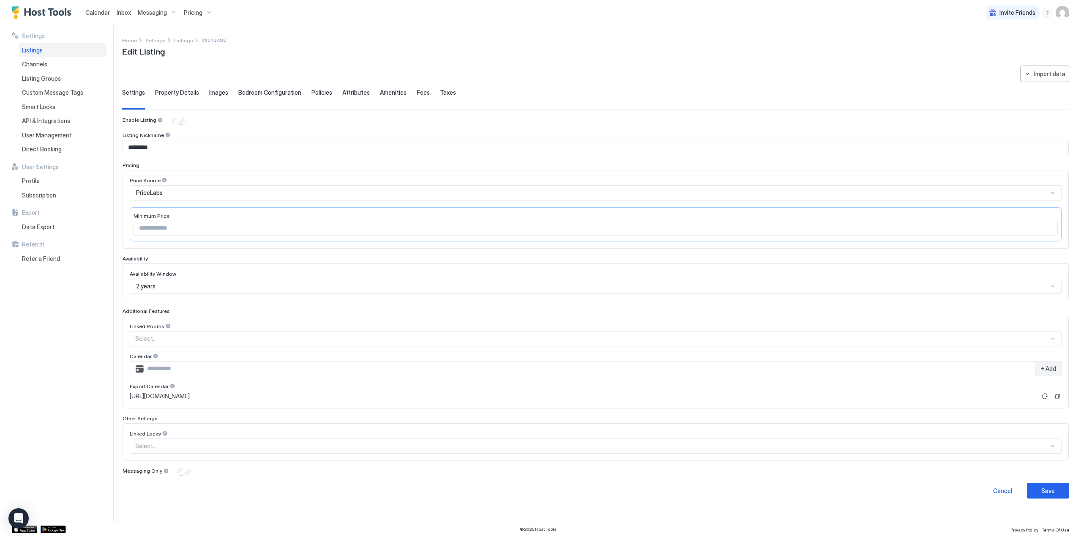
click at [417, 90] on span "Fees" at bounding box center [423, 93] width 13 height 8
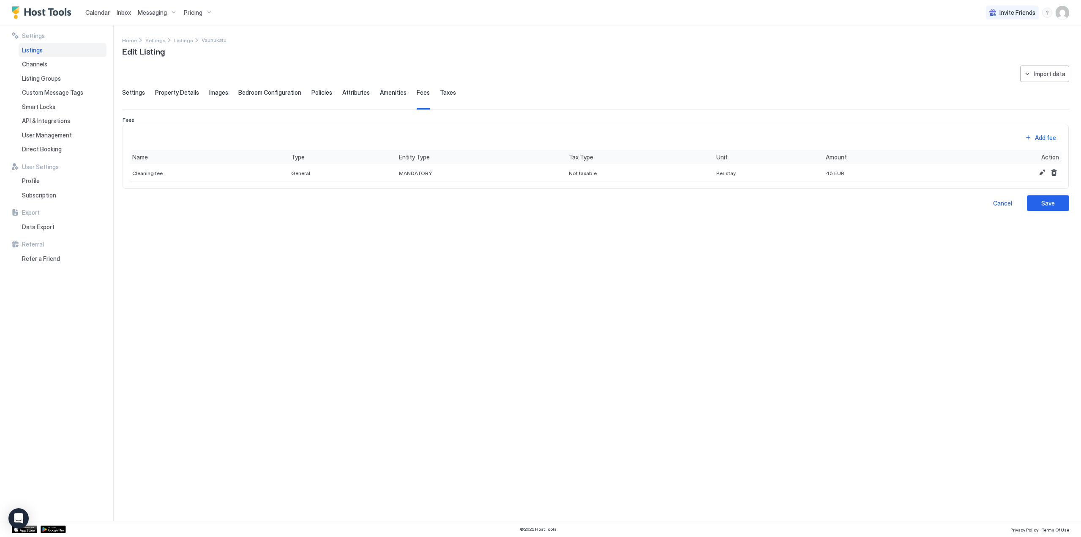
click at [445, 87] on div "**********" at bounding box center [595, 137] width 947 height 145
click at [442, 91] on span "Taxes" at bounding box center [448, 93] width 16 height 8
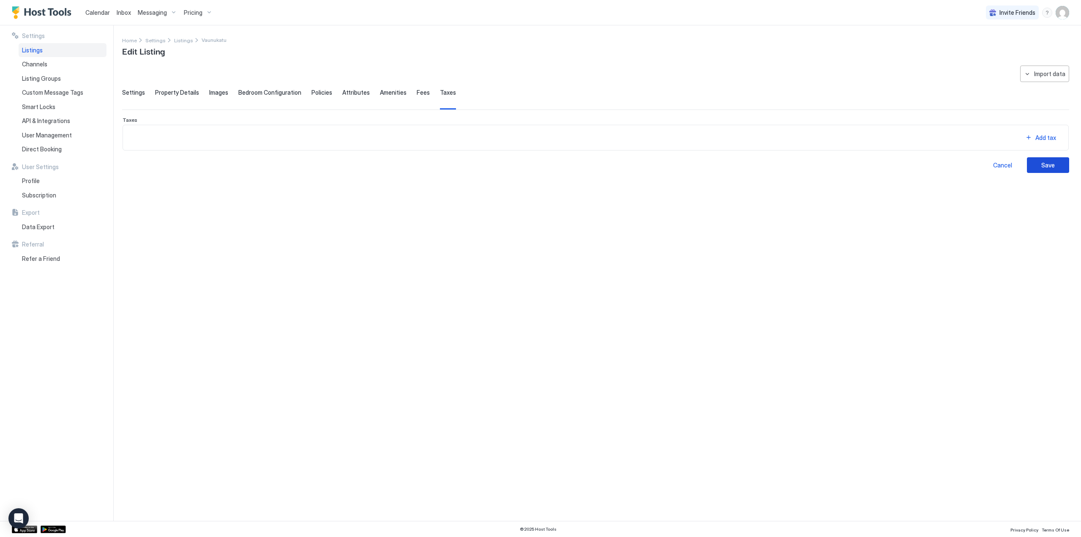
click at [1059, 165] on button "Save" at bounding box center [1048, 165] width 42 height 16
click at [1041, 169] on button "Save" at bounding box center [1048, 165] width 42 height 16
click at [1042, 165] on div "Save" at bounding box center [1048, 165] width 14 height 9
drag, startPoint x: 415, startPoint y: 97, endPoint x: 417, endPoint y: 104, distance: 7.3
click at [417, 97] on div "Fees" at bounding box center [423, 99] width 13 height 21
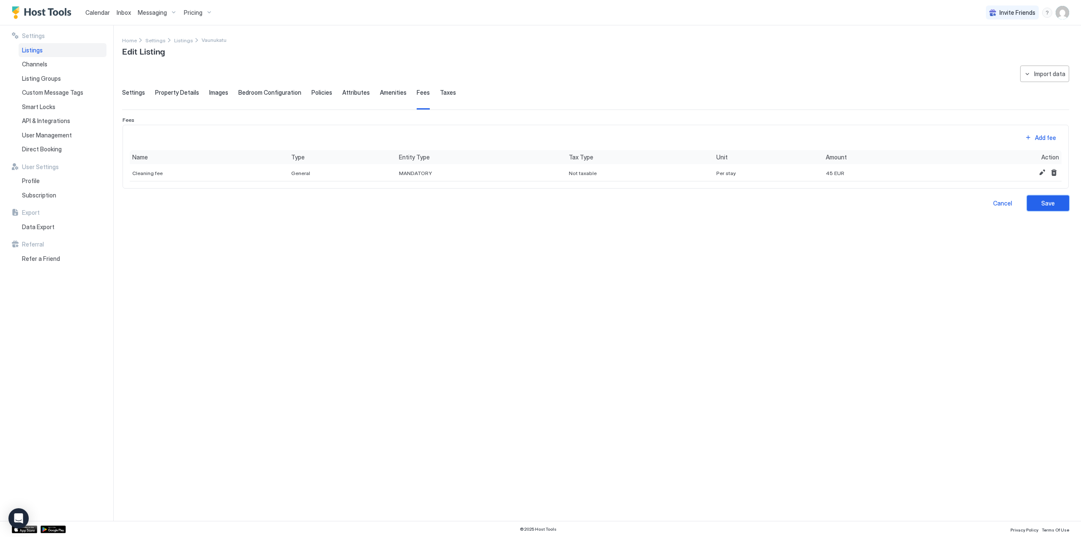
click at [1049, 203] on div "Save" at bounding box center [1048, 203] width 14 height 9
click at [336, 95] on div "Settings Property Details Images Bedroom Configuration Policies Attributes Amen…" at bounding box center [595, 99] width 947 height 21
drag, startPoint x: 57, startPoint y: 149, endPoint x: 61, endPoint y: 165, distance: 16.4
click at [57, 149] on span "Direct Booking" at bounding box center [42, 149] width 40 height 8
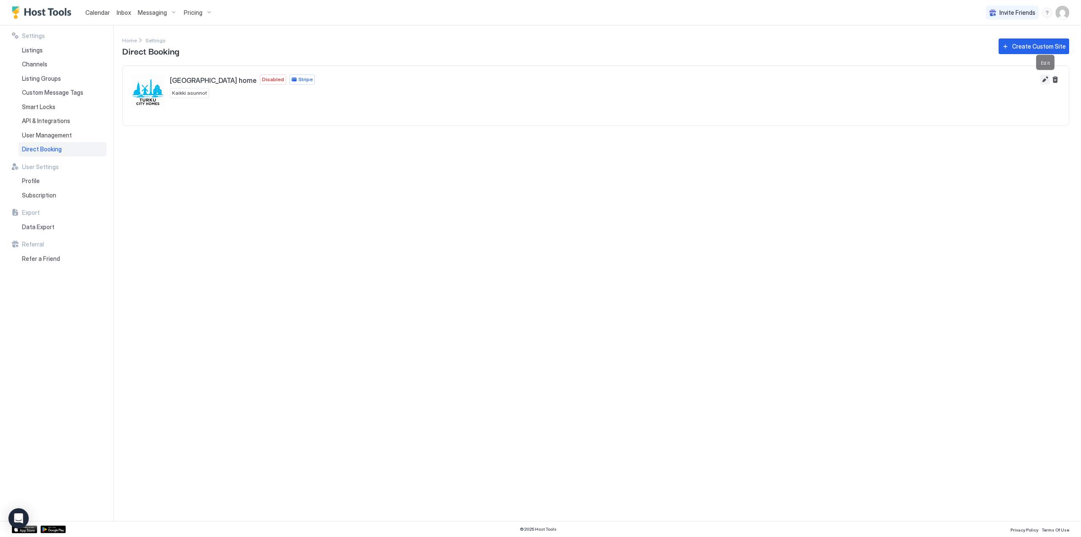
click at [1045, 78] on button "Edit" at bounding box center [1045, 79] width 10 height 10
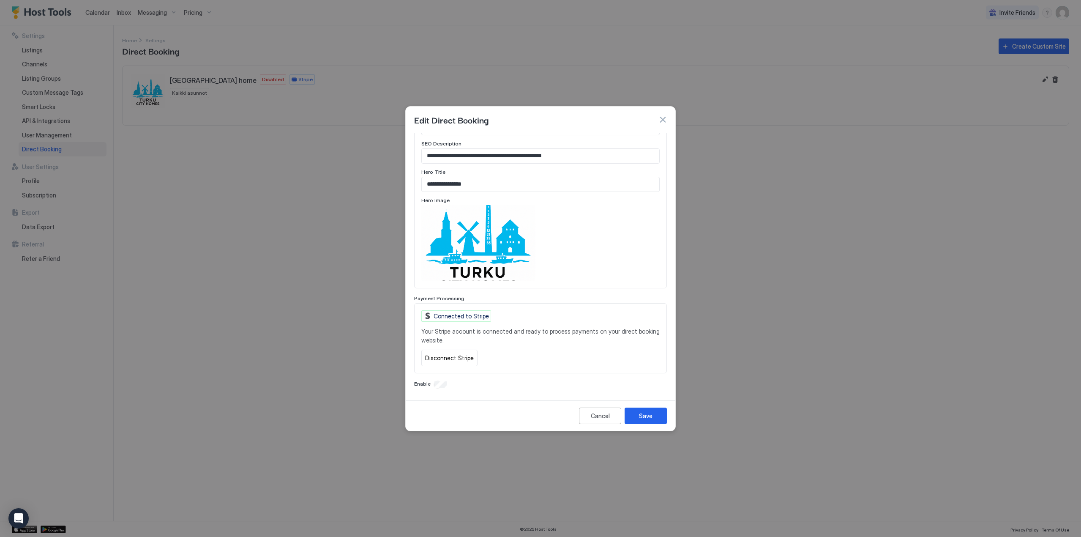
scroll to position [423, 0]
click at [643, 416] on div "Save" at bounding box center [646, 415] width 14 height 9
drag, startPoint x: 662, startPoint y: 120, endPoint x: 589, endPoint y: 127, distance: 73.4
click at [662, 120] on button "button" at bounding box center [662, 119] width 8 height 8
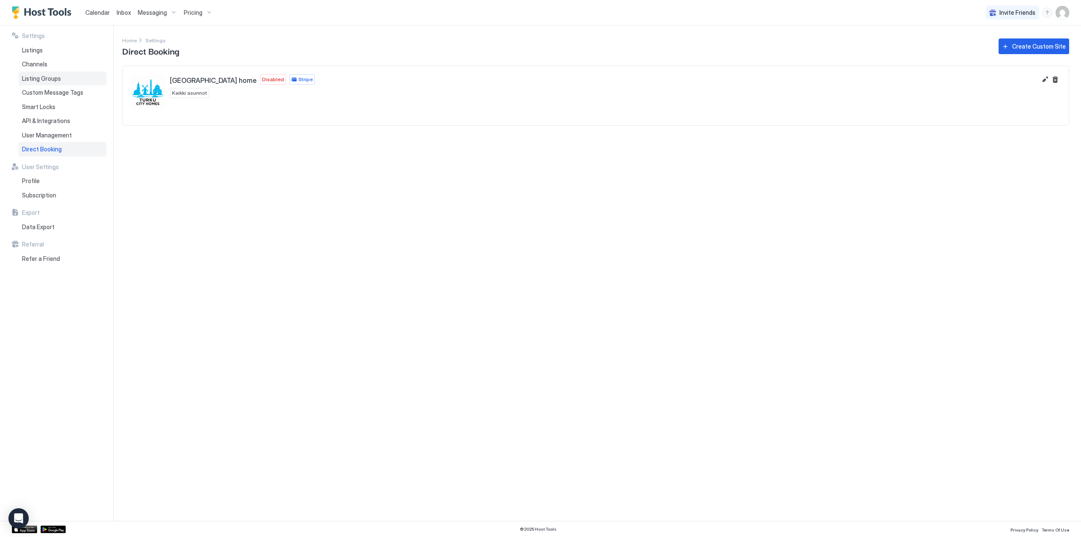
click at [50, 75] on span "Listing Groups" at bounding box center [41, 79] width 39 height 8
click at [55, 66] on div "Channels" at bounding box center [63, 64] width 88 height 14
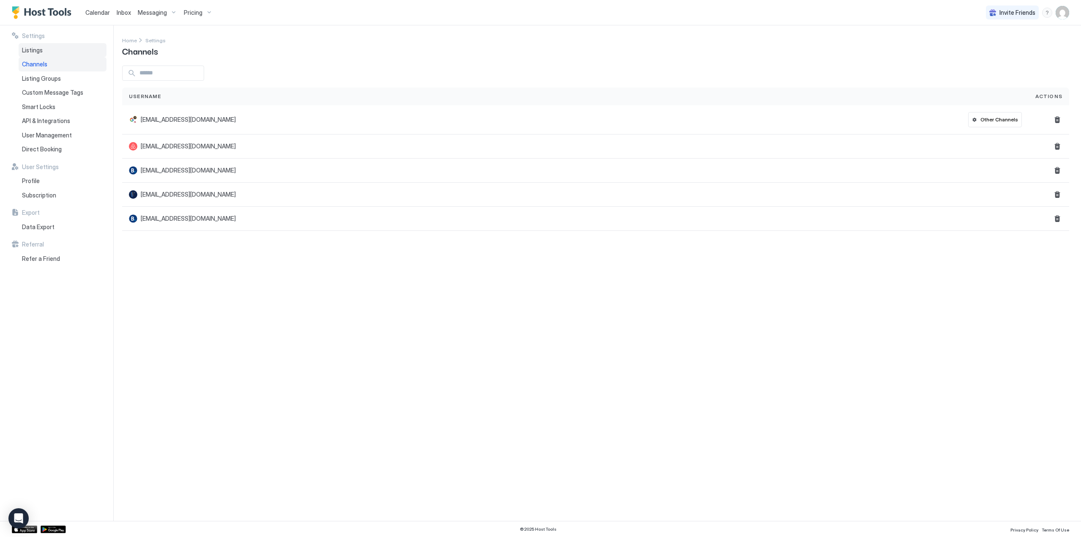
click at [48, 53] on div "Listings" at bounding box center [63, 50] width 88 height 14
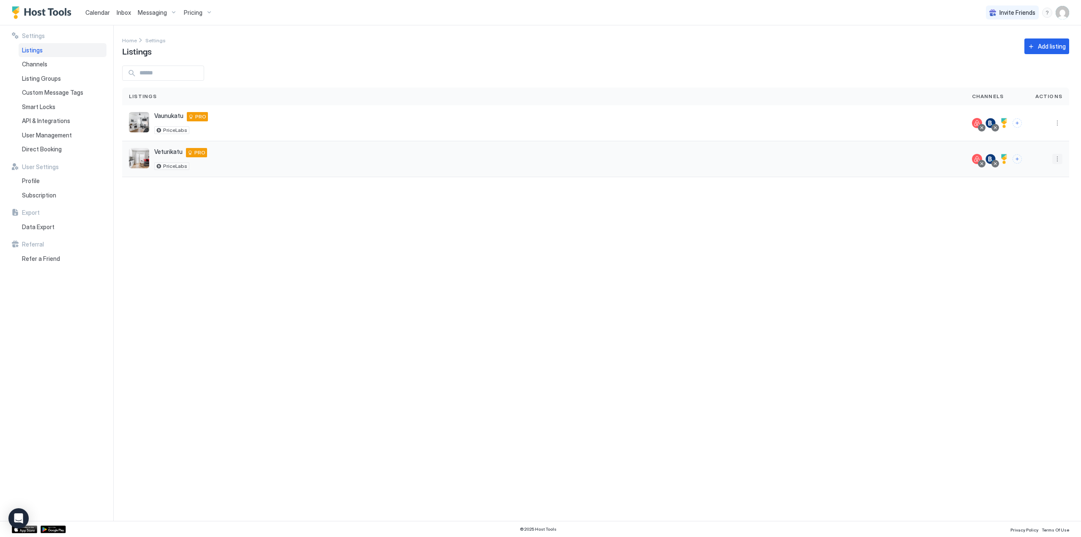
click at [1055, 155] on button "More options" at bounding box center [1057, 159] width 10 height 10
click at [1025, 194] on div "Listing Settings" at bounding box center [1035, 198] width 58 height 14
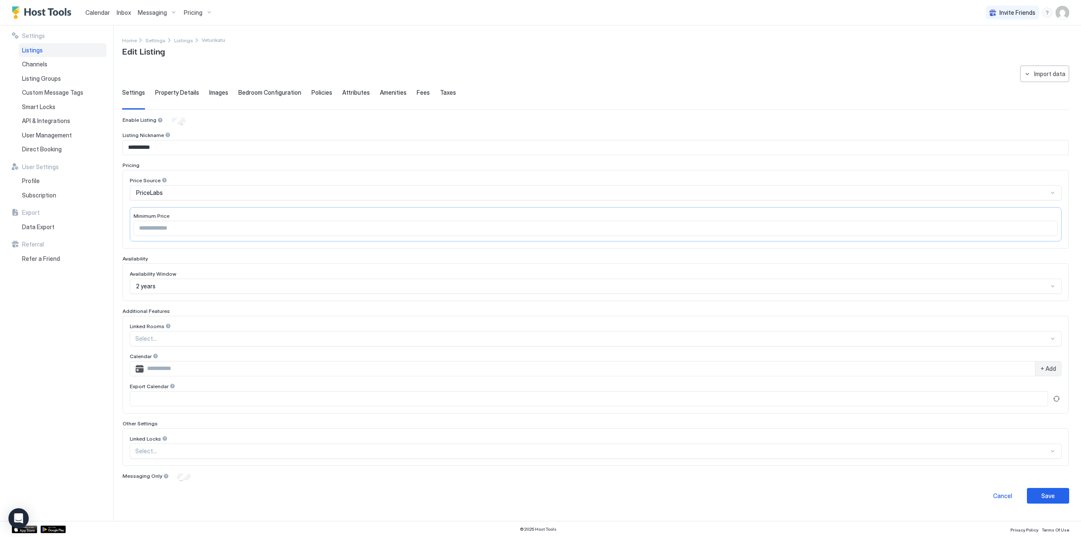
type input "**"
type input "*"
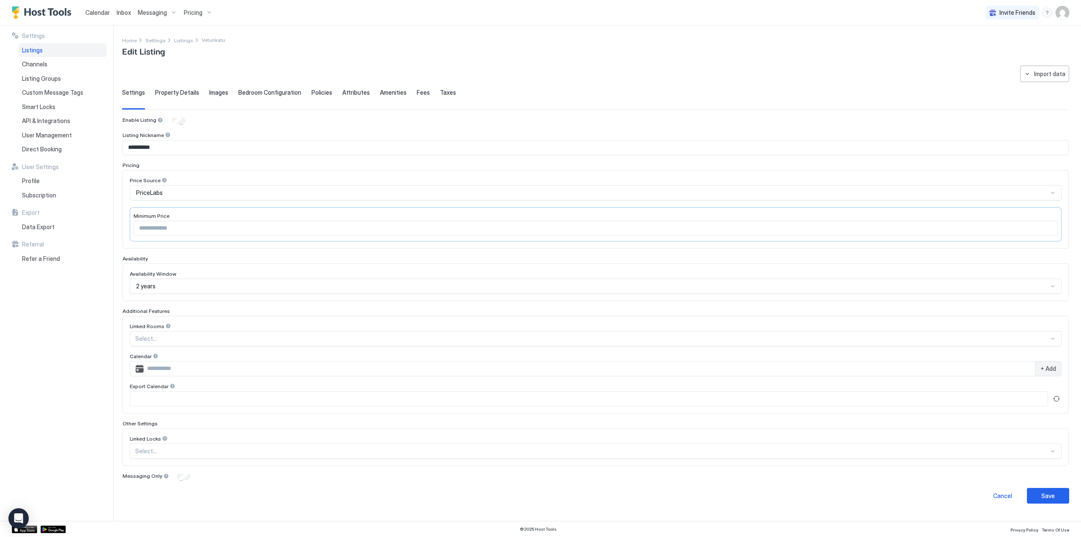
type input "**********"
type textarea "**********"
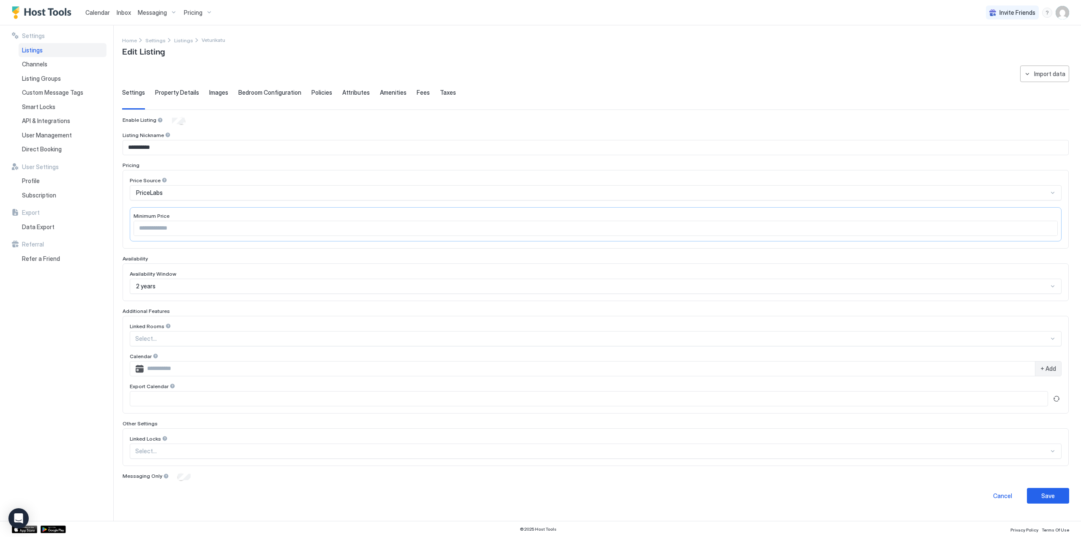
type textarea "**********"
click at [351, 91] on span "Attributes" at bounding box center [355, 93] width 27 height 8
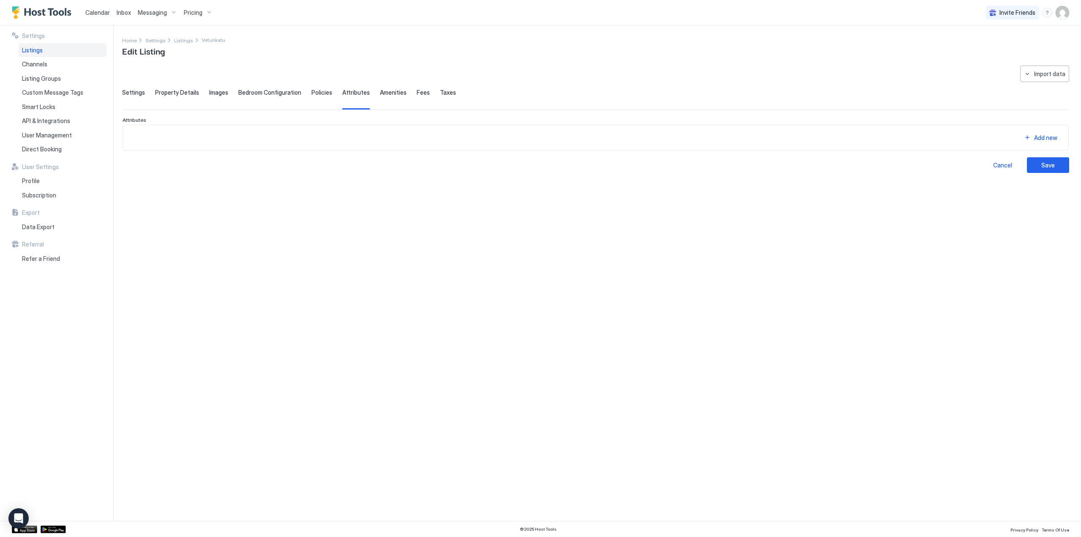
click at [380, 93] on span "Amenities" at bounding box center [393, 93] width 27 height 8
click at [417, 92] on span "Fees" at bounding box center [423, 93] width 13 height 8
click at [1052, 141] on div "Add fee" at bounding box center [1045, 137] width 21 height 9
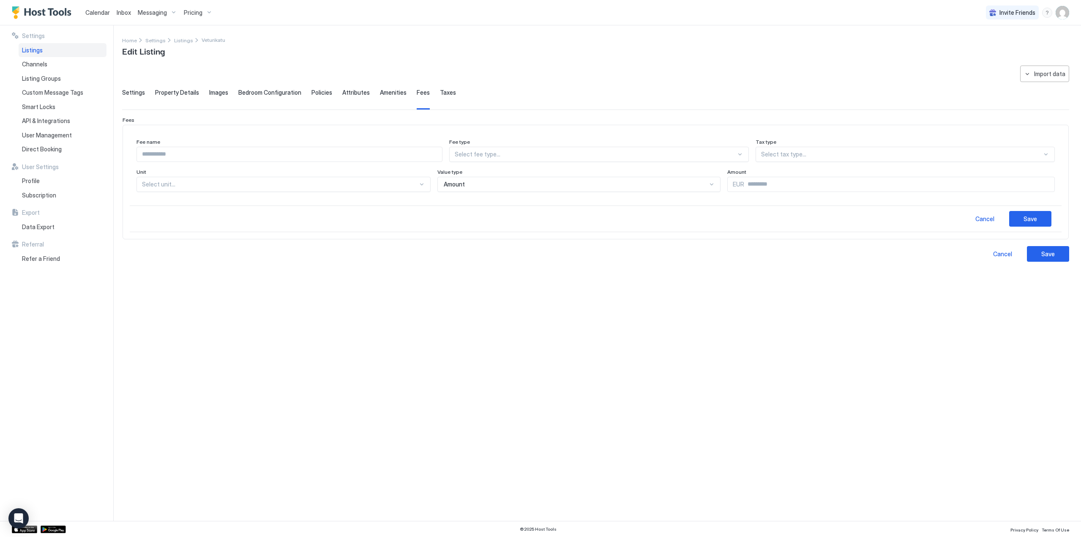
click at [293, 154] on input "Input Field" at bounding box center [289, 154] width 305 height 14
type input "**********"
type input "*"
click at [587, 179] on div "General" at bounding box center [599, 174] width 272 height 16
click at [811, 155] on div at bounding box center [897, 154] width 289 height 8
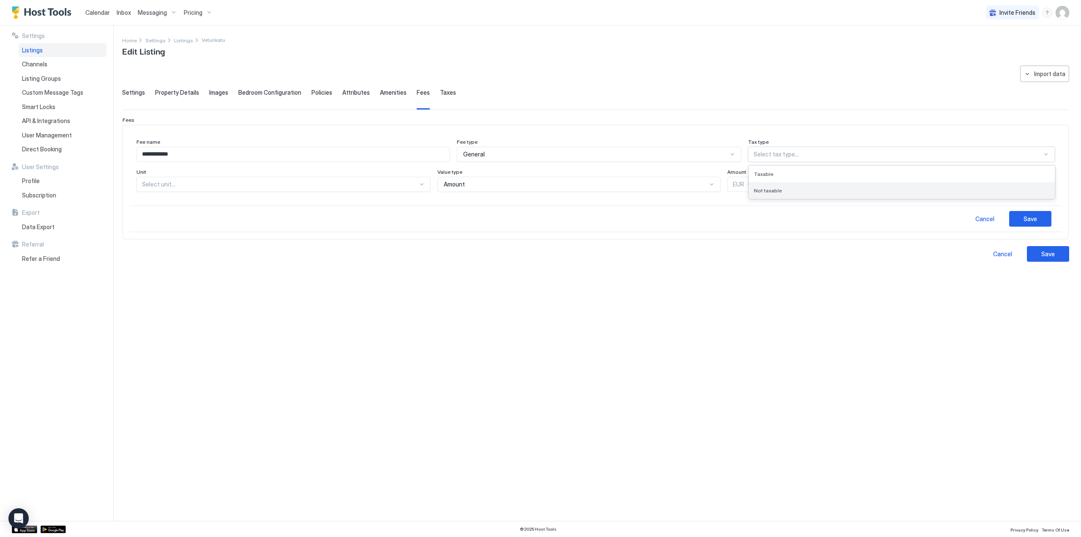
click at [801, 193] on div "Not taxable" at bounding box center [902, 190] width 296 height 6
click at [160, 184] on div at bounding box center [280, 184] width 276 height 8
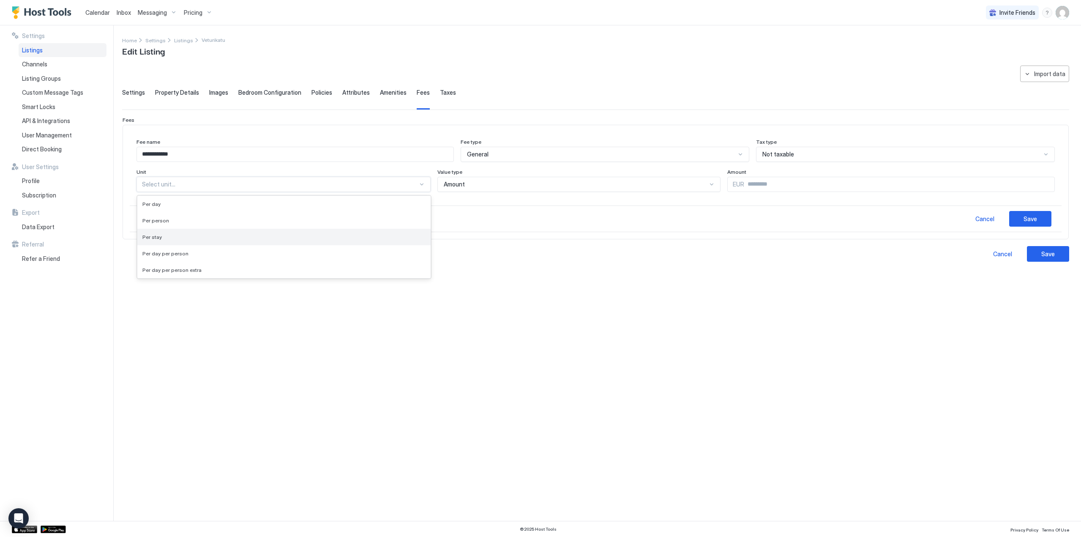
click at [192, 237] on div "Per stay" at bounding box center [283, 237] width 283 height 6
click at [744, 187] on input "Input Field" at bounding box center [897, 184] width 313 height 14
type input "**"
click at [1042, 214] on button "Save" at bounding box center [1030, 219] width 42 height 16
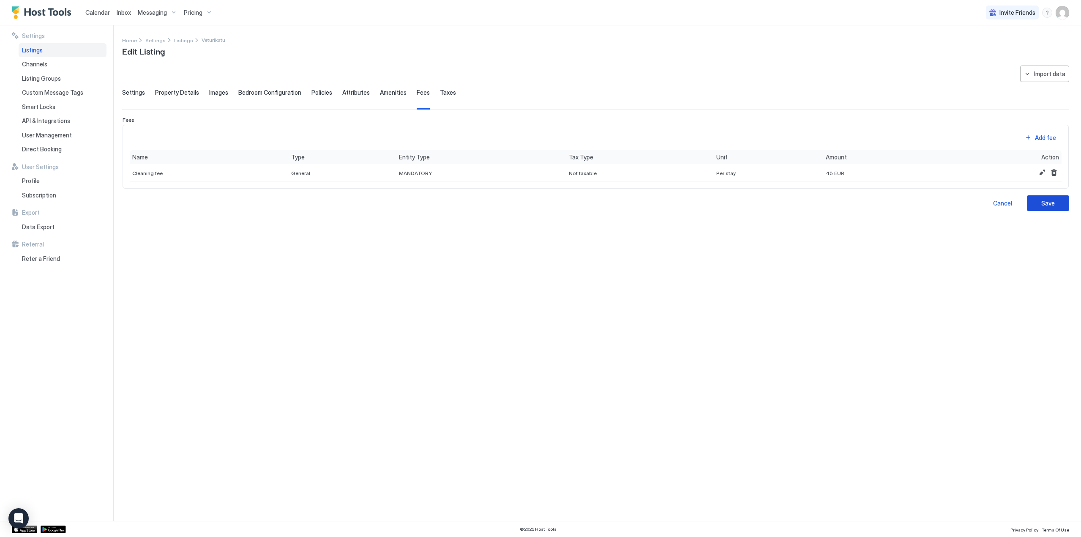
drag, startPoint x: 1046, startPoint y: 202, endPoint x: 1040, endPoint y: 208, distance: 8.1
click at [1046, 202] on div "Save" at bounding box center [1048, 203] width 14 height 9
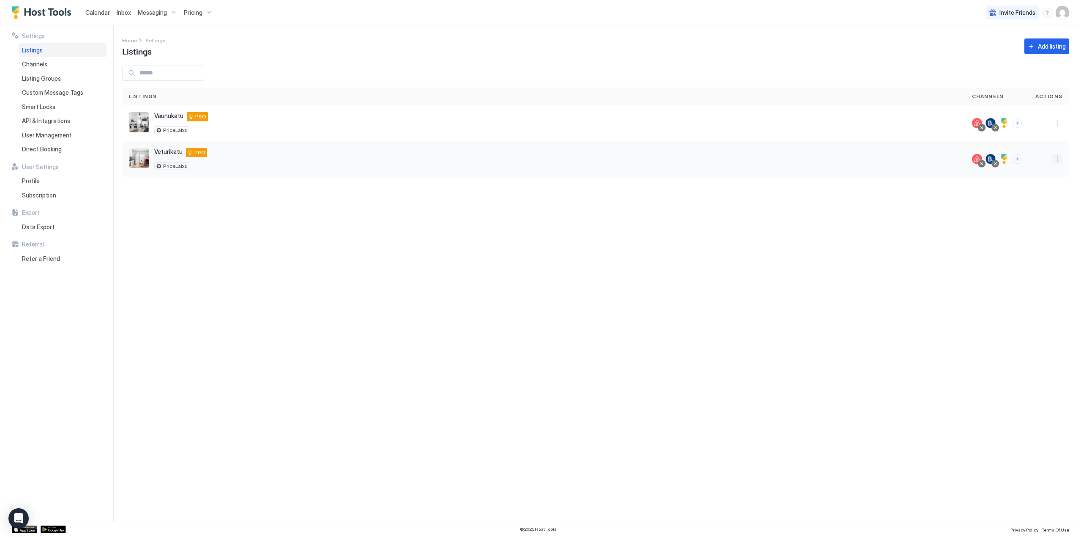
click at [1057, 158] on button "More options" at bounding box center [1057, 159] width 10 height 10
drag, startPoint x: 1041, startPoint y: 198, endPoint x: 1020, endPoint y: 198, distance: 20.7
click at [1041, 198] on span "Listing Settings" at bounding box center [1038, 198] width 38 height 6
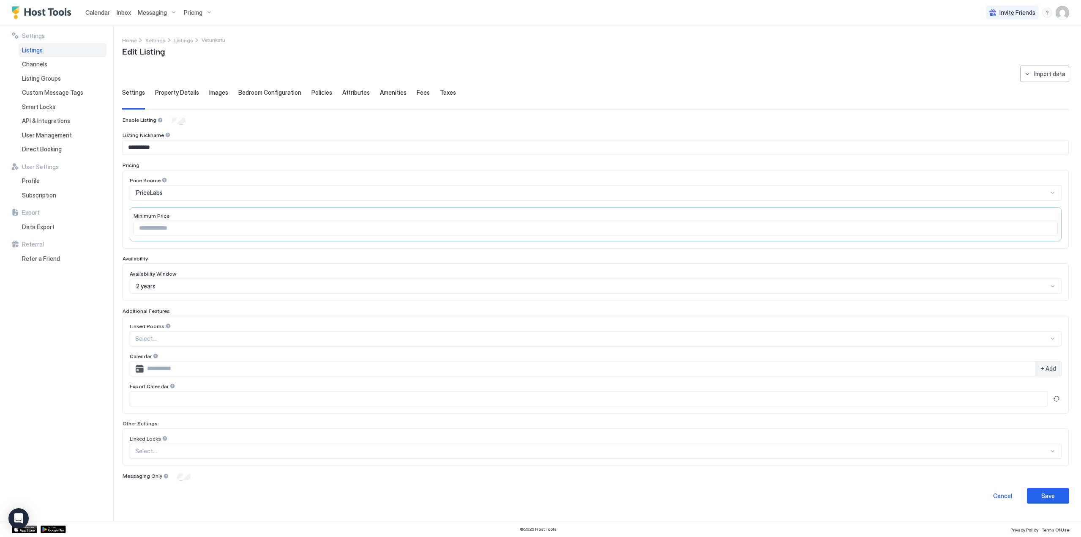
drag, startPoint x: 412, startPoint y: 90, endPoint x: 416, endPoint y: 101, distance: 11.5
click at [417, 90] on span "Fees" at bounding box center [423, 93] width 13 height 8
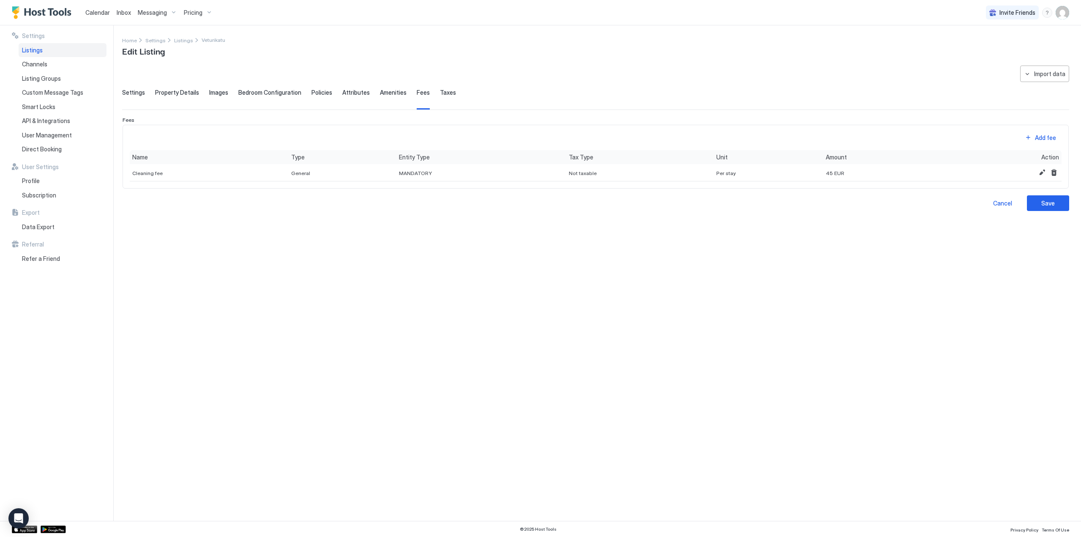
click at [357, 90] on span "Attributes" at bounding box center [355, 93] width 27 height 8
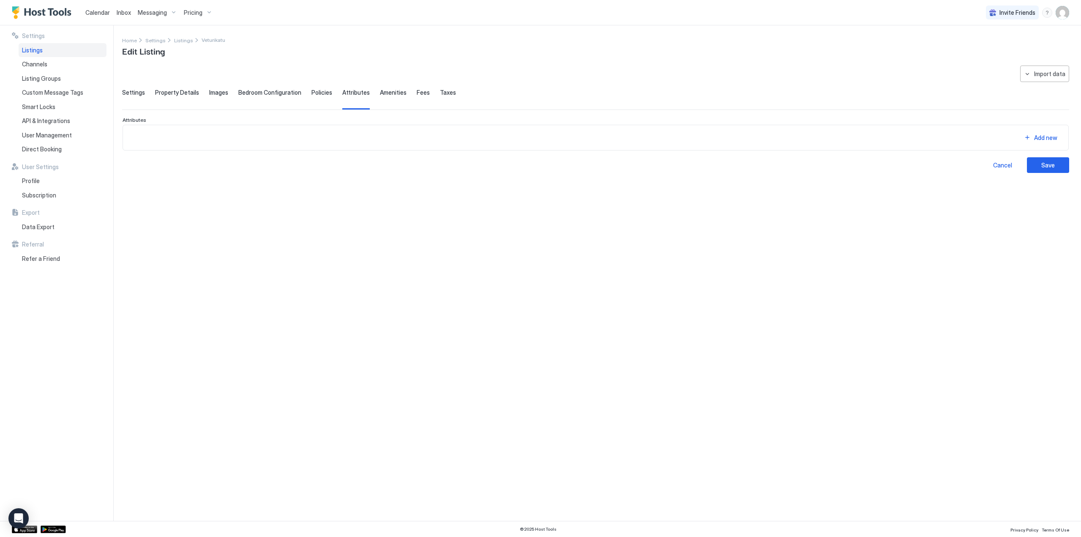
click at [1036, 135] on div "Add new" at bounding box center [1045, 137] width 23 height 9
click at [161, 155] on div at bounding box center [163, 156] width 7 height 7
click at [151, 261] on span "Water park" at bounding box center [151, 259] width 26 height 6
click at [176, 157] on div "Water park" at bounding box center [157, 156] width 50 height 15
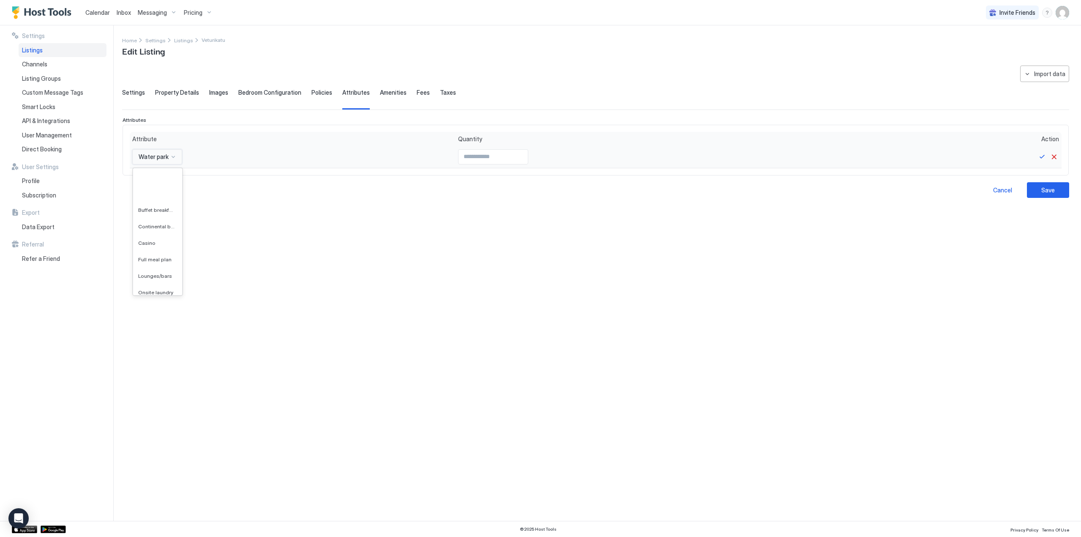
scroll to position [764, 0]
click at [158, 273] on span "Full service housekeeping" at bounding box center [156, 273] width 37 height 6
click at [210, 157] on div at bounding box center [212, 156] width 7 height 7
type input "*******"
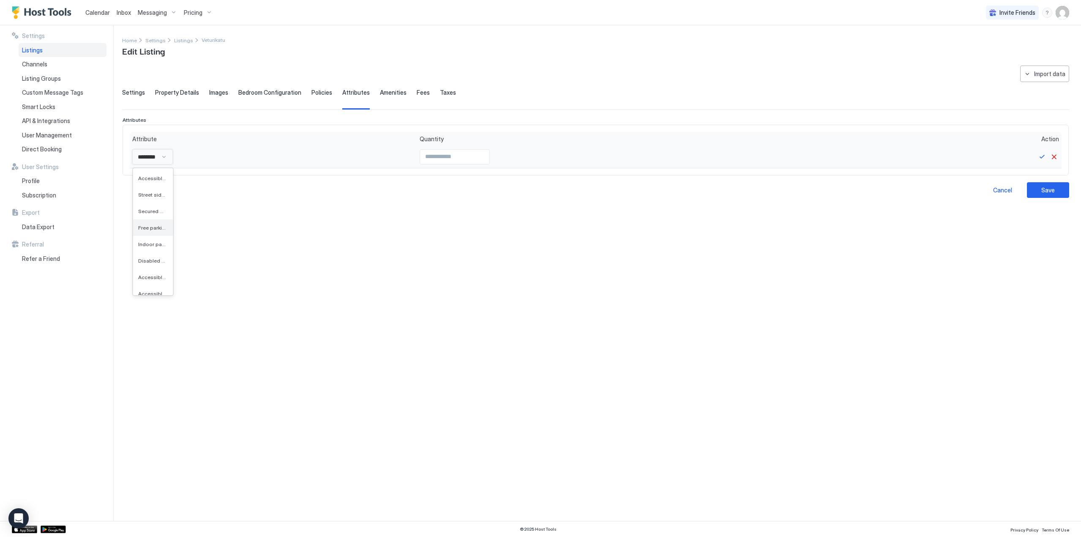
click at [150, 229] on span "Free parking" at bounding box center [152, 227] width 28 height 6
click at [498, 158] on input "Input Field" at bounding box center [505, 157] width 69 height 14
type input "*"
click at [515, 154] on input "*" at bounding box center [505, 157] width 69 height 14
click at [1055, 186] on button "Save" at bounding box center [1048, 190] width 42 height 16
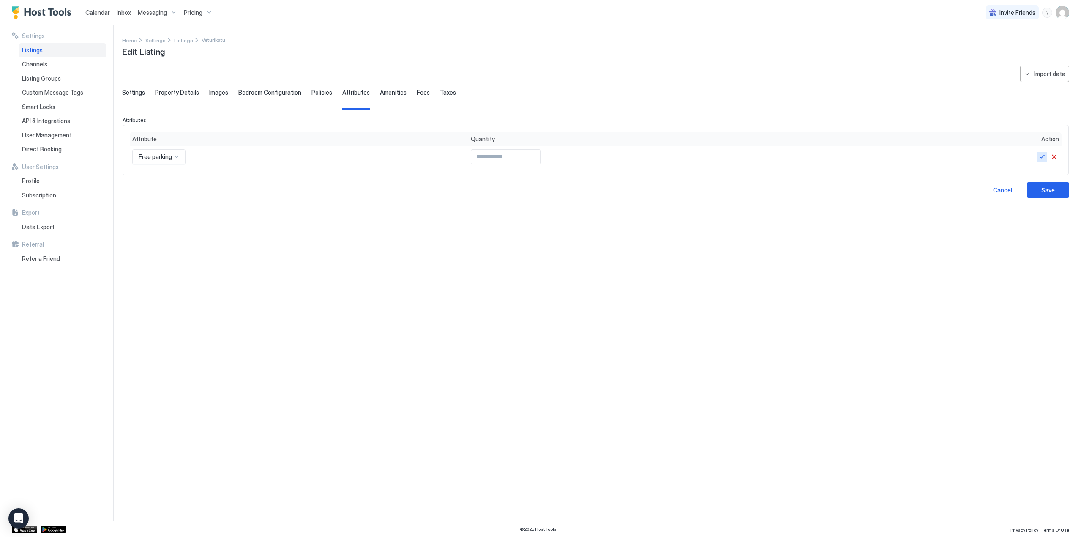
drag, startPoint x: 1042, startPoint y: 155, endPoint x: 1044, endPoint y: 162, distance: 7.2
click at [1044, 155] on button "Save" at bounding box center [1042, 157] width 10 height 10
drag, startPoint x: 1044, startPoint y: 205, endPoint x: 1026, endPoint y: 209, distance: 18.1
click at [1045, 205] on div "Save" at bounding box center [1048, 203] width 14 height 9
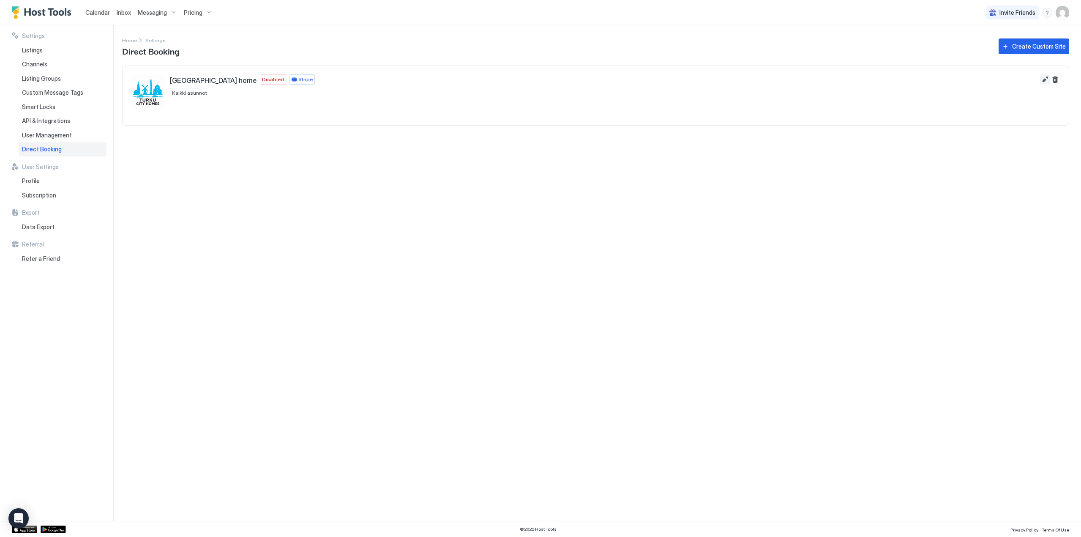
click at [1046, 76] on button "Edit" at bounding box center [1045, 79] width 10 height 10
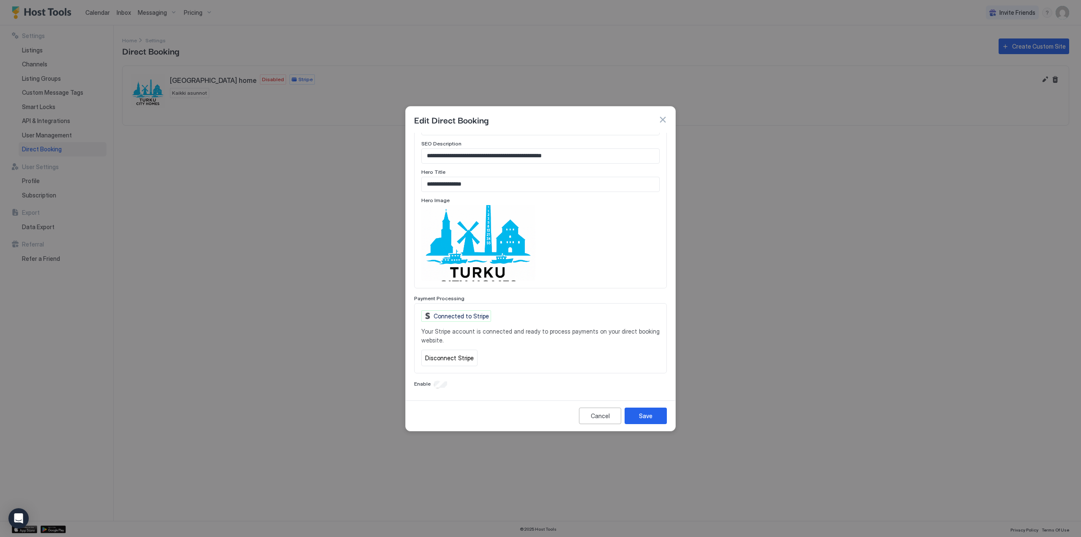
scroll to position [423, 0]
click at [639, 415] on div "Save" at bounding box center [646, 415] width 14 height 9
click at [662, 118] on button "button" at bounding box center [662, 119] width 8 height 8
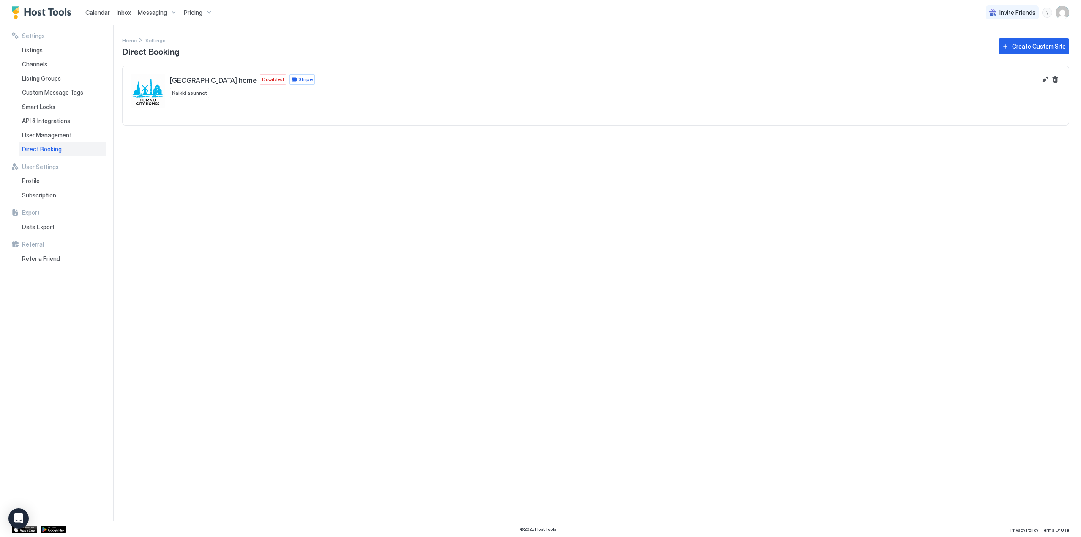
click at [44, 151] on span "Direct Booking" at bounding box center [42, 149] width 40 height 8
click at [55, 147] on span "Direct Booking" at bounding box center [42, 149] width 40 height 8
click at [1045, 81] on button "Edit" at bounding box center [1045, 79] width 10 height 10
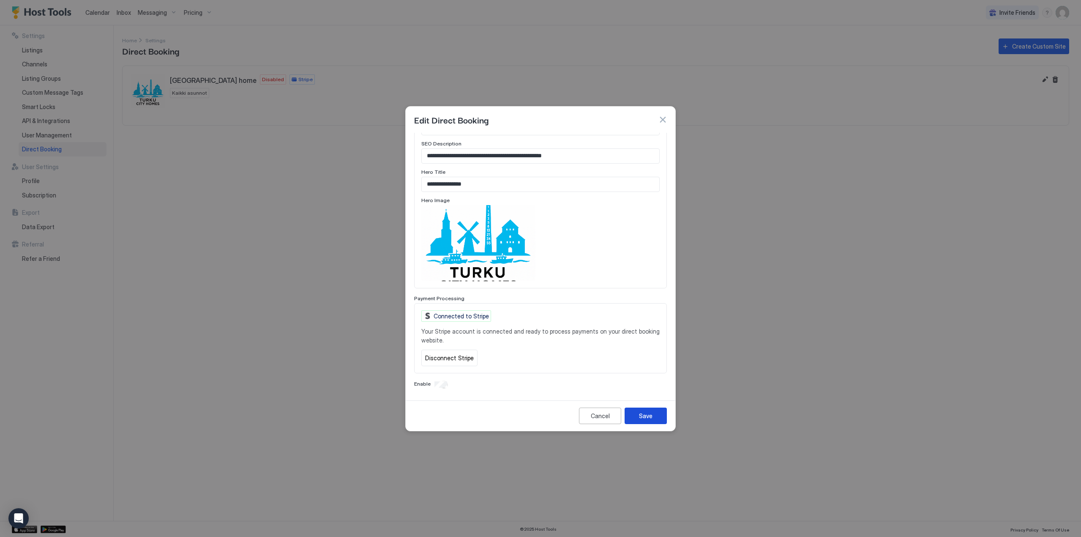
click at [651, 416] on div "Save" at bounding box center [646, 415] width 14 height 9
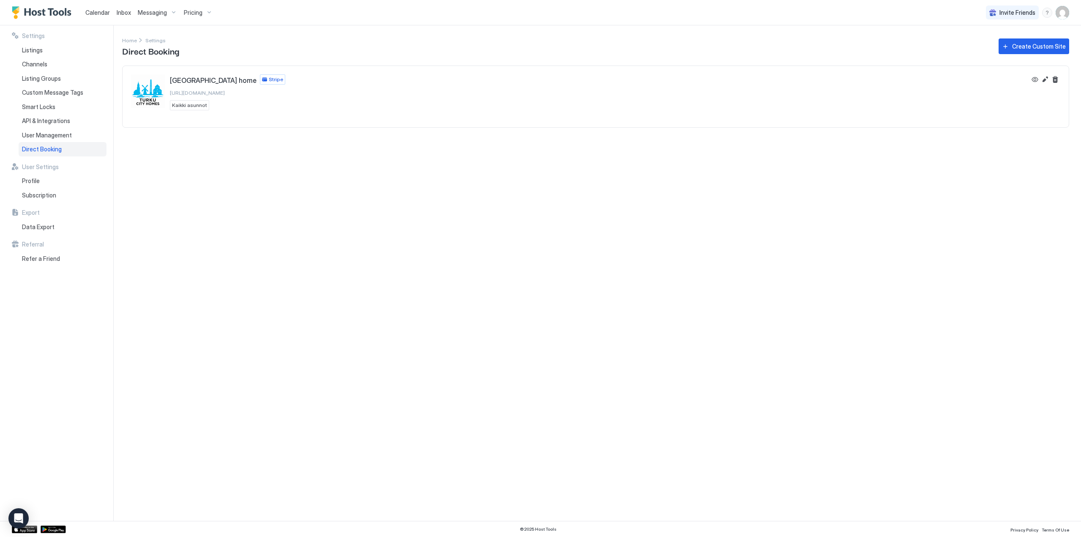
drag, startPoint x: 275, startPoint y: 92, endPoint x: 169, endPoint y: 95, distance: 106.5
click at [169, 95] on div "Turku city home Stripe https://direct.hosttools.com/dinerazoinvestoy Kaikki asu…" at bounding box center [578, 92] width 895 height 36
copy span "[URL][DOMAIN_NAME]"
click at [1048, 76] on button "Edit" at bounding box center [1045, 79] width 10 height 10
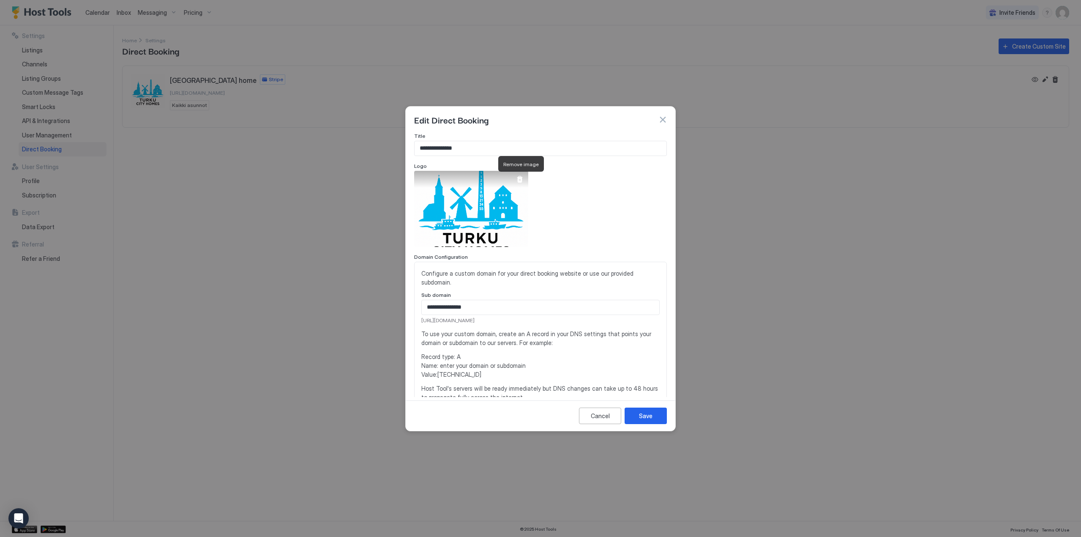
click at [520, 176] on div at bounding box center [519, 179] width 7 height 7
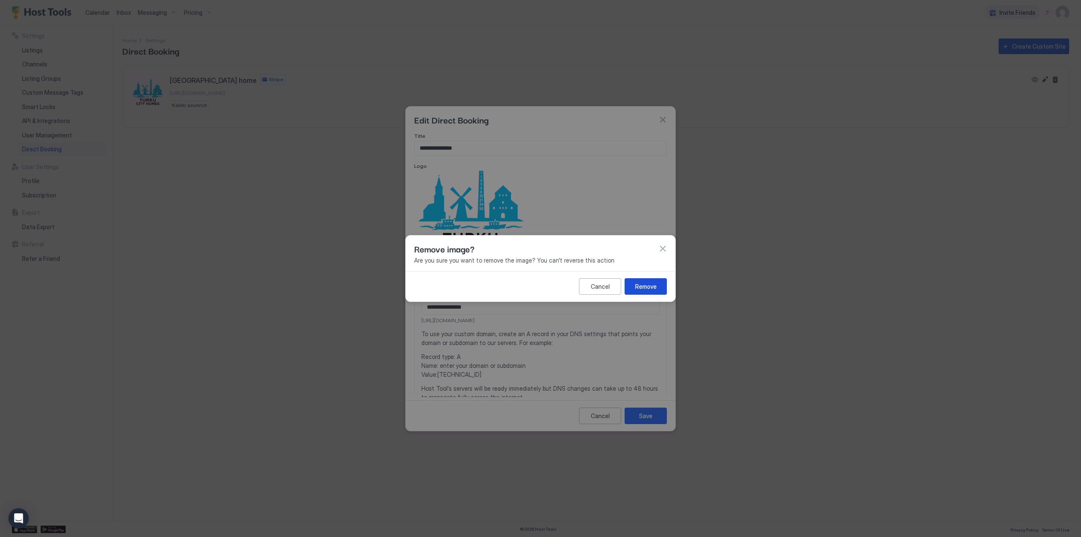
click at [638, 283] on div "Remove" at bounding box center [646, 286] width 22 height 9
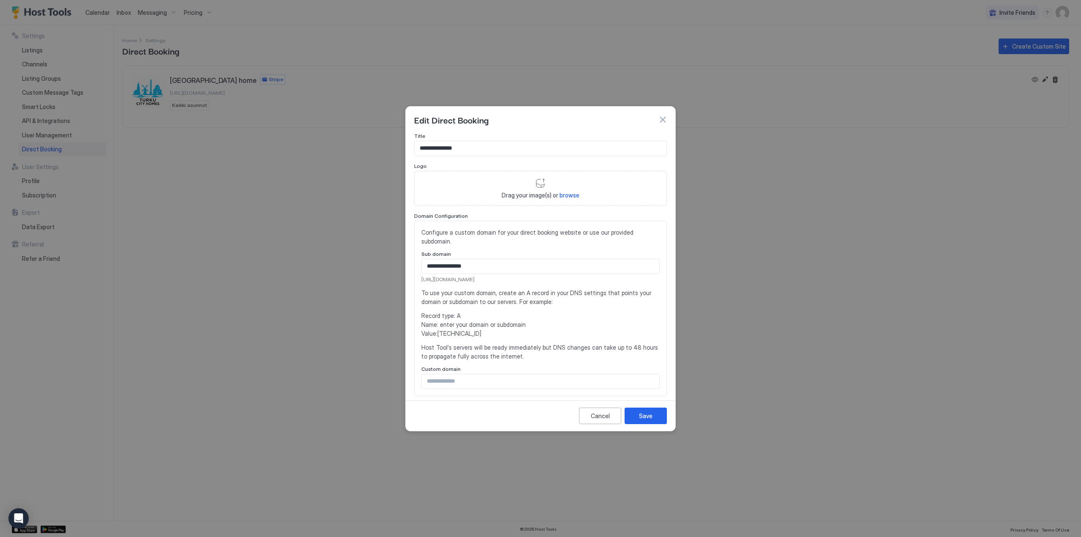
click at [567, 194] on span "browse" at bounding box center [569, 194] width 20 height 7
type input "**********"
click at [602, 415] on div "Cancel" at bounding box center [600, 415] width 19 height 9
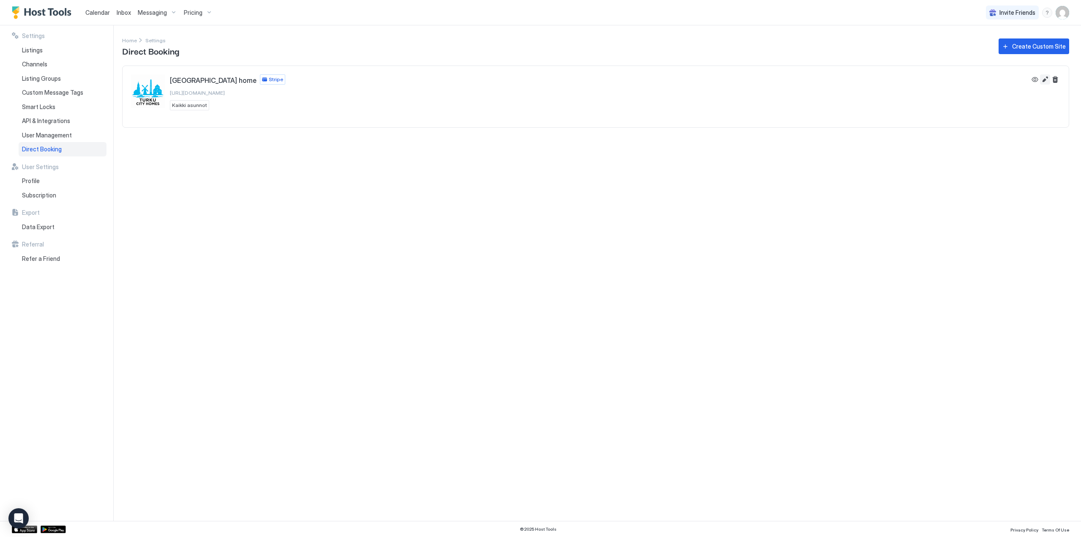
click at [1044, 77] on button "Edit" at bounding box center [1045, 79] width 10 height 10
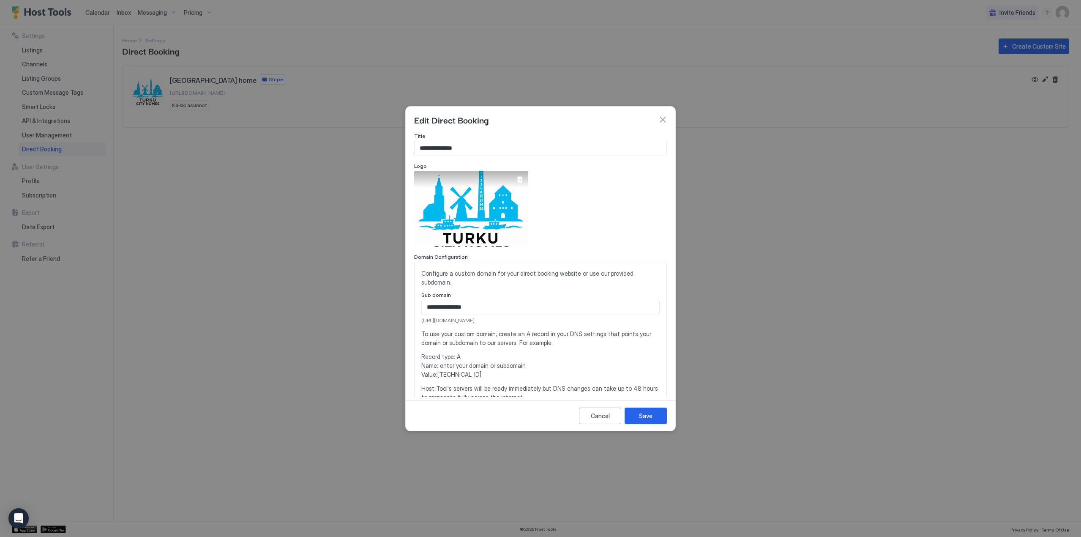
click at [520, 179] on div at bounding box center [519, 179] width 7 height 7
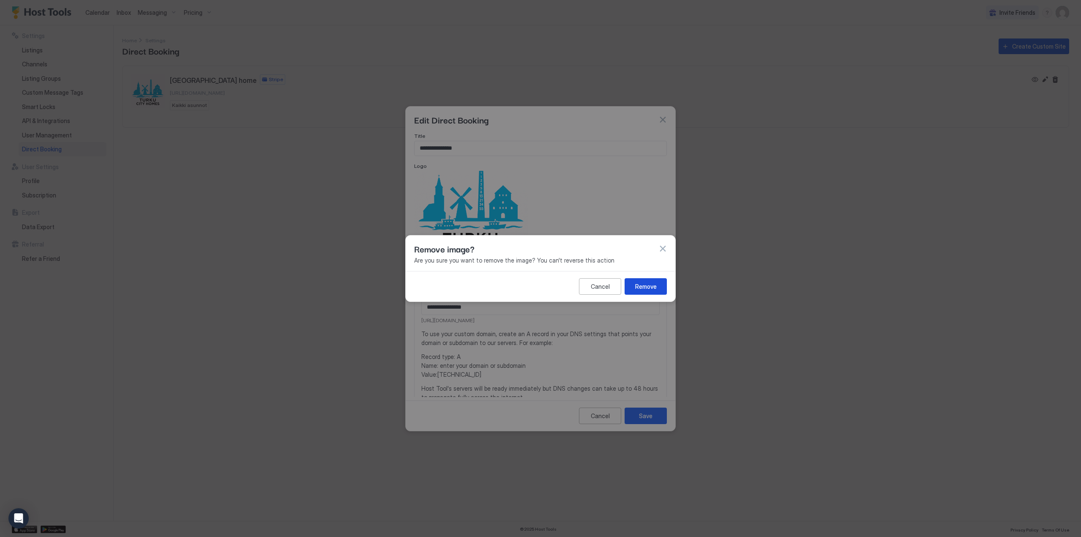
click at [640, 282] on div "Remove" at bounding box center [646, 286] width 22 height 9
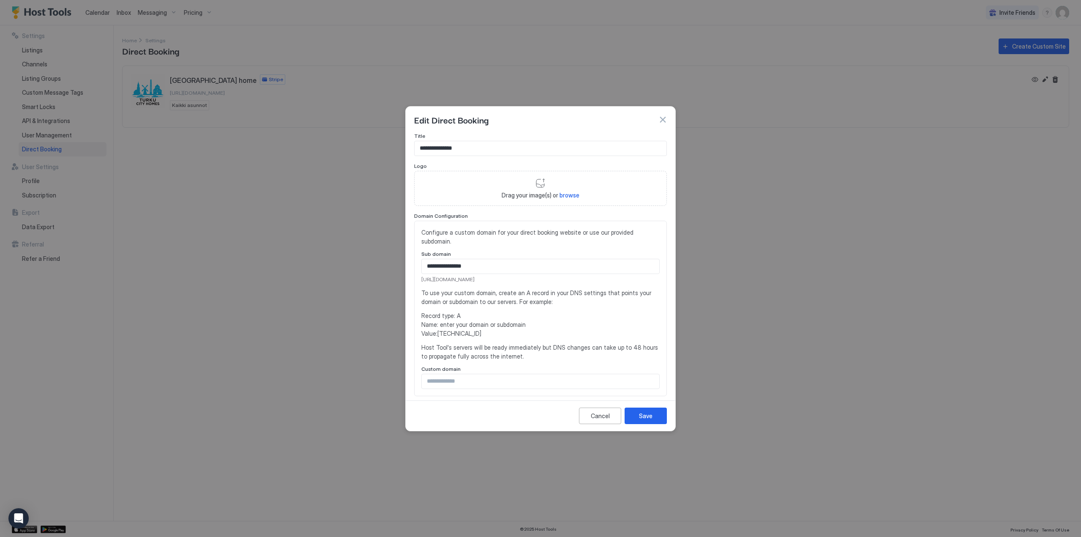
click at [571, 193] on span "browse" at bounding box center [569, 194] width 20 height 7
type input "**********"
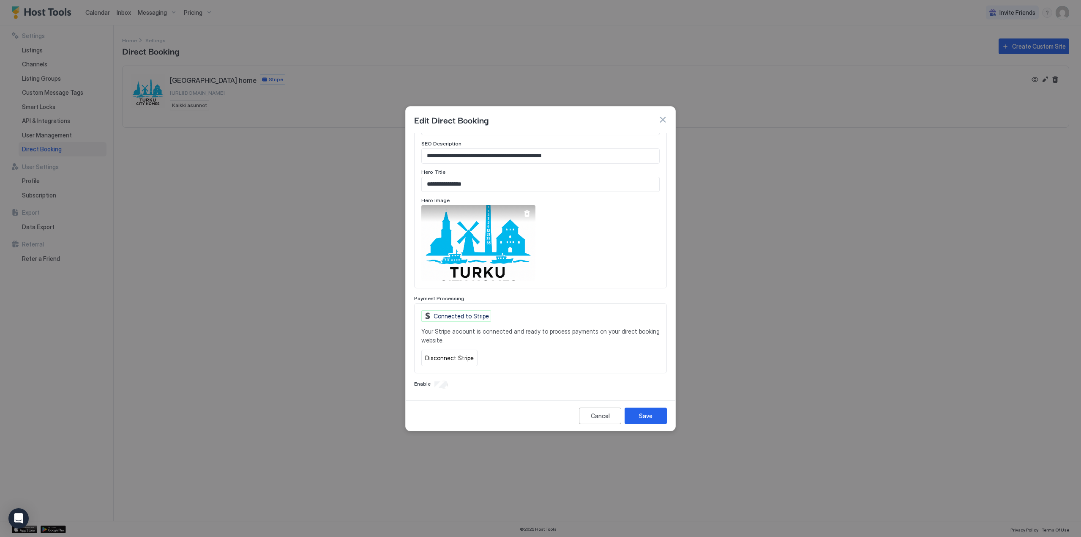
click at [527, 213] on div at bounding box center [526, 213] width 7 height 7
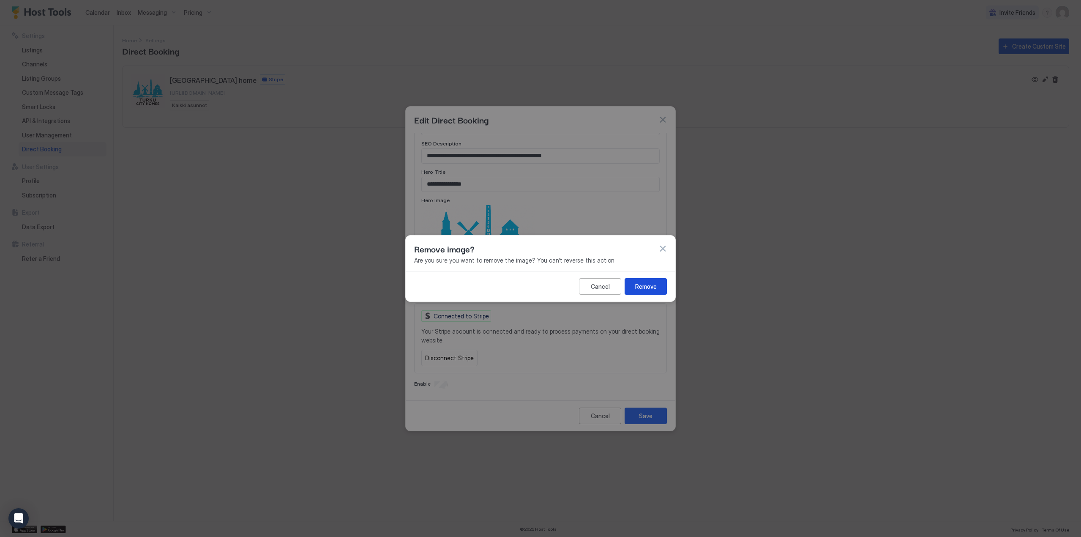
click at [652, 285] on div "Remove" at bounding box center [646, 286] width 22 height 9
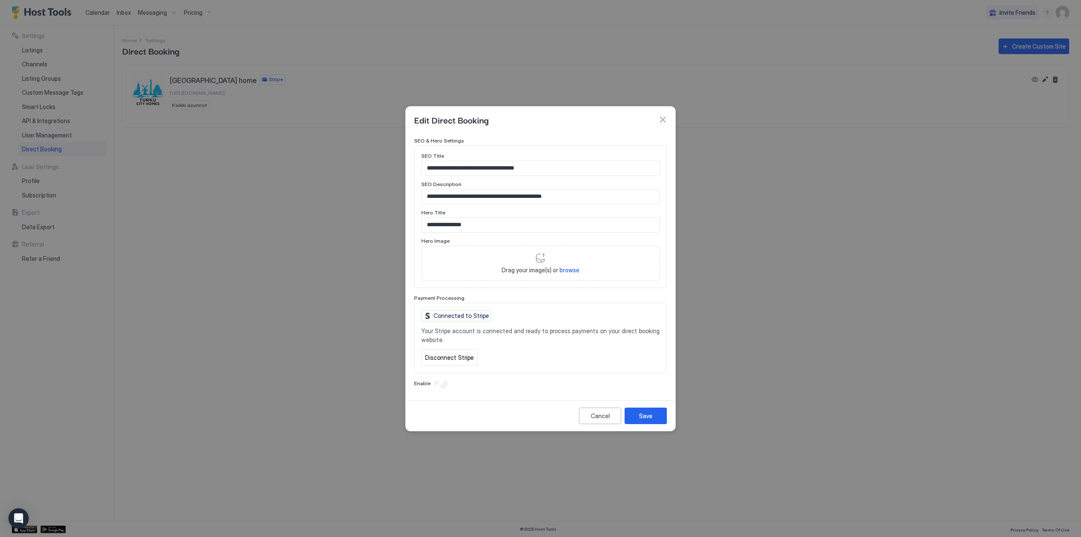
click at [573, 269] on span "browse" at bounding box center [569, 269] width 20 height 7
type input "**********"
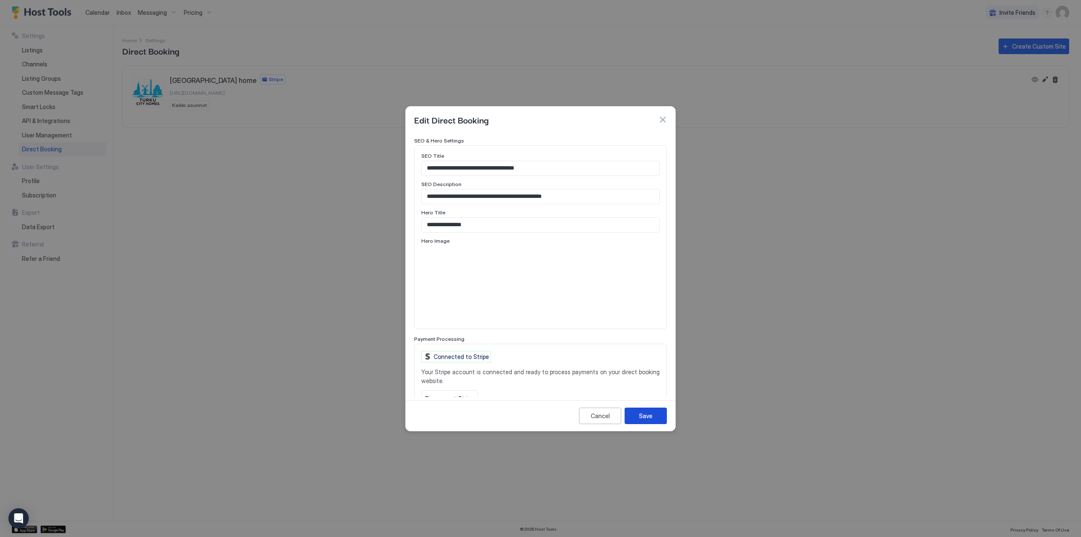
click at [643, 414] on div "Save" at bounding box center [646, 415] width 14 height 9
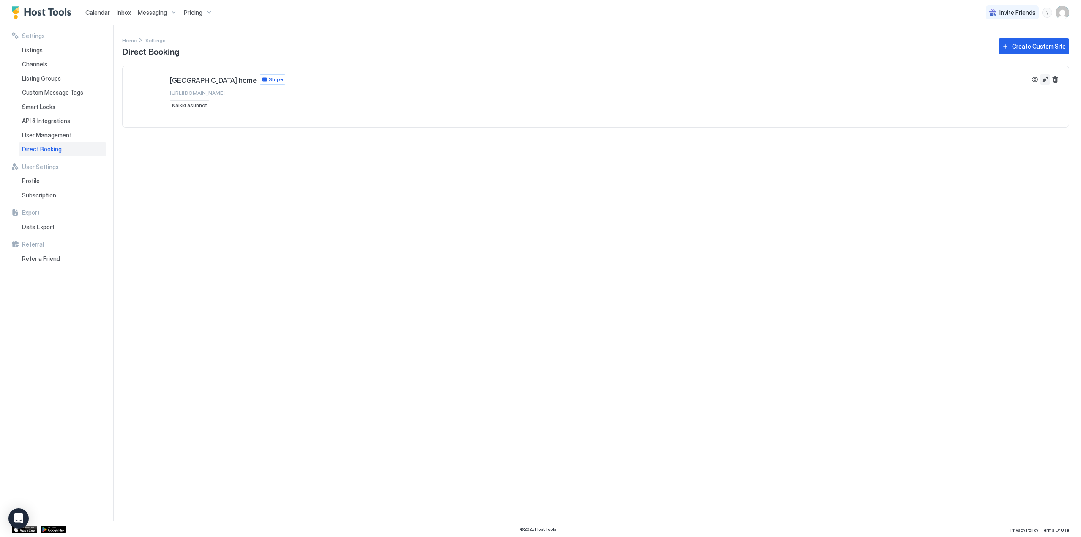
click at [1045, 80] on button "Edit" at bounding box center [1045, 79] width 10 height 10
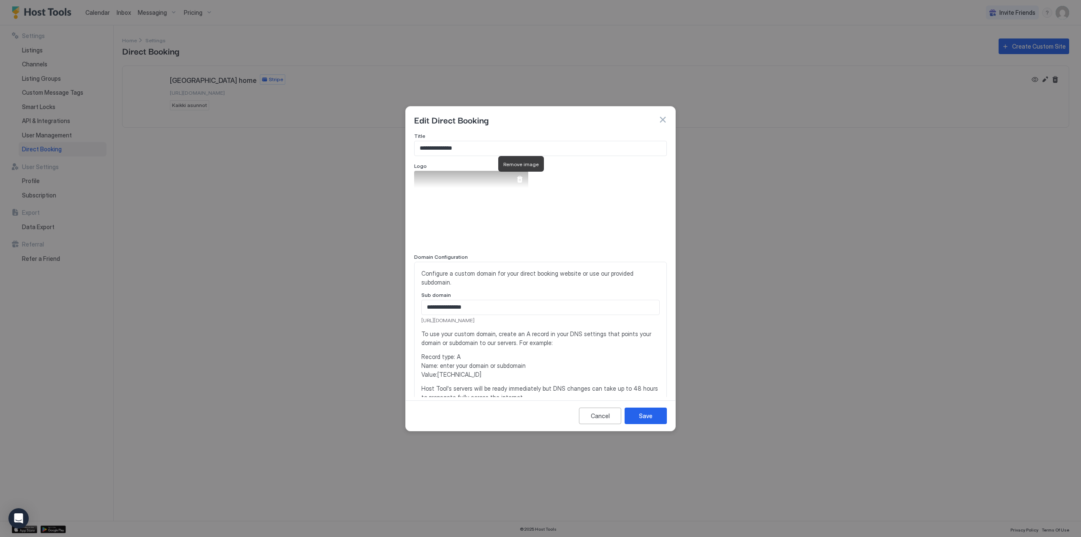
click at [520, 180] on div at bounding box center [519, 179] width 7 height 7
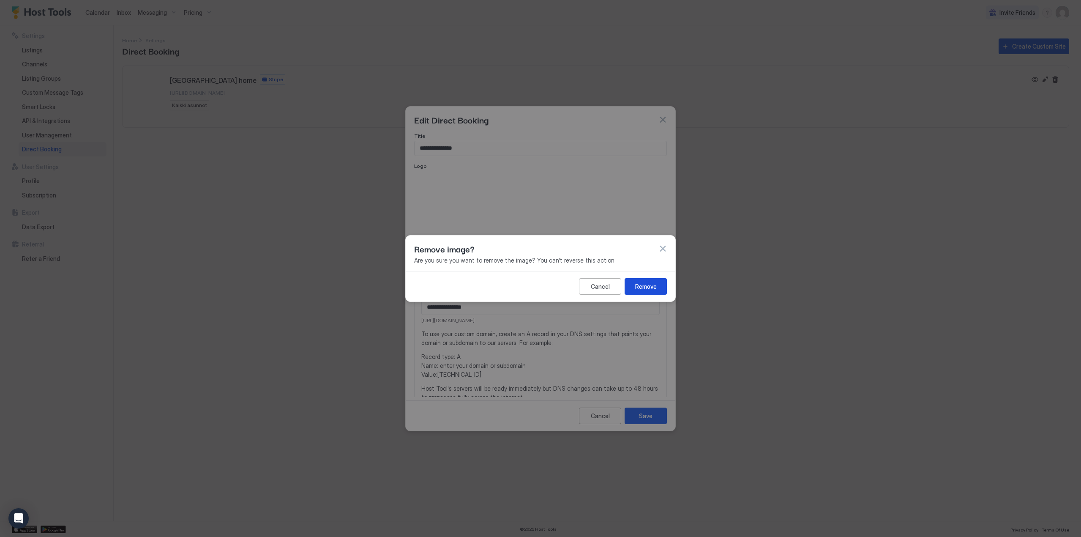
click at [651, 283] on div "Remove" at bounding box center [646, 286] width 22 height 9
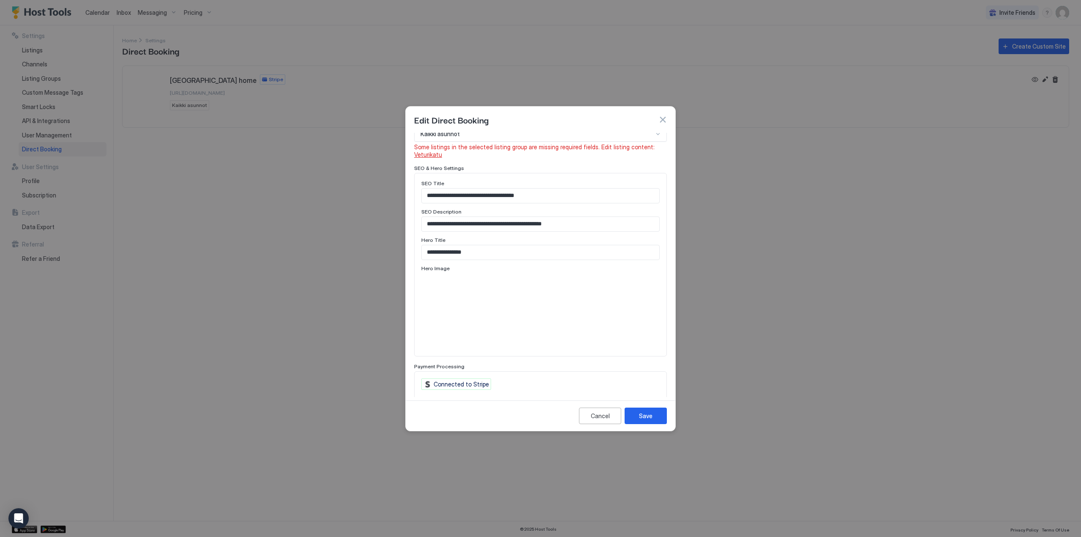
scroll to position [380, 0]
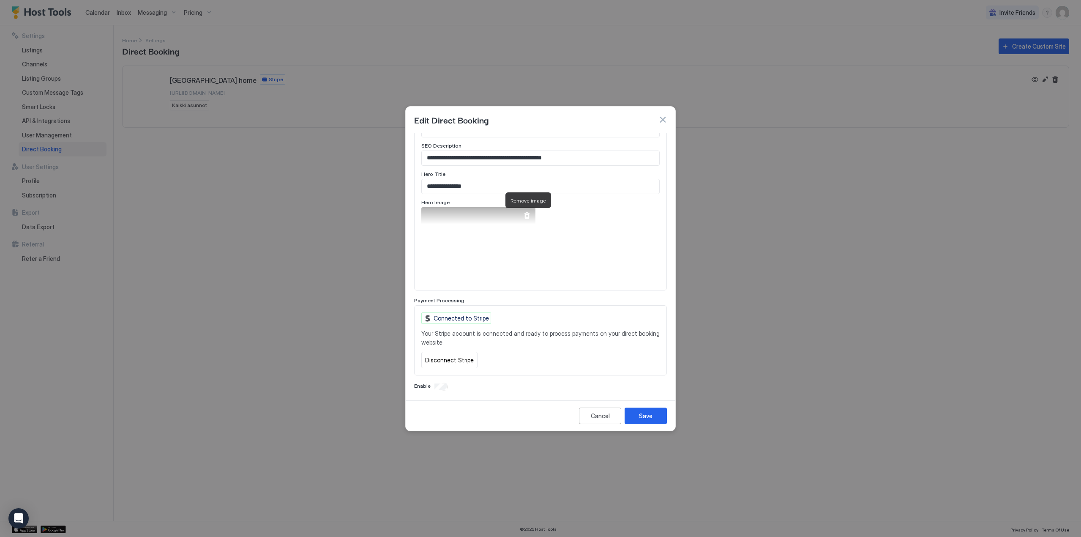
click at [526, 215] on div at bounding box center [526, 215] width 7 height 7
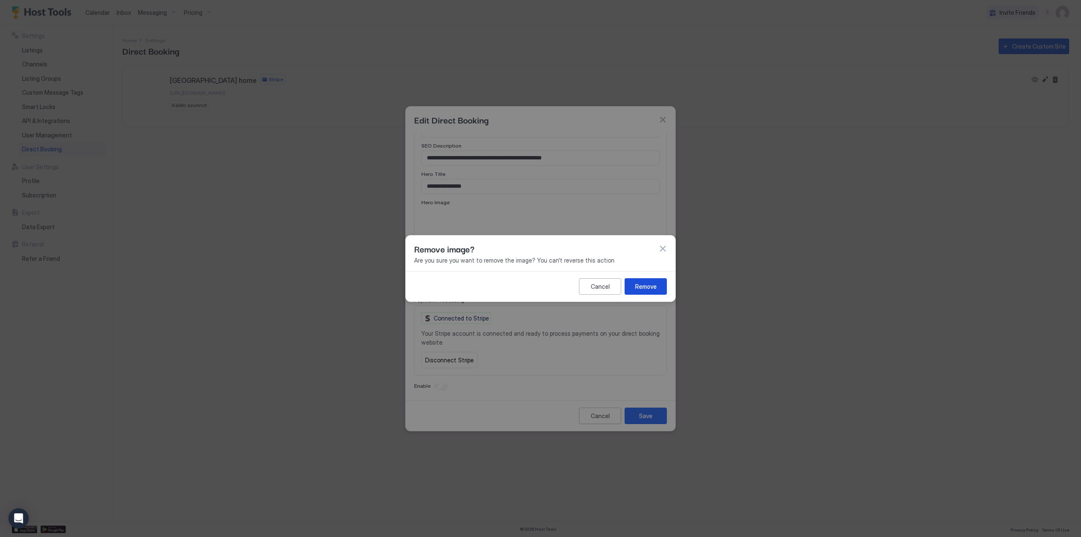
click at [646, 286] on div "Remove" at bounding box center [646, 286] width 22 height 9
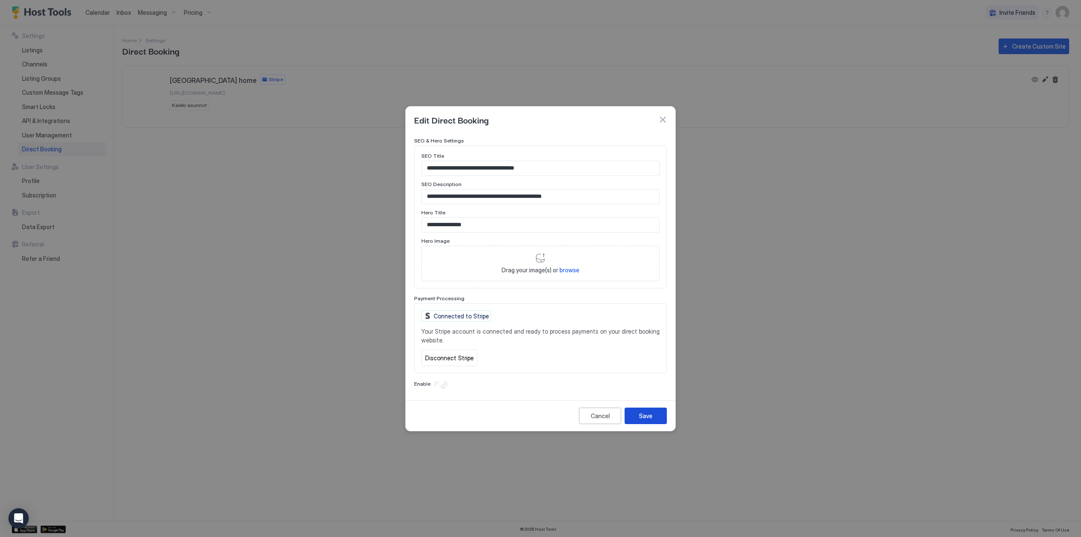
click at [655, 416] on button "Save" at bounding box center [645, 415] width 42 height 16
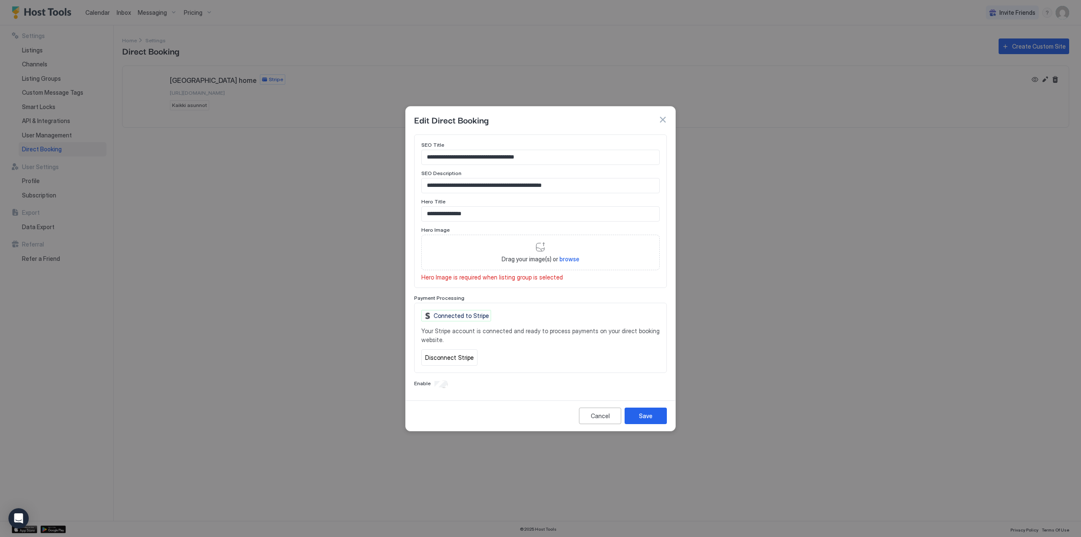
click at [566, 259] on span "browse" at bounding box center [569, 258] width 20 height 7
type input "**********"
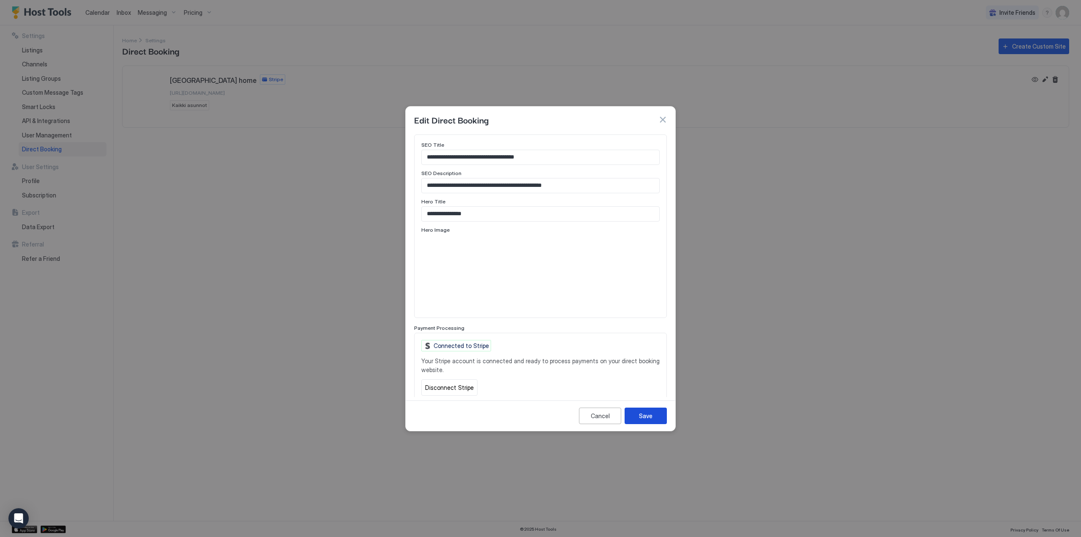
click at [643, 412] on div "Save" at bounding box center [646, 415] width 14 height 9
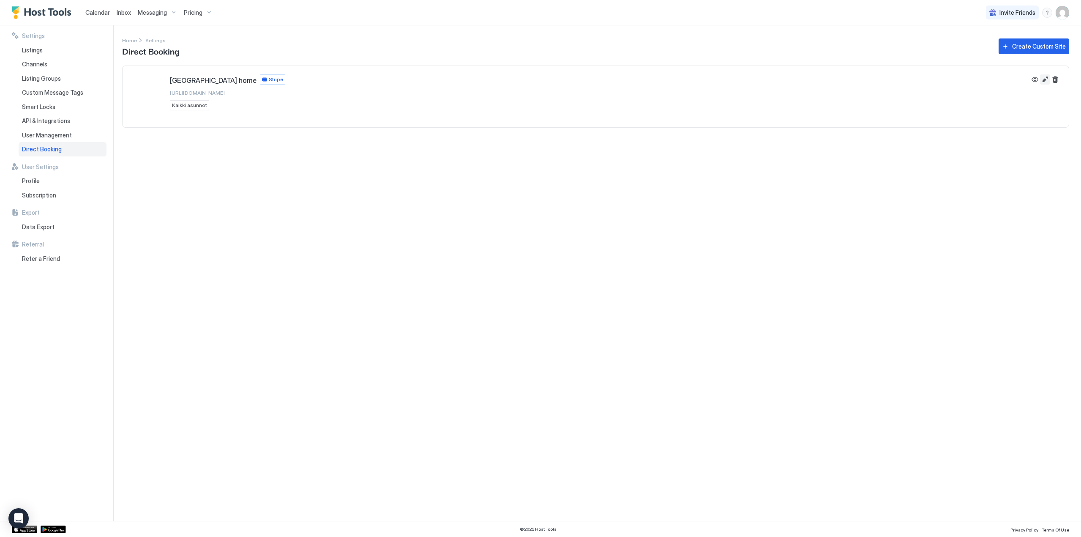
click at [1042, 78] on button "Edit" at bounding box center [1045, 79] width 10 height 10
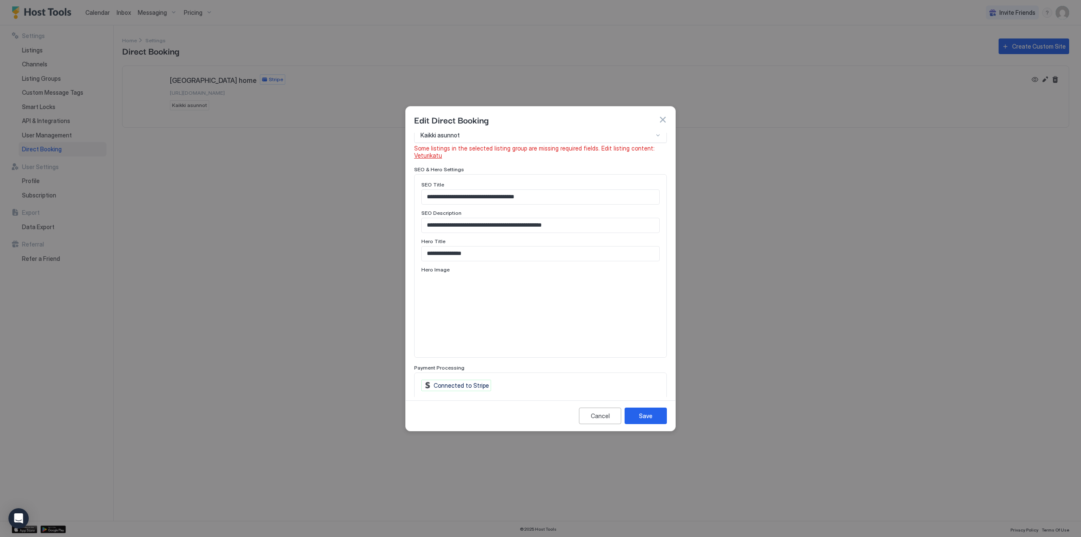
scroll to position [423, 0]
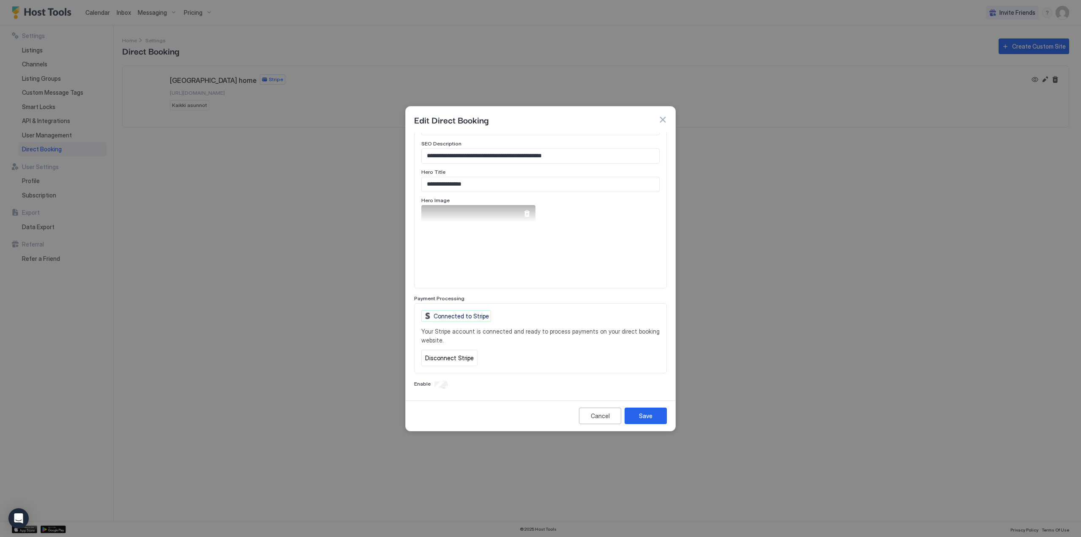
click at [527, 213] on div at bounding box center [526, 213] width 7 height 7
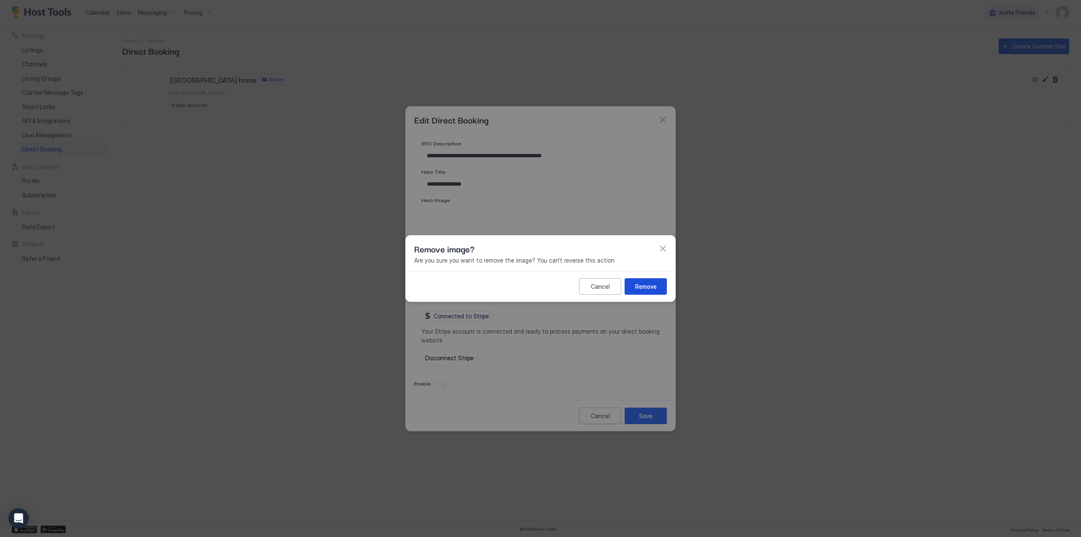
click at [649, 292] on button "Remove" at bounding box center [645, 286] width 42 height 16
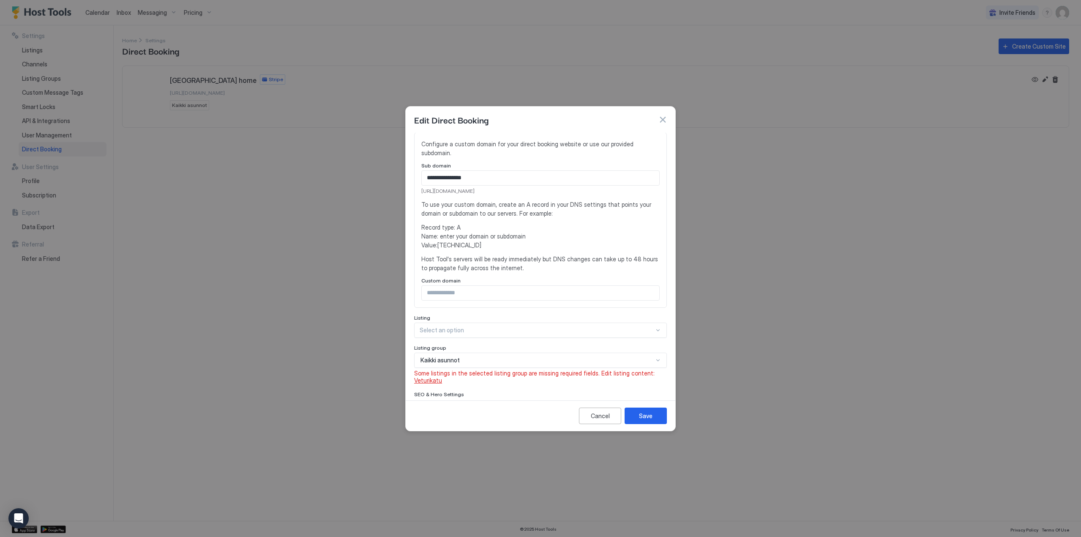
scroll to position [0, 0]
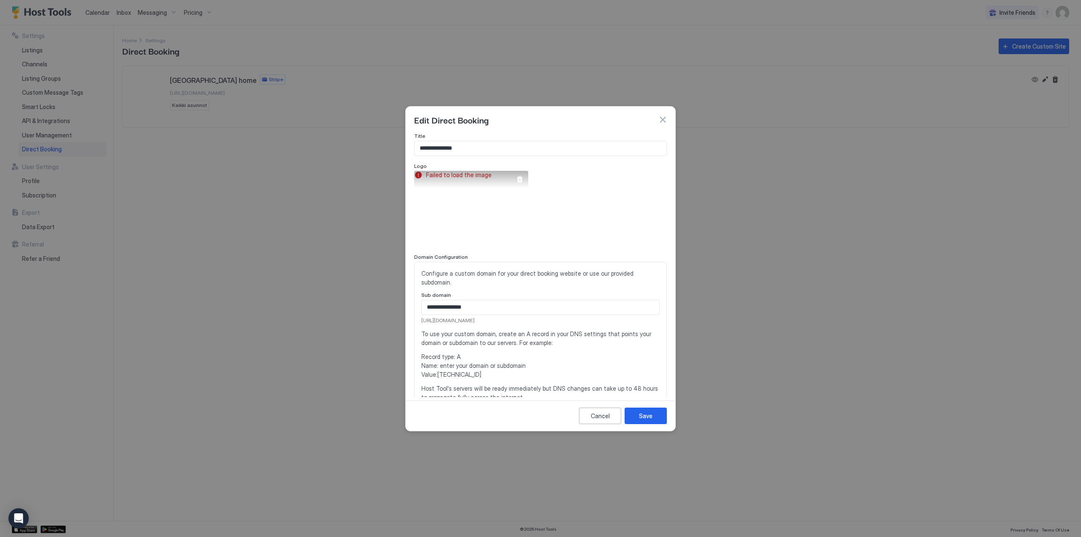
click at [518, 178] on div at bounding box center [519, 179] width 7 height 7
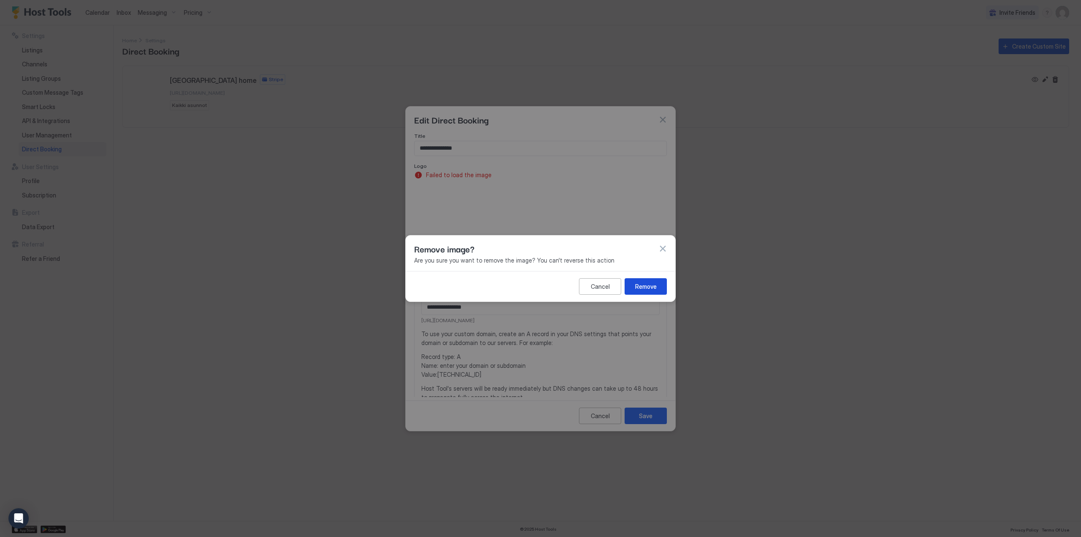
click at [643, 290] on div "Remove" at bounding box center [646, 286] width 22 height 9
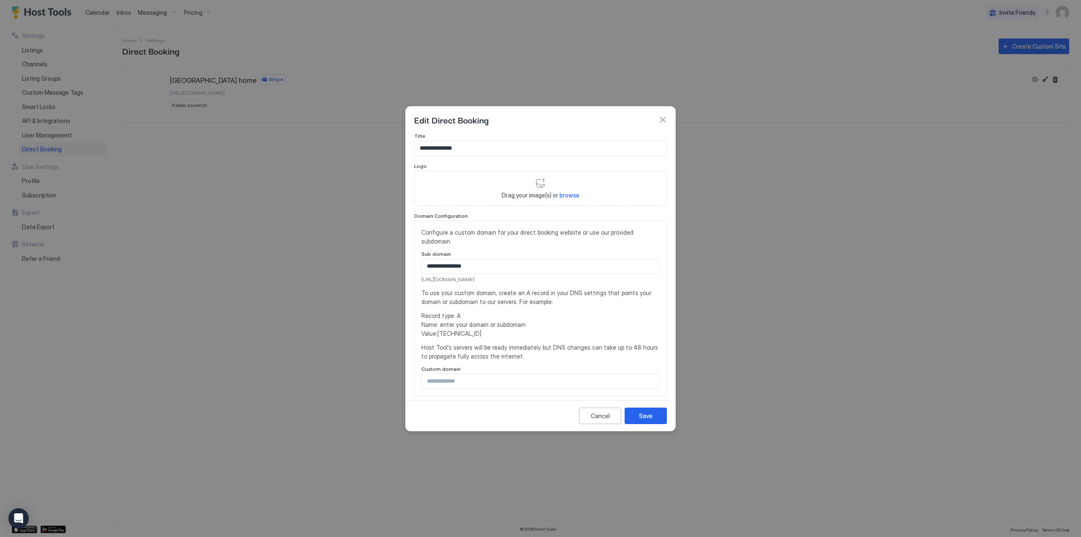
click at [572, 194] on span "browse" at bounding box center [569, 194] width 20 height 7
type input "**********"
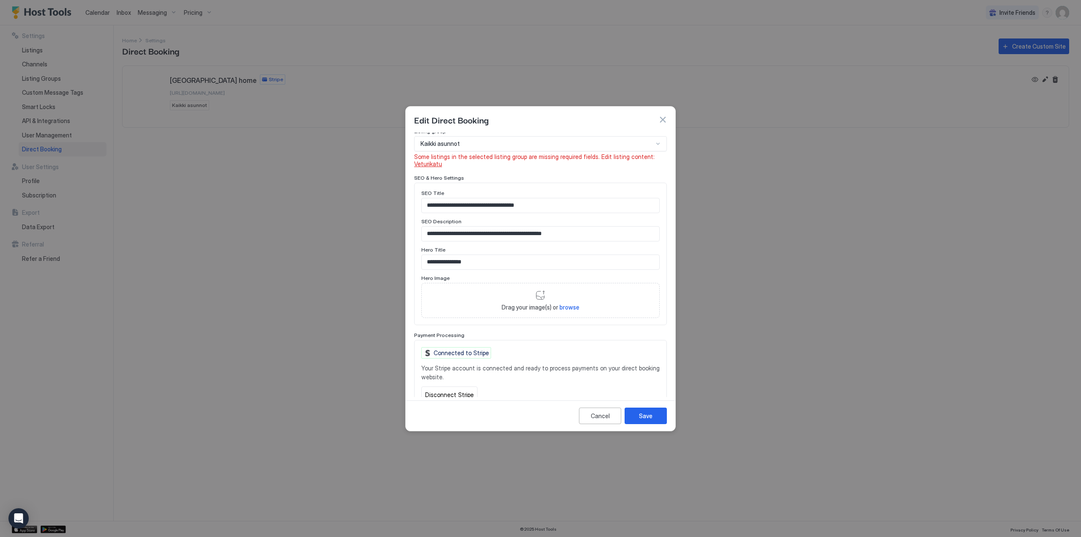
scroll to position [382, 0]
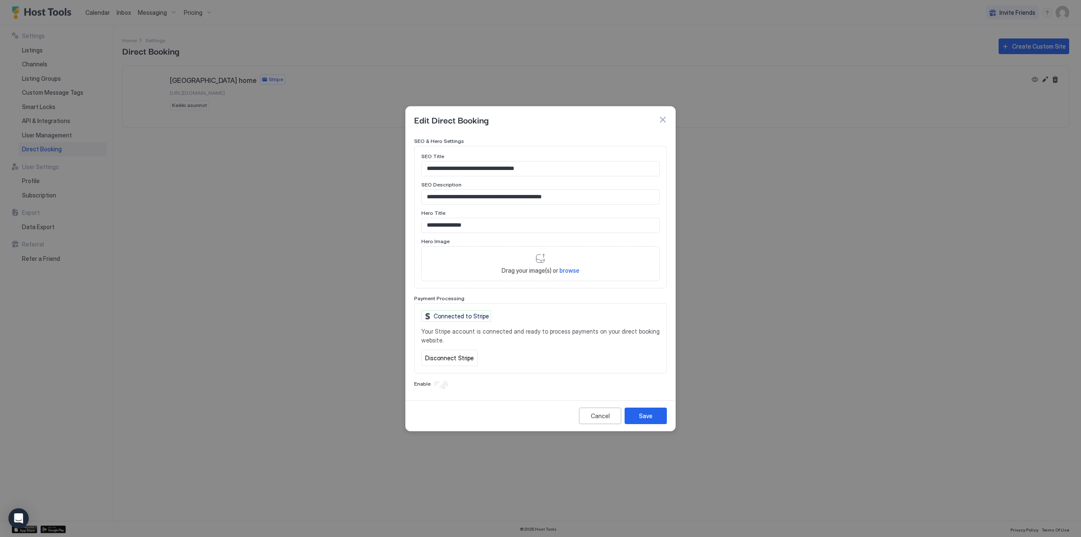
click at [570, 269] on span "browse" at bounding box center [569, 270] width 20 height 7
type input "**********"
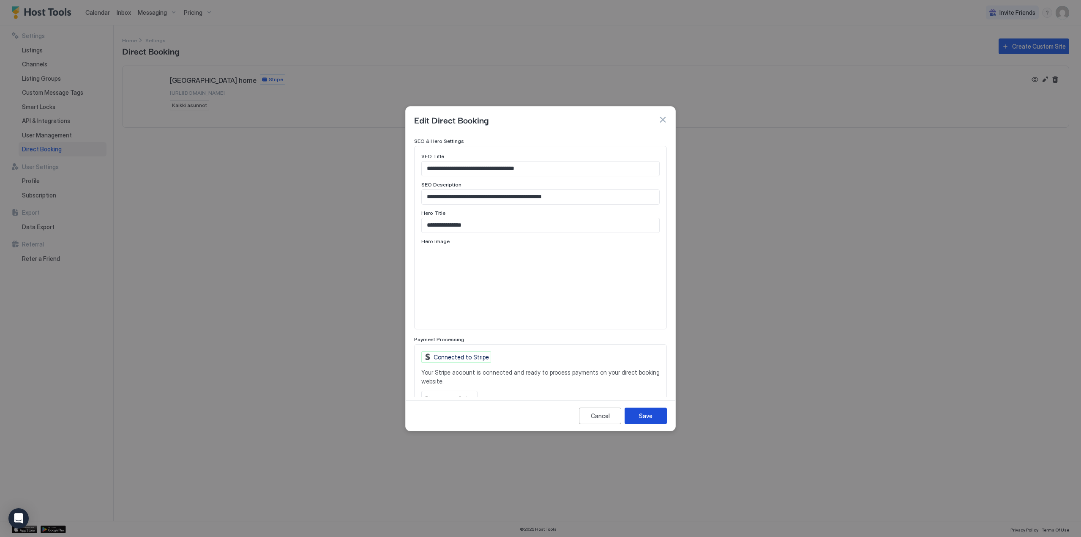
click at [645, 414] on div "Save" at bounding box center [646, 415] width 14 height 9
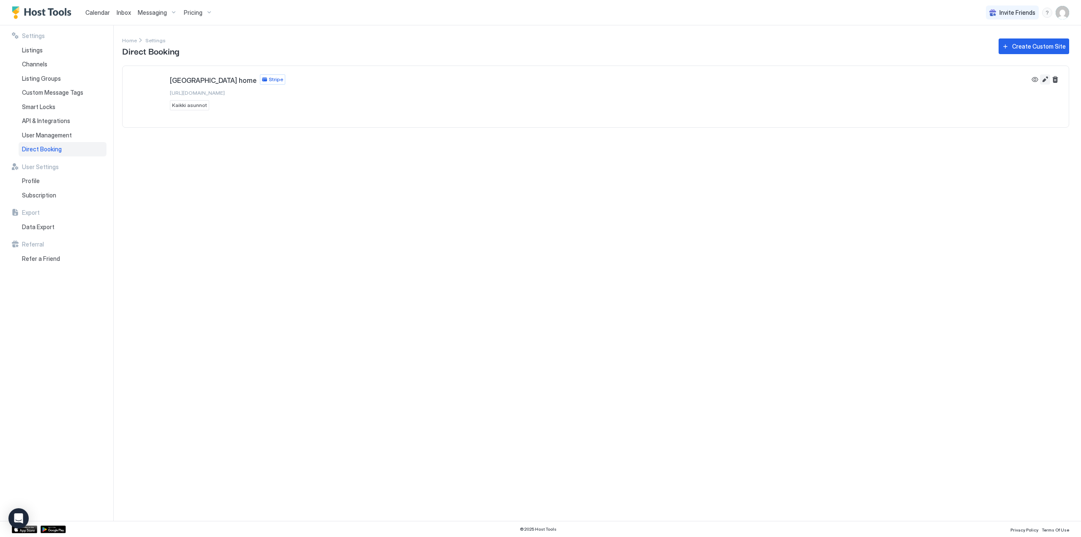
click at [1045, 77] on button "Edit" at bounding box center [1045, 79] width 10 height 10
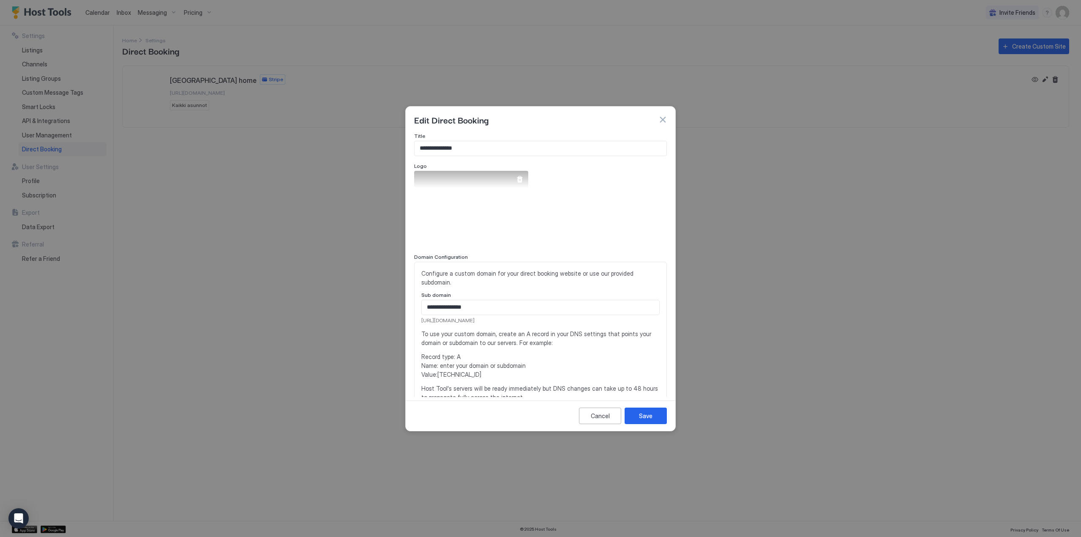
click at [517, 177] on div at bounding box center [519, 179] width 7 height 7
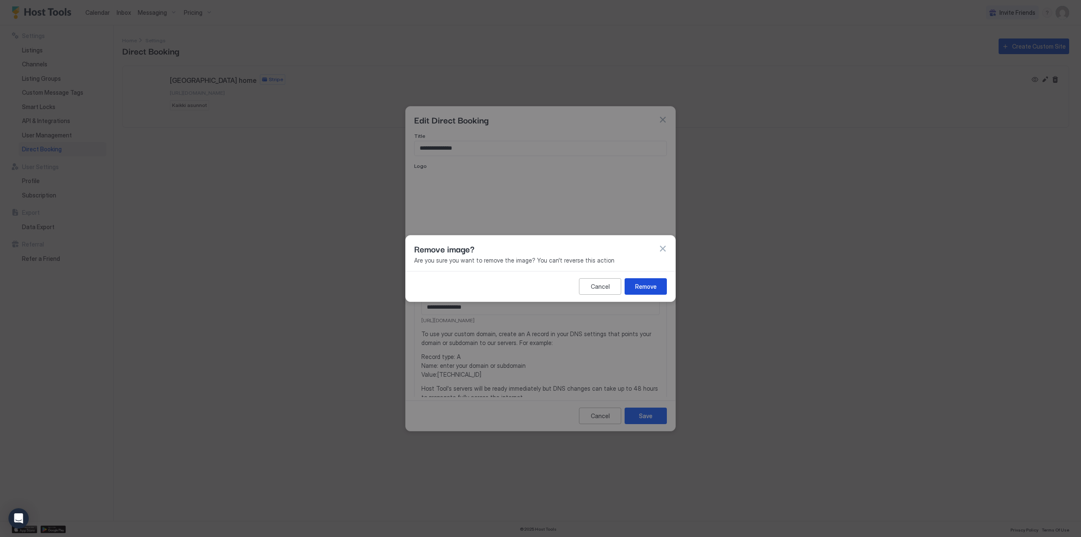
click at [656, 293] on button "Remove" at bounding box center [645, 286] width 42 height 16
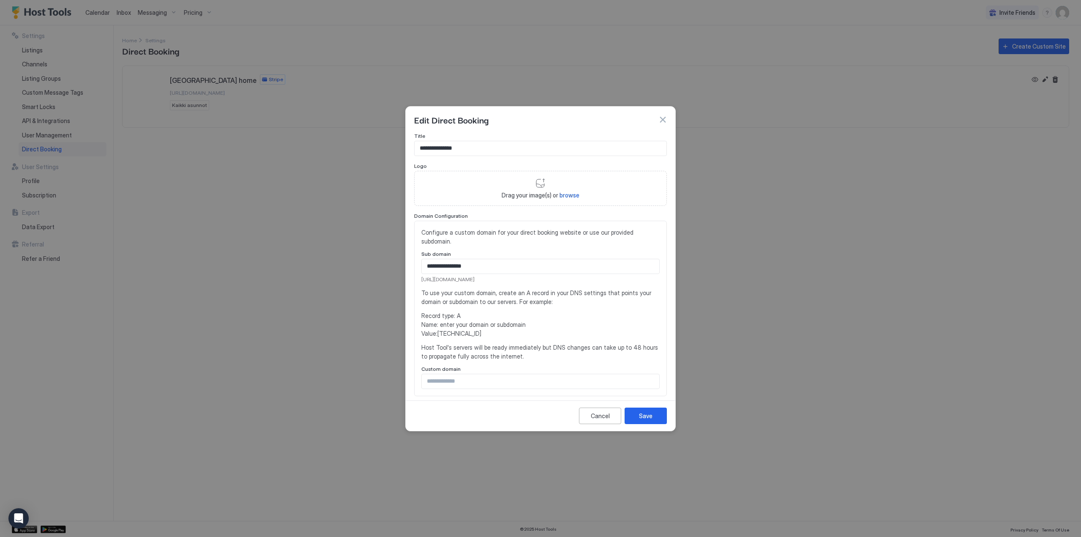
click at [559, 194] on span "browse" at bounding box center [569, 194] width 20 height 7
click at [567, 194] on span "browse" at bounding box center [569, 194] width 20 height 7
click at [568, 196] on span "browse" at bounding box center [569, 194] width 20 height 7
type input "**********"
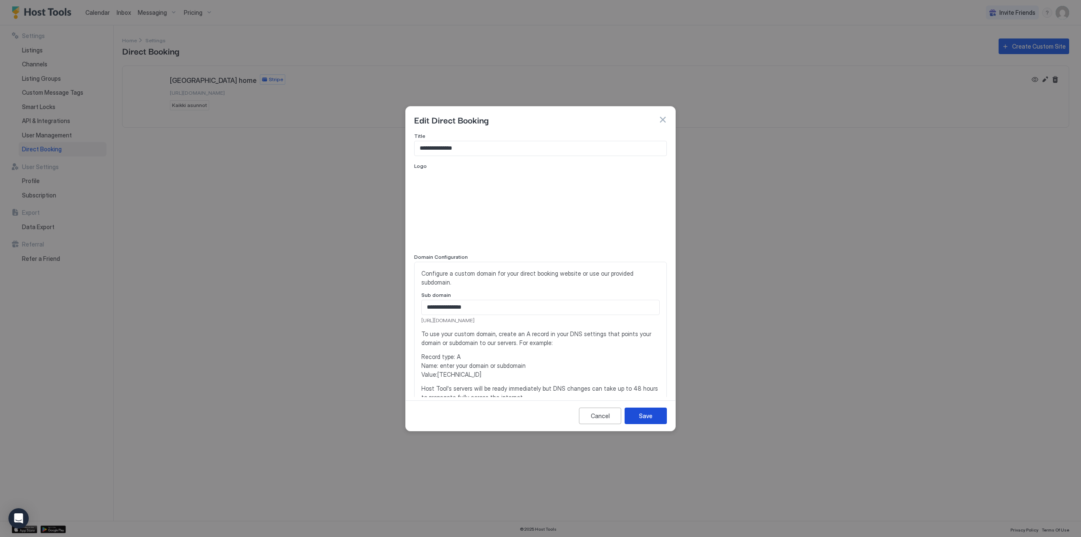
click at [654, 419] on button "Save" at bounding box center [645, 415] width 42 height 16
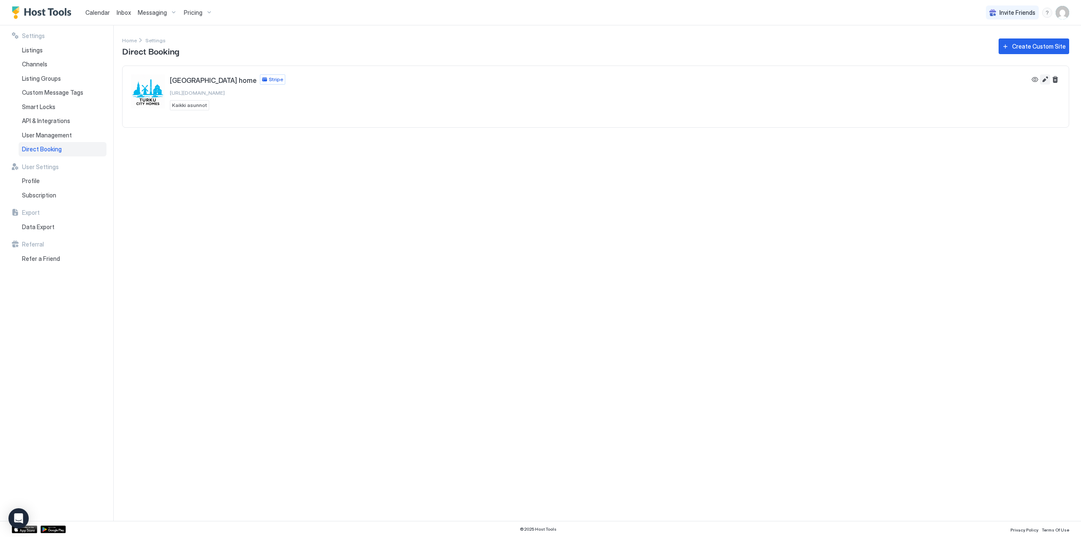
click at [1044, 76] on button "Edit" at bounding box center [1045, 79] width 10 height 10
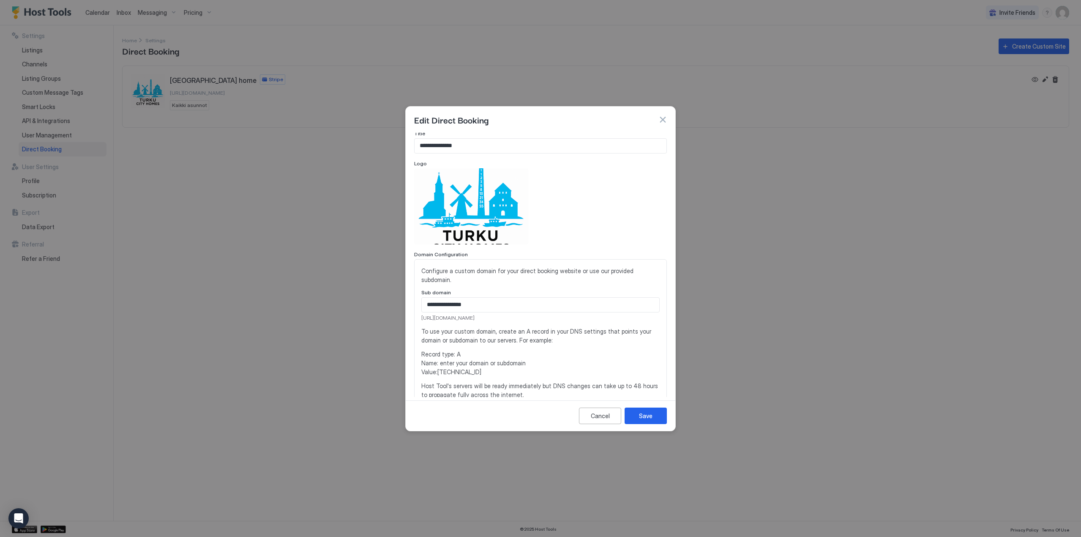
scroll to position [0, 0]
click at [521, 178] on div at bounding box center [519, 179] width 7 height 7
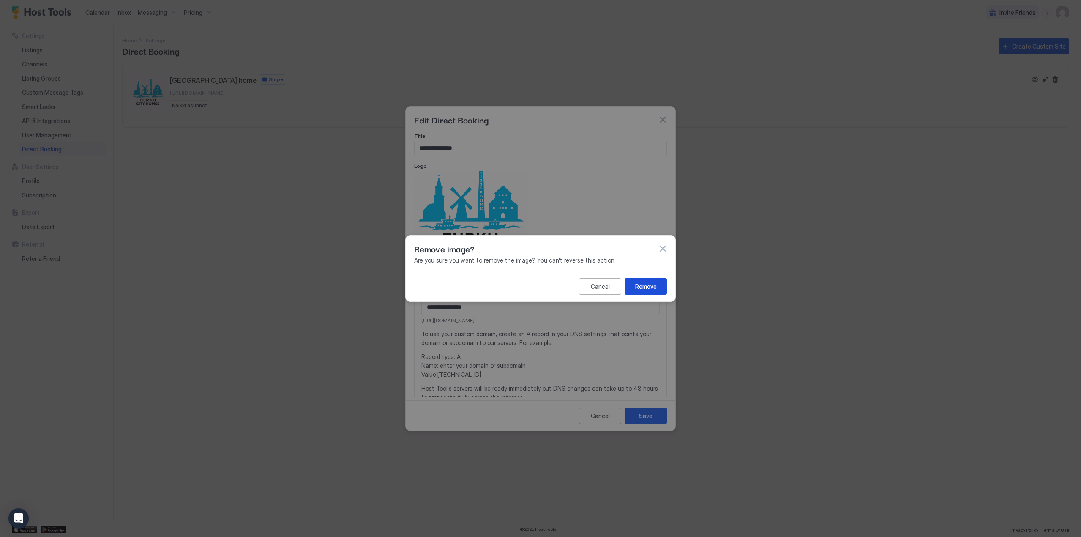
click at [640, 288] on div "Remove" at bounding box center [646, 286] width 22 height 9
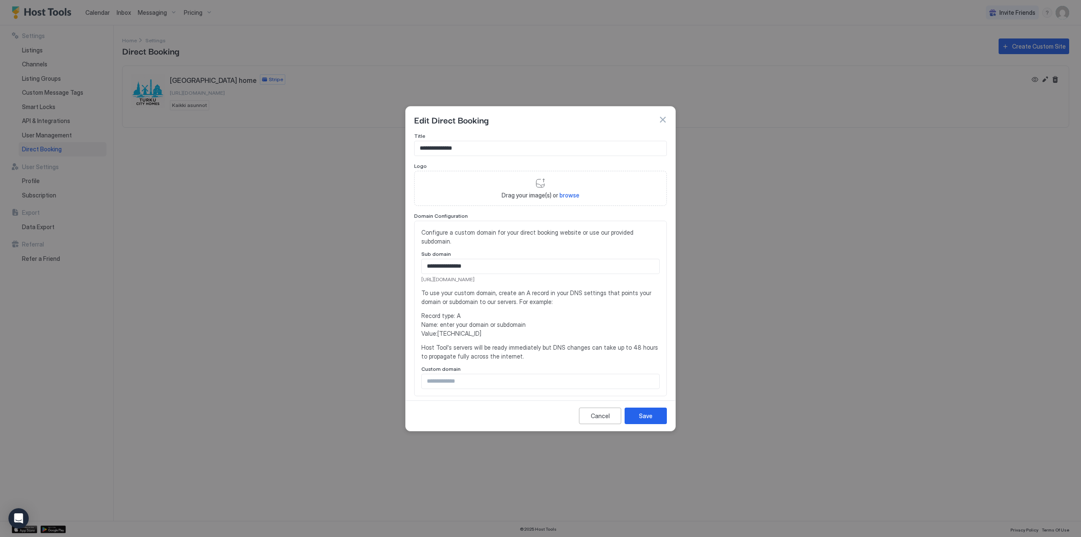
click at [564, 196] on span "browse" at bounding box center [569, 194] width 20 height 7
type input "**********"
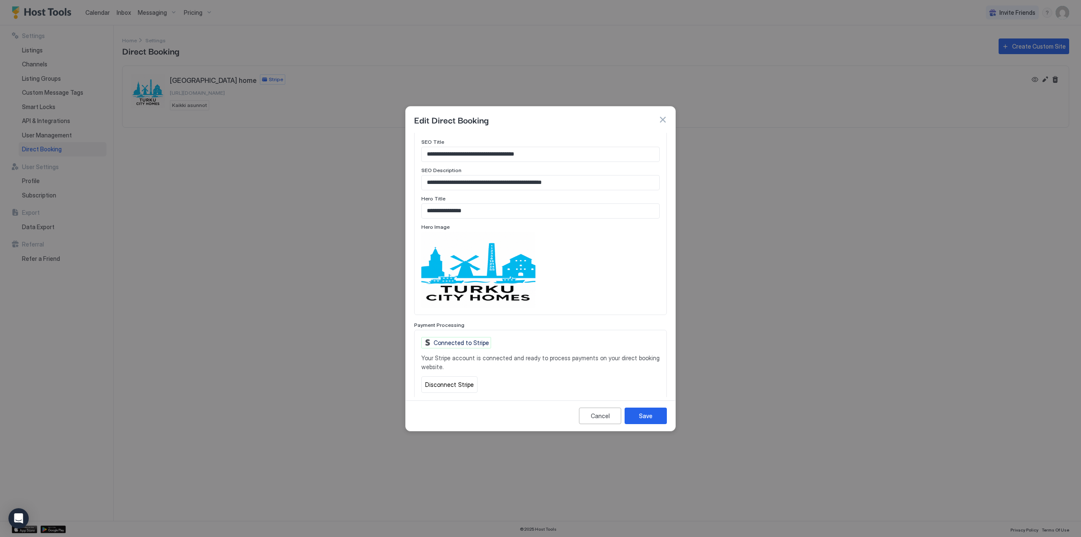
scroll to position [423, 0]
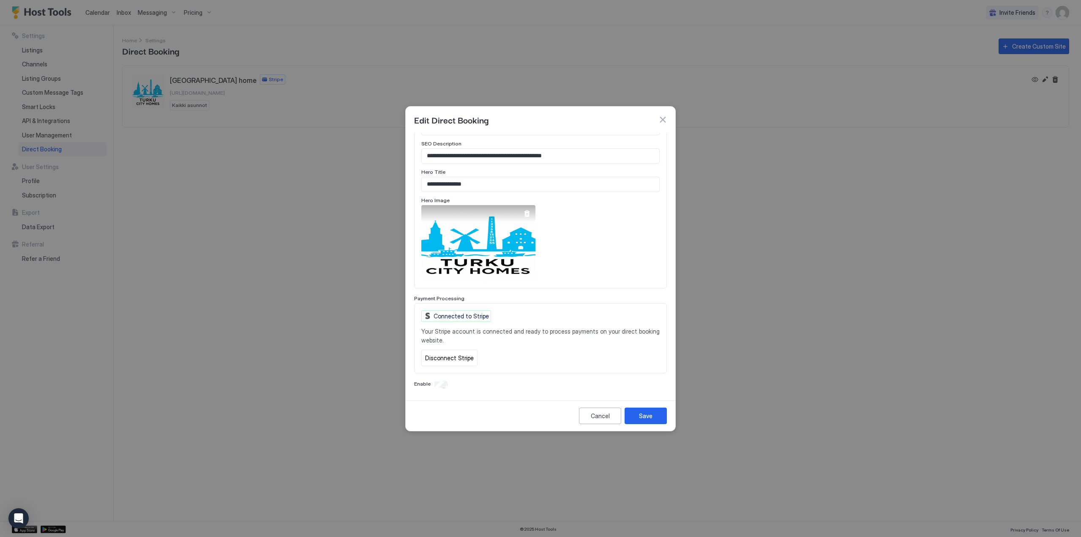
click at [524, 215] on div at bounding box center [526, 213] width 7 height 7
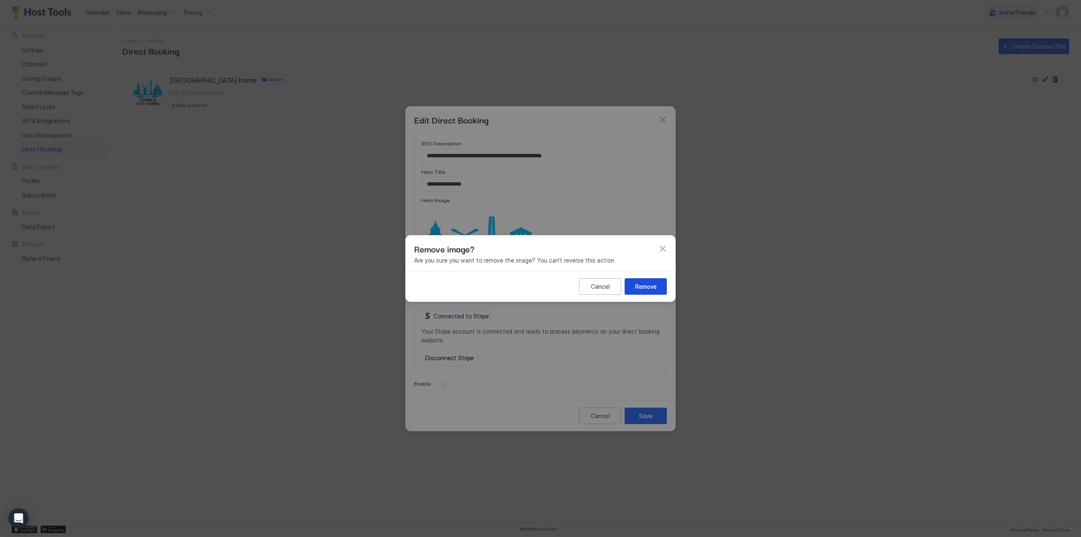
click at [649, 282] on div "Remove" at bounding box center [646, 286] width 22 height 9
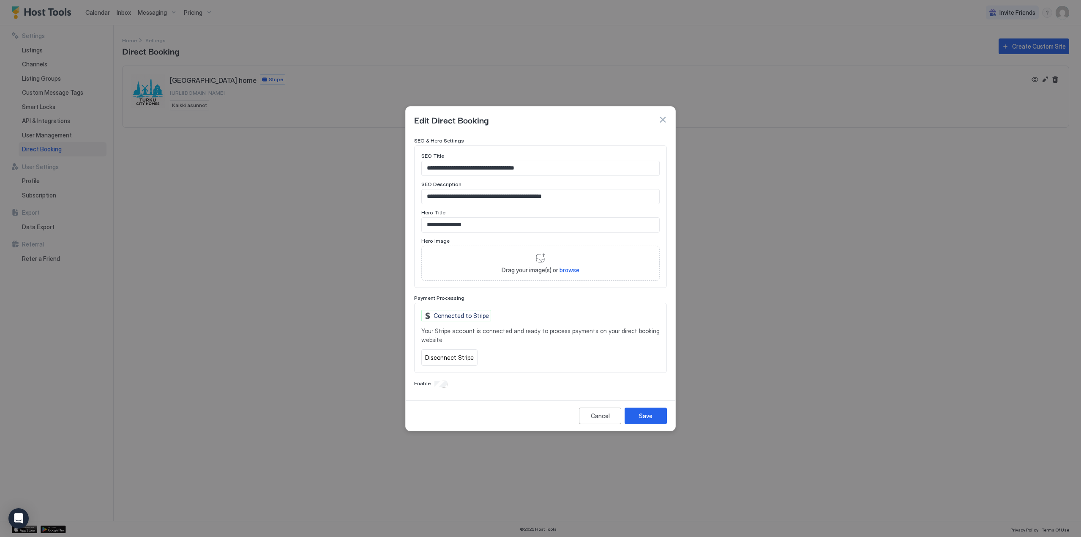
scroll to position [383, 0]
click at [566, 270] on span "browse" at bounding box center [569, 269] width 20 height 7
type input "**********"
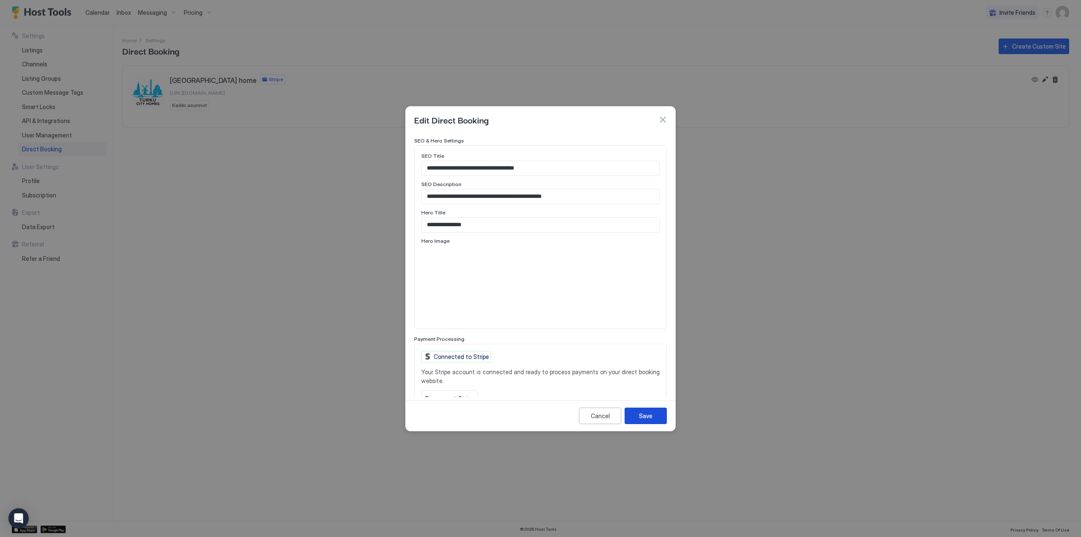
click at [649, 415] on div "Save" at bounding box center [646, 415] width 14 height 9
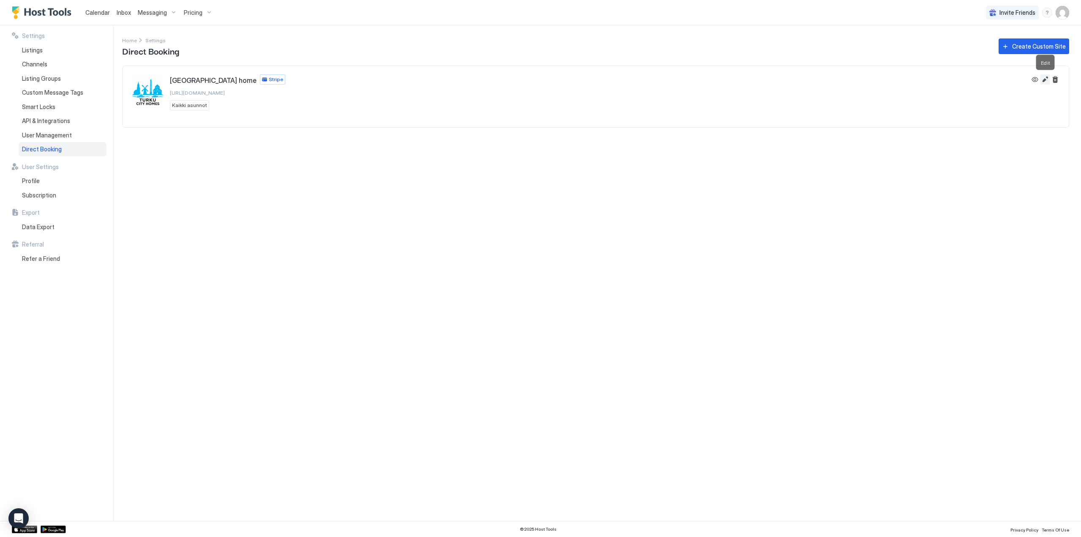
click at [1044, 80] on button "Edit" at bounding box center [1045, 79] width 10 height 10
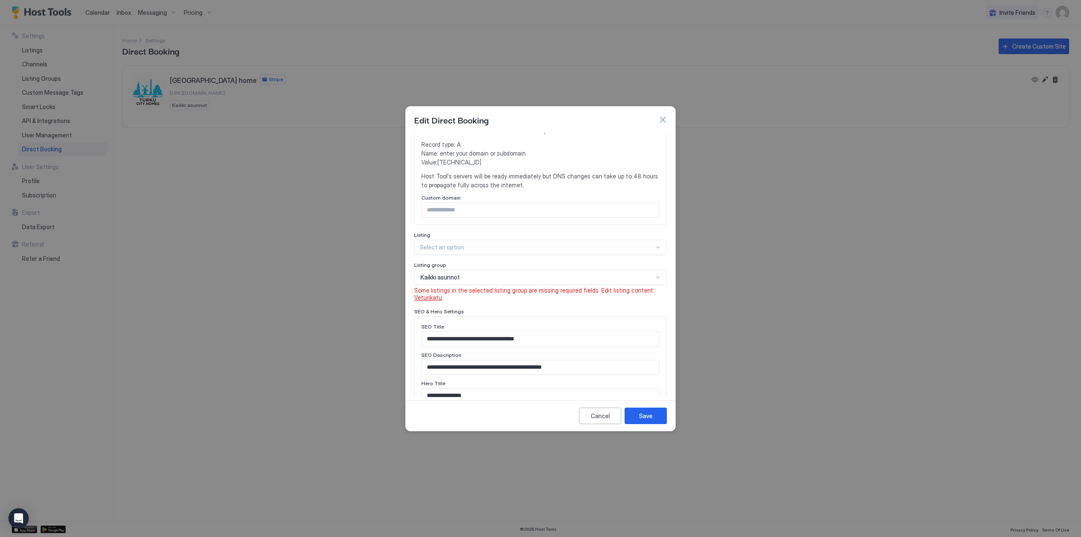
scroll to position [170, 0]
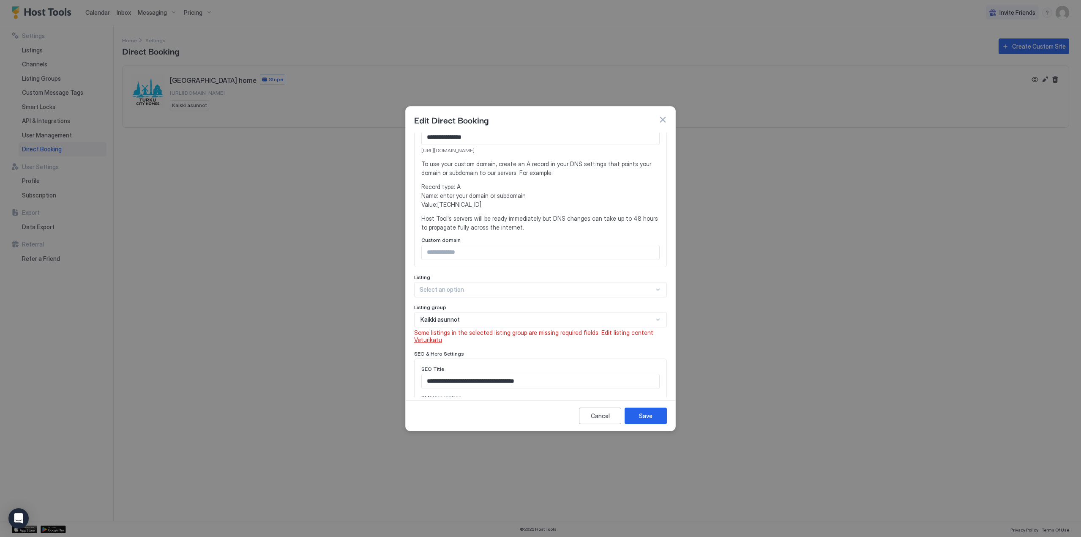
click at [430, 342] on span "Veturikatu" at bounding box center [428, 339] width 28 height 7
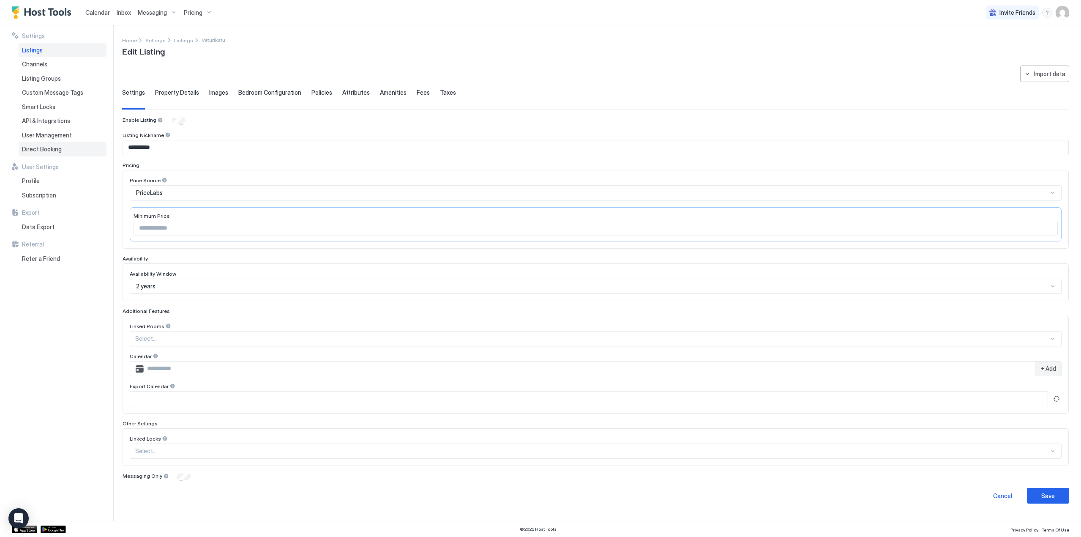
click at [35, 145] on div "Direct Booking" at bounding box center [63, 149] width 88 height 14
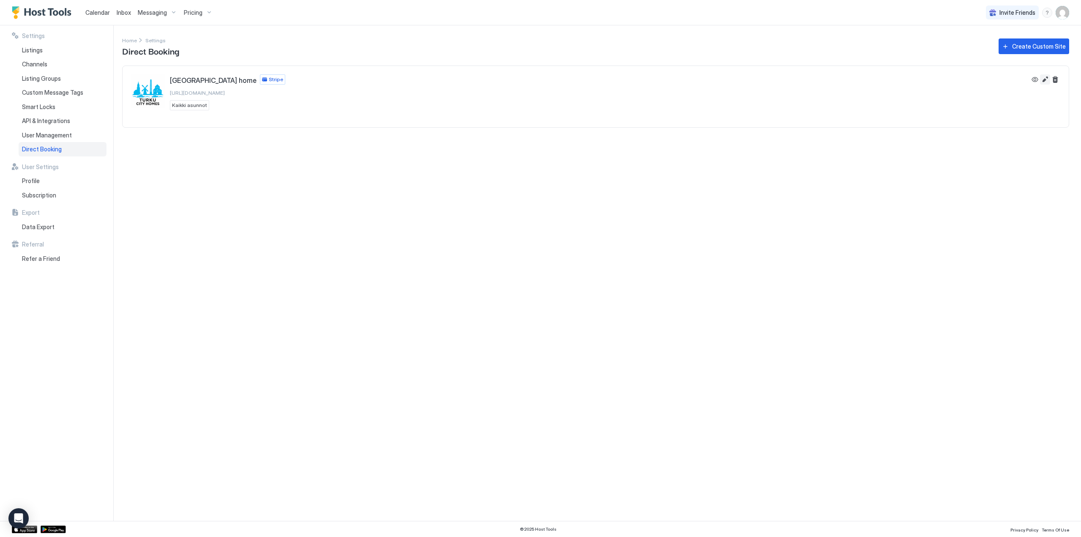
click at [1042, 78] on button "Edit" at bounding box center [1045, 79] width 10 height 10
